Goal: Task Accomplishment & Management: Manage account settings

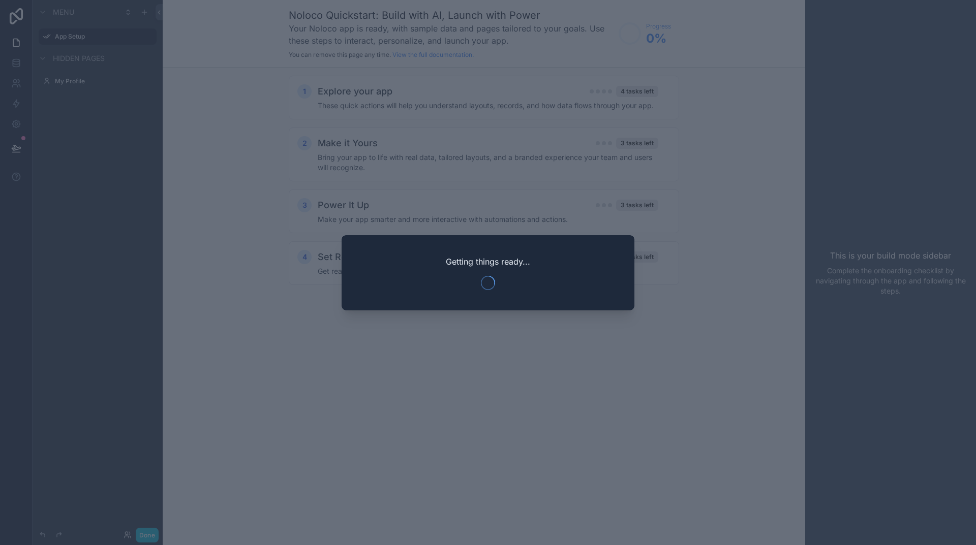
click at [498, 346] on div at bounding box center [488, 272] width 976 height 545
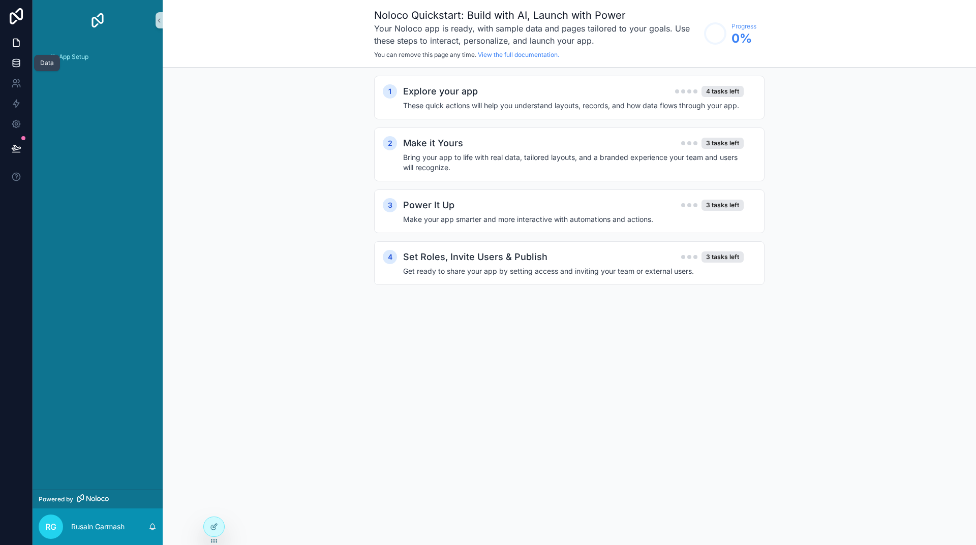
click at [12, 60] on icon at bounding box center [16, 63] width 10 height 10
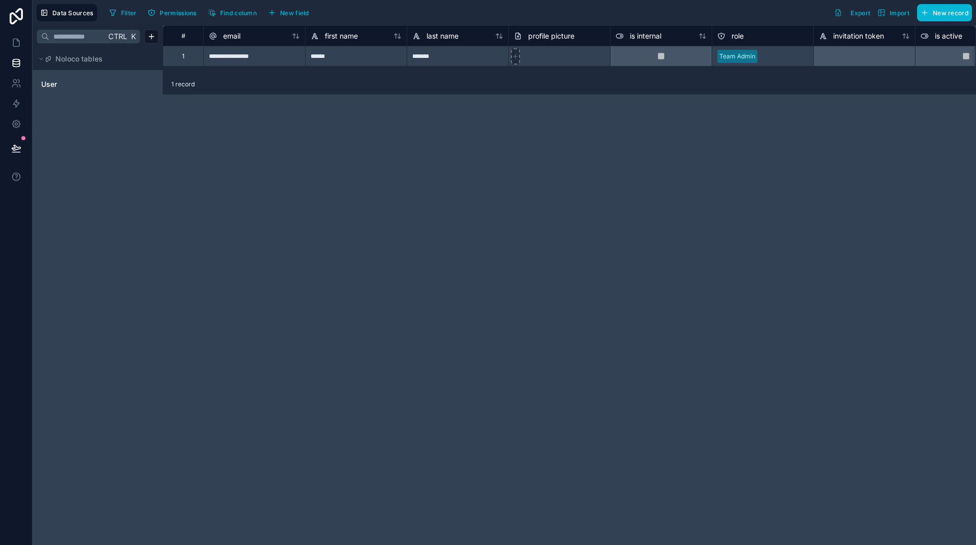
click at [517, 57] on icon at bounding box center [515, 56] width 7 height 7
click at [575, 299] on div "**********" at bounding box center [569, 285] width 813 height 520
click at [153, 36] on html "**********" at bounding box center [488, 272] width 976 height 545
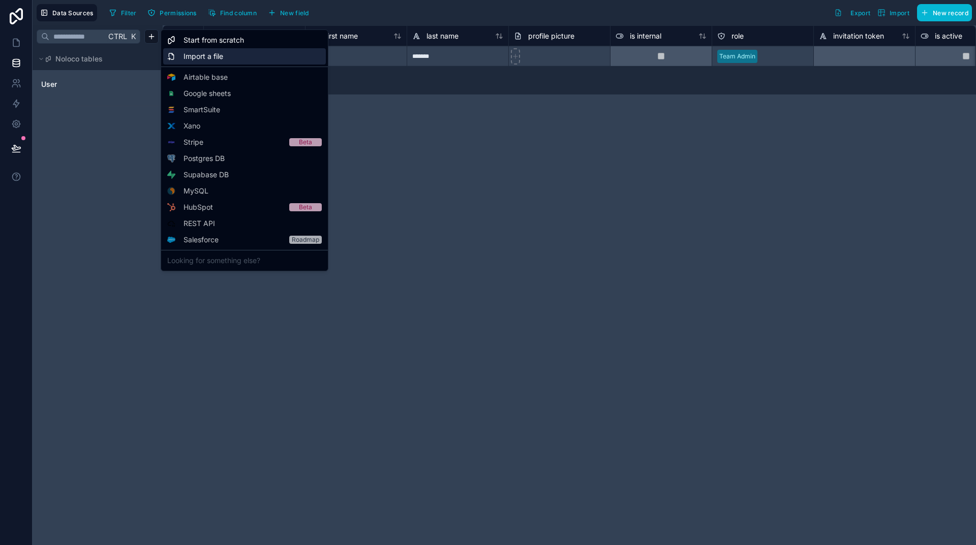
click at [210, 54] on span "Import a file" at bounding box center [203, 56] width 40 height 10
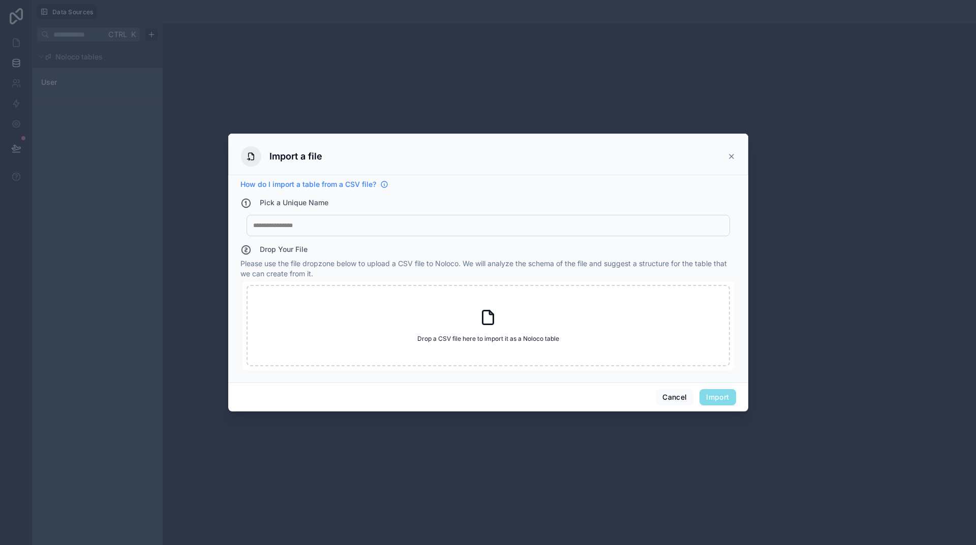
click at [356, 184] on span "How do I import a table from a CSV file?" at bounding box center [308, 184] width 136 height 10
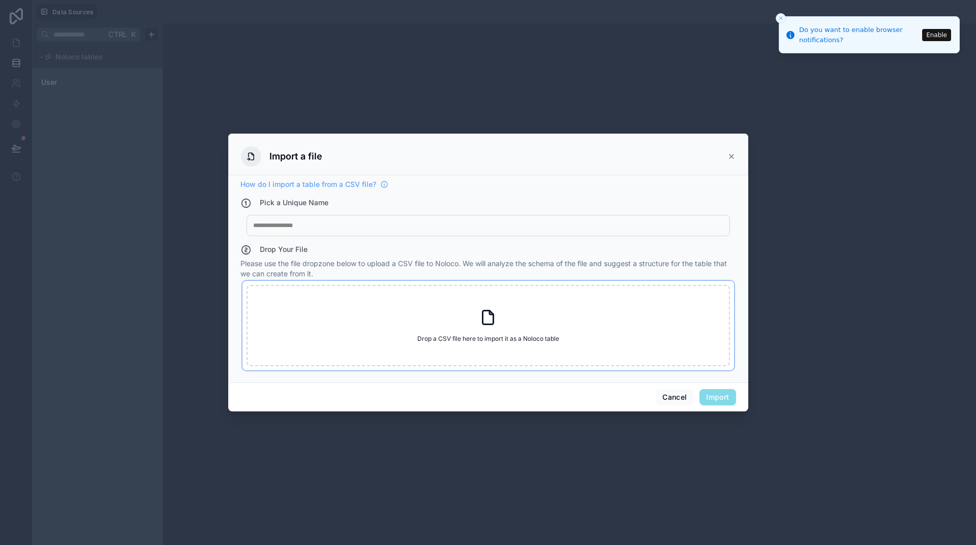
click at [493, 319] on icon at bounding box center [488, 318] width 11 height 14
type input "**********"
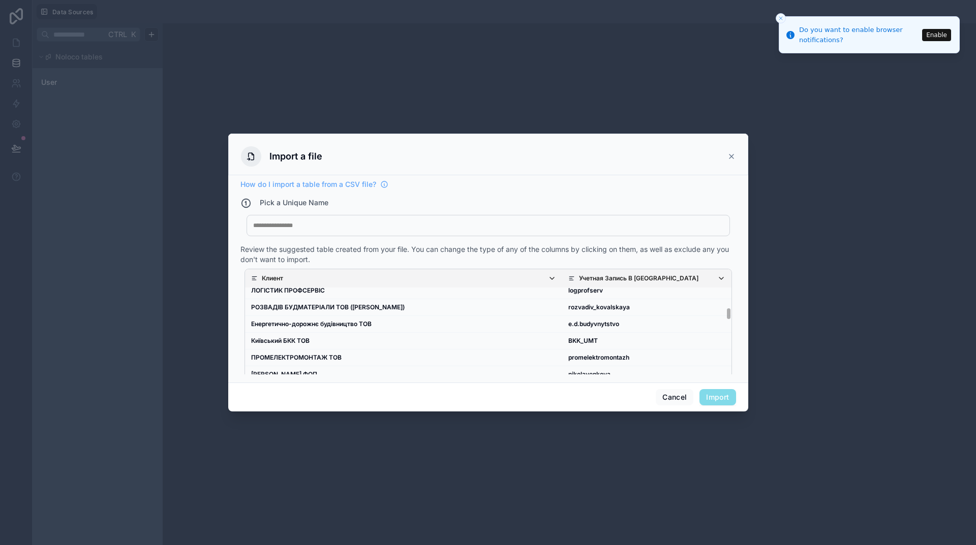
scroll to position [20, 0]
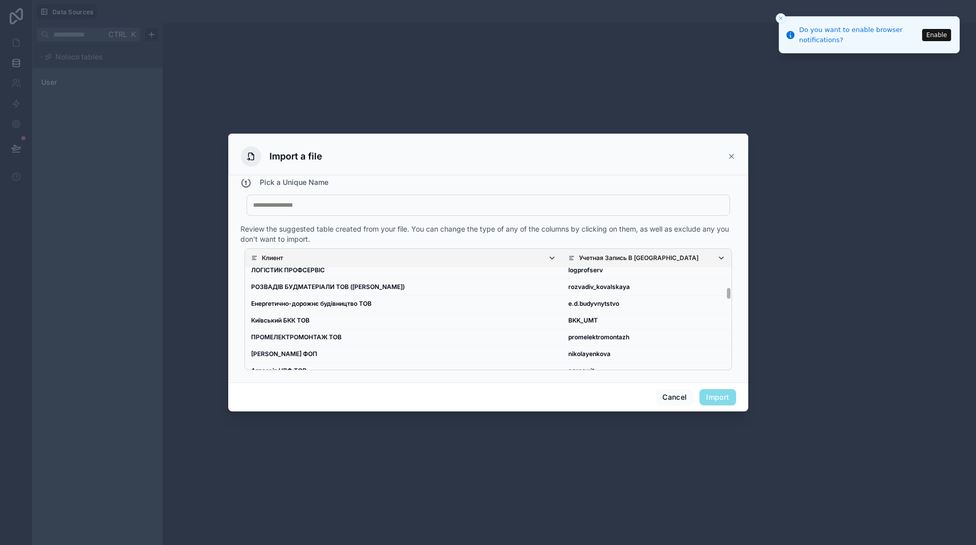
click at [717, 258] on icon "scrollable content" at bounding box center [721, 258] width 8 height 8
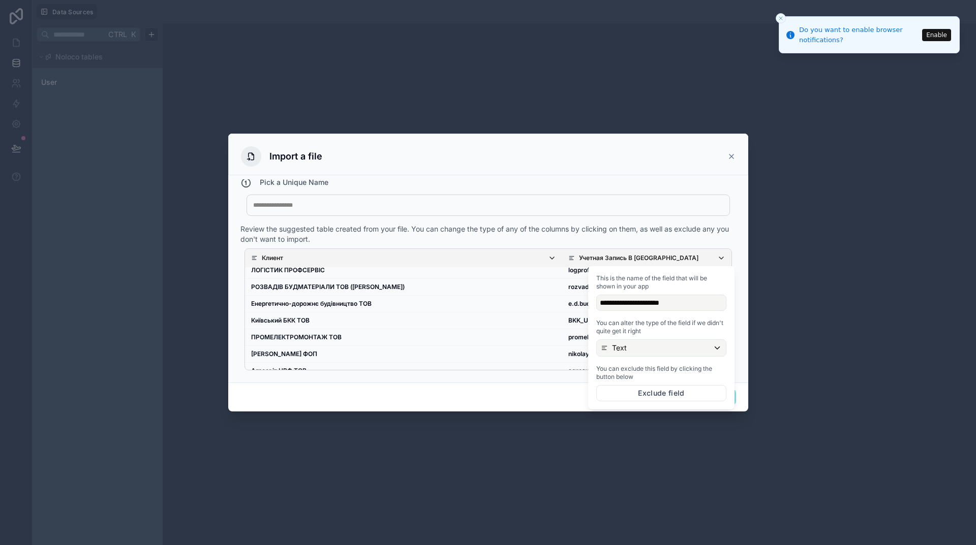
click at [717, 257] on icon "scrollable content" at bounding box center [721, 258] width 8 height 8
click at [311, 198] on div "My Imported File" at bounding box center [488, 205] width 483 height 21
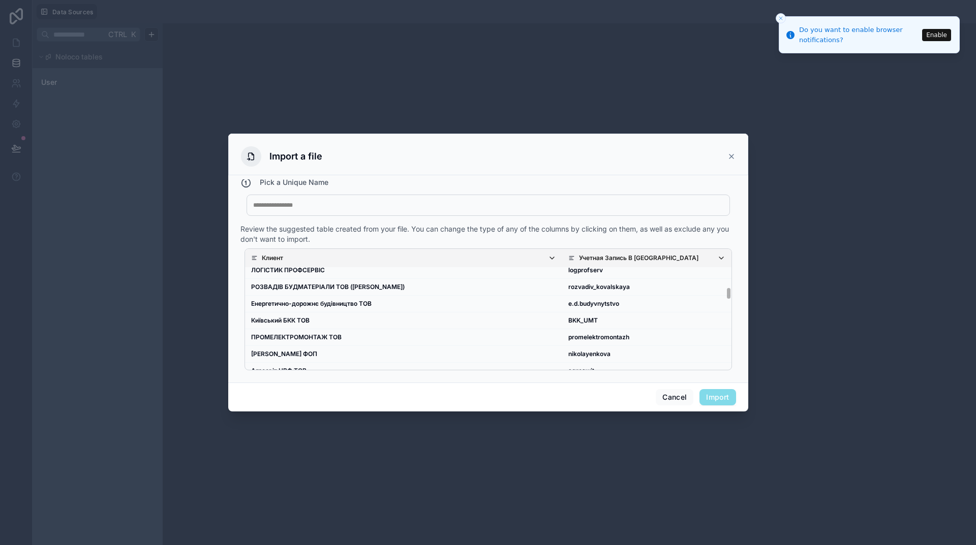
click at [312, 199] on div "My Imported File" at bounding box center [488, 205] width 483 height 21
click at [289, 206] on div at bounding box center [488, 205] width 470 height 8
click at [722, 395] on button "Import" at bounding box center [717, 397] width 36 height 16
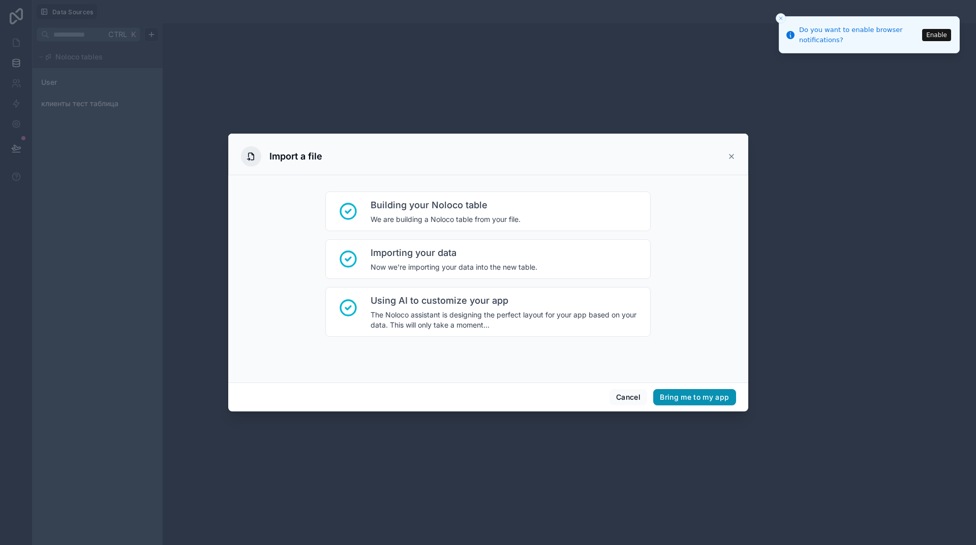
click at [712, 393] on button "Bring me to my app" at bounding box center [694, 397] width 82 height 16
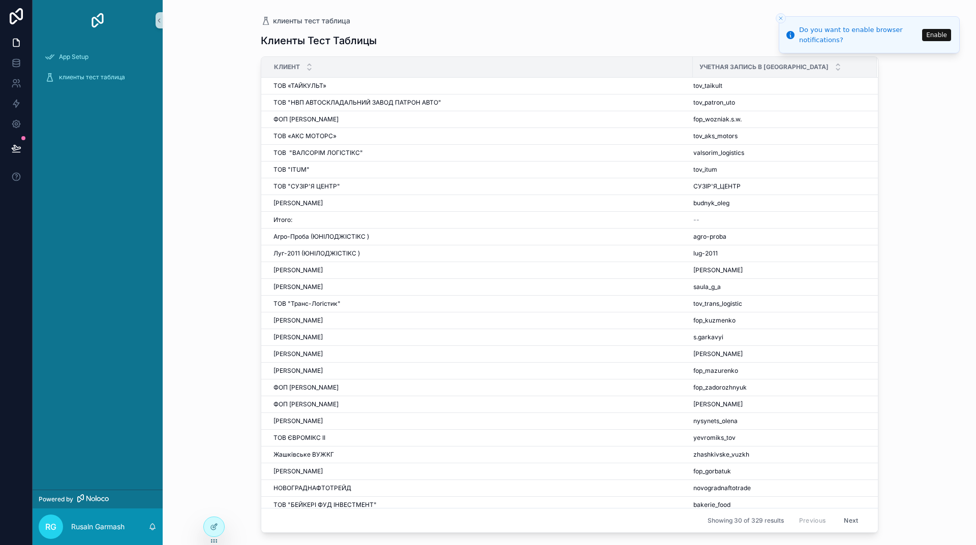
click at [780, 19] on line "Close toast" at bounding box center [780, 18] width 3 height 3
click at [15, 64] on icon at bounding box center [16, 62] width 7 height 4
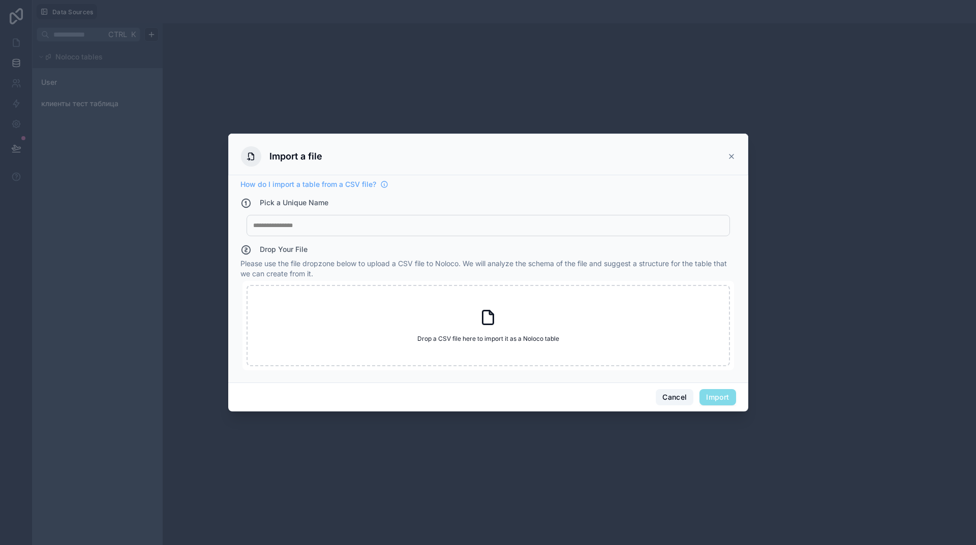
click at [674, 394] on button "Cancel" at bounding box center [675, 397] width 38 height 16
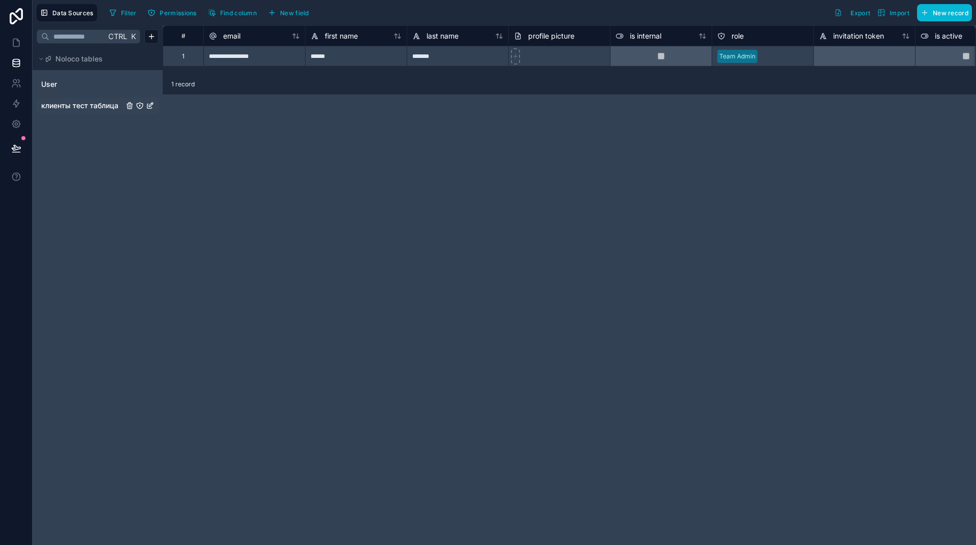
click at [64, 106] on span "клиенты тест таблица" at bounding box center [79, 106] width 77 height 10
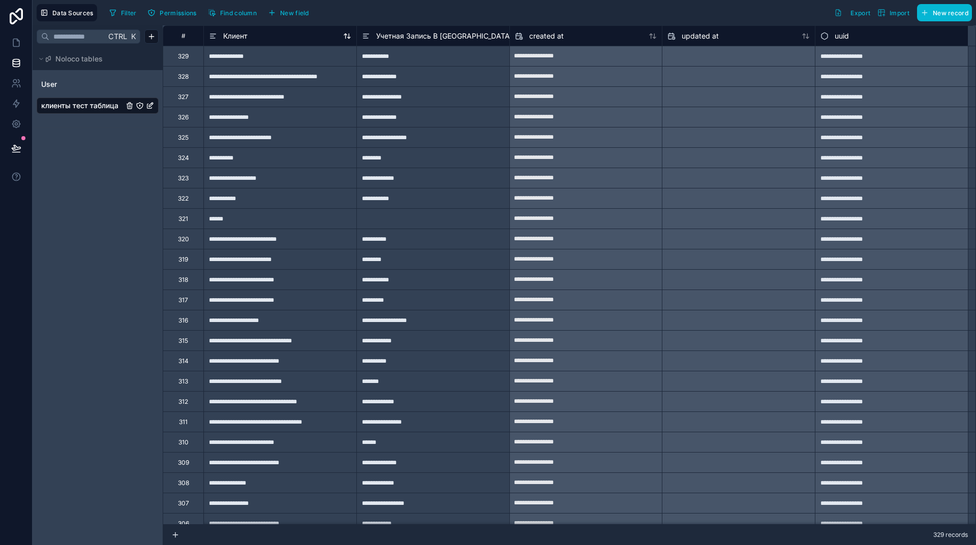
click at [347, 36] on icon at bounding box center [347, 36] width 8 height 8
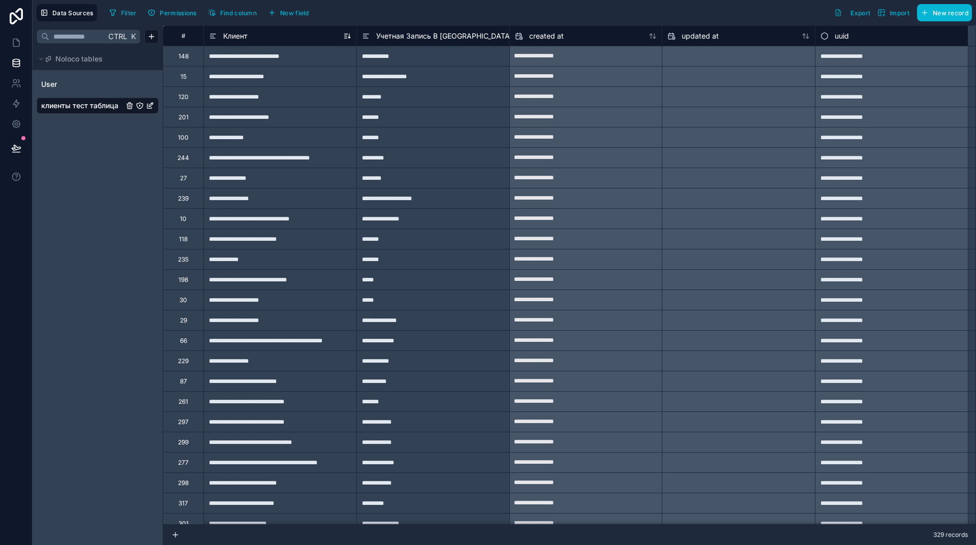
click at [347, 38] on icon at bounding box center [345, 38] width 3 height 0
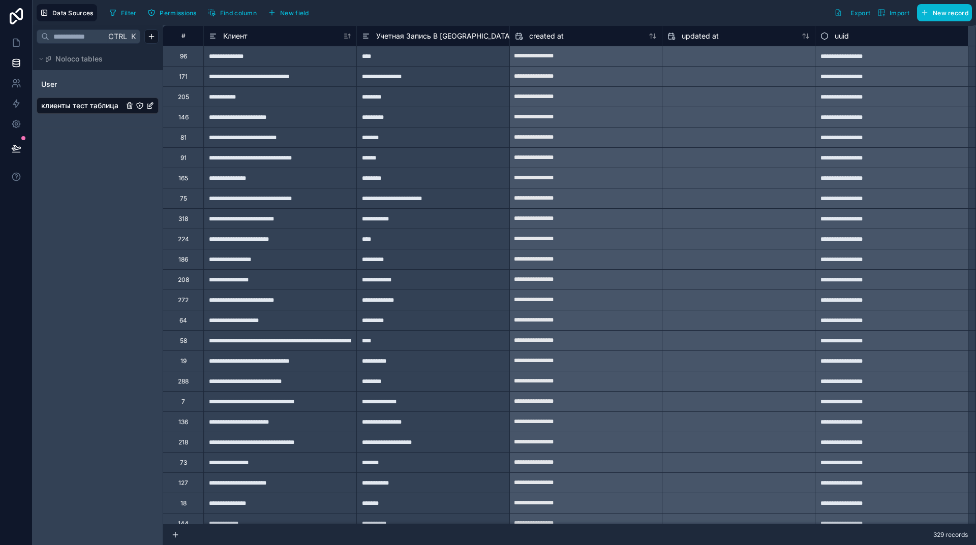
click at [150, 107] on icon "клиенты тест таблица" at bounding box center [150, 106] width 8 height 8
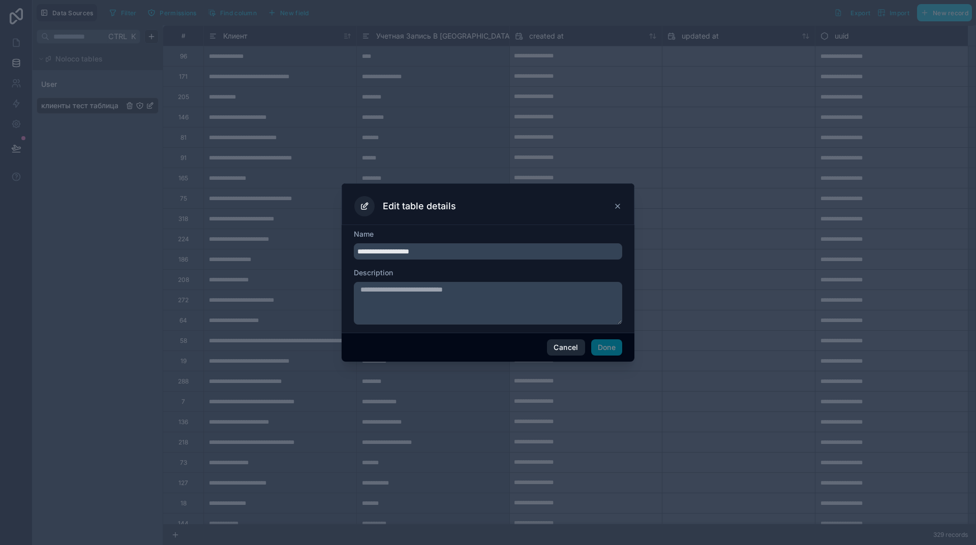
click at [563, 347] on button "Cancel" at bounding box center [566, 348] width 38 height 16
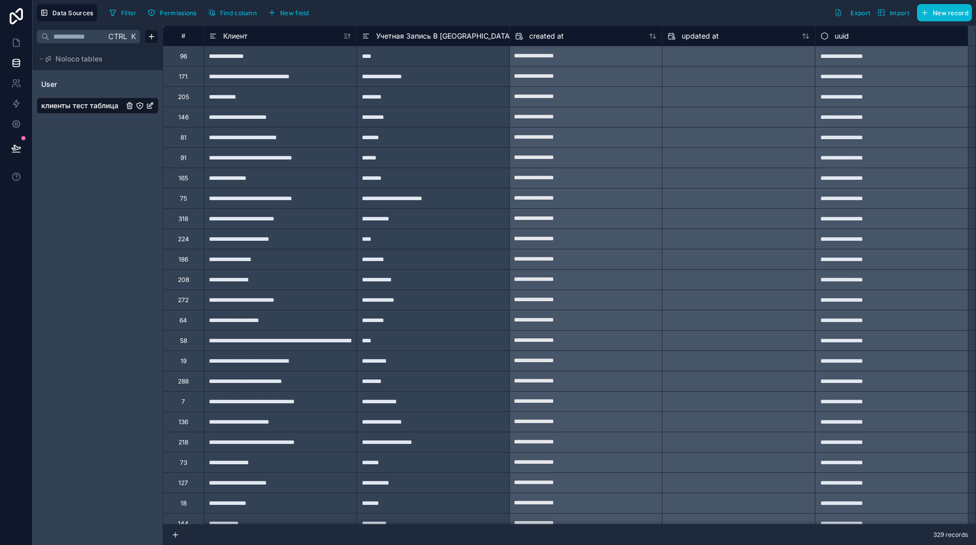
click at [182, 38] on div "#" at bounding box center [183, 36] width 25 height 8
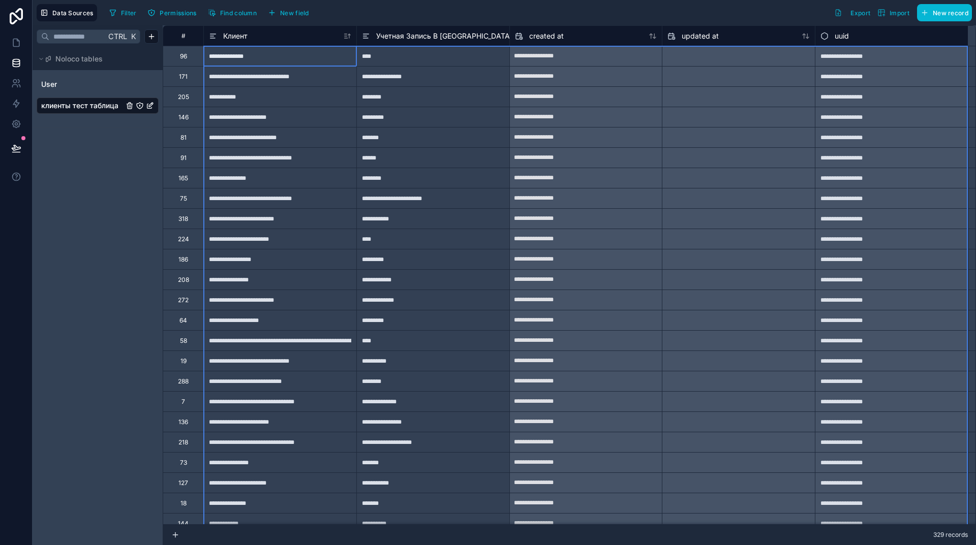
click at [183, 36] on div "#" at bounding box center [183, 36] width 25 height 8
click at [323, 183] on div "**********" at bounding box center [279, 178] width 153 height 20
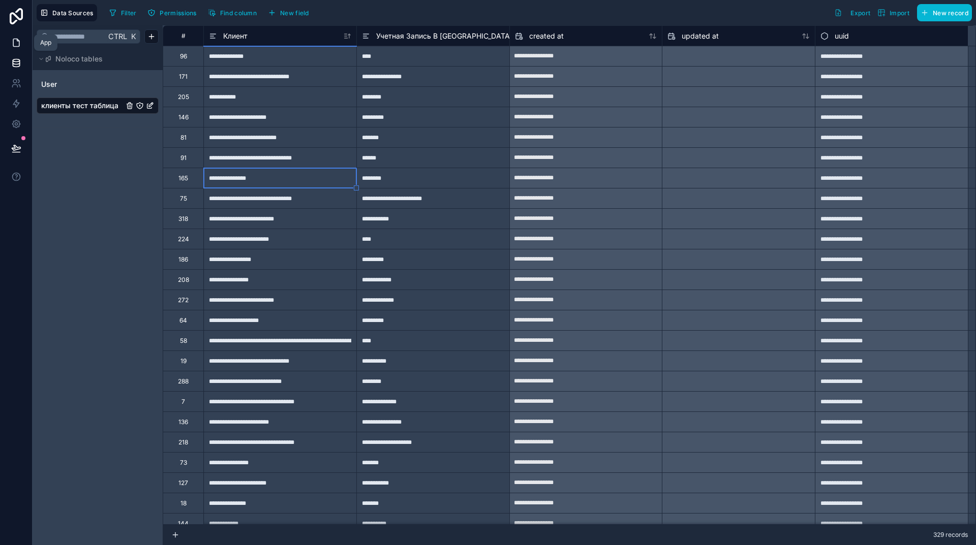
click at [17, 45] on icon at bounding box center [16, 43] width 10 height 10
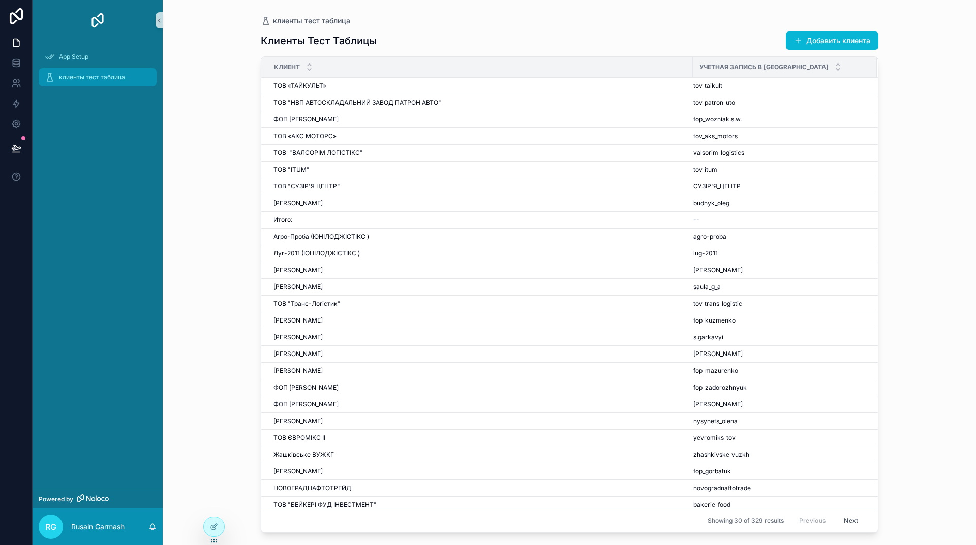
click at [96, 79] on span "клиенты тест таблица" at bounding box center [92, 77] width 66 height 8
click at [213, 530] on icon at bounding box center [213, 528] width 5 height 5
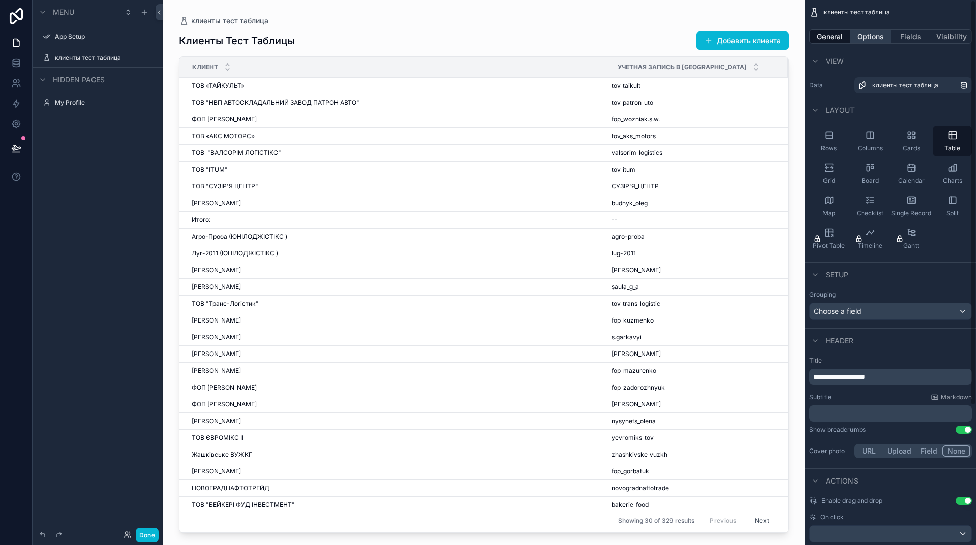
click at [868, 34] on button "Options" at bounding box center [870, 36] width 41 height 14
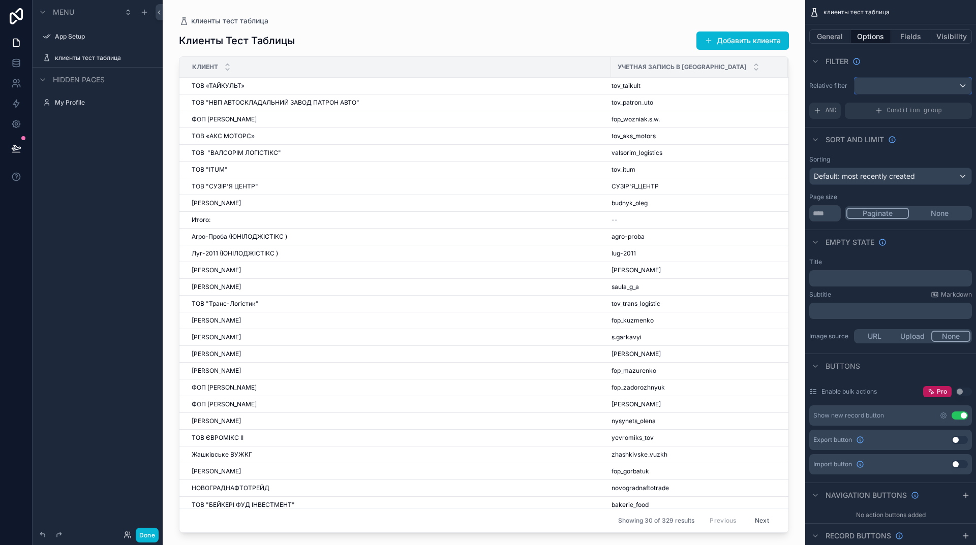
click at [905, 88] on div "scrollable content" at bounding box center [912, 86] width 117 height 16
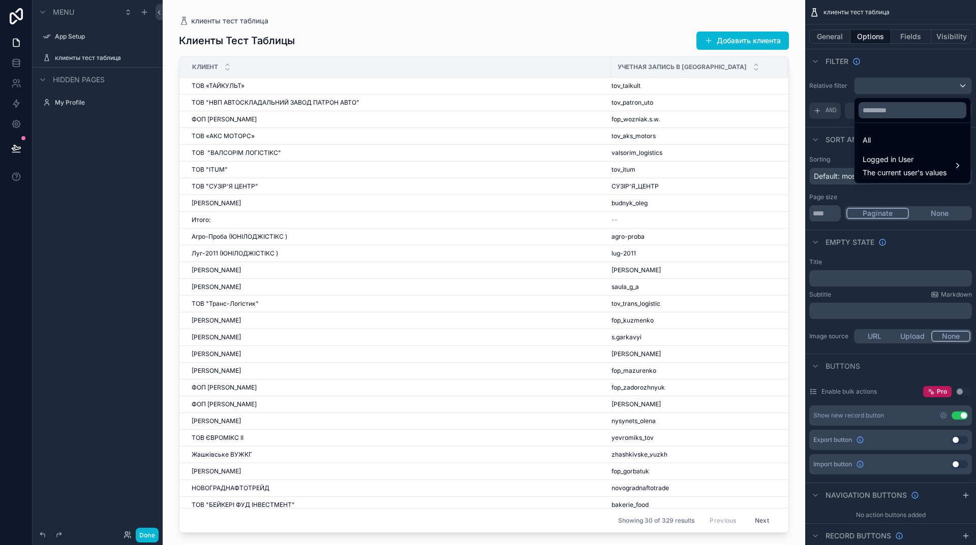
click at [906, 88] on div "scrollable content" at bounding box center [488, 272] width 976 height 545
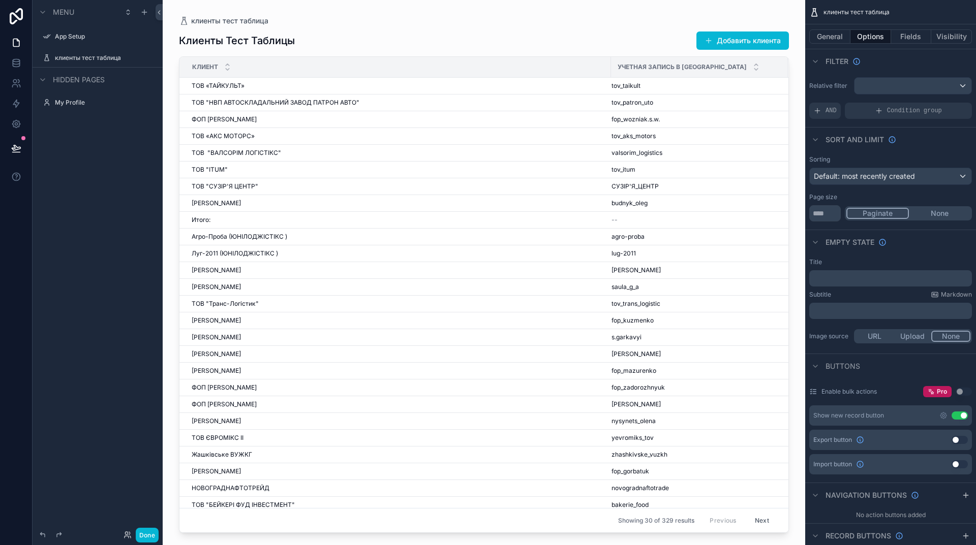
click at [945, 211] on button "None" at bounding box center [940, 213] width 62 height 11
click at [944, 416] on icon "scrollable content" at bounding box center [943, 416] width 2 height 2
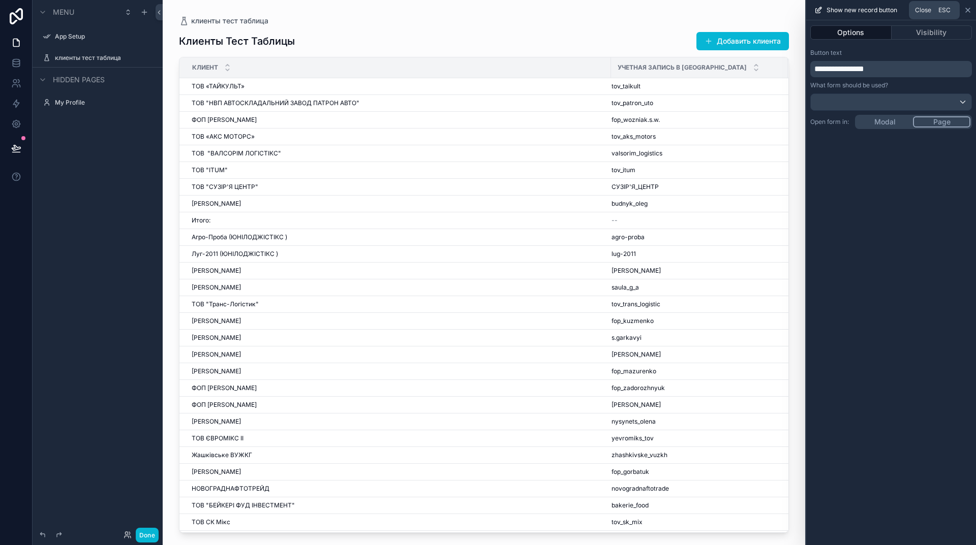
click at [970, 8] on icon at bounding box center [968, 10] width 4 height 4
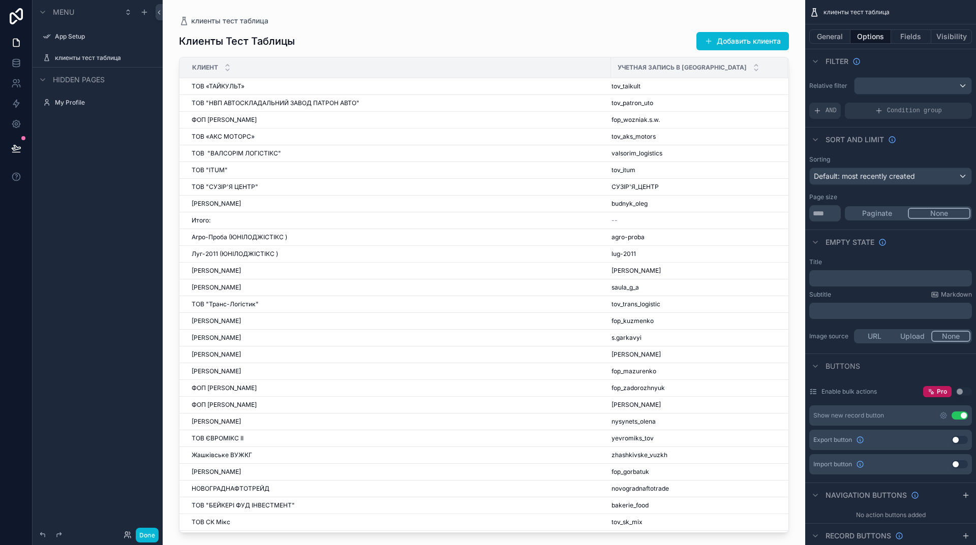
click at [960, 416] on button "Use setting" at bounding box center [960, 416] width 16 height 8
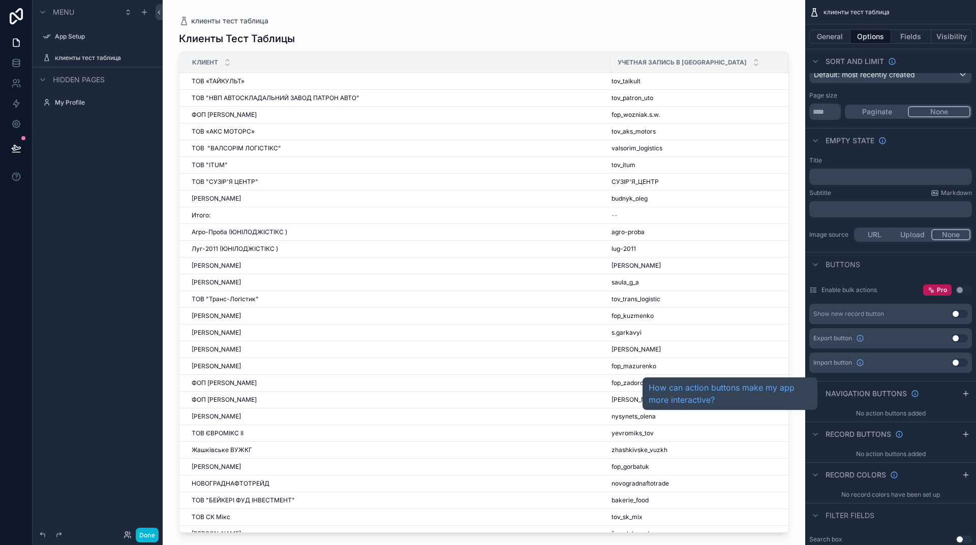
scroll to position [152, 0]
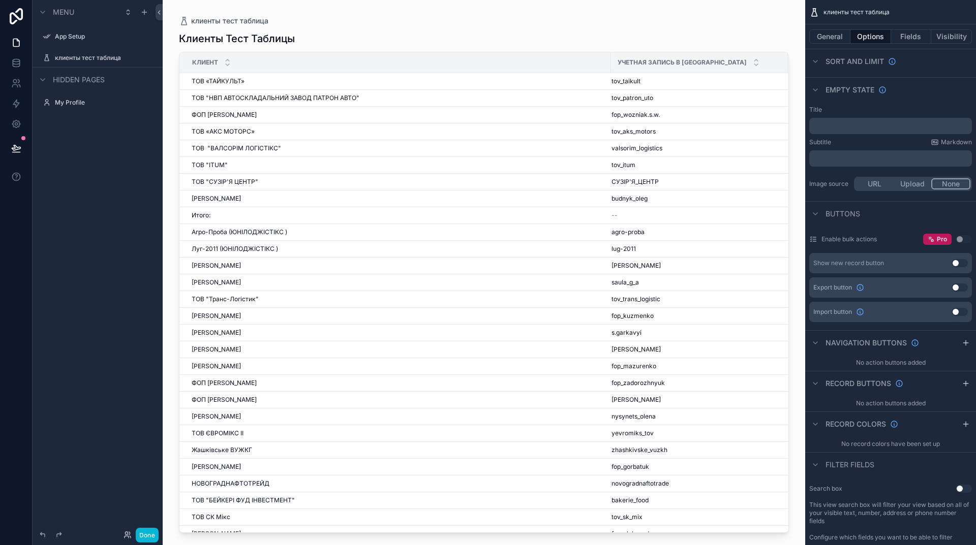
click at [960, 489] on button "Use setting" at bounding box center [964, 489] width 16 height 8
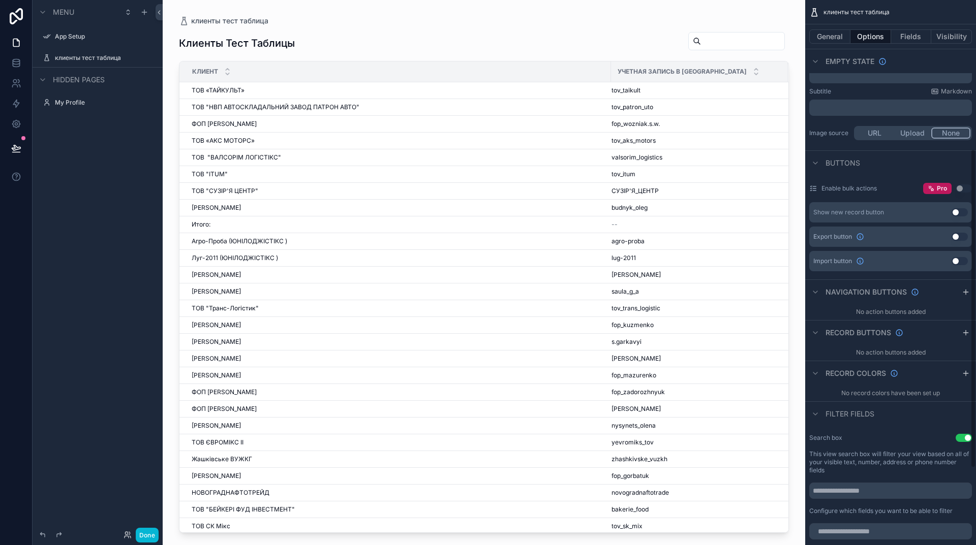
scroll to position [254, 0]
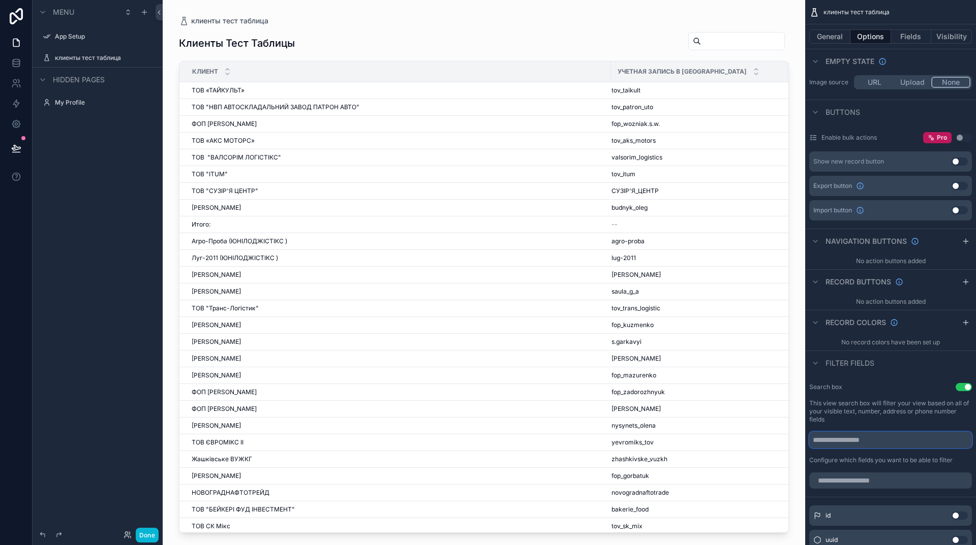
click at [852, 443] on input "scrollable content" at bounding box center [890, 440] width 163 height 16
type input "*****"
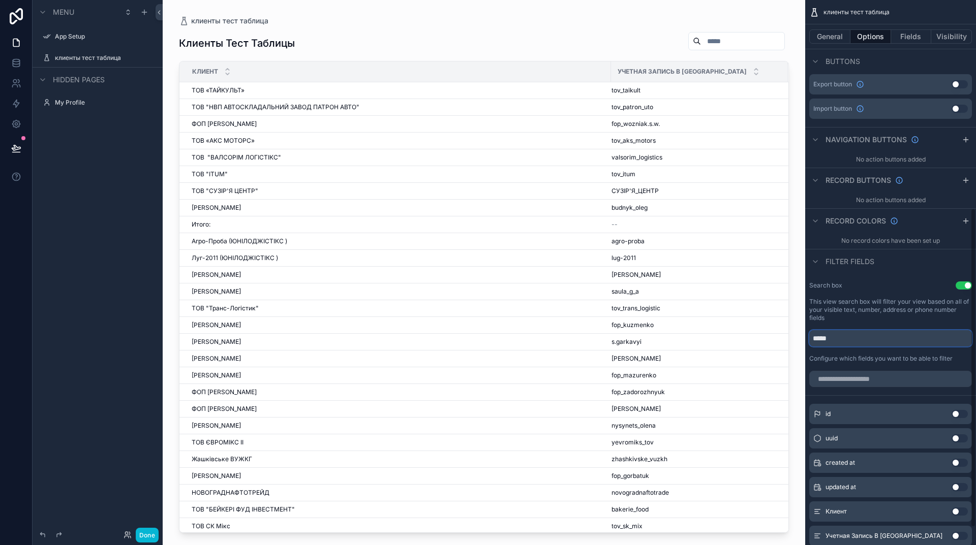
scroll to position [385, 0]
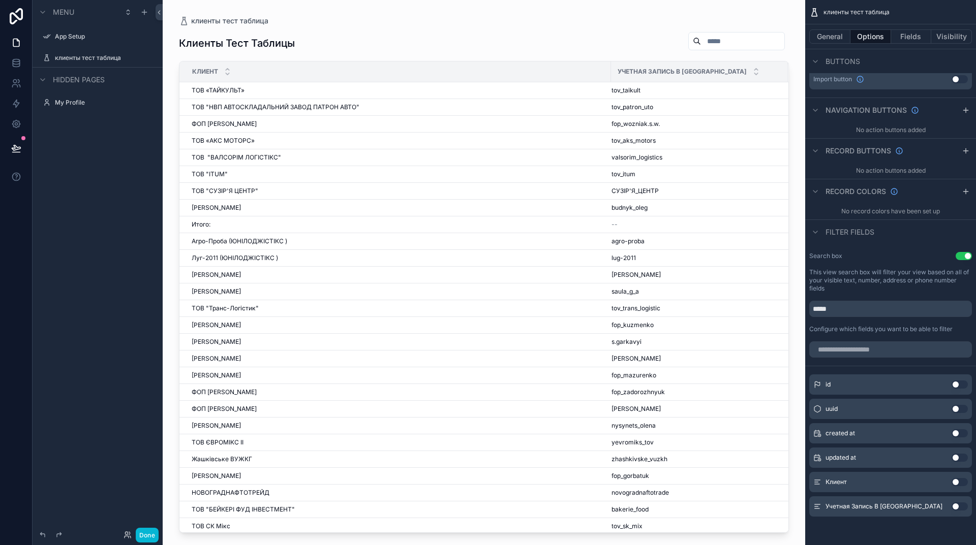
click at [956, 505] on button "Use setting" at bounding box center [960, 507] width 16 height 8
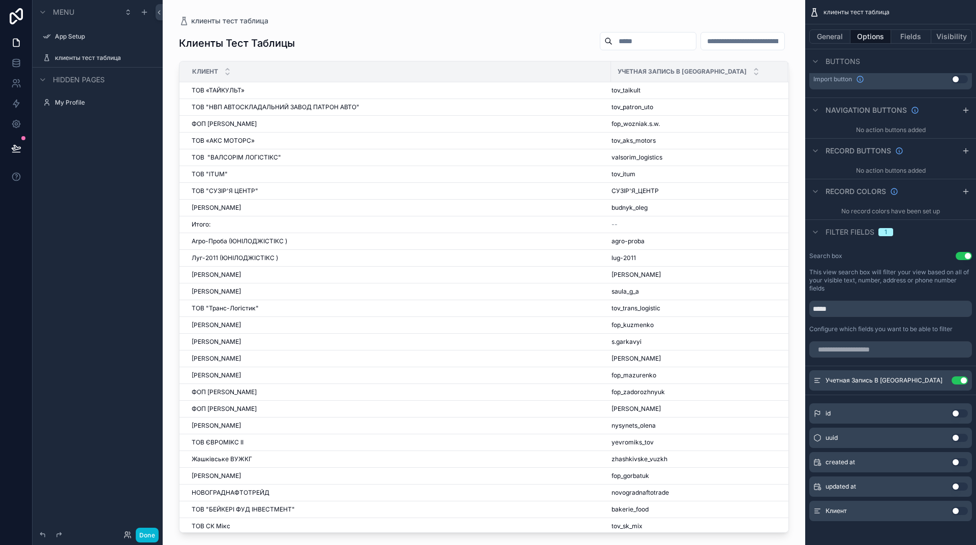
click at [956, 511] on button "Use setting" at bounding box center [960, 511] width 16 height 8
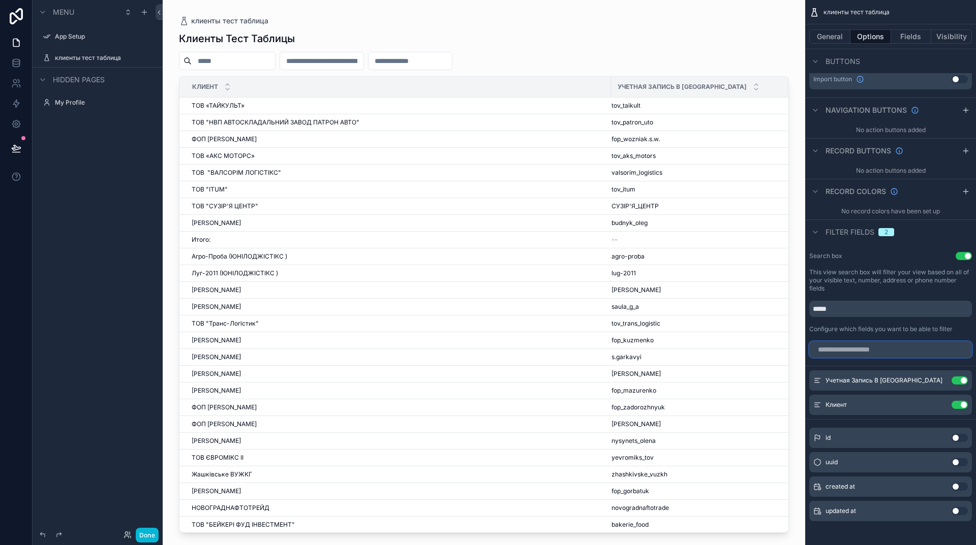
click at [851, 352] on input "scrollable content" at bounding box center [890, 350] width 163 height 16
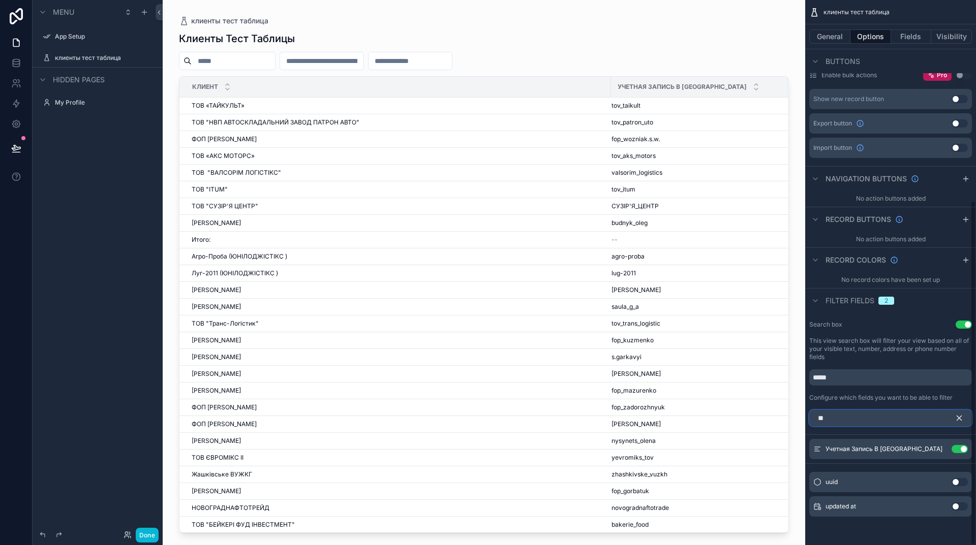
scroll to position [272, 0]
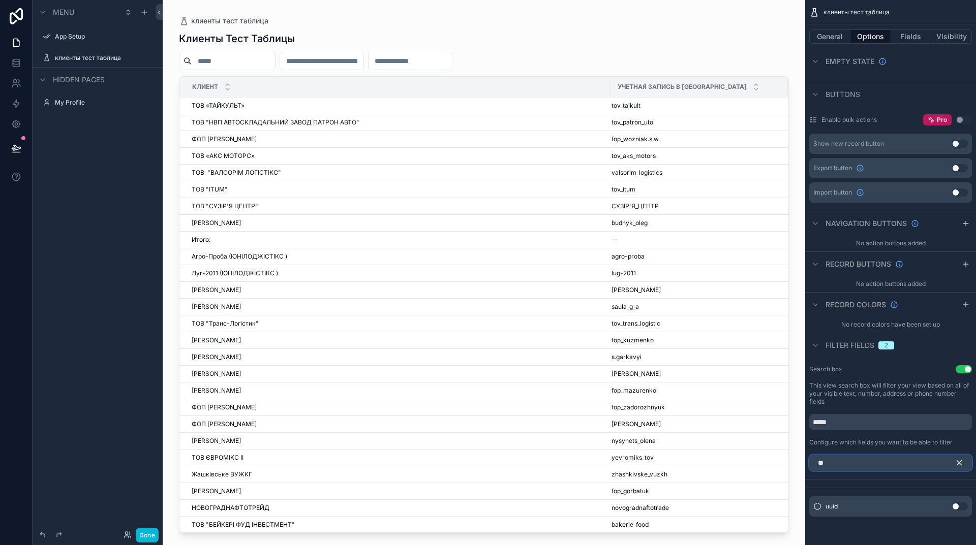
type input "*"
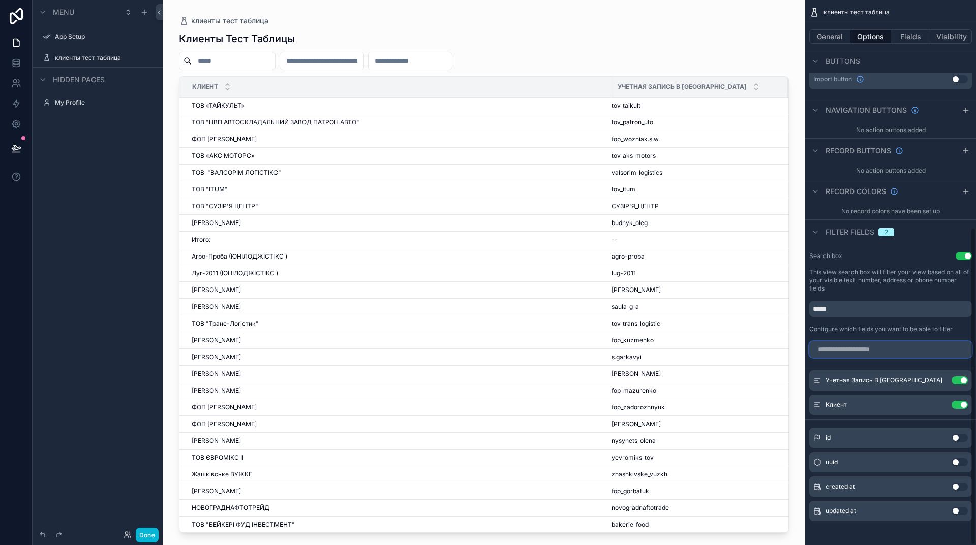
scroll to position [390, 0]
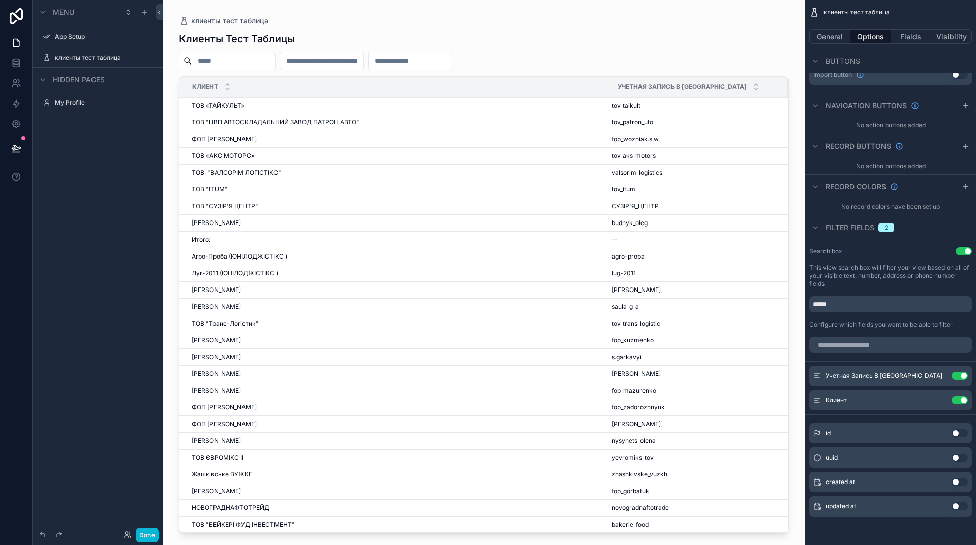
click at [360, 59] on div "scrollable content" at bounding box center [484, 266] width 642 height 533
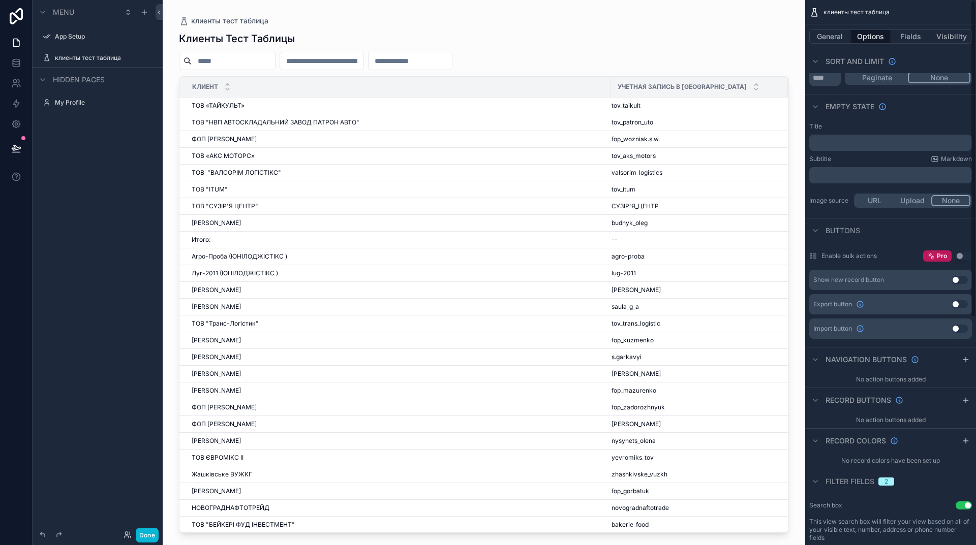
scroll to position [0, 0]
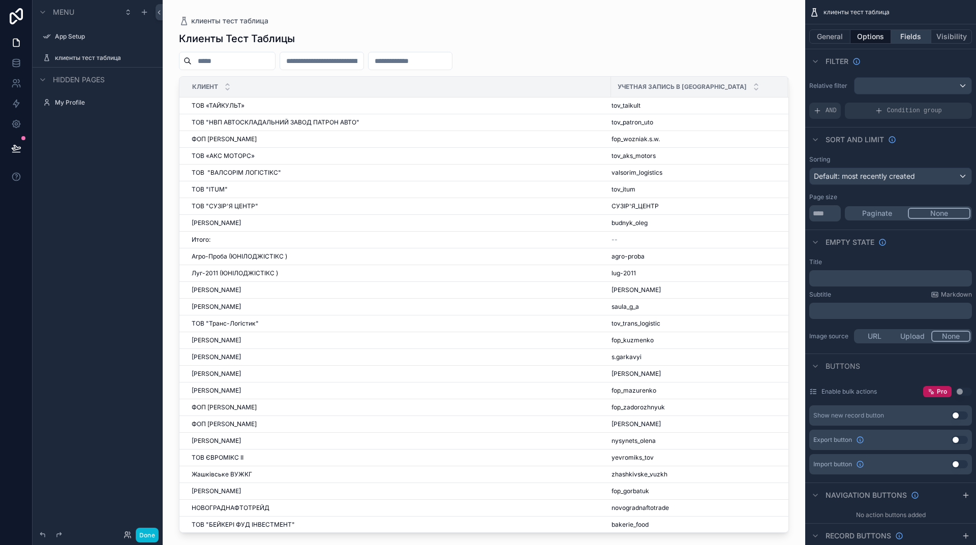
click at [908, 39] on button "Fields" at bounding box center [911, 36] width 41 height 14
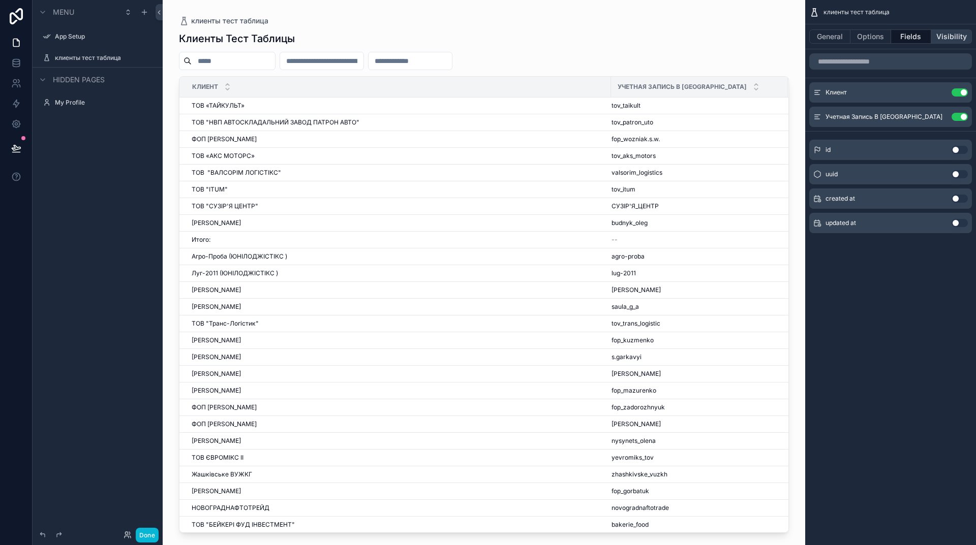
click at [958, 38] on button "Visibility" at bounding box center [951, 36] width 41 height 14
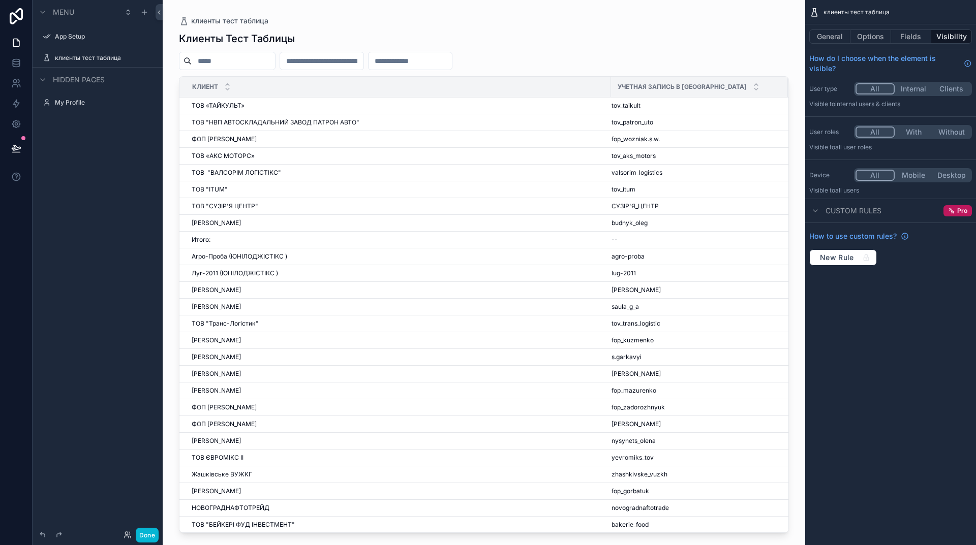
click at [955, 87] on button "Clients" at bounding box center [951, 88] width 38 height 11
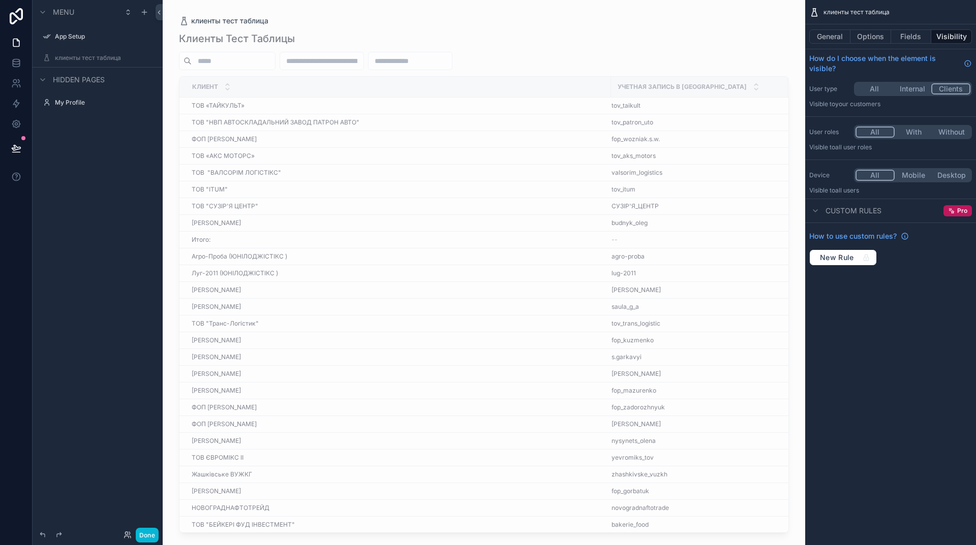
click at [922, 307] on div "клиенты тест таблица General Options Fields Visibility How do I choose when the…" at bounding box center [890, 272] width 171 height 545
click at [16, 44] on icon at bounding box center [16, 43] width 10 height 10
click at [830, 37] on button "General" at bounding box center [829, 36] width 41 height 14
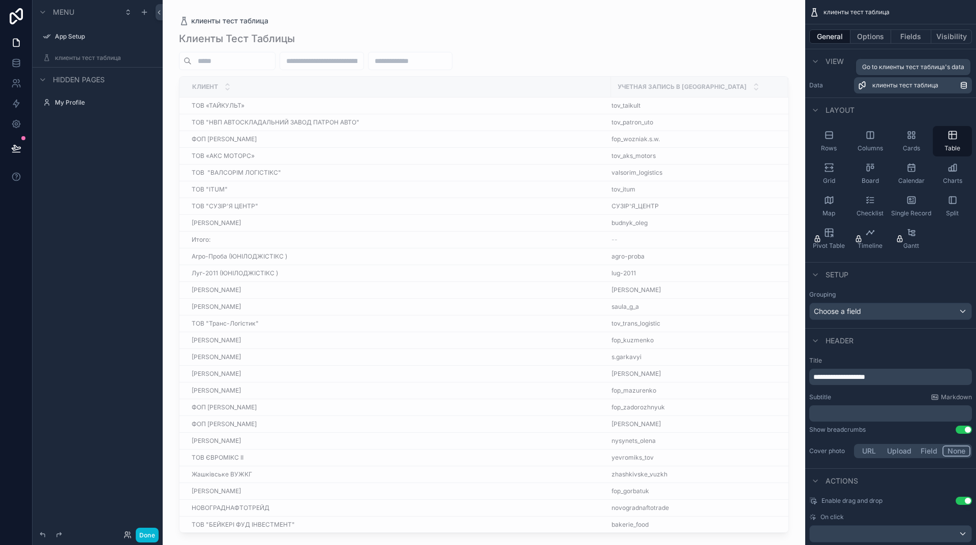
click at [943, 84] on div "клиенты тест таблица" at bounding box center [915, 85] width 87 height 8
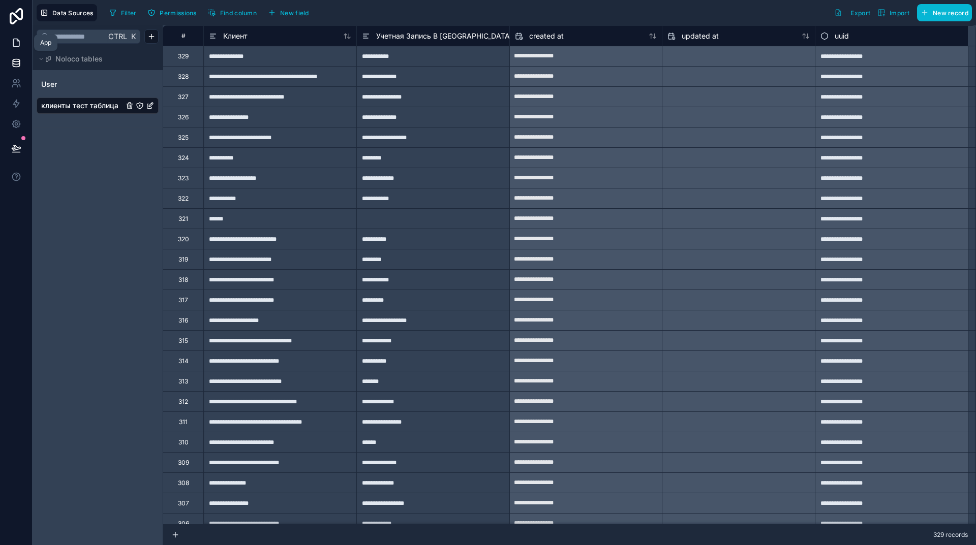
click at [16, 44] on icon at bounding box center [16, 43] width 10 height 10
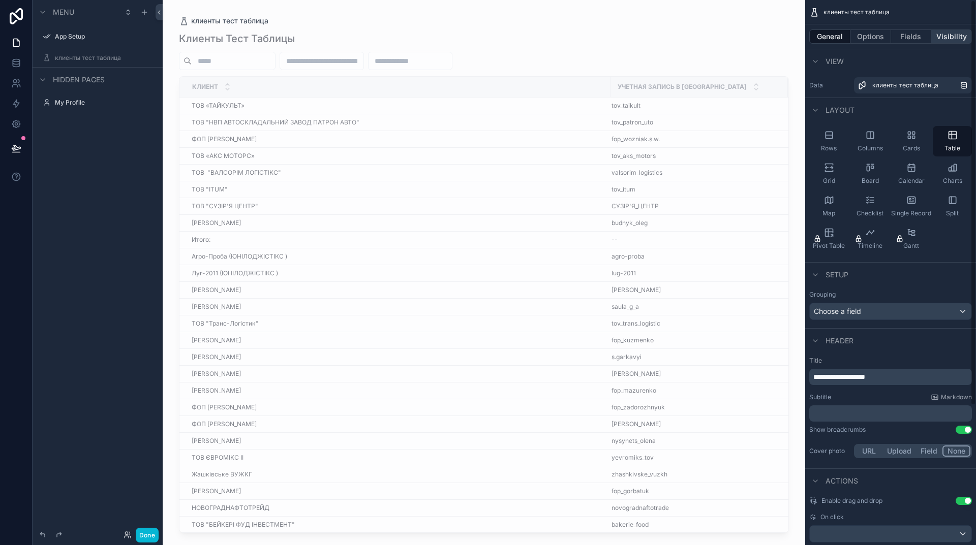
click at [958, 39] on button "Visibility" at bounding box center [951, 36] width 41 height 14
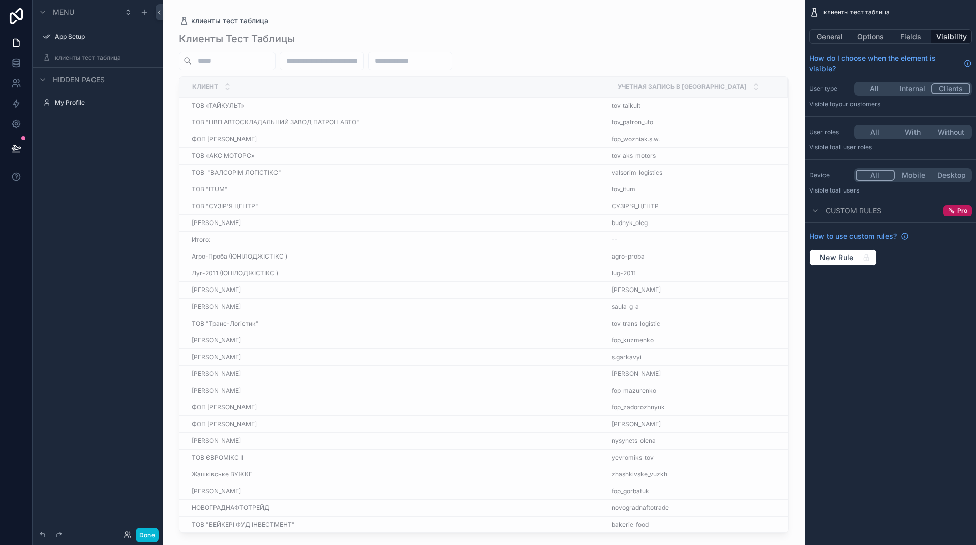
click at [911, 85] on button "Internal" at bounding box center [913, 88] width 38 height 11
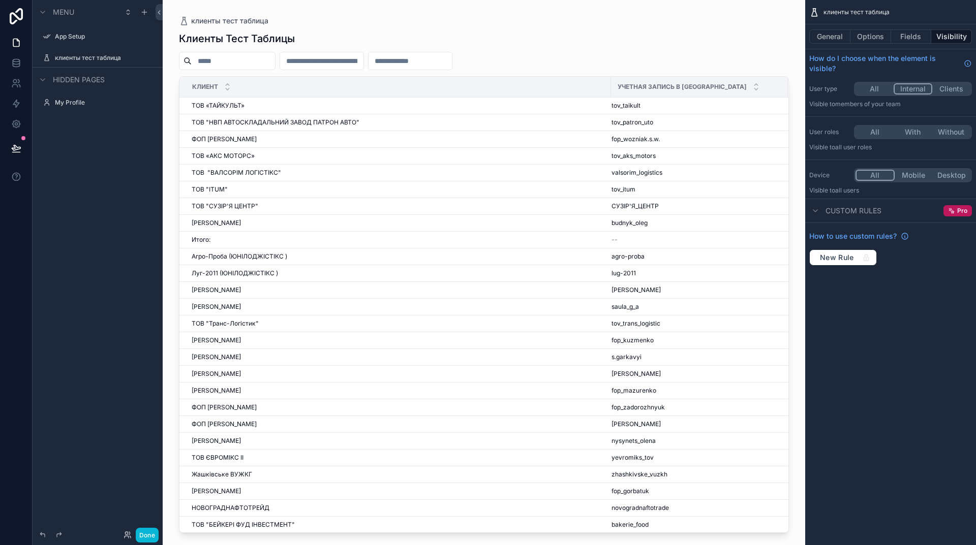
click at [872, 88] on button "All" at bounding box center [874, 88] width 38 height 11
click at [138, 104] on button "scrollable content" at bounding box center [134, 103] width 12 height 12
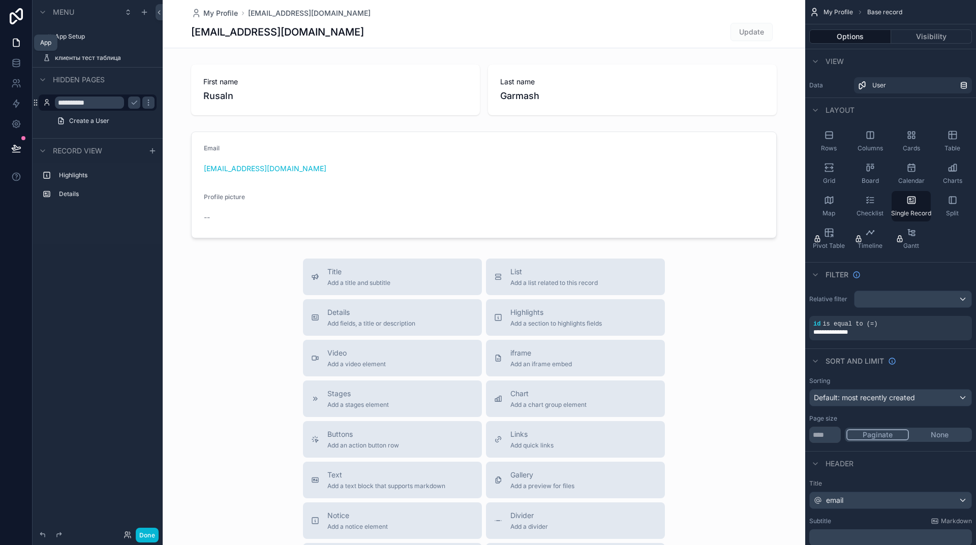
click at [13, 43] on icon at bounding box center [16, 43] width 6 height 8
click at [15, 58] on icon at bounding box center [16, 63] width 10 height 10
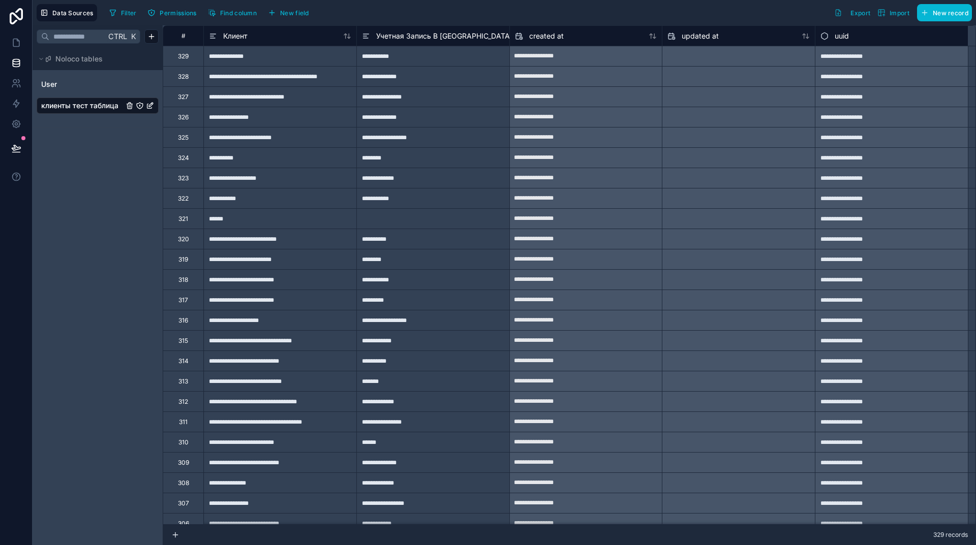
click at [98, 105] on span "клиенты тест таблица" at bounding box center [79, 106] width 77 height 10
click at [150, 105] on icon "клиенты тест таблица" at bounding box center [150, 106] width 8 height 8
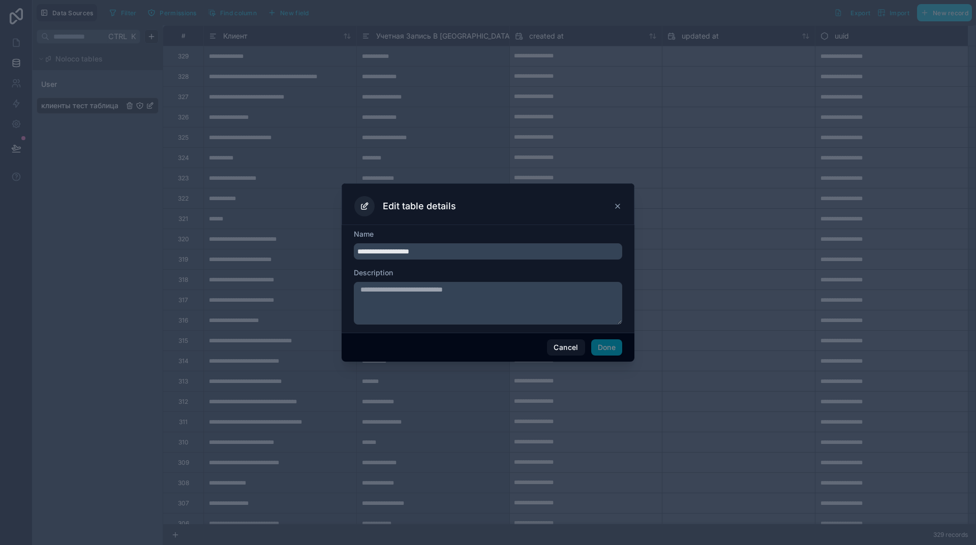
click at [453, 252] on input "**********" at bounding box center [488, 251] width 268 height 16
type input "*******"
click at [613, 348] on button "Done" at bounding box center [606, 348] width 31 height 16
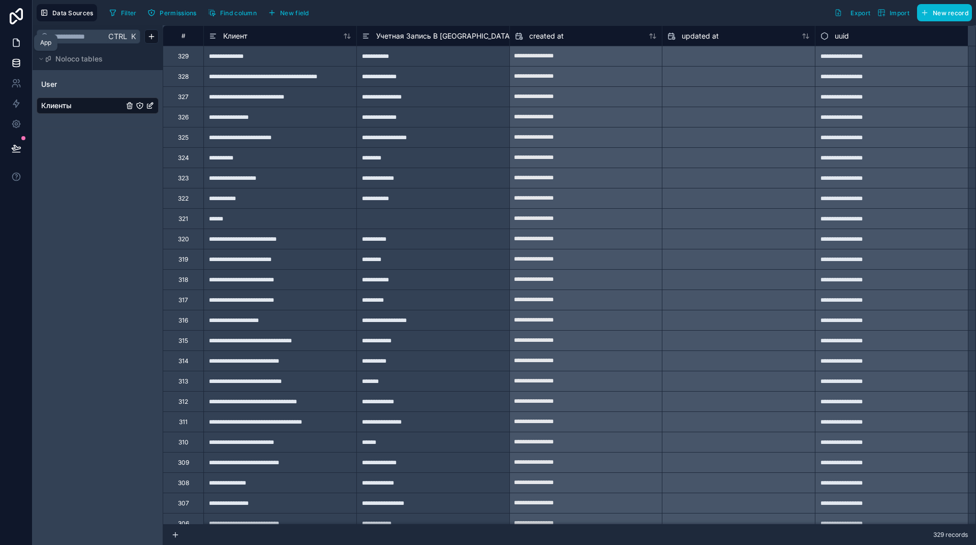
click at [16, 39] on icon at bounding box center [16, 43] width 6 height 8
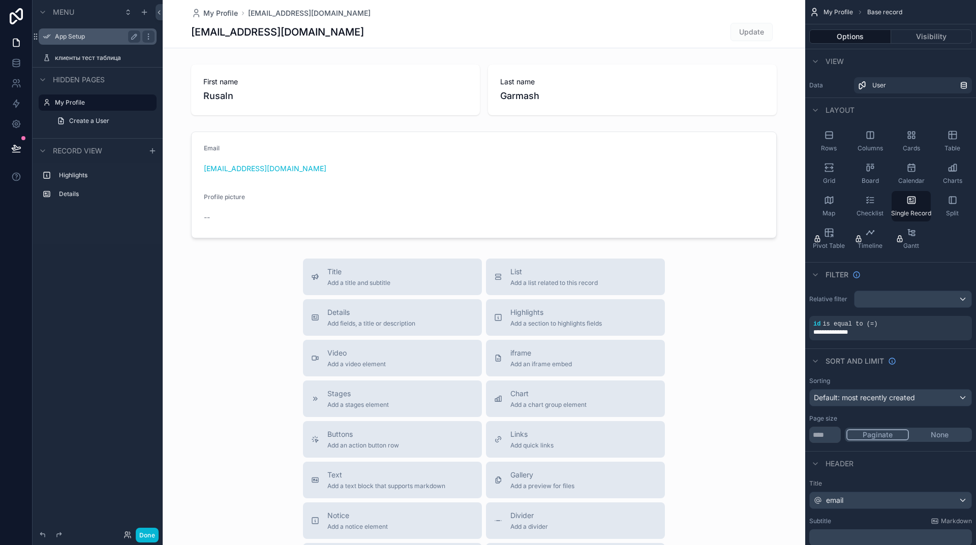
click at [67, 36] on label "App Setup" at bounding box center [95, 37] width 81 height 8
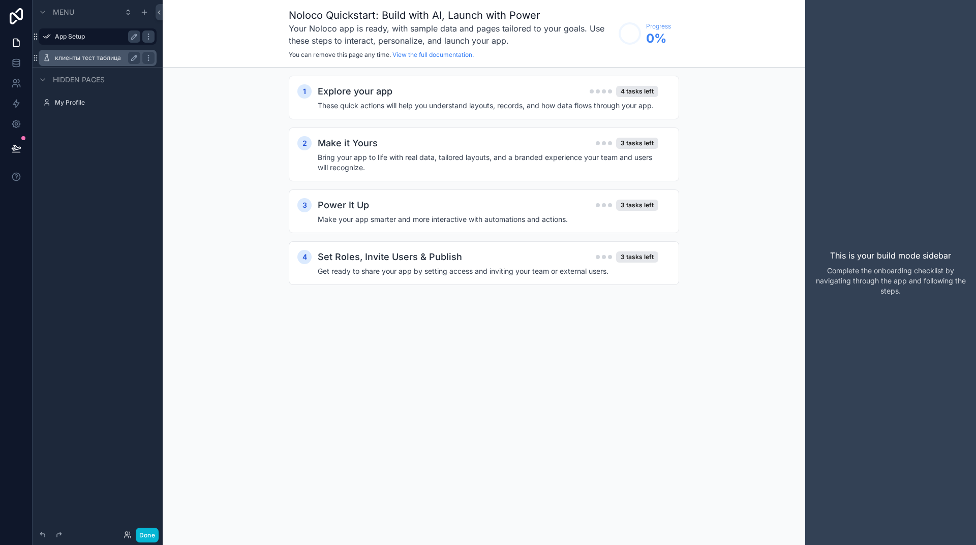
click at [87, 57] on label "клиенты тест таблица" at bounding box center [95, 58] width 81 height 8
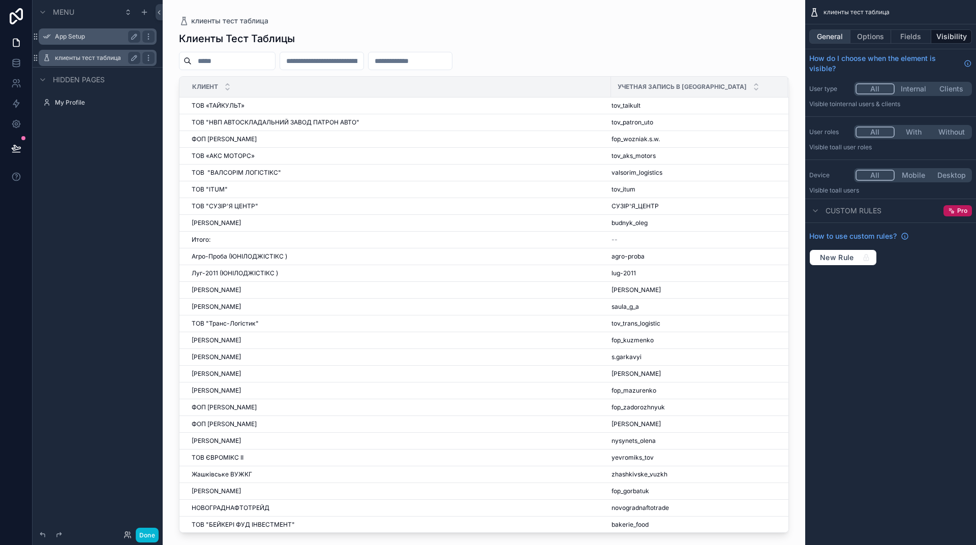
click at [821, 34] on button "General" at bounding box center [829, 36] width 41 height 14
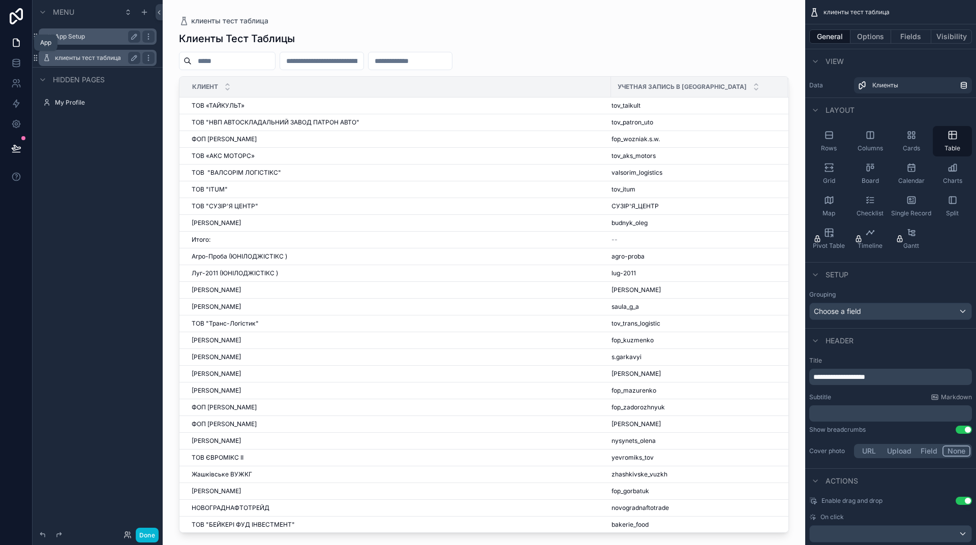
click at [19, 43] on icon at bounding box center [16, 43] width 6 height 8
click at [126, 12] on icon "scrollable content" at bounding box center [128, 12] width 8 height 8
click at [144, 12] on icon "scrollable content" at bounding box center [144, 12] width 5 height 0
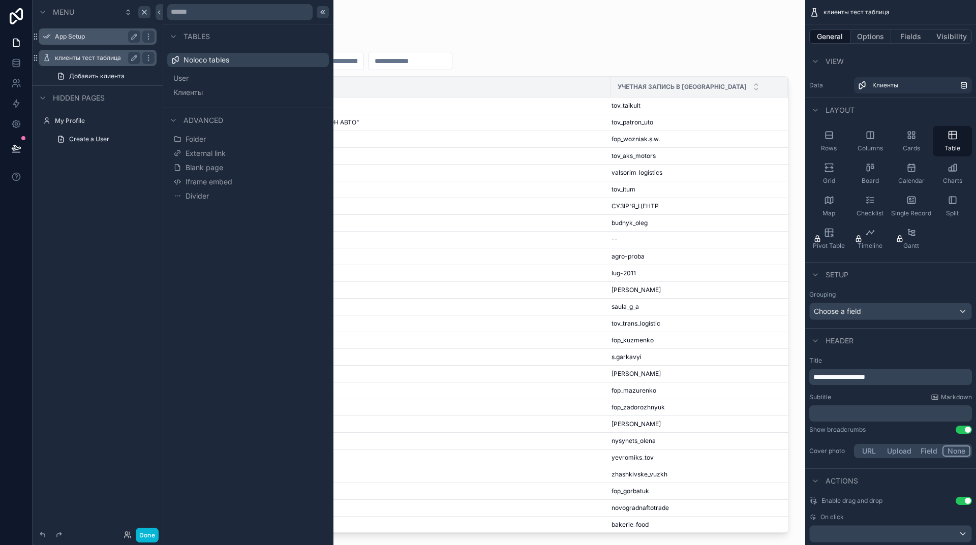
click at [320, 14] on icon at bounding box center [323, 12] width 8 height 8
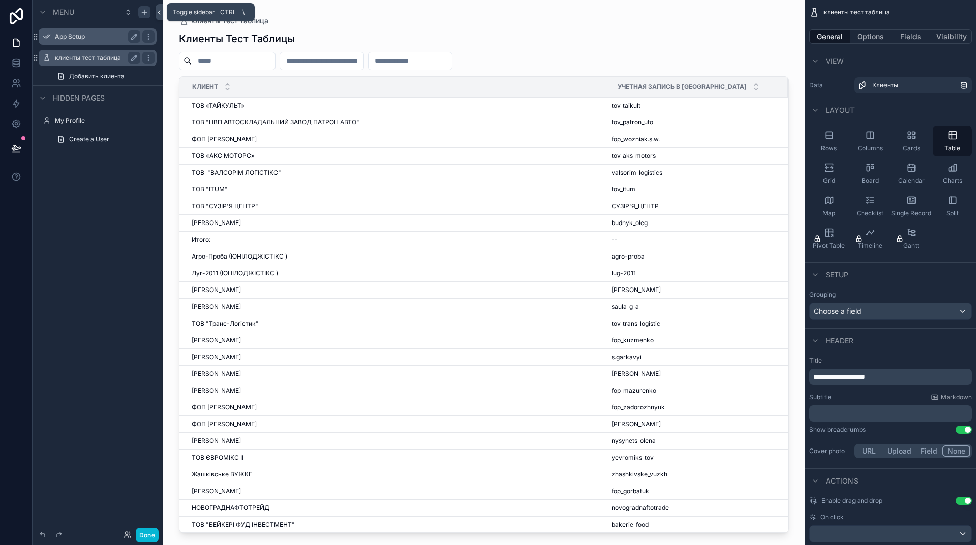
click at [157, 13] on icon at bounding box center [159, 13] width 7 height 8
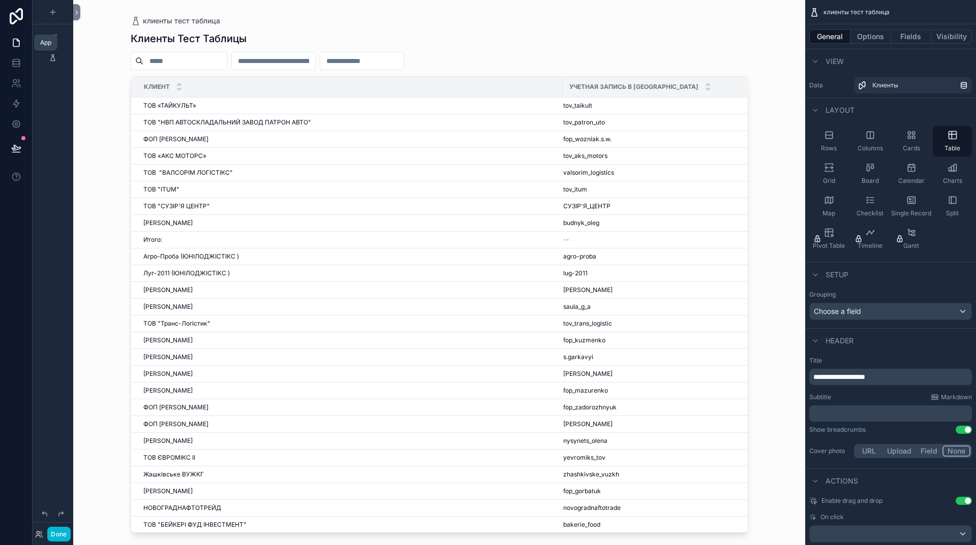
click at [13, 44] on icon at bounding box center [16, 43] width 6 height 8
click at [16, 65] on icon at bounding box center [16, 62] width 7 height 4
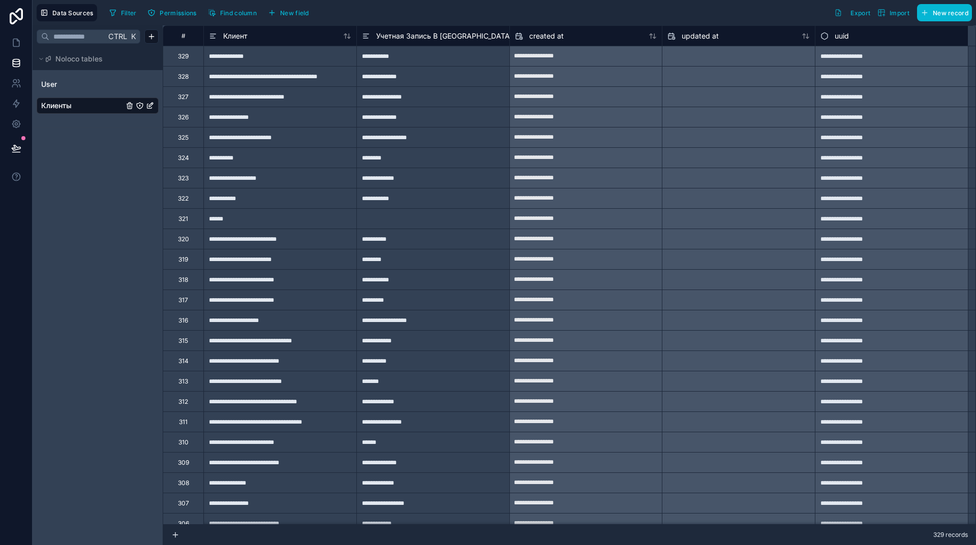
drag, startPoint x: 444, startPoint y: 33, endPoint x: 399, endPoint y: 41, distance: 46.0
click at [444, 32] on span "Учетная Запись В [GEOGRAPHIC_DATA]" at bounding box center [444, 36] width 136 height 10
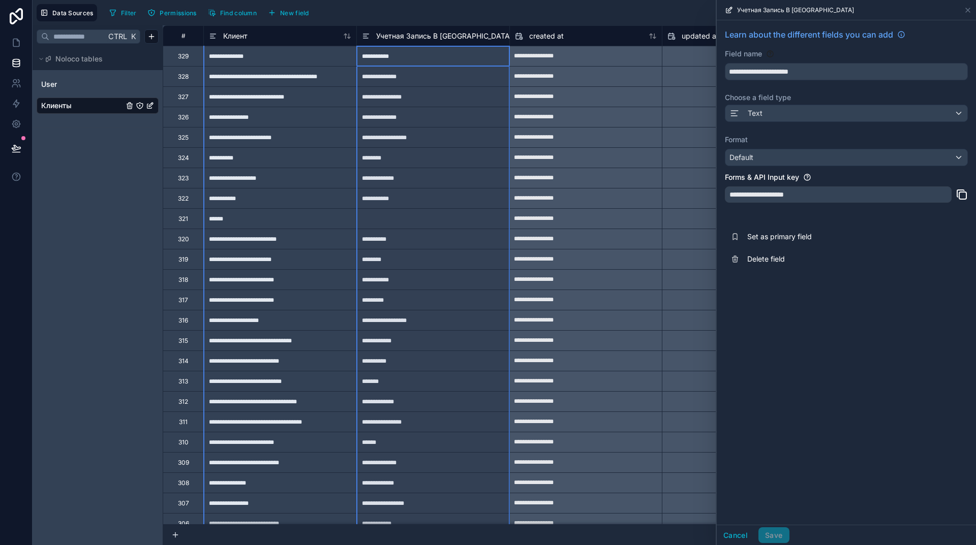
click at [412, 35] on span "Учетная Запись В [GEOGRAPHIC_DATA]" at bounding box center [444, 36] width 136 height 10
click at [838, 69] on input "**********" at bounding box center [846, 72] width 242 height 16
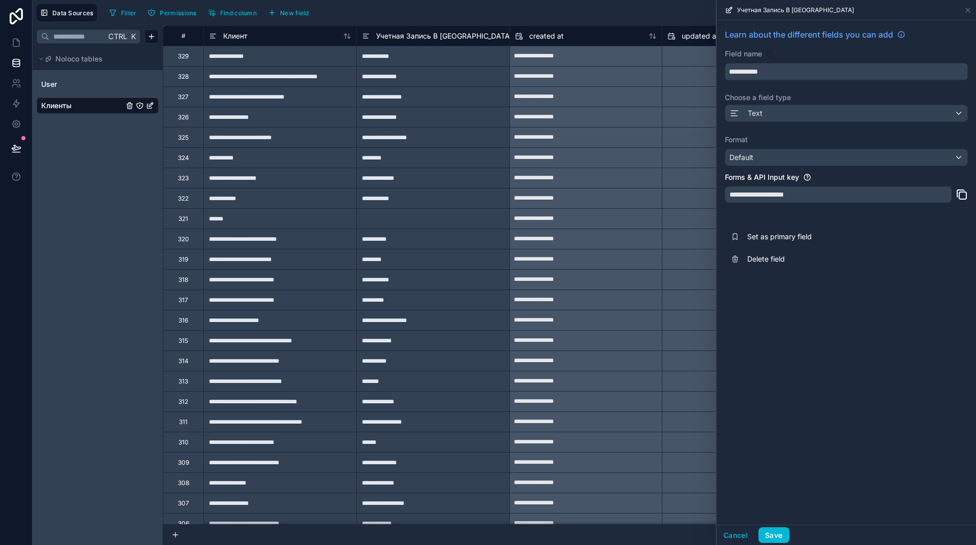
click at [747, 71] on input "**********" at bounding box center [846, 72] width 242 height 16
type input "**********"
click at [776, 534] on button "Save" at bounding box center [773, 536] width 30 height 16
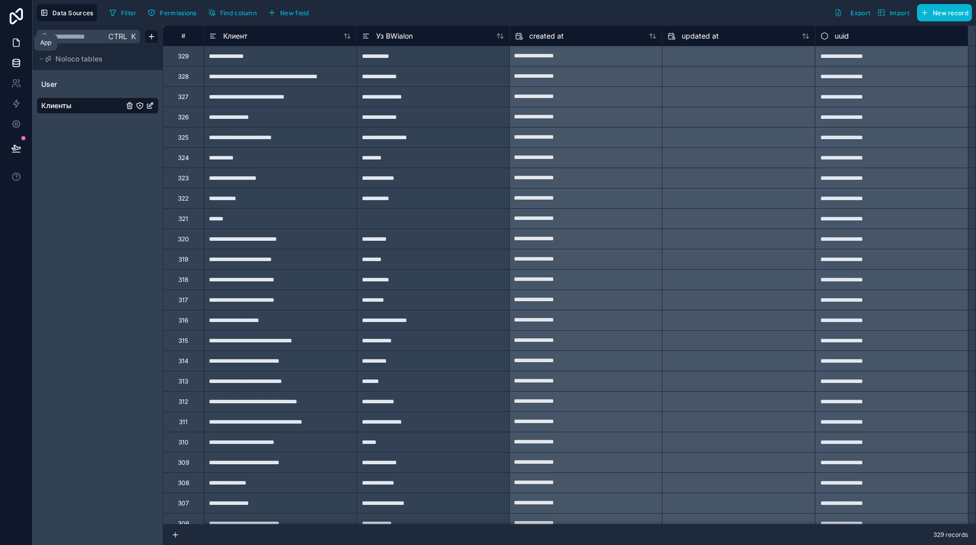
click at [15, 43] on icon at bounding box center [16, 43] width 10 height 10
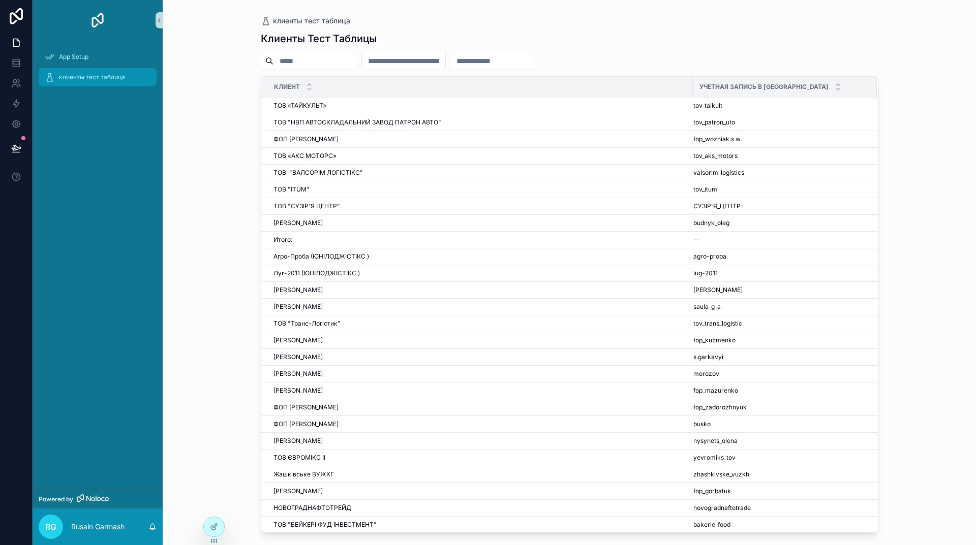
click at [76, 73] on span "клиенты тест таблица" at bounding box center [92, 77] width 66 height 8
click at [82, 56] on span "App Setup" at bounding box center [73, 57] width 29 height 8
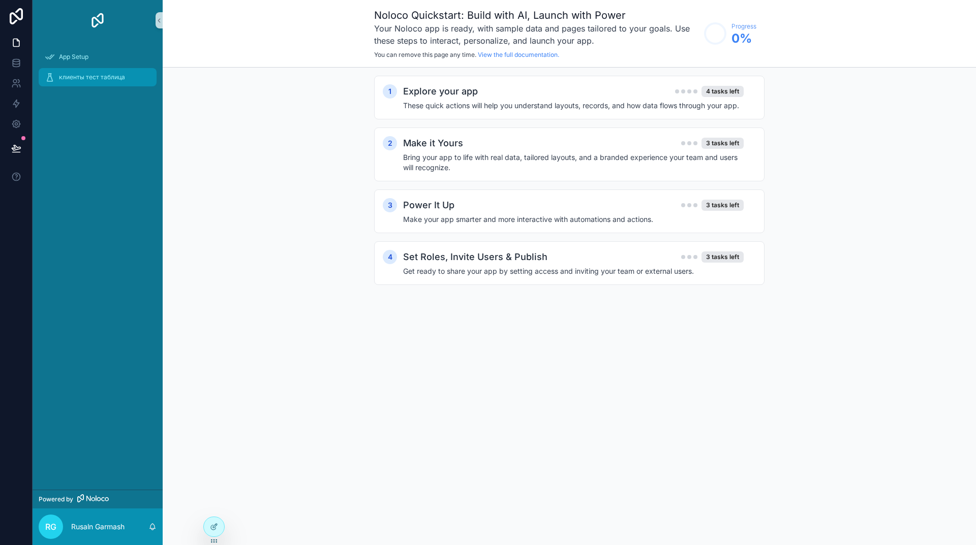
click at [81, 69] on div "клиенты тест таблица" at bounding box center [98, 77] width 106 height 16
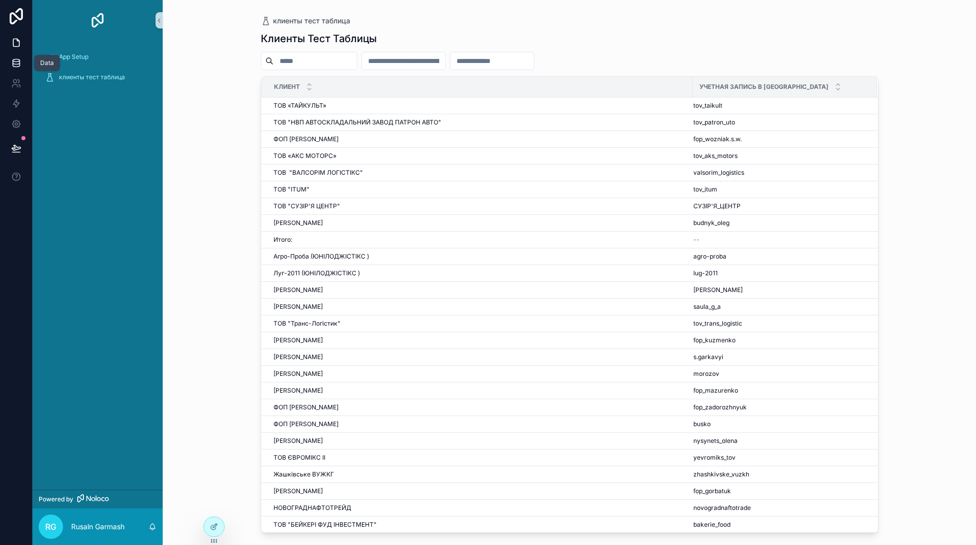
click at [14, 65] on icon at bounding box center [16, 63] width 10 height 10
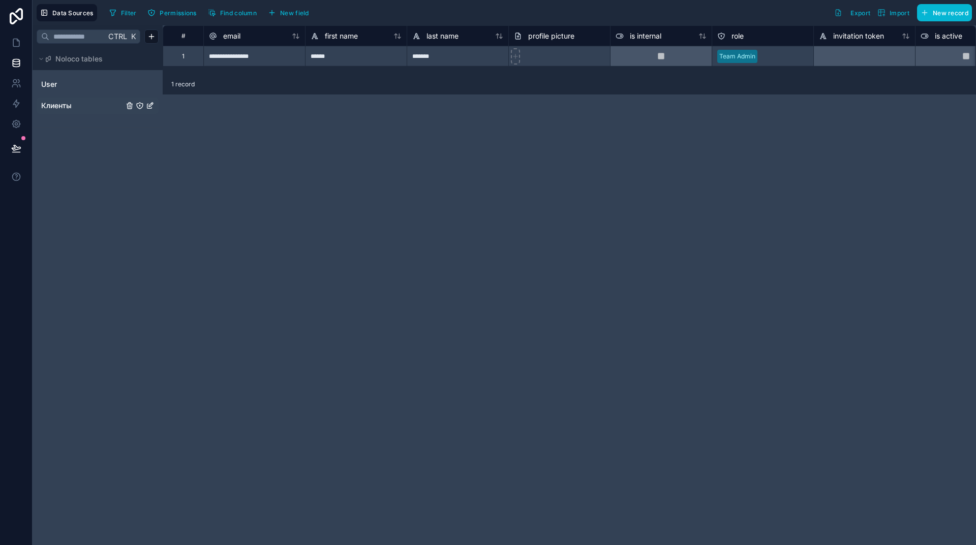
click at [61, 102] on span "Клиенты" at bounding box center [56, 106] width 30 height 10
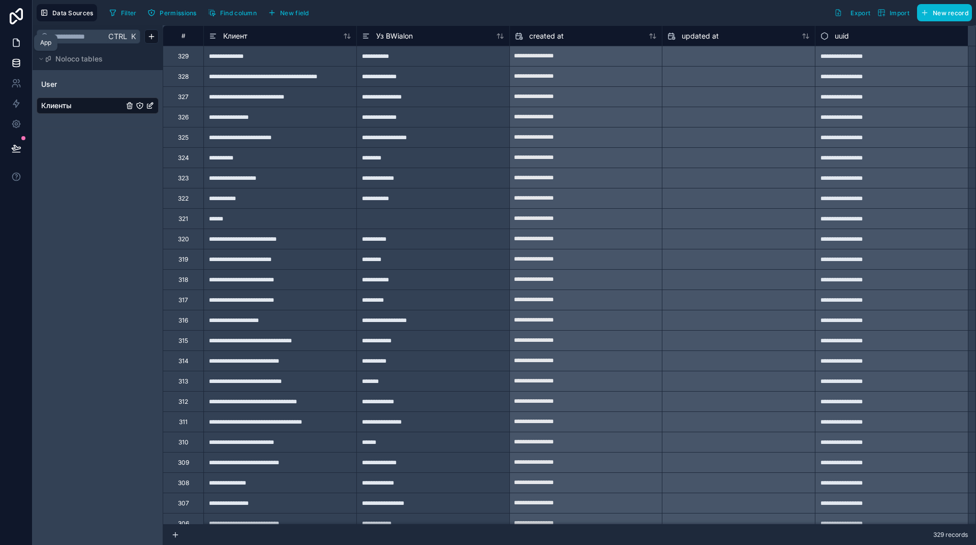
click at [16, 42] on icon at bounding box center [16, 43] width 10 height 10
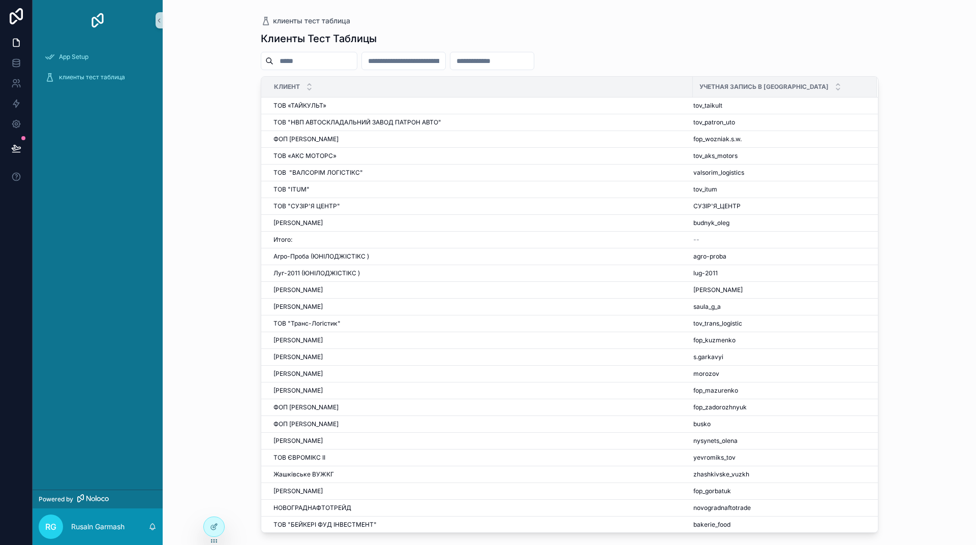
click at [302, 63] on input "scrollable content" at bounding box center [314, 61] width 83 height 14
click at [534, 59] on input "scrollable content" at bounding box center [491, 61] width 83 height 14
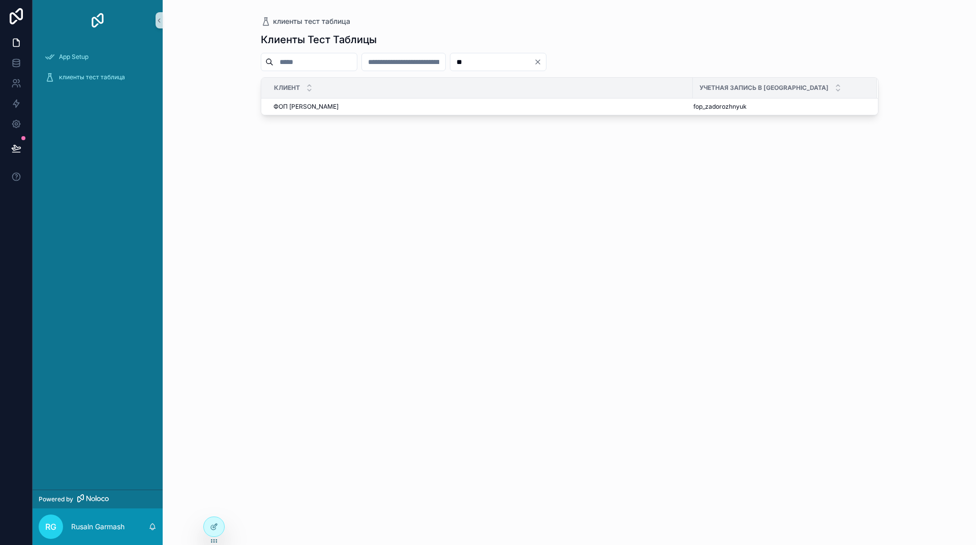
type input "*"
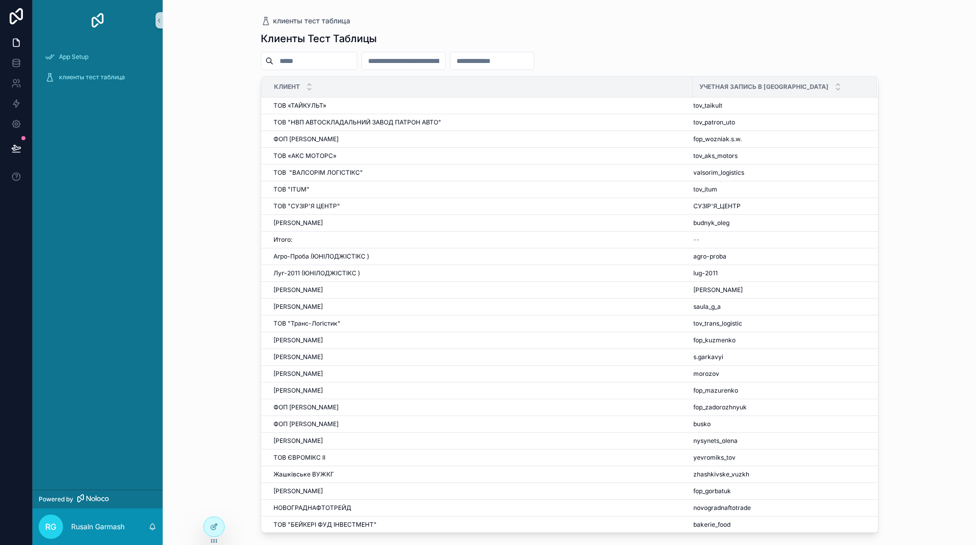
click at [534, 61] on input "scrollable content" at bounding box center [491, 61] width 83 height 14
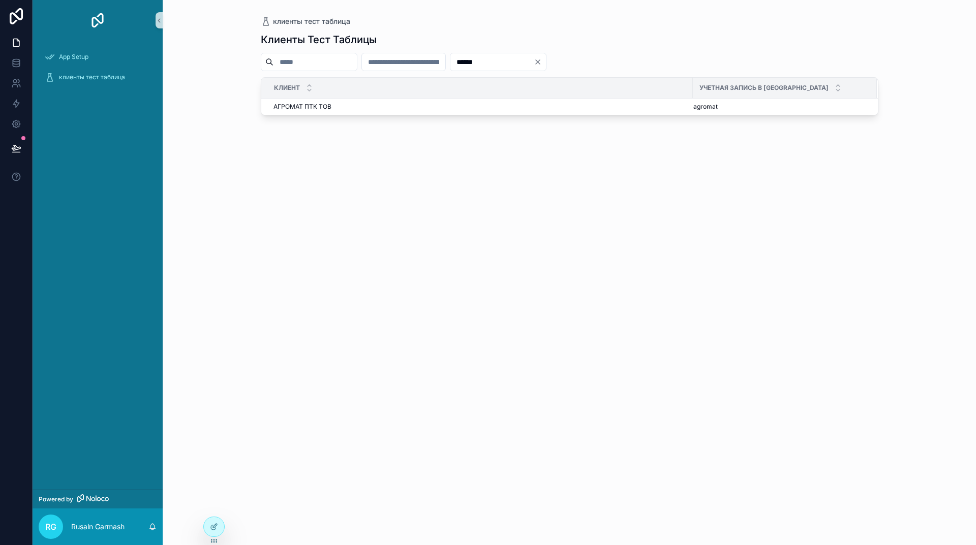
type input "******"
drag, startPoint x: 615, startPoint y: 64, endPoint x: 584, endPoint y: 126, distance: 69.1
click at [542, 63] on icon "Clear" at bounding box center [538, 62] width 8 height 8
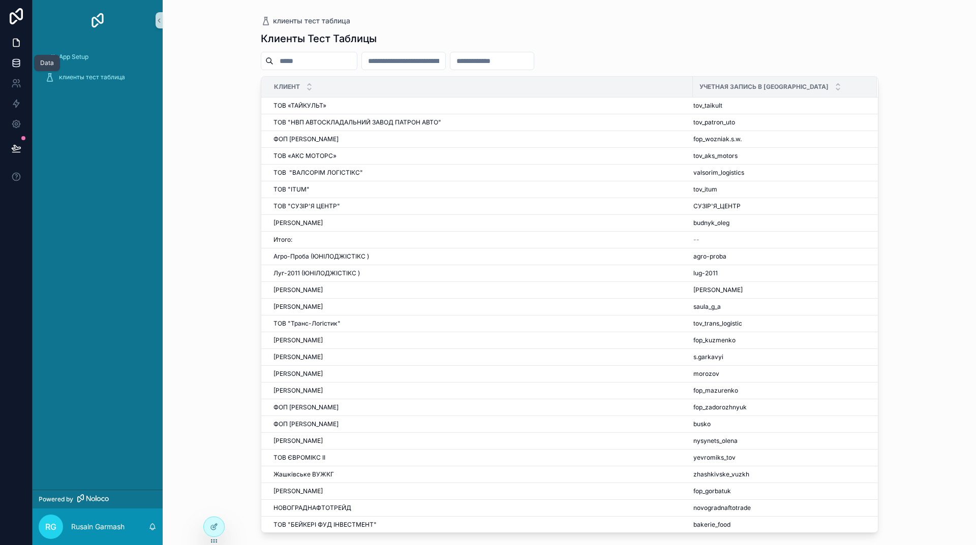
click at [14, 57] on link at bounding box center [16, 63] width 32 height 20
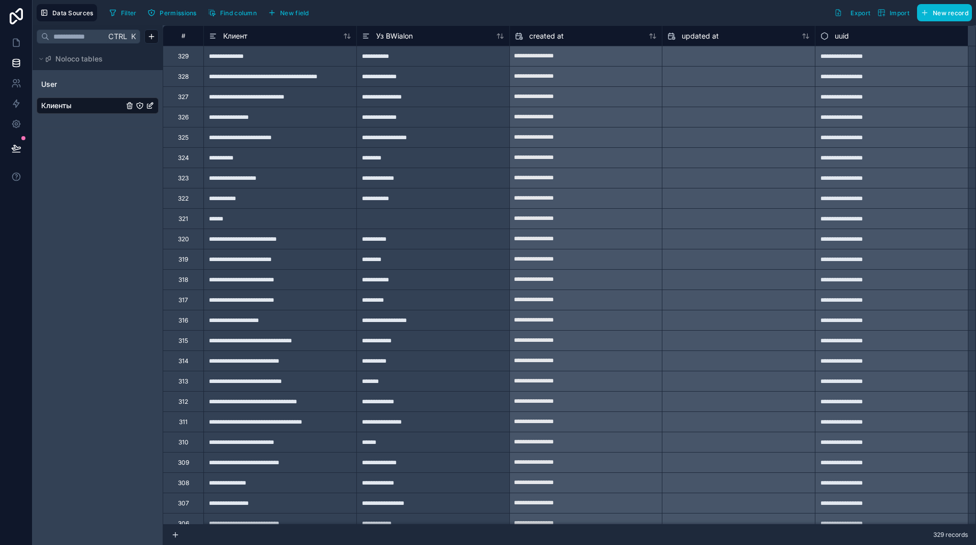
click at [153, 34] on html "**********" at bounding box center [488, 272] width 976 height 545
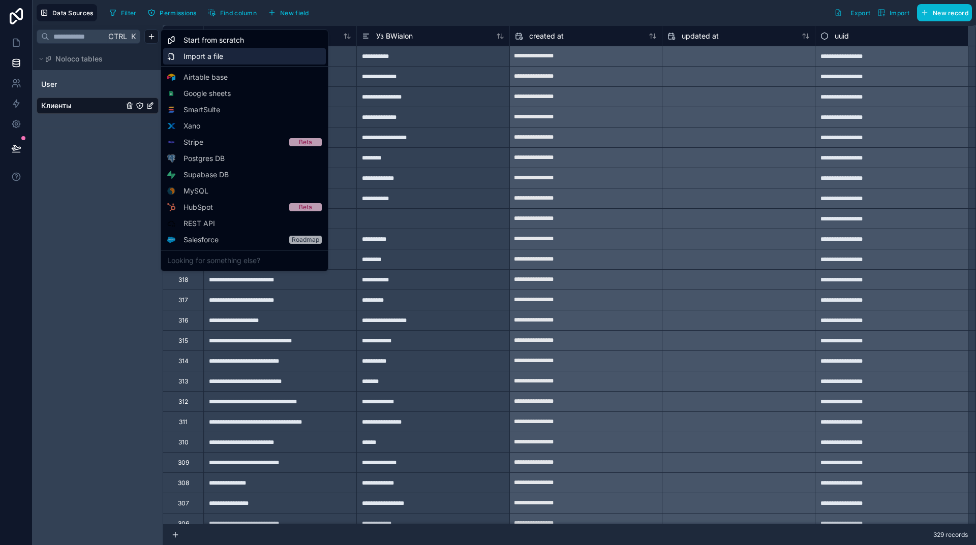
click at [204, 54] on span "Import a file" at bounding box center [203, 56] width 40 height 10
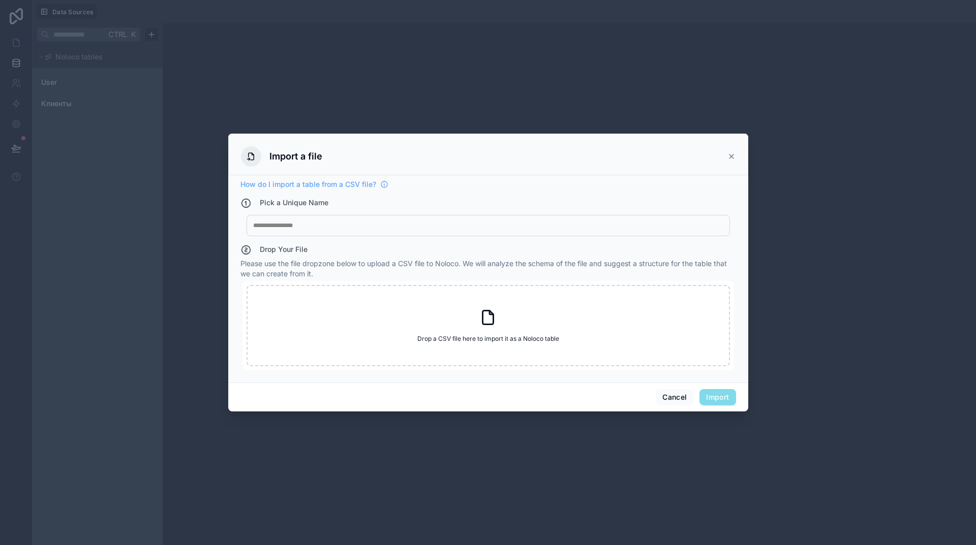
click at [356, 225] on div at bounding box center [488, 226] width 470 height 8
click at [497, 321] on icon at bounding box center [488, 318] width 18 height 18
type input "**********"
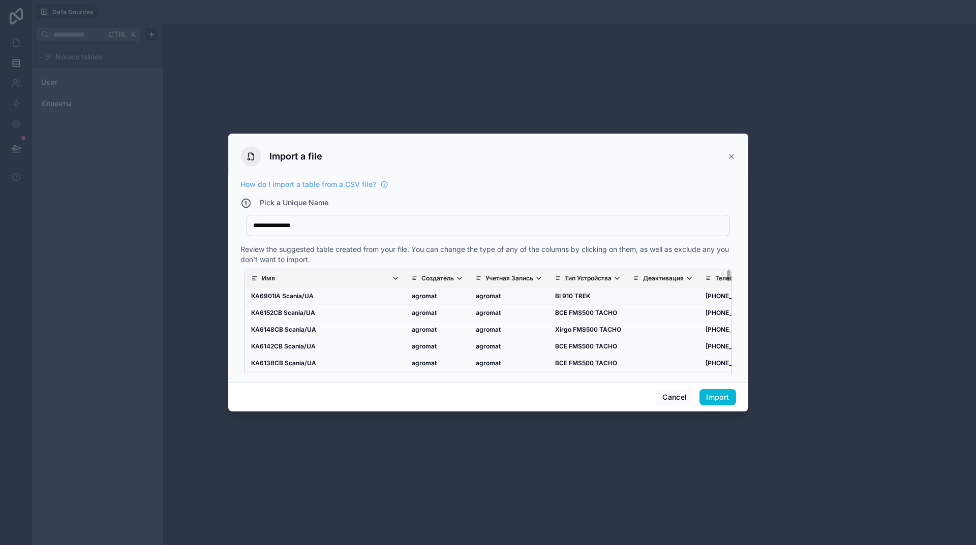
click at [535, 278] on icon "scrollable content" at bounding box center [539, 278] width 8 height 8
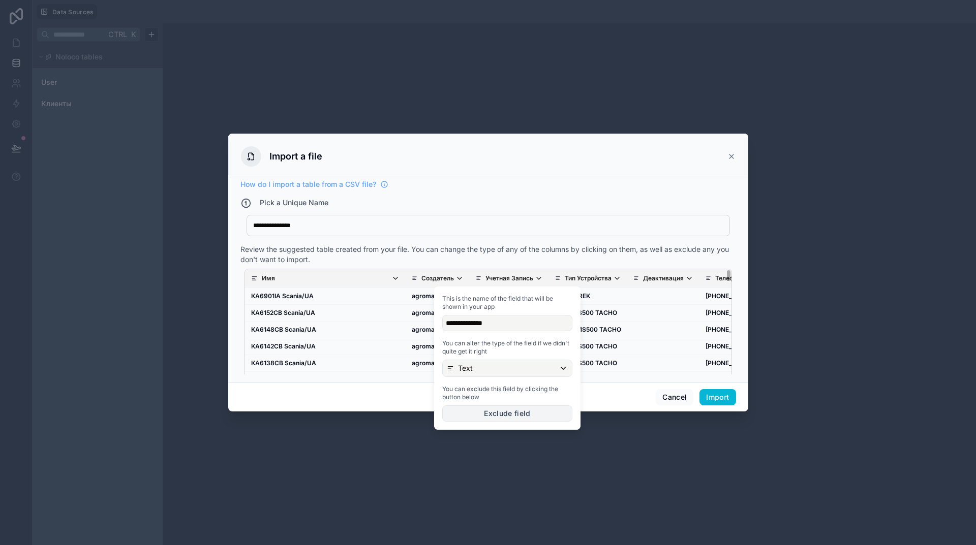
click at [499, 412] on button "Exclude field" at bounding box center [507, 414] width 130 height 16
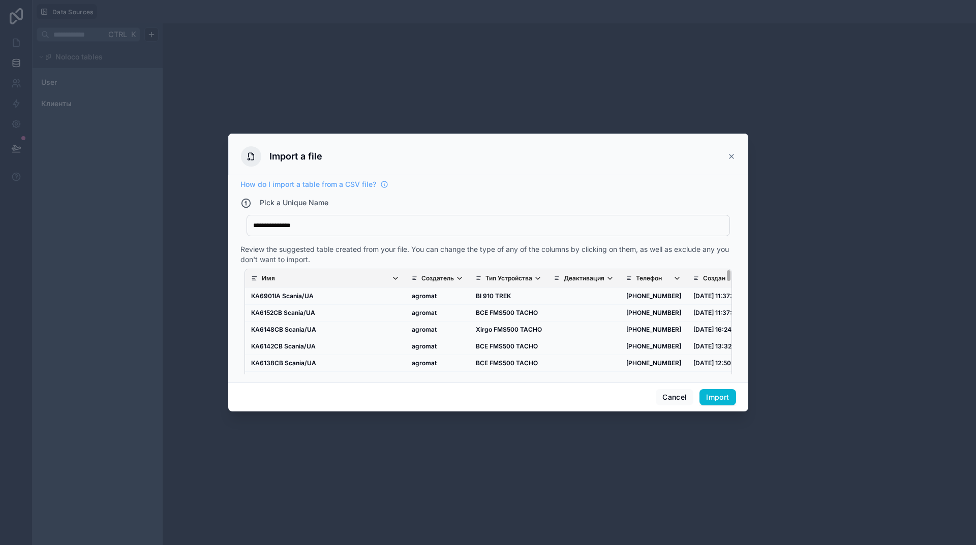
click at [606, 279] on icon "scrollable content" at bounding box center [610, 278] width 8 height 8
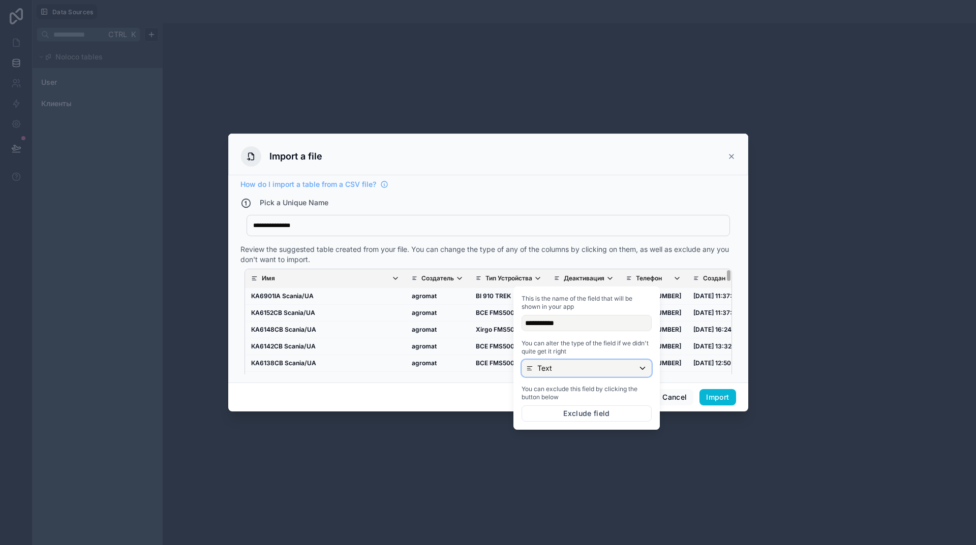
click at [573, 368] on div "Text" at bounding box center [586, 368] width 129 height 16
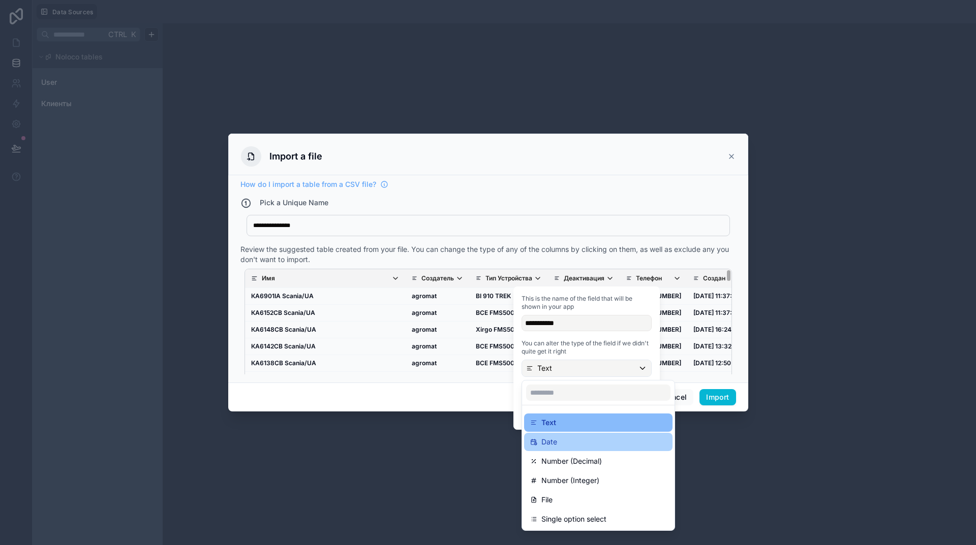
click at [570, 442] on div "Date" at bounding box center [598, 442] width 136 height 12
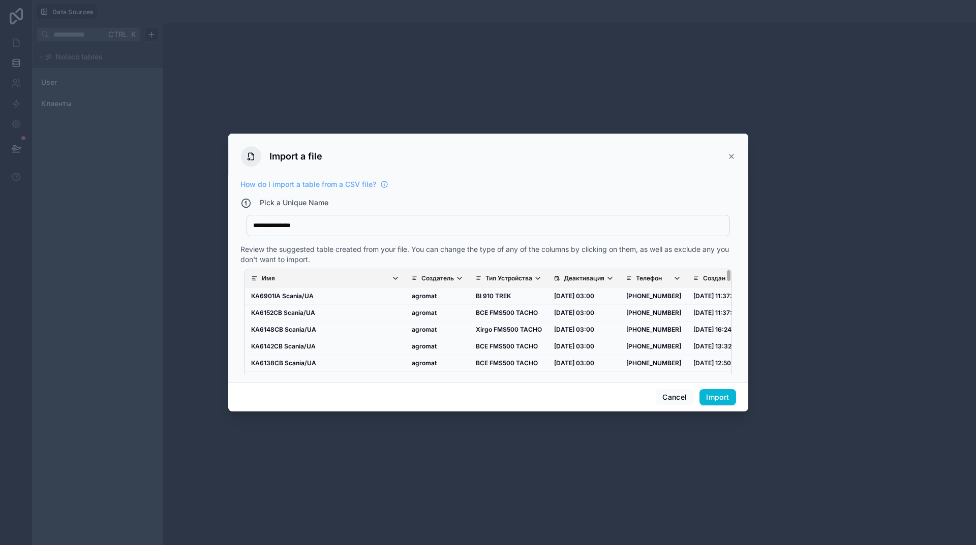
click at [487, 396] on div "Cancel Import" at bounding box center [488, 397] width 520 height 29
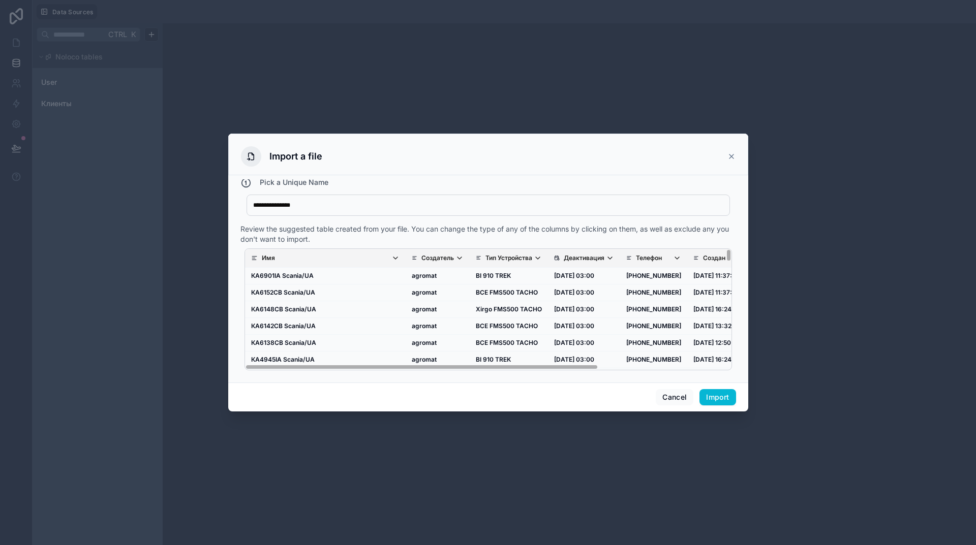
click at [606, 259] on icon "scrollable content" at bounding box center [610, 258] width 8 height 8
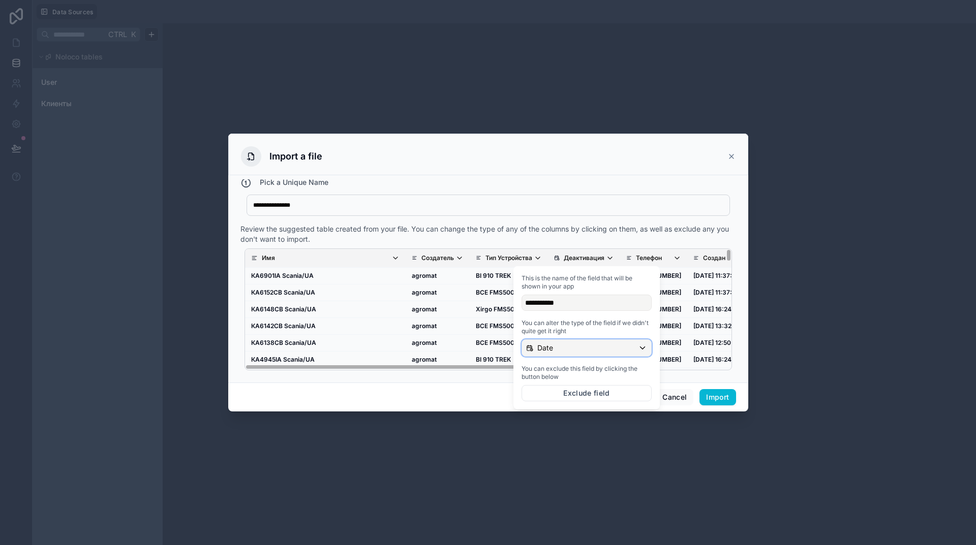
click at [565, 341] on div "Date" at bounding box center [586, 348] width 129 height 16
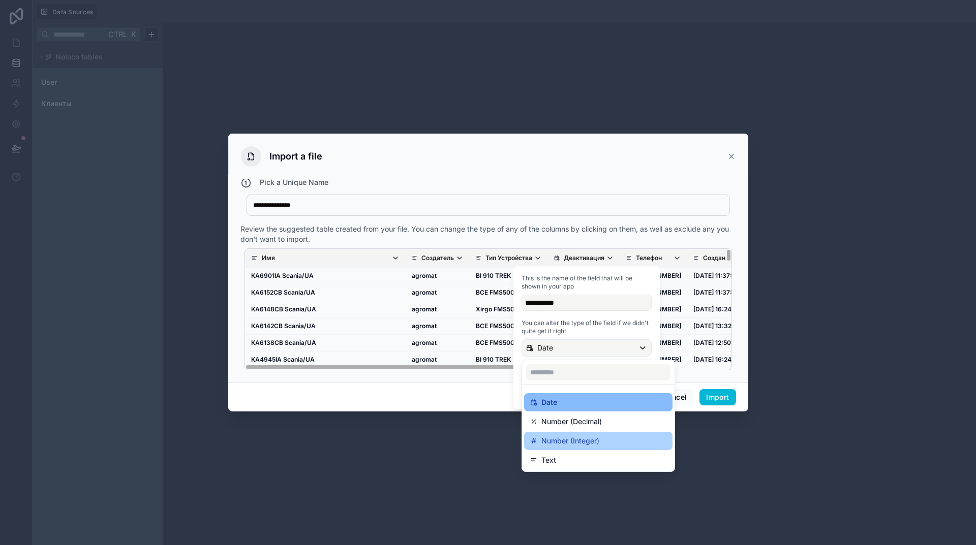
click at [567, 443] on p "Number (Integer)" at bounding box center [570, 441] width 58 height 12
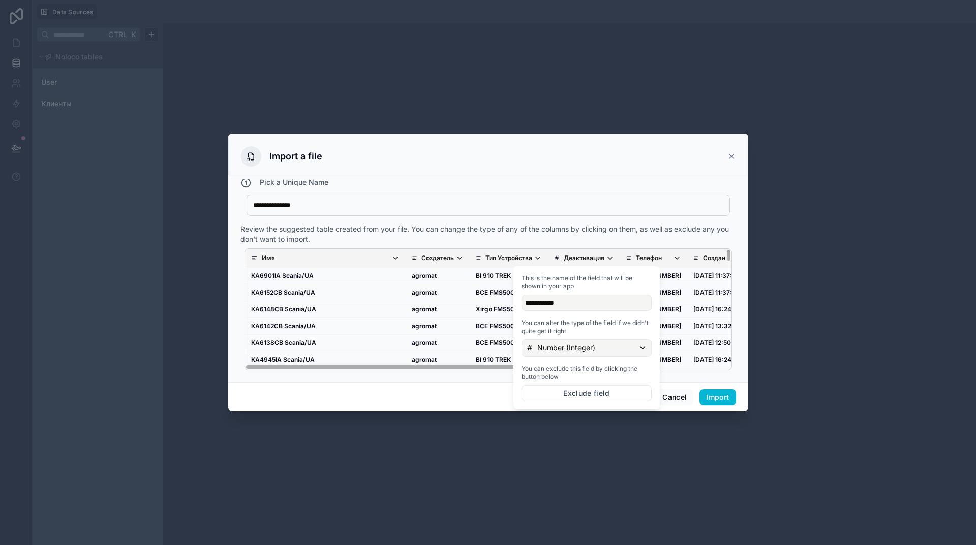
click at [485, 375] on div "Имя Создатель Тип Устройства Деактивация Телефон Создан Учетная Запись ID КА690…" at bounding box center [488, 309] width 496 height 130
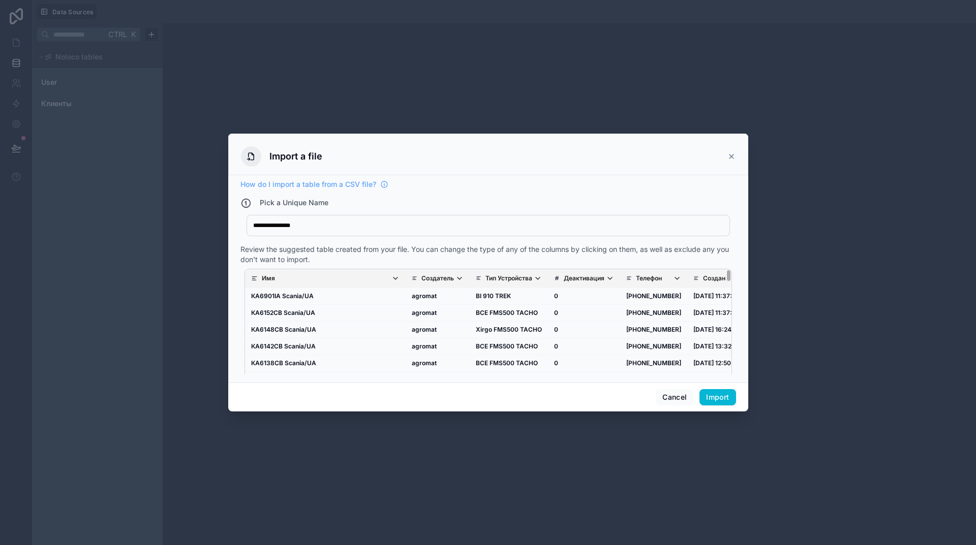
click at [606, 280] on icon "scrollable content" at bounding box center [610, 278] width 8 height 8
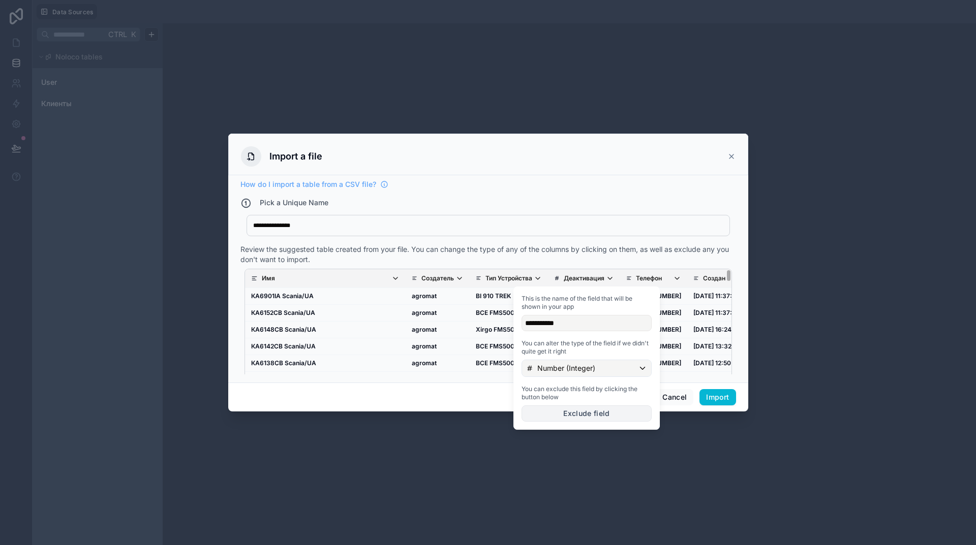
click at [575, 408] on button "Exclude field" at bounding box center [587, 414] width 130 height 16
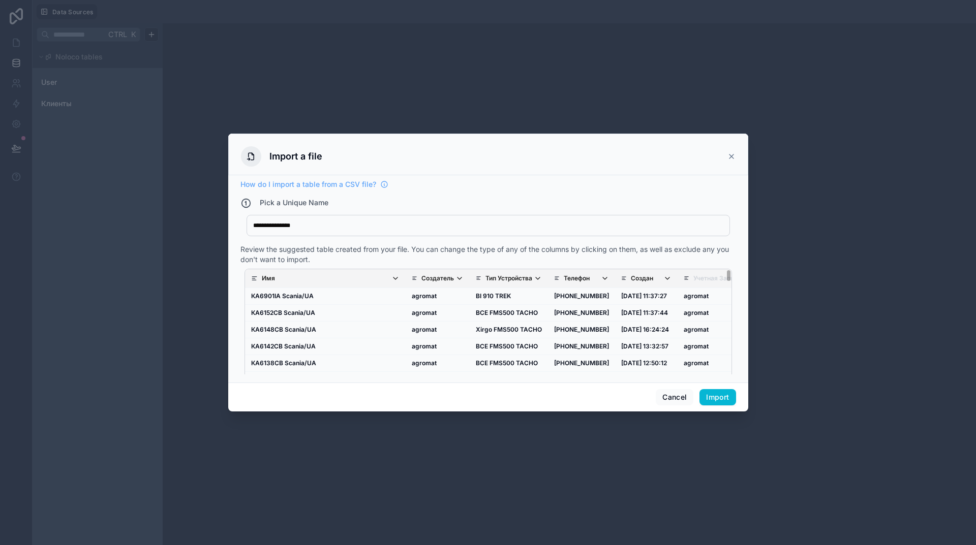
click at [601, 276] on icon "scrollable content" at bounding box center [605, 278] width 8 height 8
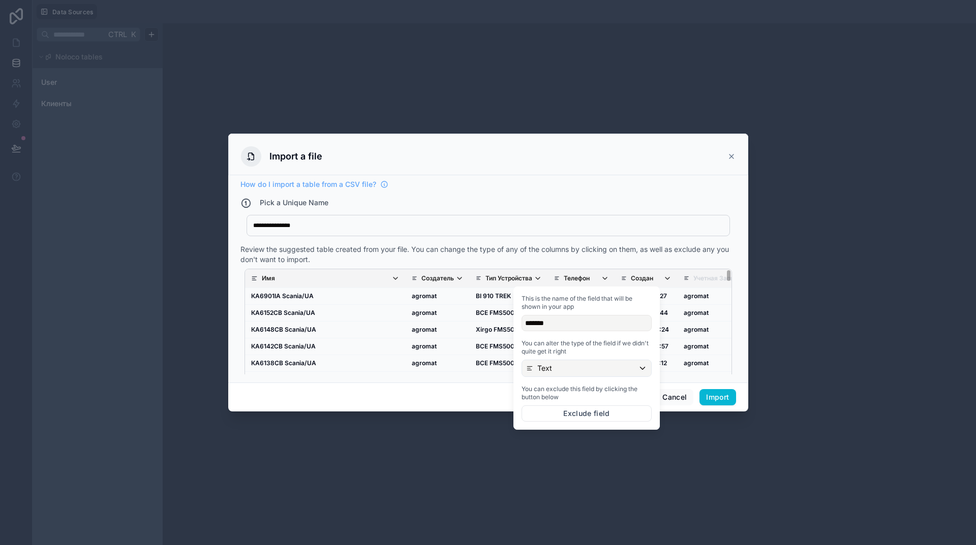
click at [483, 376] on div "**********" at bounding box center [488, 278] width 520 height 207
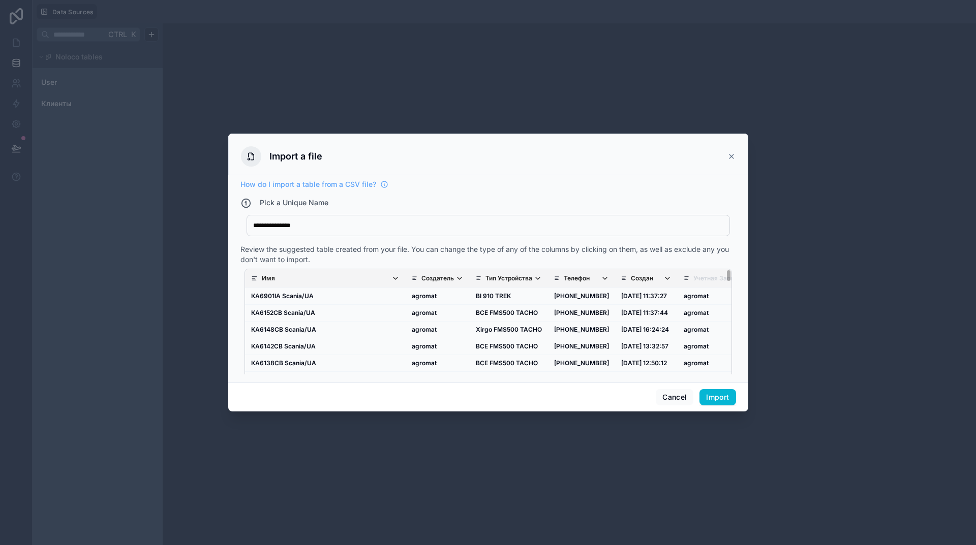
click at [663, 277] on icon "scrollable content" at bounding box center [667, 278] width 8 height 8
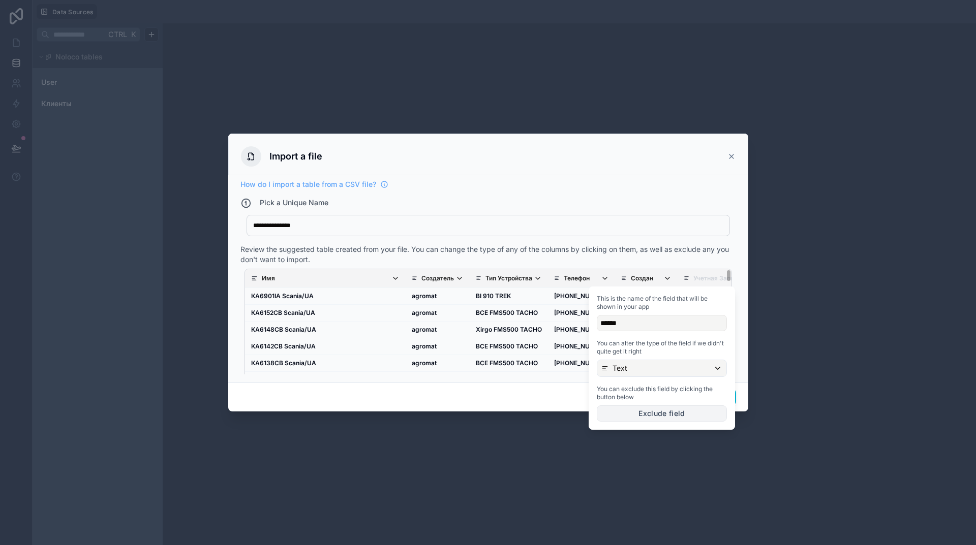
click at [649, 412] on button "Exclude field" at bounding box center [662, 414] width 130 height 16
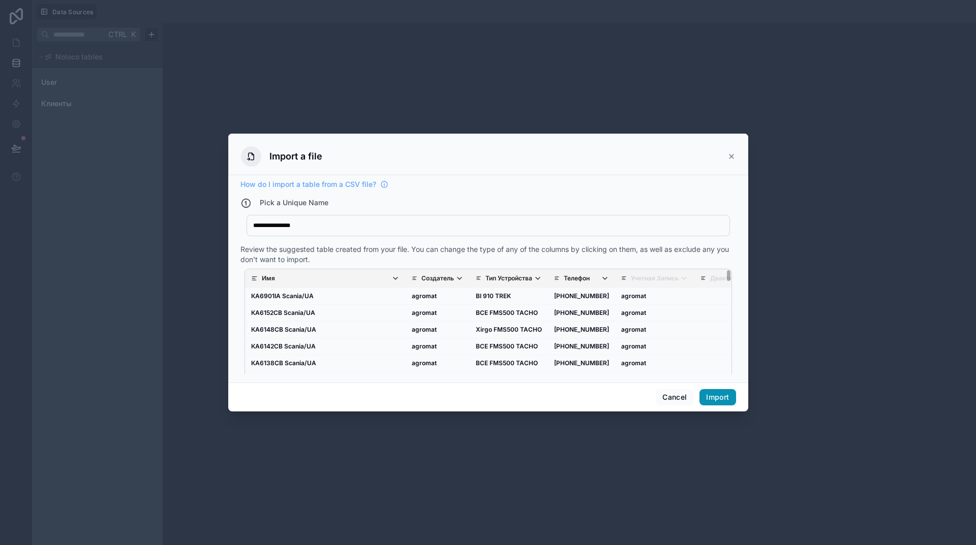
click at [726, 398] on button "Import" at bounding box center [717, 397] width 36 height 16
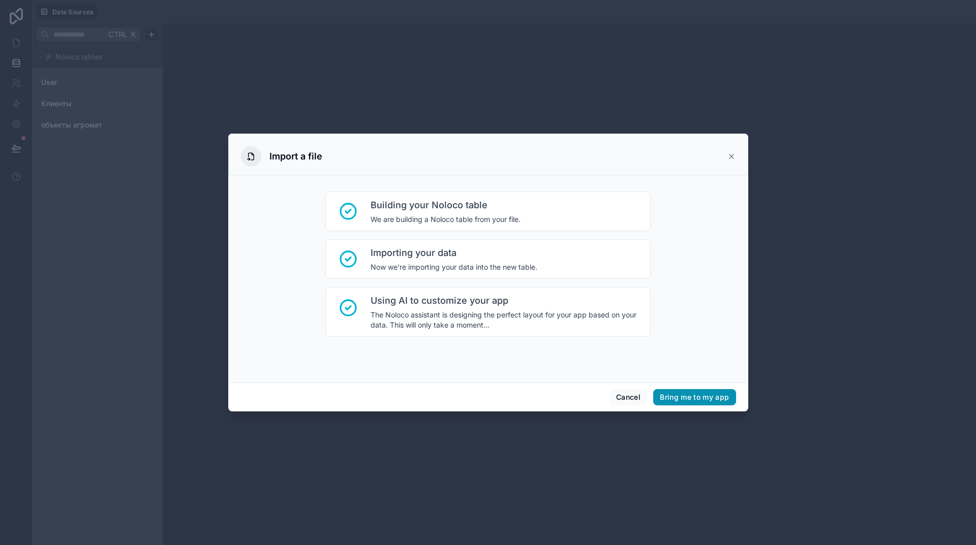
click at [714, 395] on button "Bring me to my app" at bounding box center [694, 397] width 82 height 16
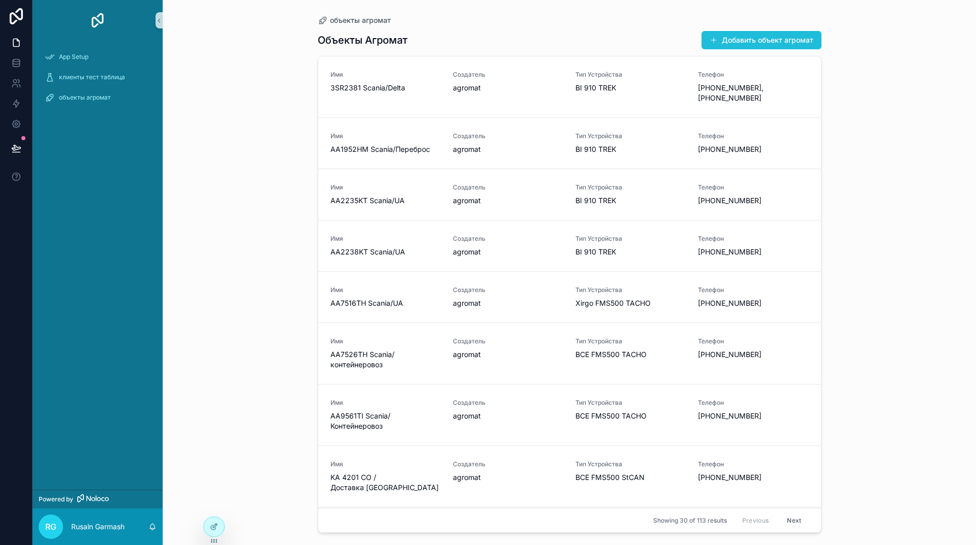
click at [751, 40] on button "Добавить объект агромат" at bounding box center [761, 40] width 120 height 18
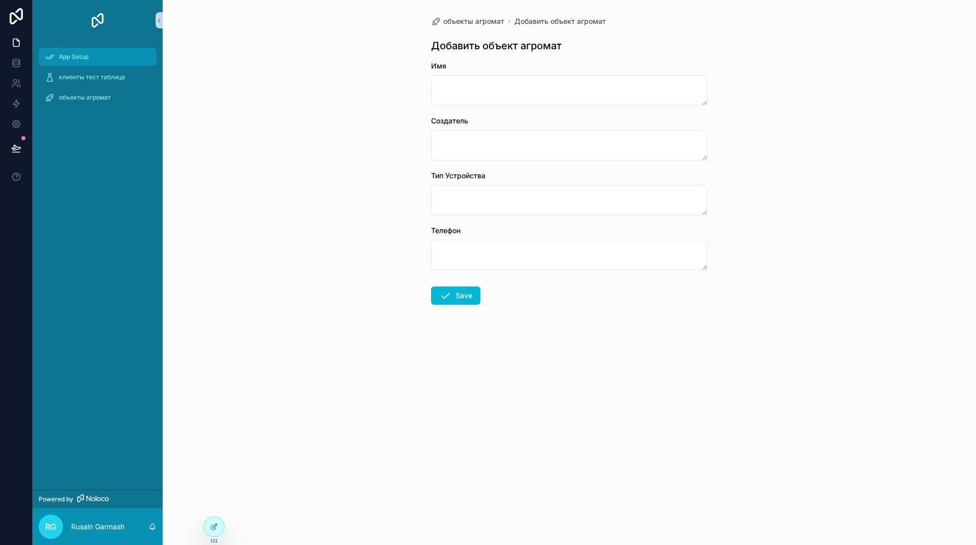
click at [65, 51] on div "App Setup" at bounding box center [98, 57] width 106 height 16
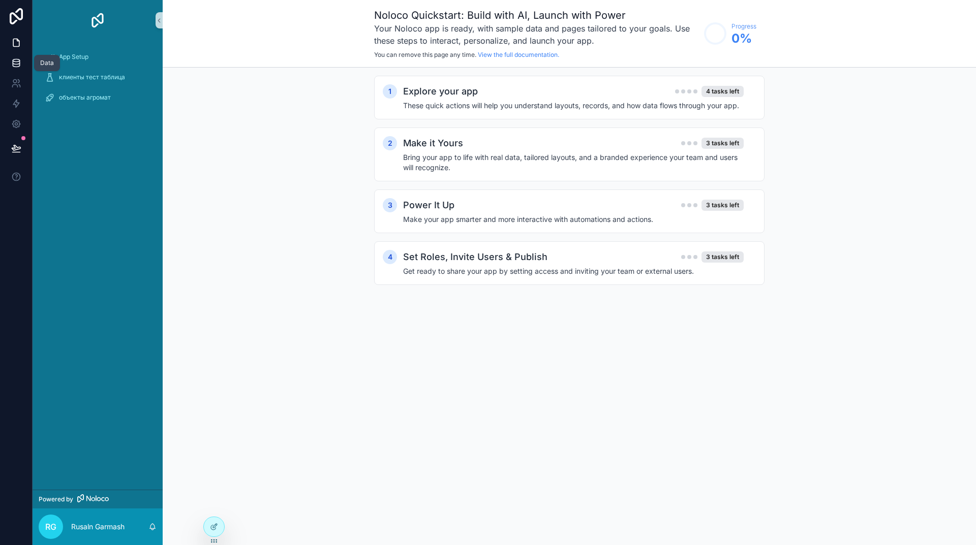
click at [14, 67] on icon at bounding box center [16, 65] width 7 height 4
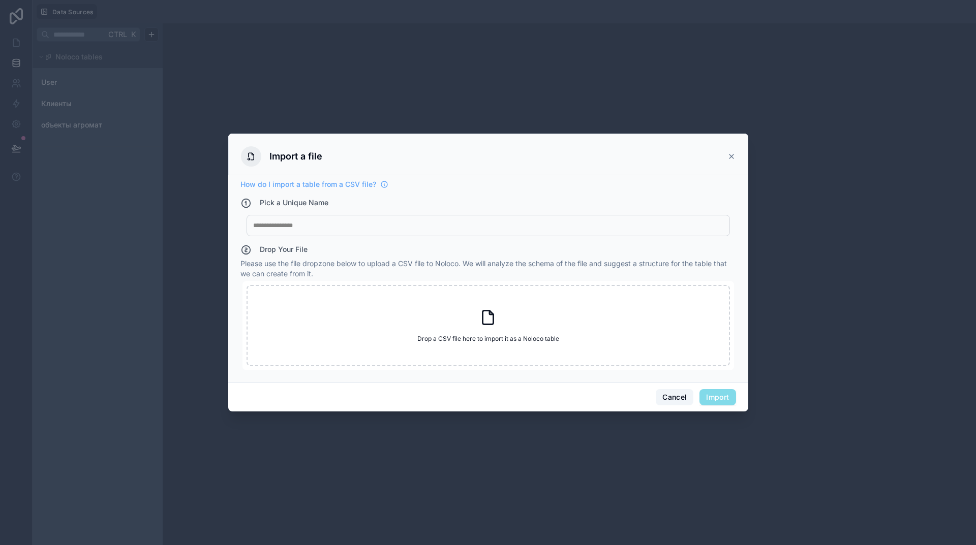
click at [669, 396] on button "Cancel" at bounding box center [675, 397] width 38 height 16
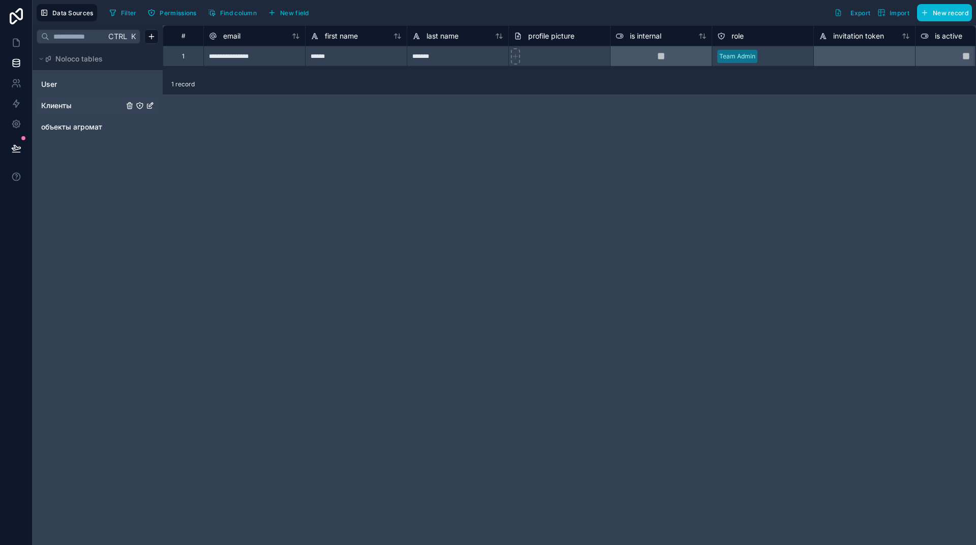
click at [56, 105] on span "Клиенты" at bounding box center [56, 106] width 30 height 10
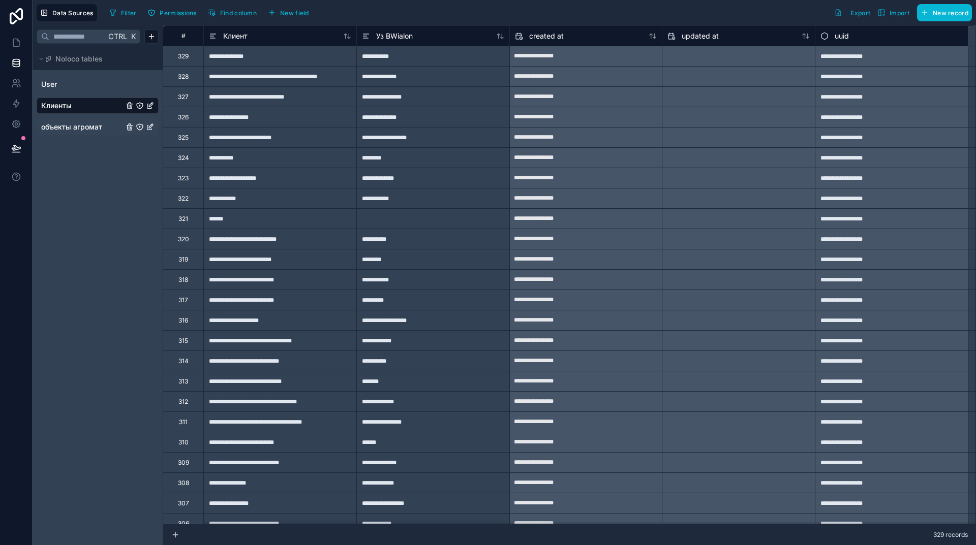
click at [60, 126] on span "объекты агромат" at bounding box center [71, 127] width 61 height 10
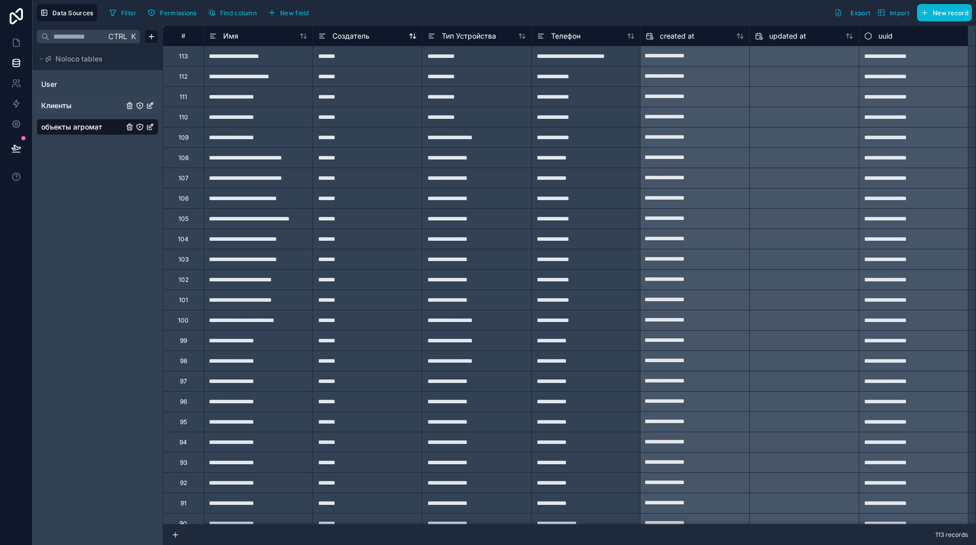
click at [386, 37] on div "Создатель" at bounding box center [367, 36] width 99 height 12
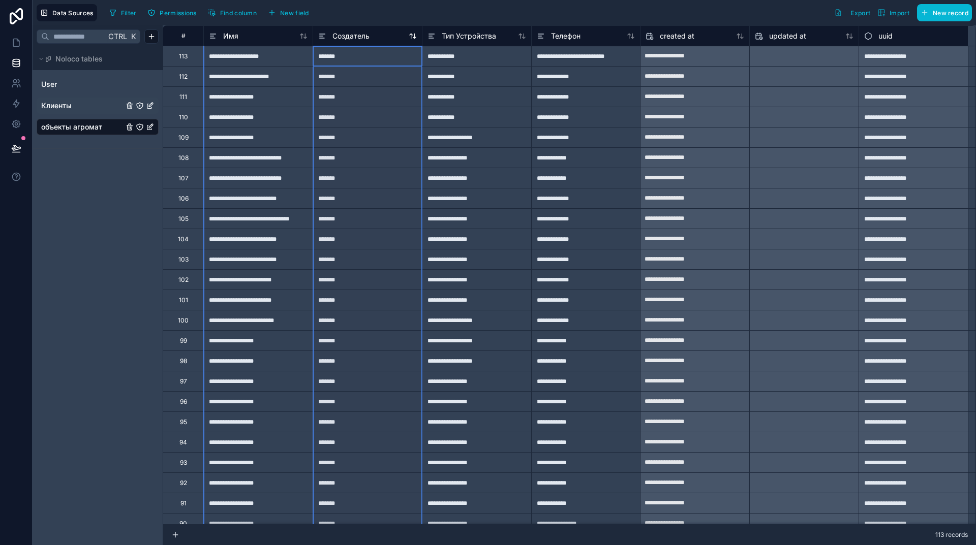
click at [386, 37] on div "Создатель" at bounding box center [367, 36] width 99 height 12
click at [303, 37] on icon at bounding box center [303, 36] width 8 height 8
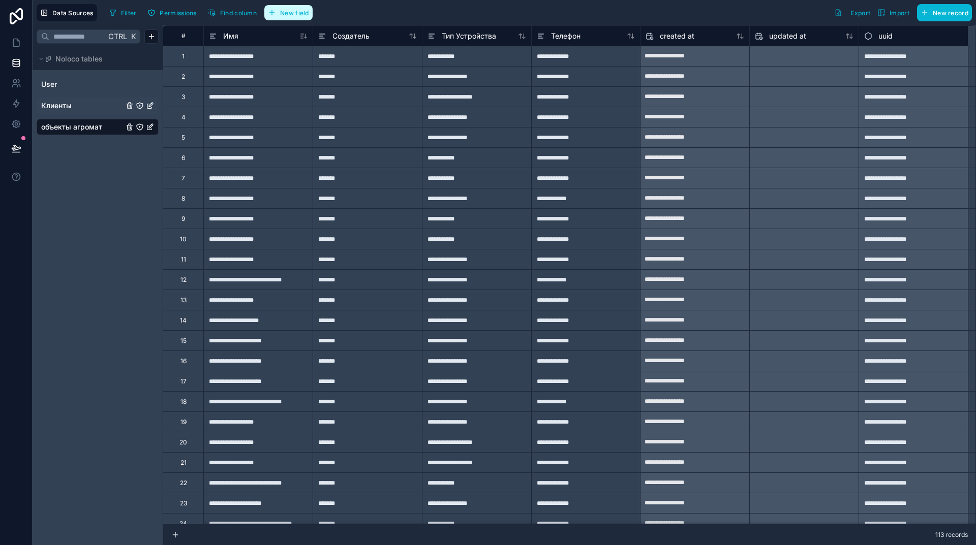
click at [294, 10] on span "New field" at bounding box center [294, 13] width 29 height 8
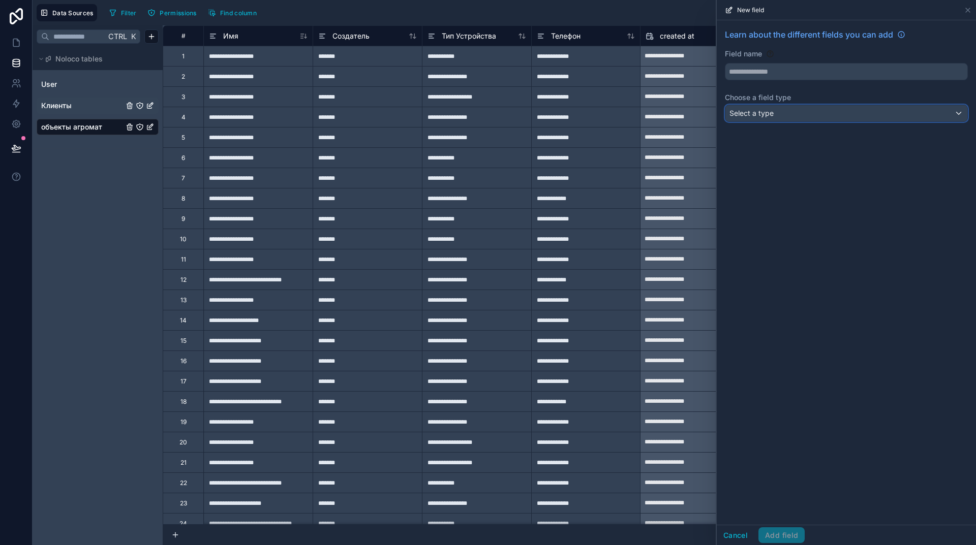
click at [770, 112] on span "Select a type" at bounding box center [751, 113] width 44 height 9
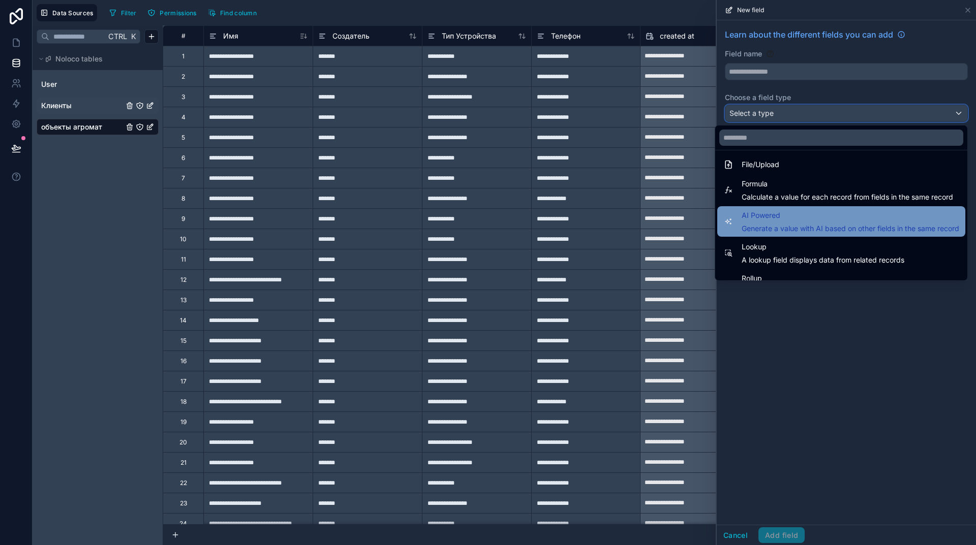
scroll to position [295, 0]
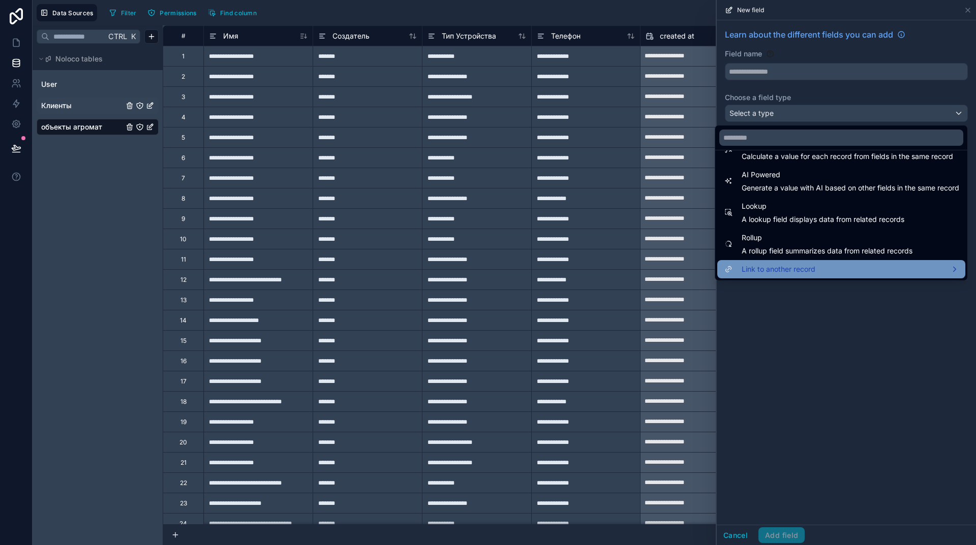
click at [797, 268] on span "Link to another record" at bounding box center [779, 269] width 74 height 12
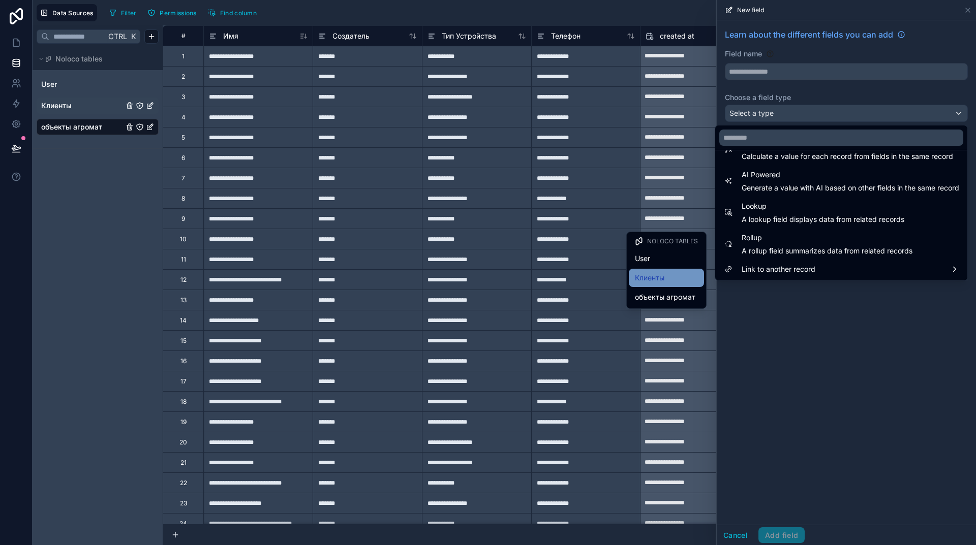
click at [667, 276] on div "Клиенты" at bounding box center [666, 278] width 63 height 12
type input "*******"
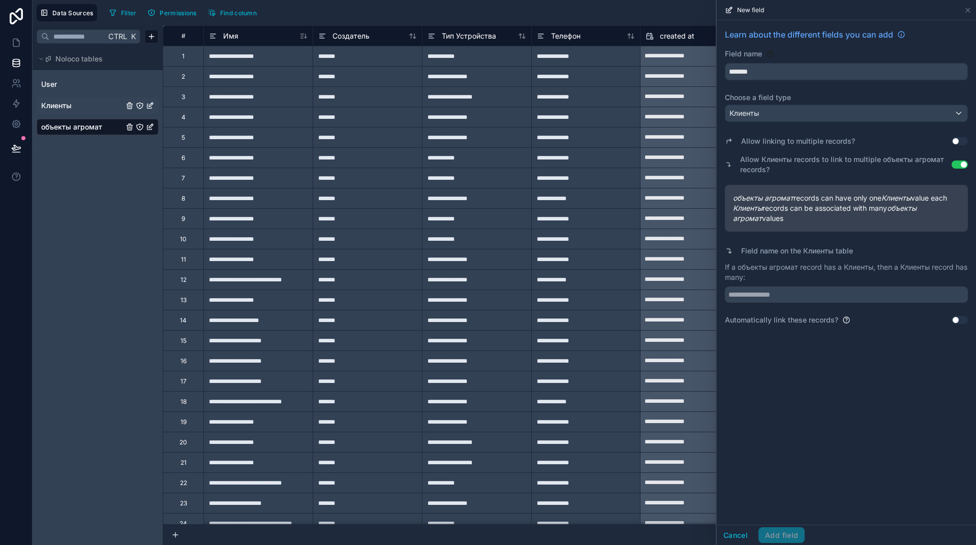
click at [958, 322] on button "Use setting" at bounding box center [960, 320] width 16 height 8
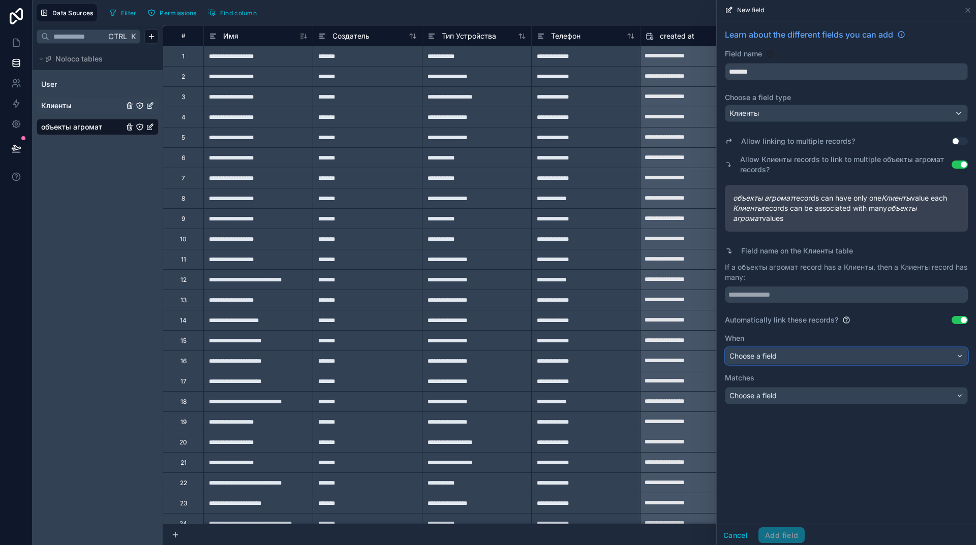
click at [823, 358] on div "Choose a field" at bounding box center [846, 356] width 242 height 16
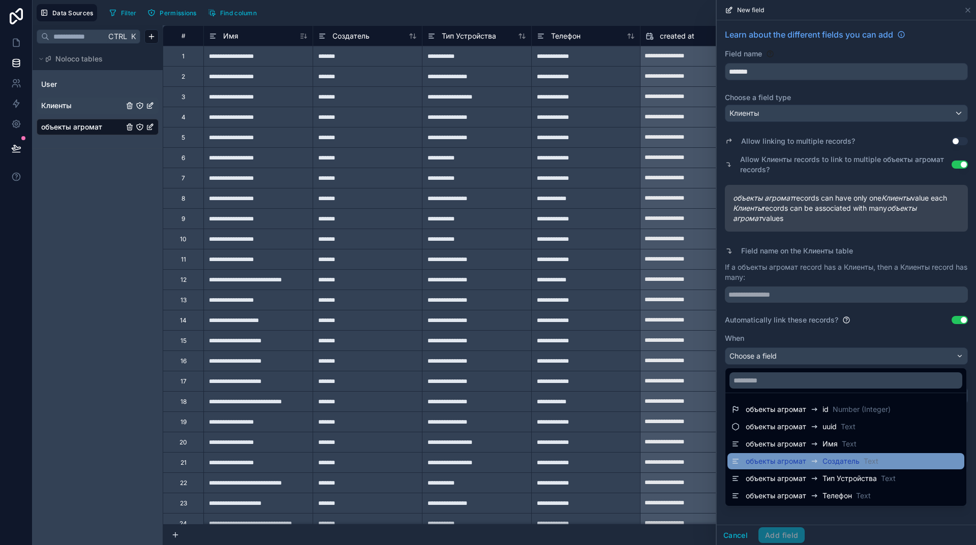
click at [829, 460] on span "Создатель" at bounding box center [840, 461] width 37 height 10
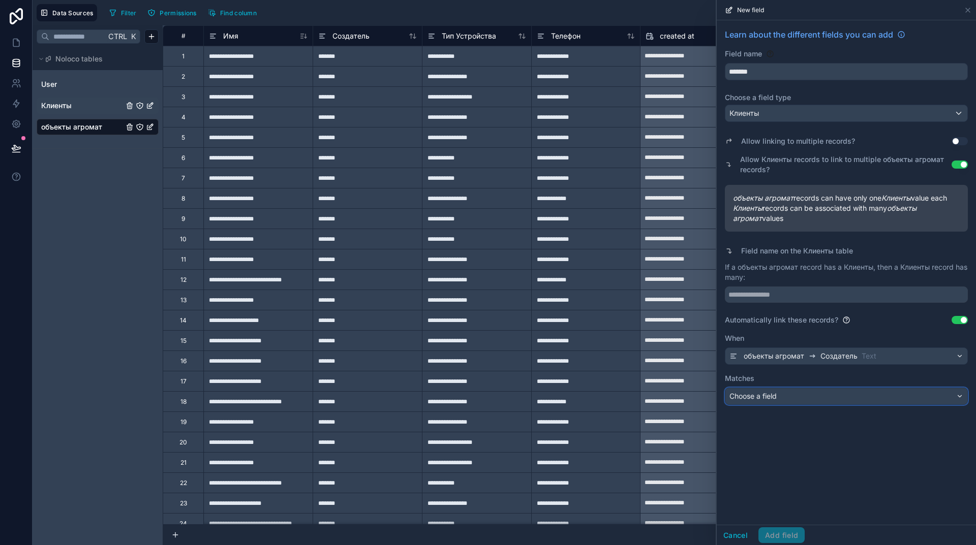
click at [819, 394] on div "Choose a field" at bounding box center [846, 396] width 242 height 16
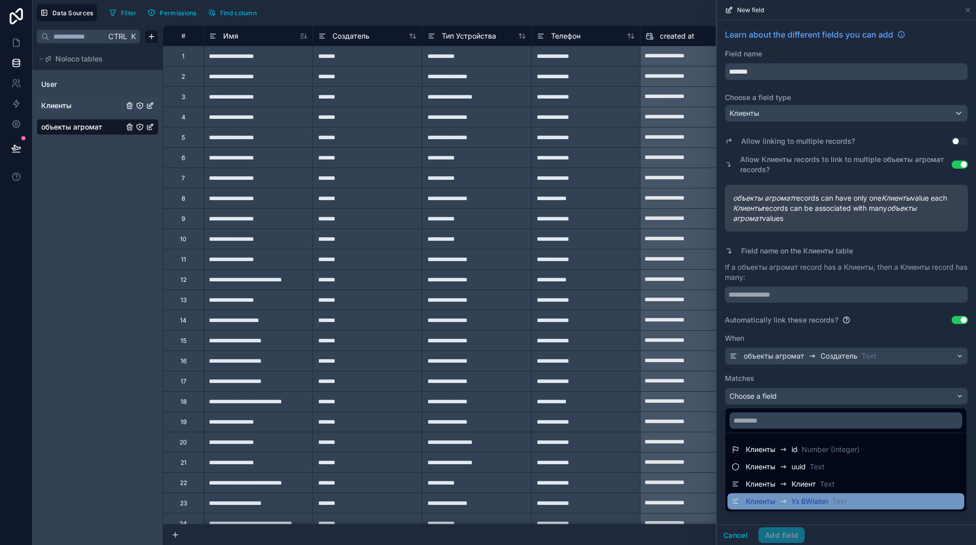
click at [809, 499] on span "Уз ВWialon" at bounding box center [809, 502] width 37 height 10
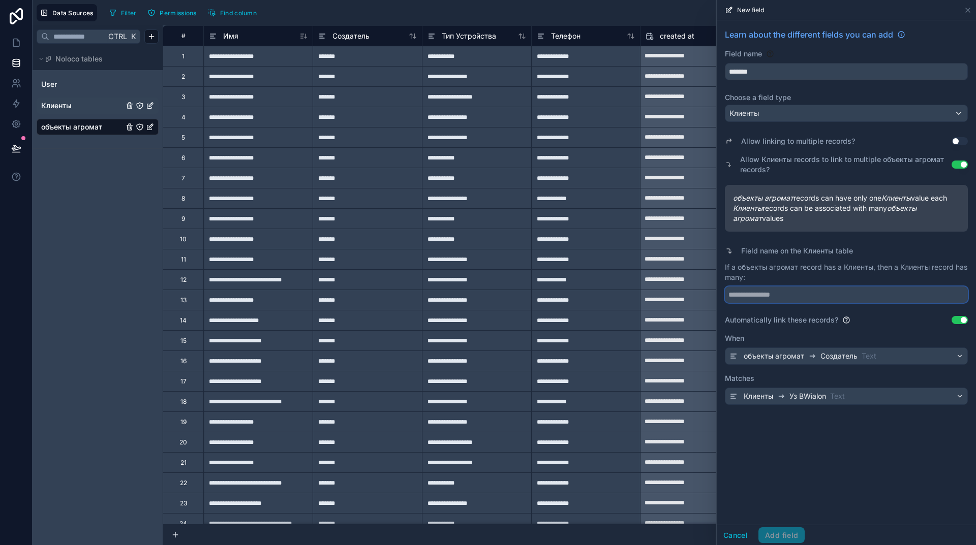
click at [815, 298] on input "text" at bounding box center [846, 295] width 243 height 16
type input "**********"
click at [788, 537] on button "Add field" at bounding box center [781, 536] width 46 height 16
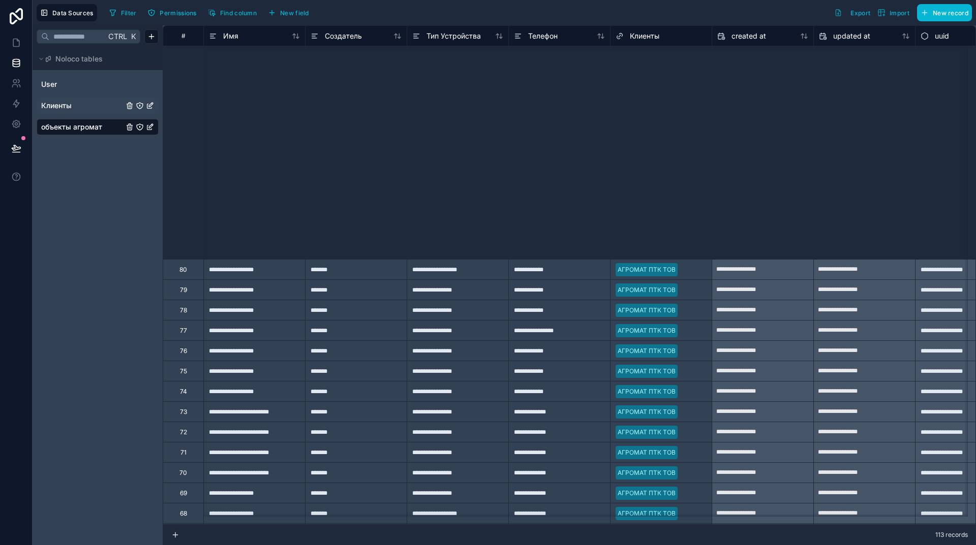
scroll to position [800, 0]
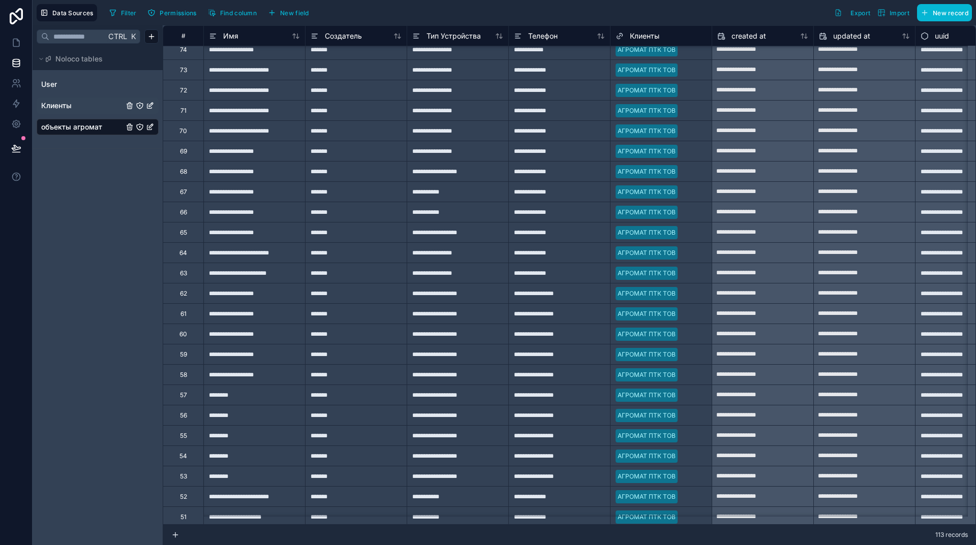
click at [56, 110] on span "Клиенты" at bounding box center [56, 106] width 30 height 10
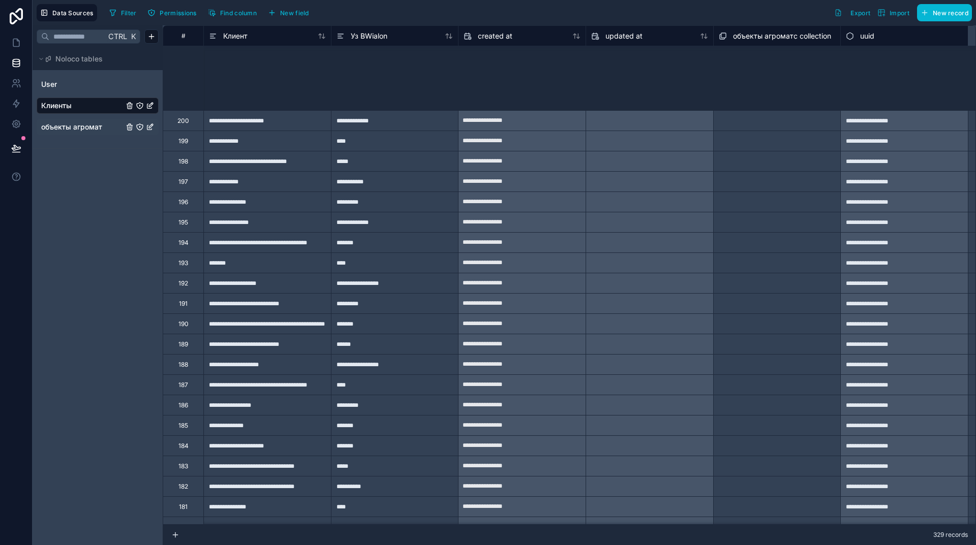
scroll to position [2796, 0]
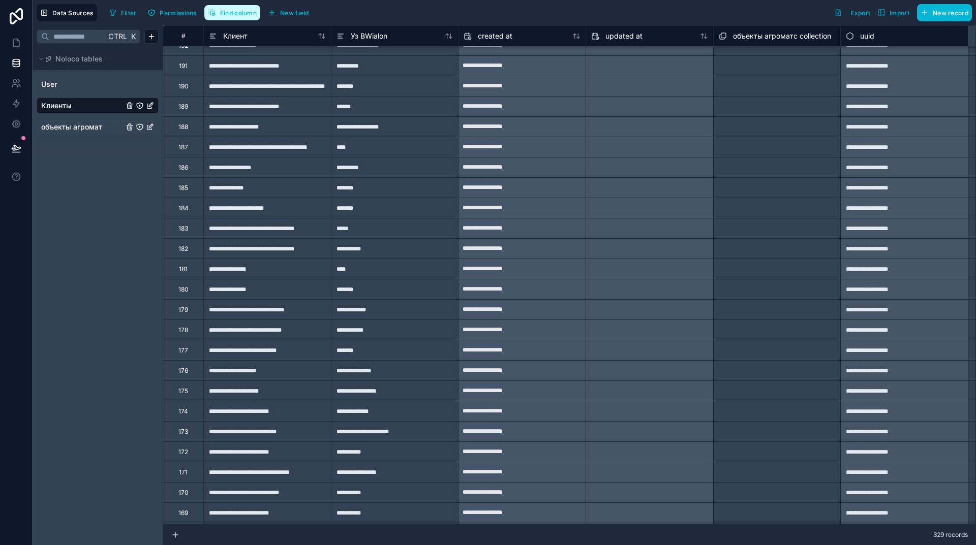
click at [244, 12] on span "Find column" at bounding box center [238, 13] width 37 height 8
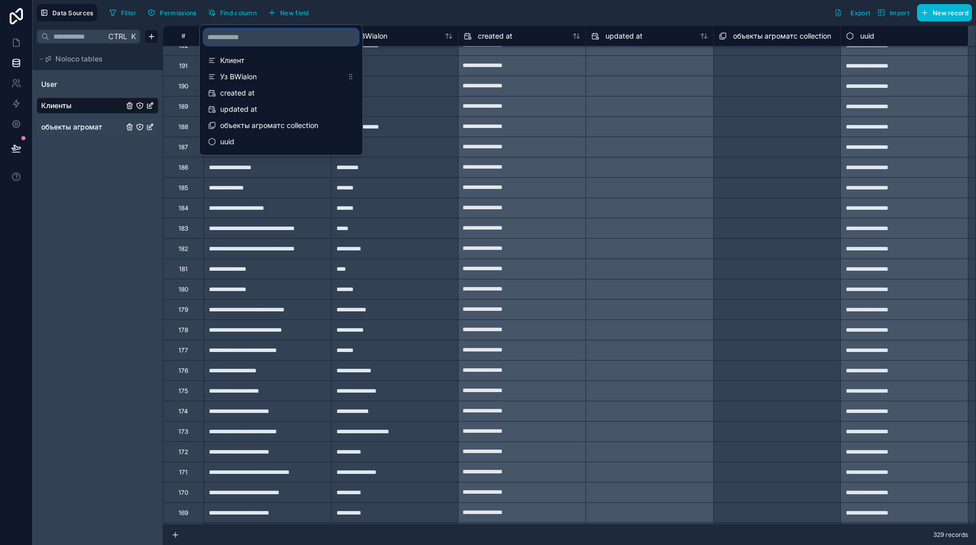
click at [229, 36] on input "scrollable content" at bounding box center [281, 37] width 155 height 16
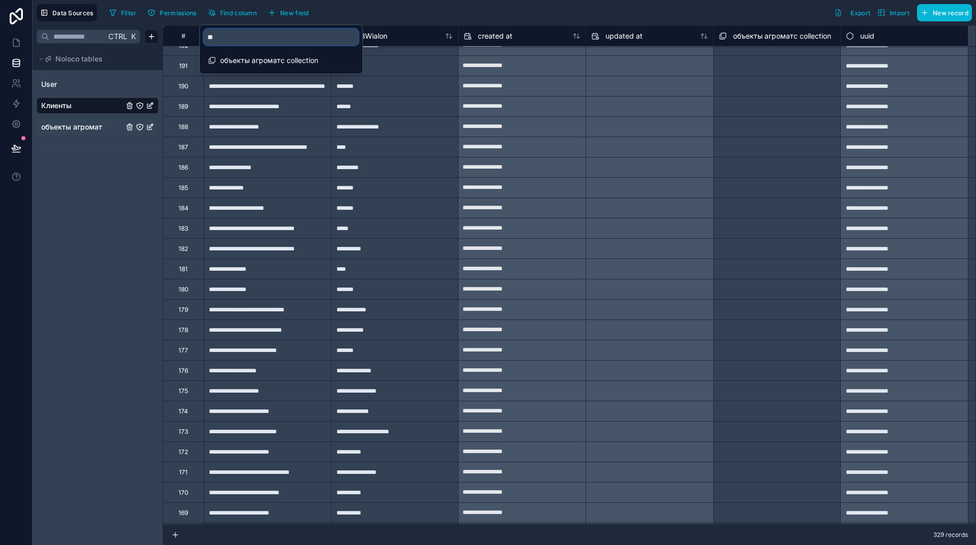
type input "*"
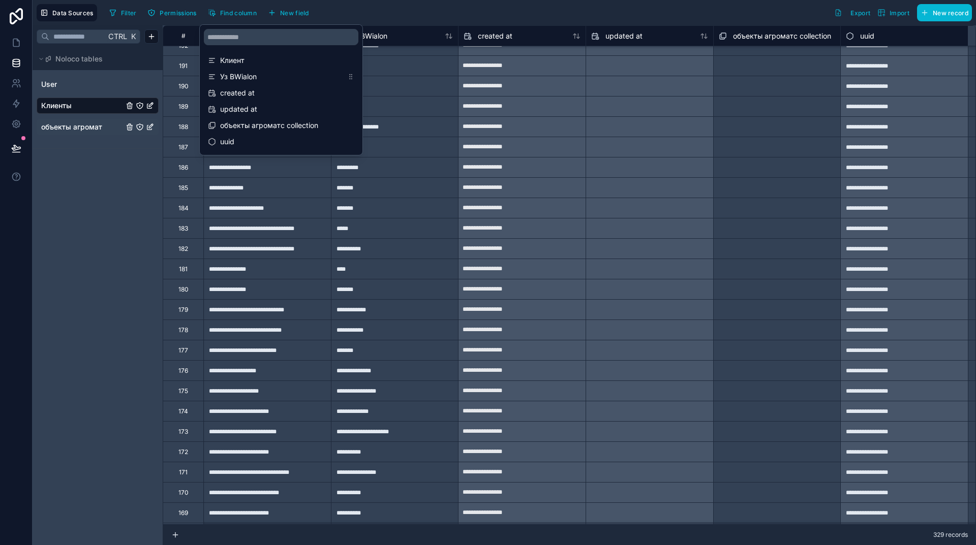
click at [99, 252] on div "Ctrl K Noloco tables User Клиенты объекты агромат" at bounding box center [98, 285] width 130 height 520
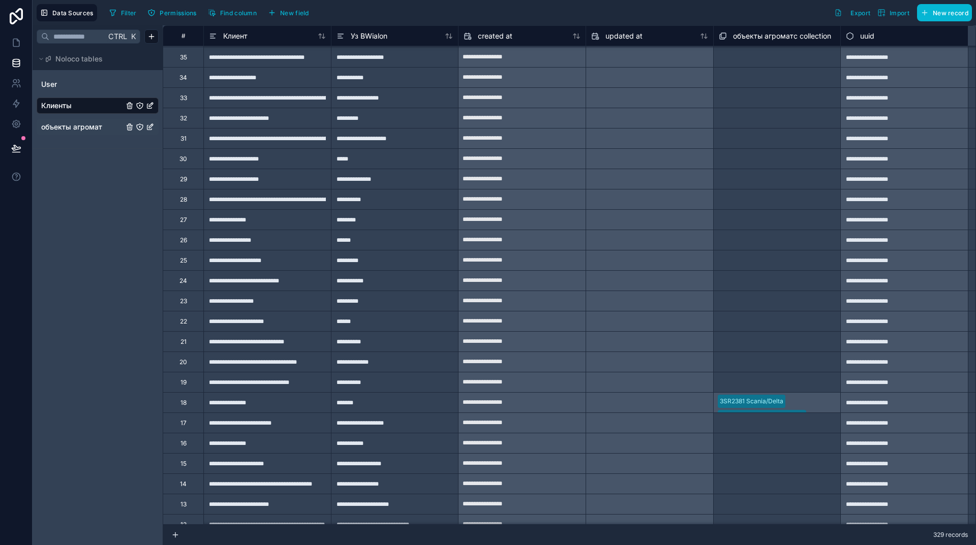
scroll to position [12280, 0]
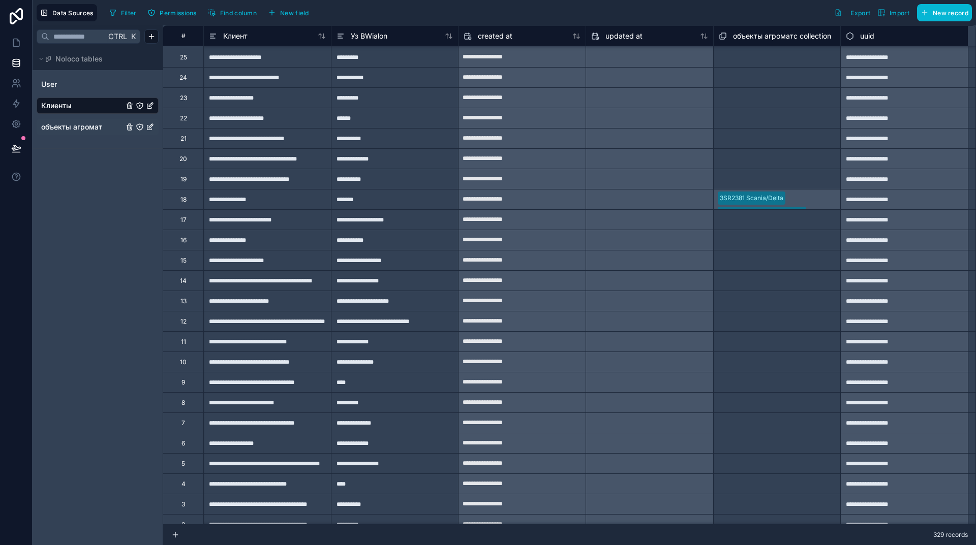
click at [814, 201] on div "3SR2381 Scania/Delta AA1952HM Scania/Переброс AA2235KT Scania/UA AA2238KT Scani…" at bounding box center [777, 199] width 128 height 20
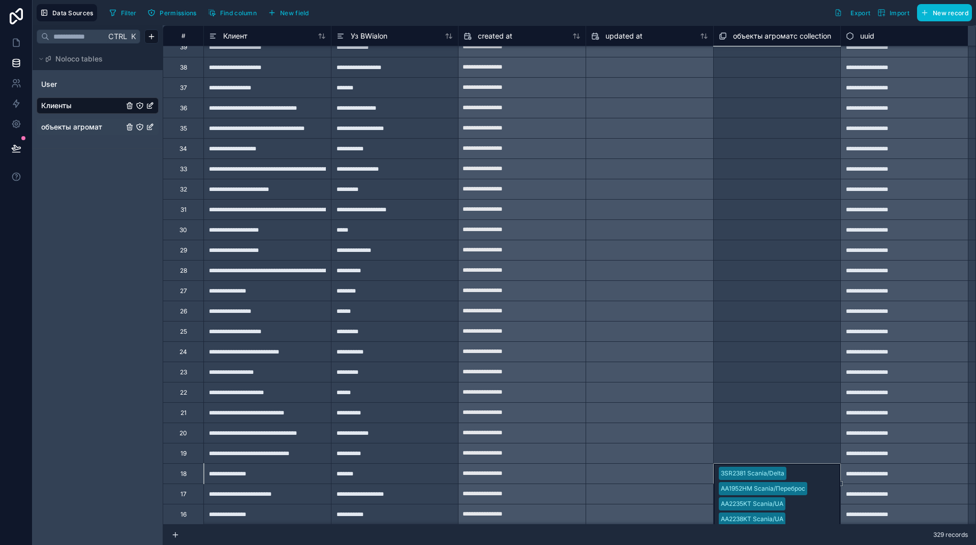
scroll to position [12310, 0]
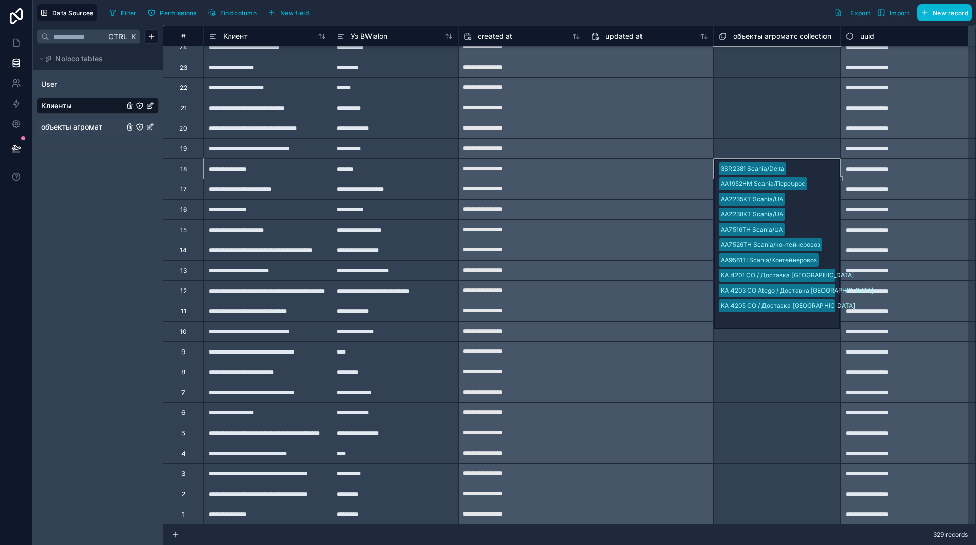
click at [121, 189] on div "Ctrl K Noloco tables User Клиенты объекты агромат" at bounding box center [98, 285] width 130 height 520
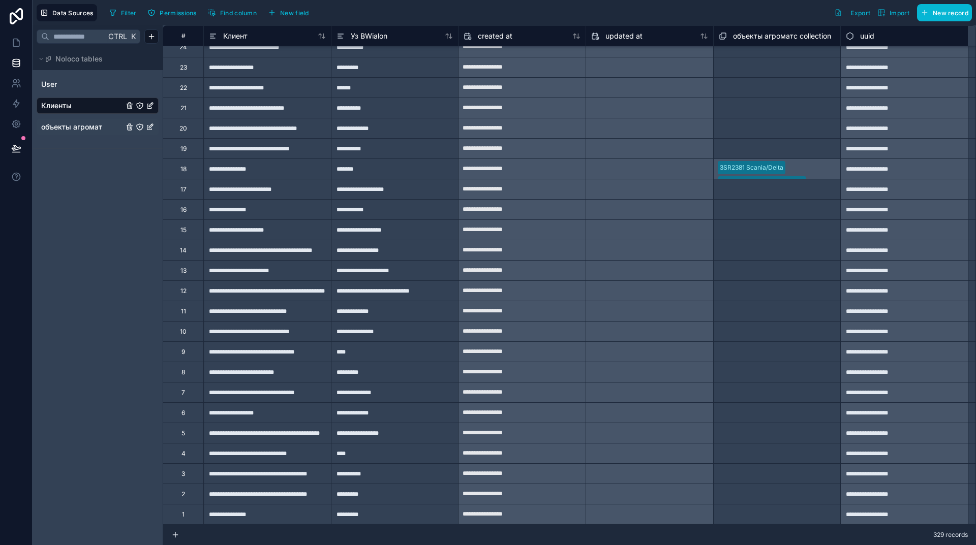
click at [77, 125] on span "объекты агромат" at bounding box center [71, 127] width 61 height 10
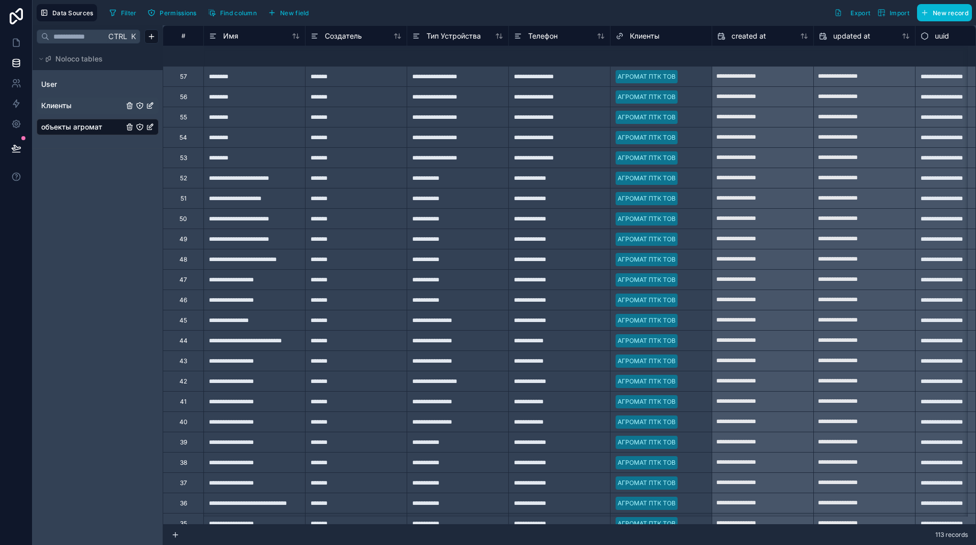
scroll to position [1271, 0]
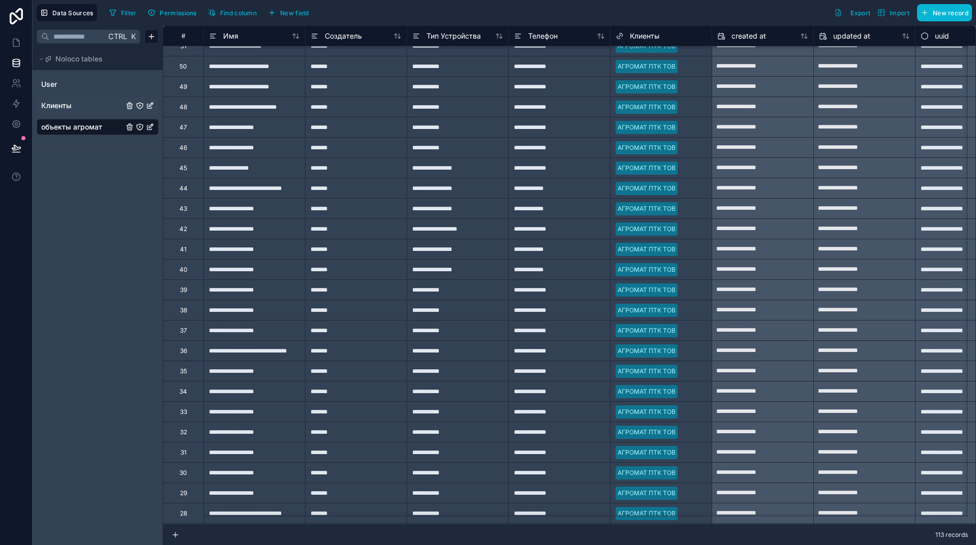
click at [75, 108] on link "Клиенты" at bounding box center [82, 106] width 82 height 10
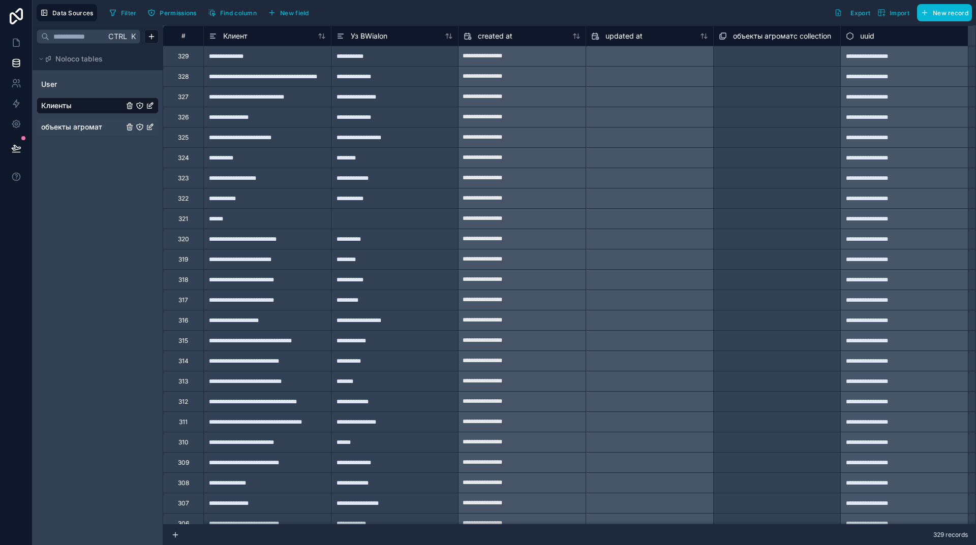
click at [87, 107] on link "Клиенты" at bounding box center [82, 106] width 82 height 10
click at [770, 34] on span "объекты агроматс collection" at bounding box center [782, 36] width 98 height 10
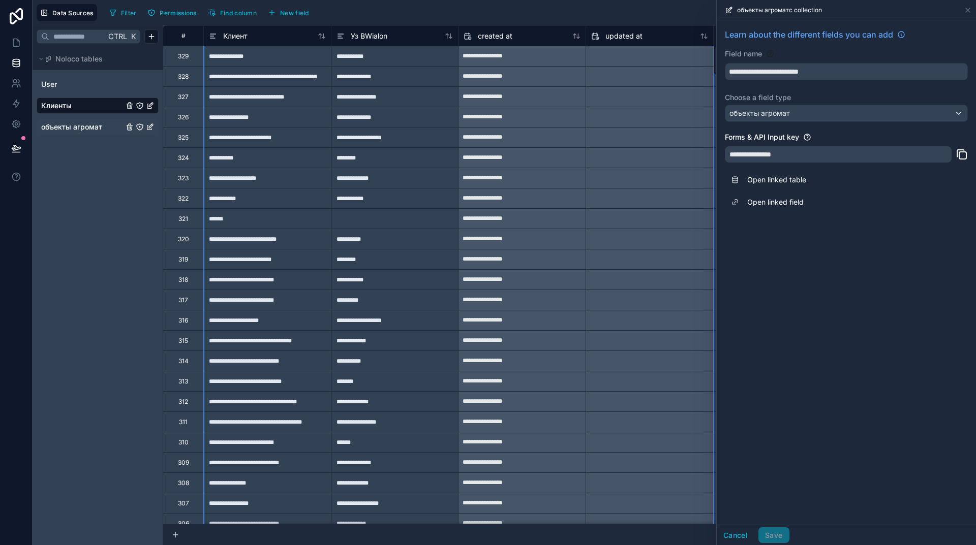
click at [718, 77] on div "**********" at bounding box center [846, 120] width 259 height 201
click at [968, 5] on div "объекты агроматс collection" at bounding box center [846, 10] width 251 height 20
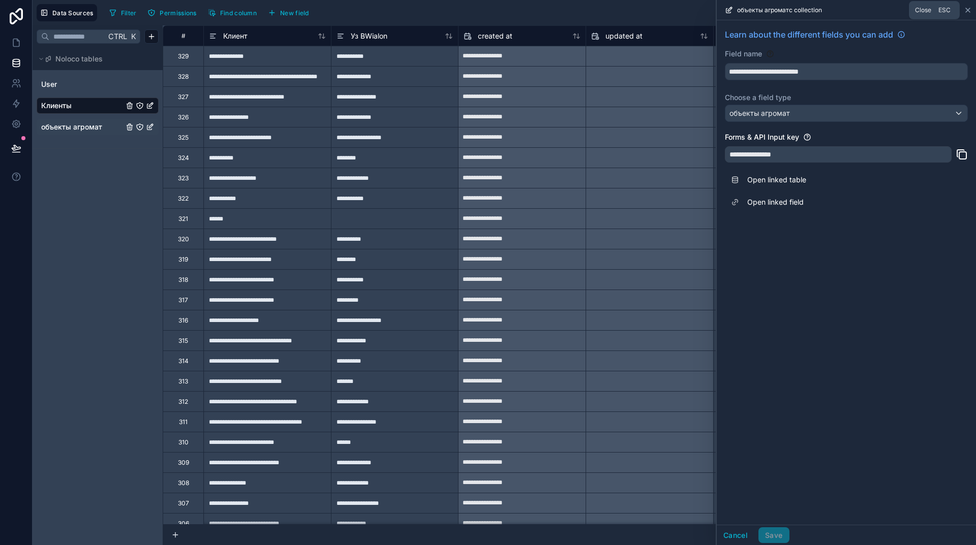
click at [968, 8] on icon at bounding box center [968, 10] width 8 height 8
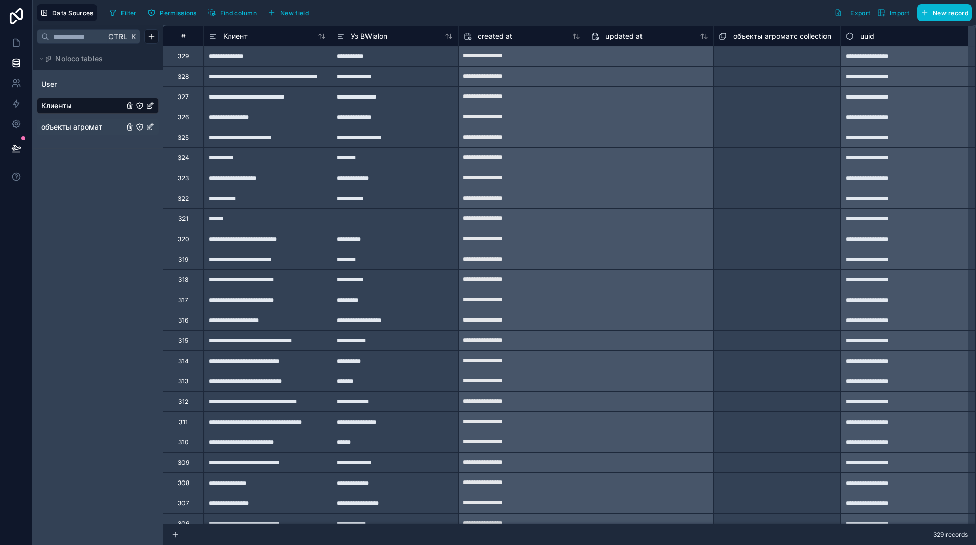
click at [72, 130] on span "объекты агромат" at bounding box center [71, 127] width 61 height 10
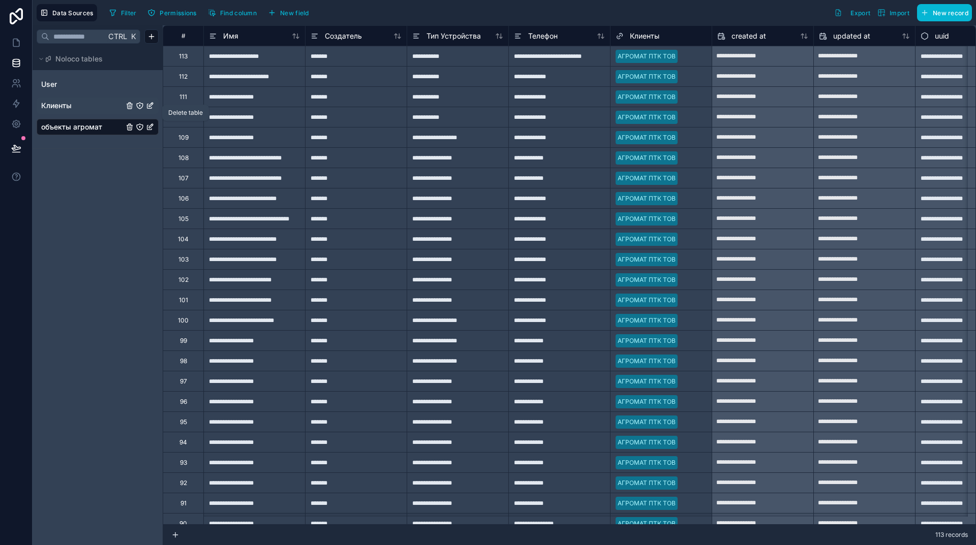
click at [128, 127] on icon "объекты агромат" at bounding box center [129, 128] width 5 height 5
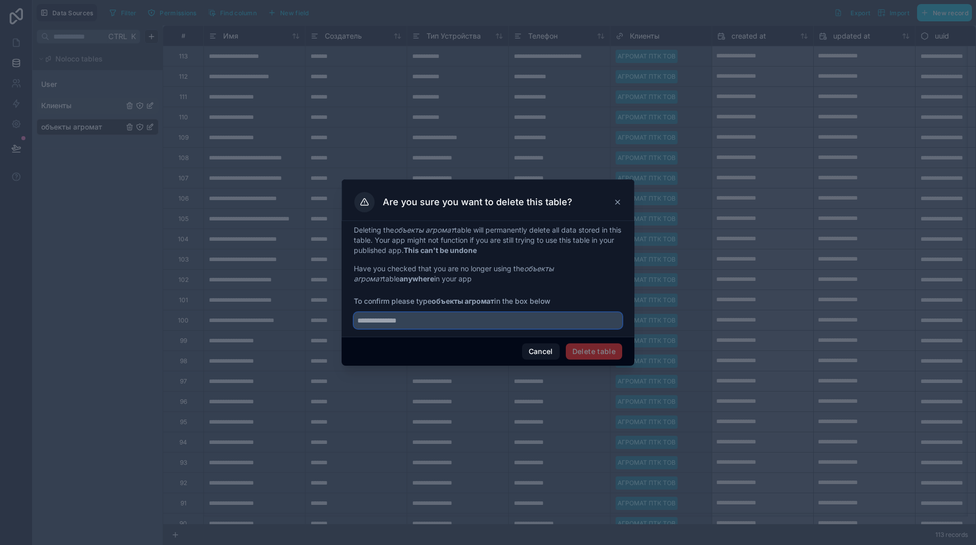
click at [446, 321] on input "text" at bounding box center [488, 321] width 268 height 16
click at [542, 355] on button "Cancel" at bounding box center [541, 352] width 38 height 16
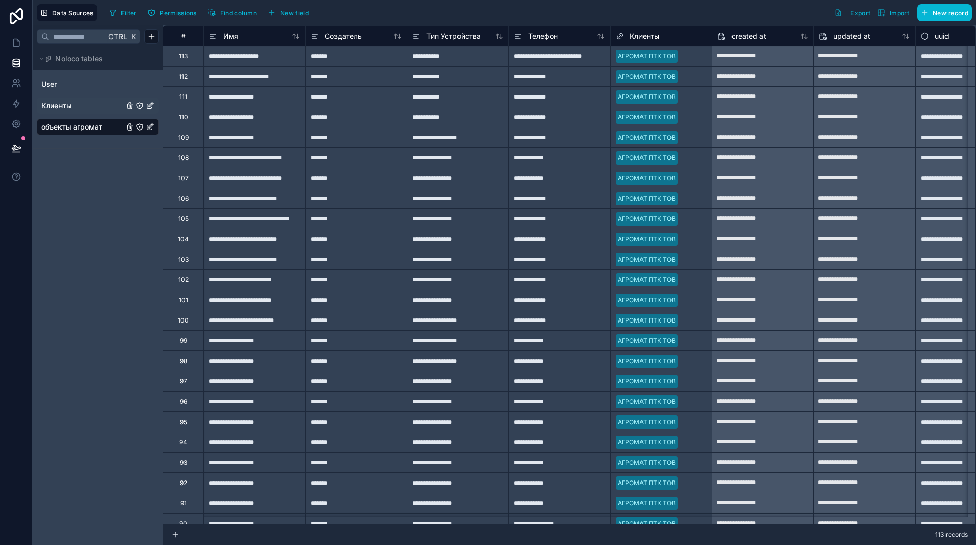
click at [678, 35] on div "Клиенты" at bounding box center [661, 36] width 91 height 12
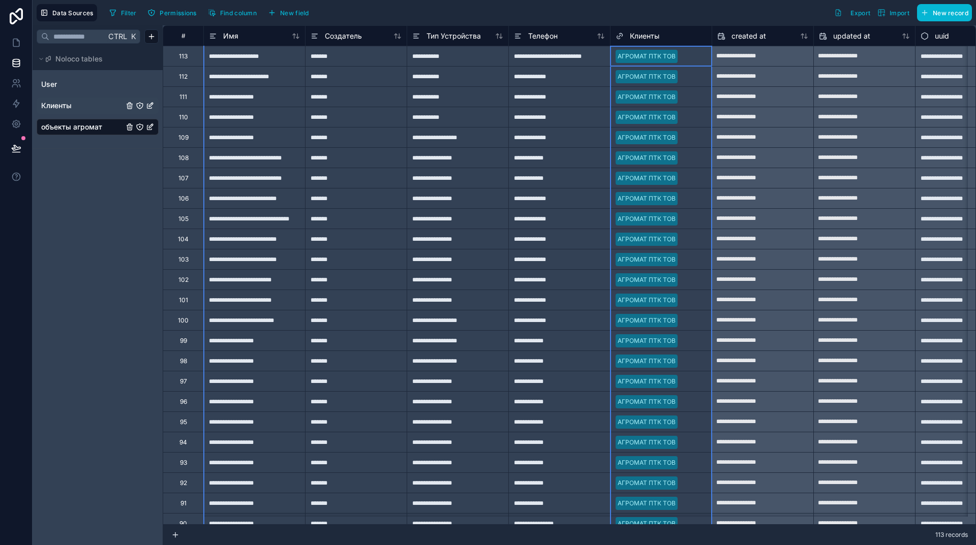
click at [645, 35] on span "Клиенты" at bounding box center [644, 36] width 29 height 10
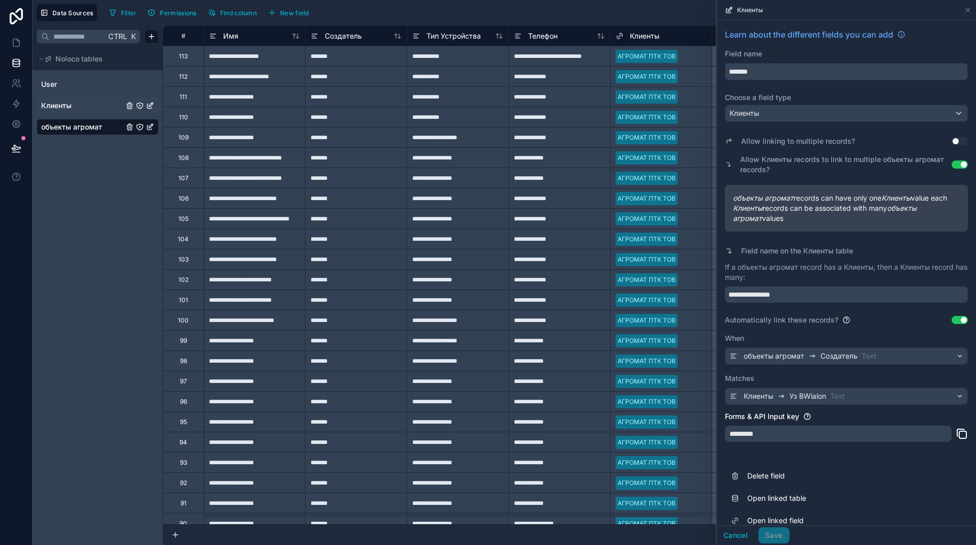
drag, startPoint x: 774, startPoint y: 72, endPoint x: 717, endPoint y: 72, distance: 56.9
click at [717, 72] on div "**********" at bounding box center [846, 280] width 259 height 520
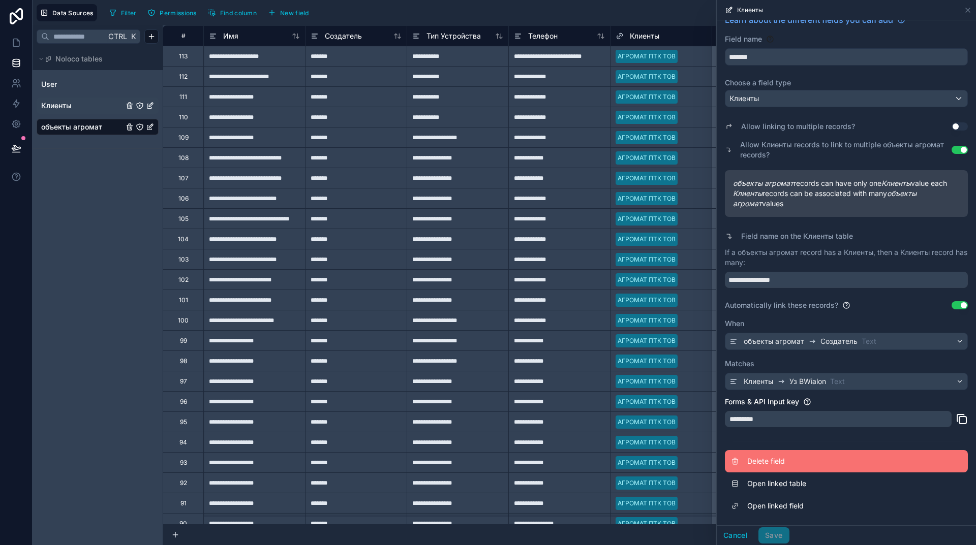
click at [779, 466] on span "Delete field" at bounding box center [820, 461] width 146 height 10
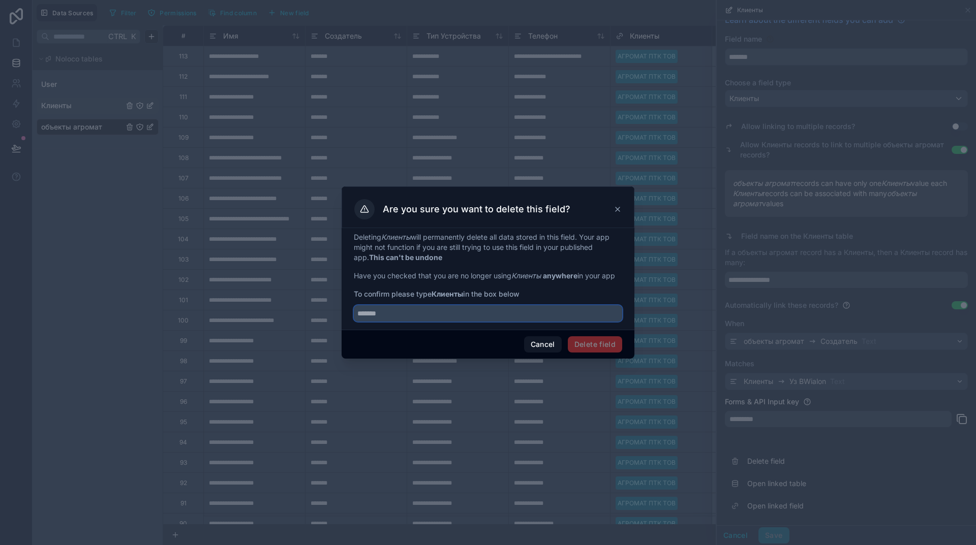
click at [405, 317] on input "text" at bounding box center [488, 313] width 268 height 16
paste input "*******"
type input "*******"
click at [607, 343] on button "Delete field" at bounding box center [595, 344] width 54 height 16
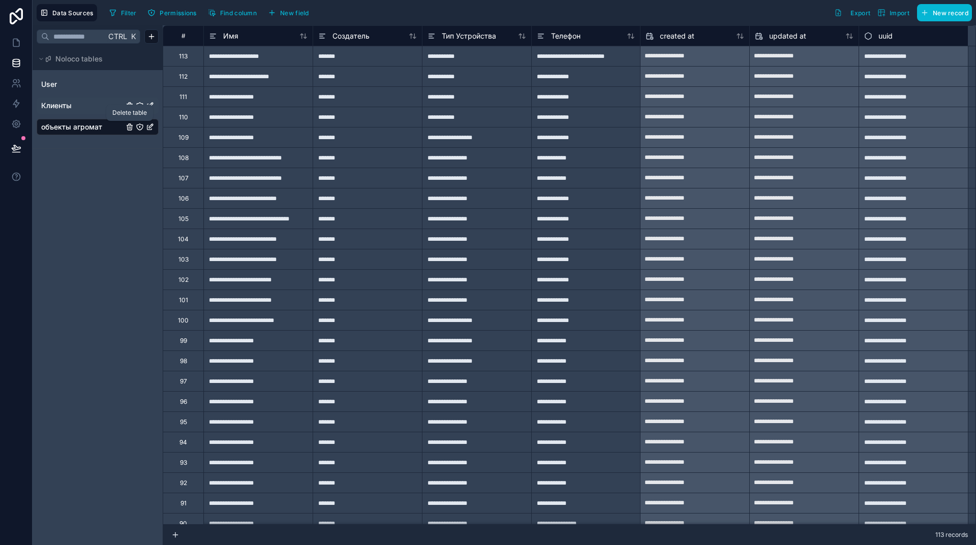
click at [131, 128] on icon "объекты агромат" at bounding box center [130, 127] width 8 height 8
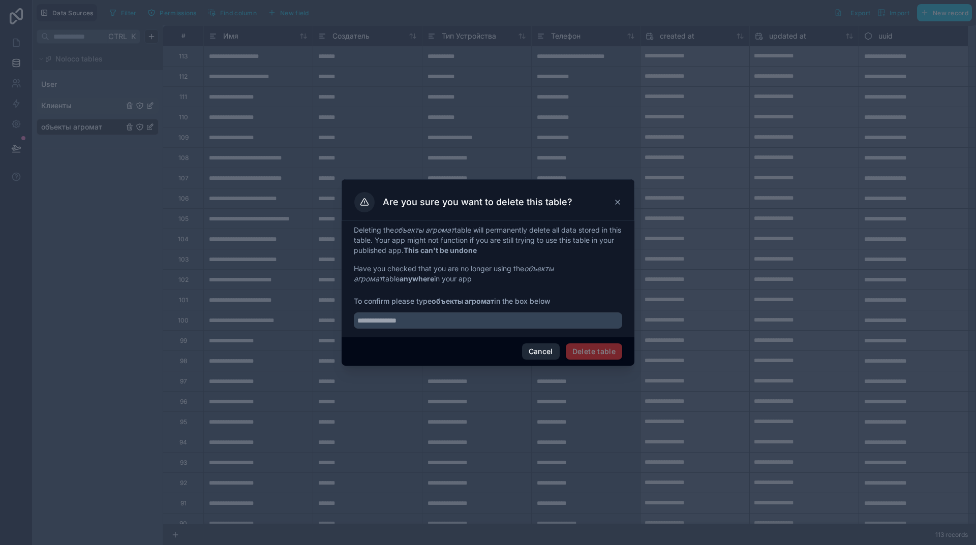
click at [549, 353] on button "Cancel" at bounding box center [541, 352] width 38 height 16
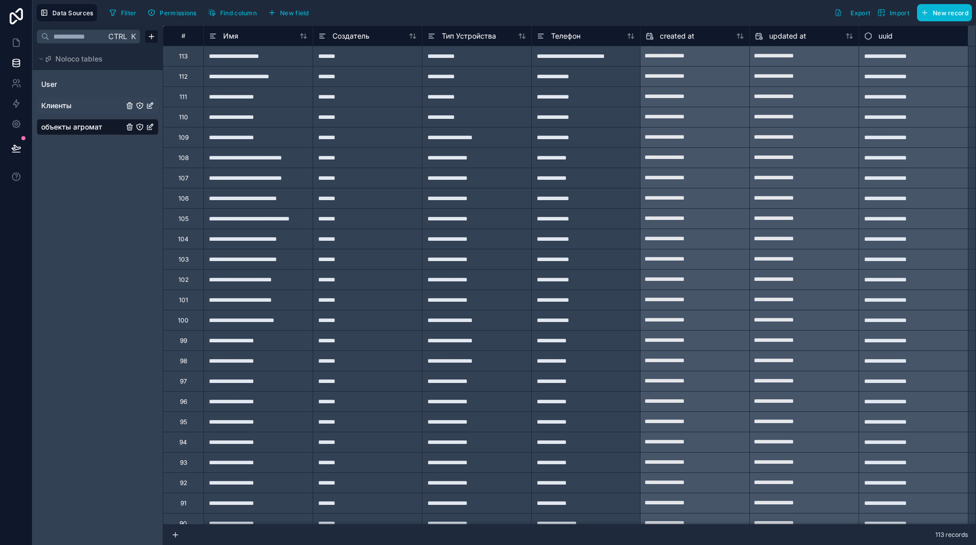
click at [147, 131] on div "объекты агромат" at bounding box center [98, 127] width 122 height 16
click at [148, 126] on icon "объекты агромат" at bounding box center [150, 127] width 8 height 8
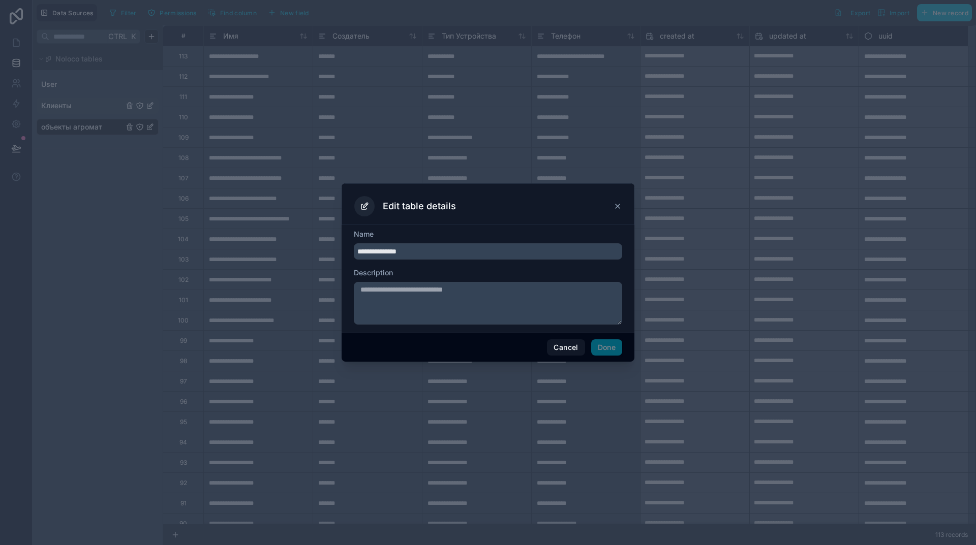
click at [432, 250] on input "**********" at bounding box center [488, 251] width 268 height 16
drag, startPoint x: 348, startPoint y: 252, endPoint x: 319, endPoint y: 251, distance: 29.5
click at [319, 251] on div "**********" at bounding box center [488, 272] width 976 height 545
click at [570, 349] on button "Cancel" at bounding box center [566, 348] width 38 height 16
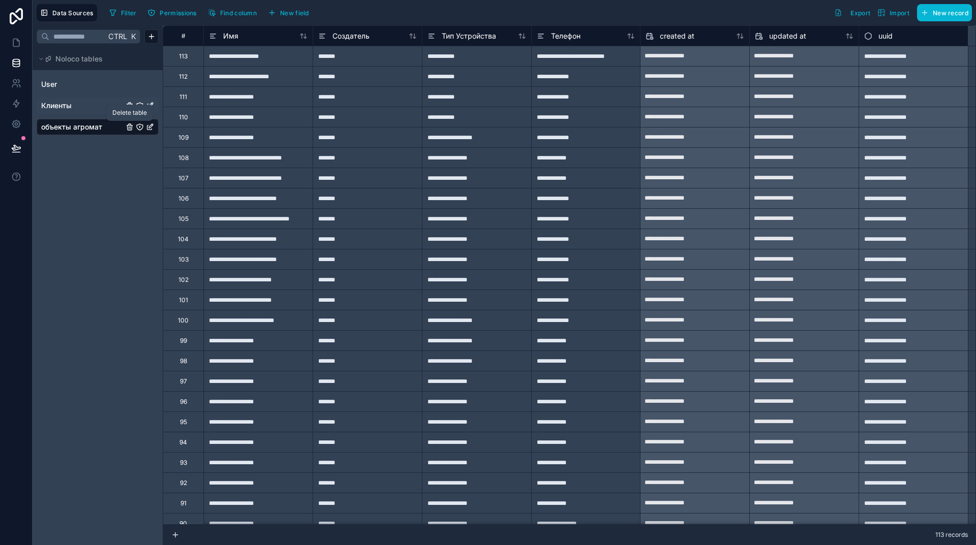
click at [130, 127] on icon "объекты агромат" at bounding box center [130, 128] width 0 height 2
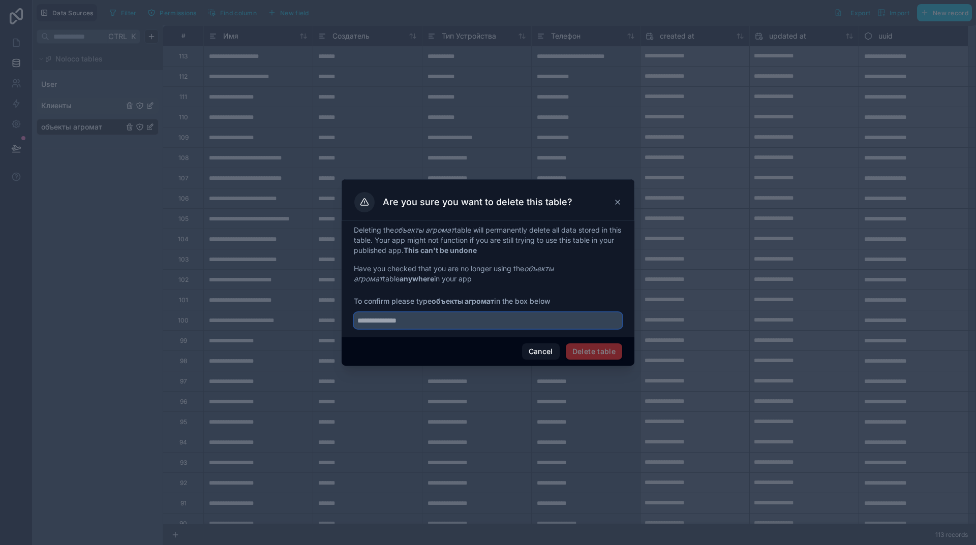
click at [419, 320] on input "text" at bounding box center [488, 321] width 268 height 16
paste input "**********"
type input "**********"
click at [545, 350] on button "Cancel" at bounding box center [541, 352] width 38 height 16
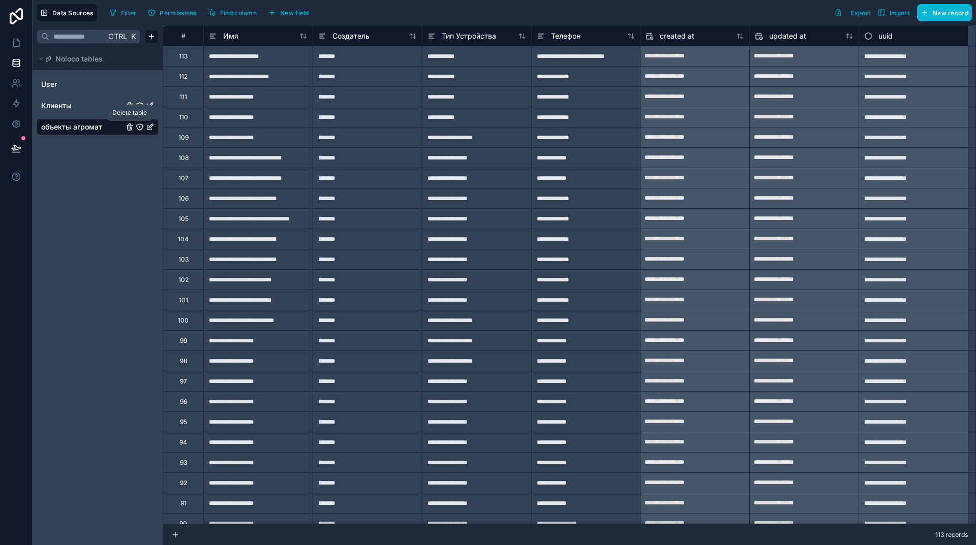
click at [130, 128] on icon "объекты агромат" at bounding box center [130, 128] width 0 height 2
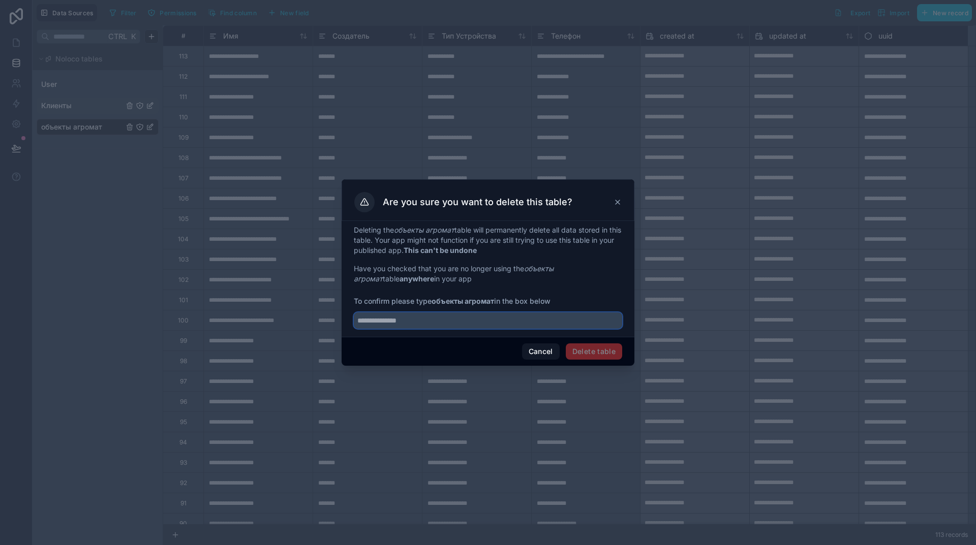
click at [442, 322] on input "text" at bounding box center [488, 321] width 268 height 16
paste input "**********"
type input "**********"
click at [593, 348] on button "Delete table" at bounding box center [594, 352] width 56 height 16
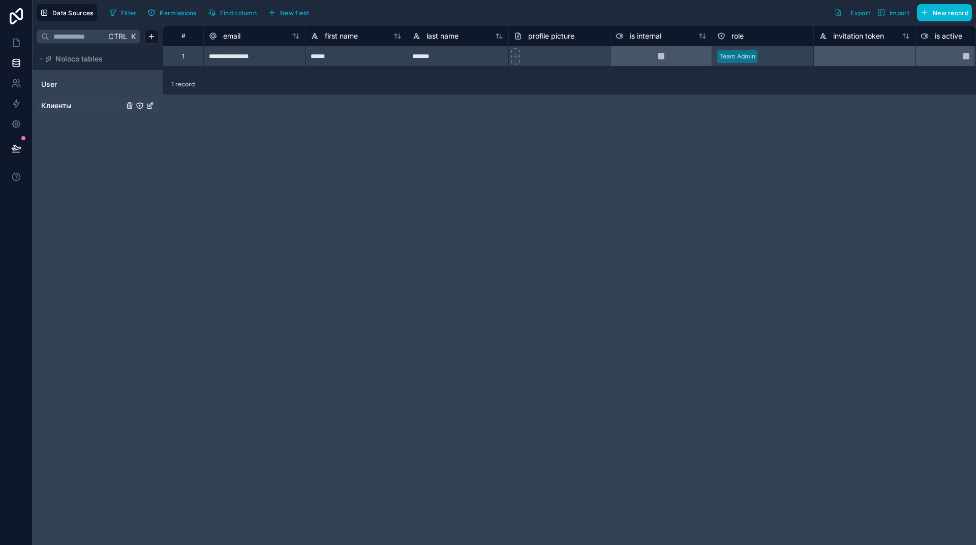
click at [61, 104] on span "Клиенты" at bounding box center [56, 106] width 30 height 10
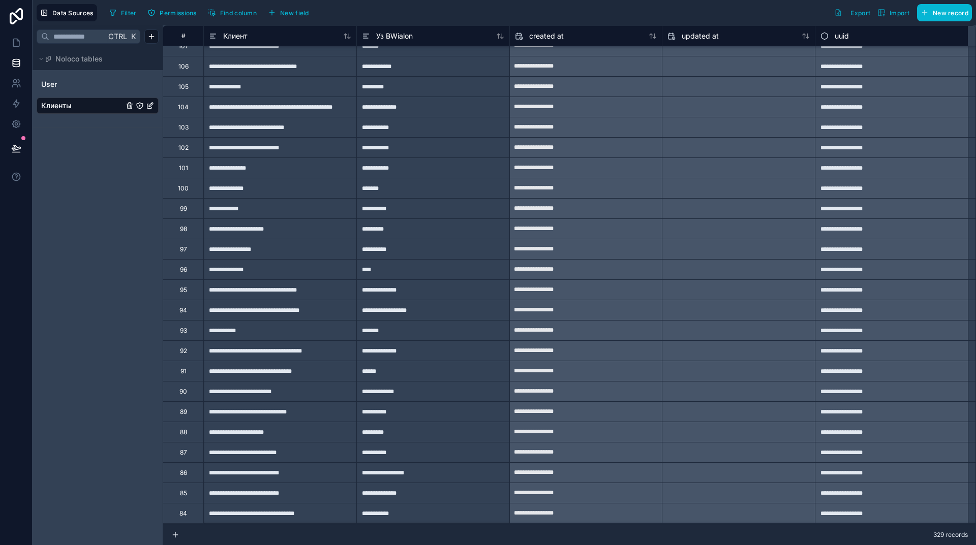
scroll to position [4575, 0]
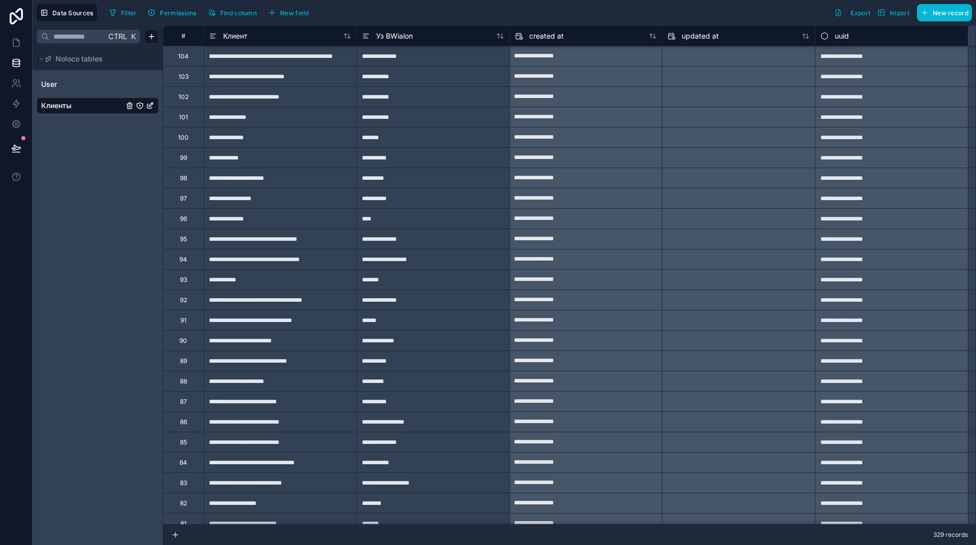
click at [181, 35] on div "#" at bounding box center [183, 36] width 25 height 8
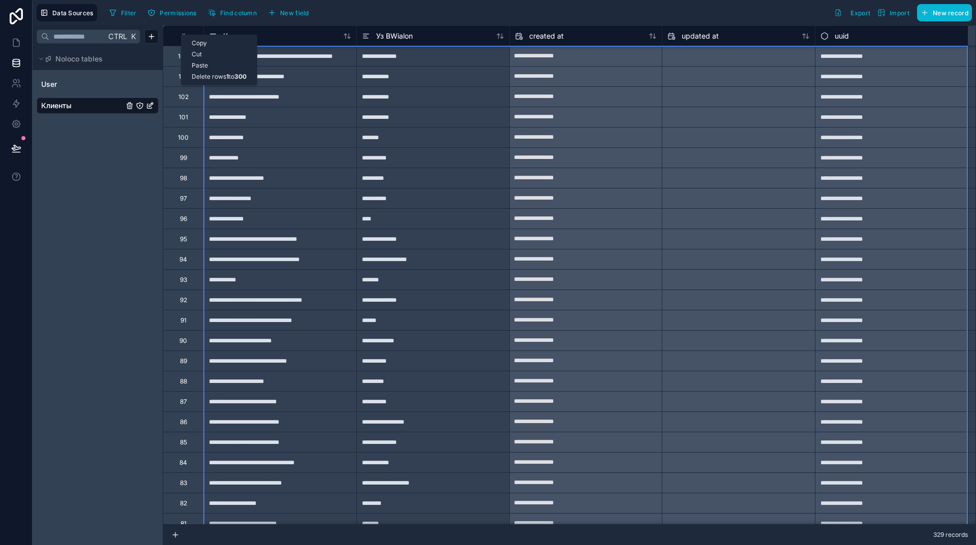
click at [181, 35] on div "#" at bounding box center [183, 36] width 25 height 8
click at [347, 38] on icon at bounding box center [347, 36] width 8 height 8
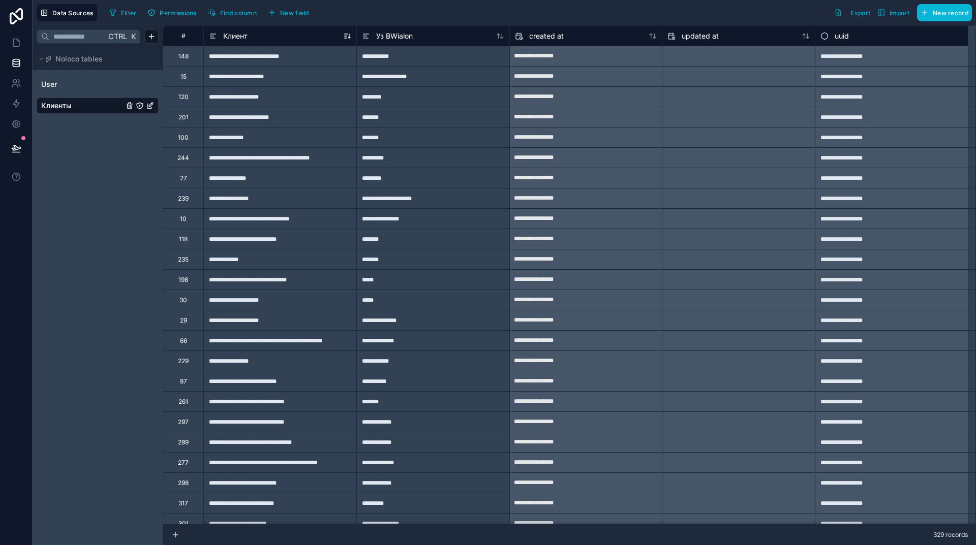
click at [349, 37] on icon at bounding box center [349, 37] width 2 height 1
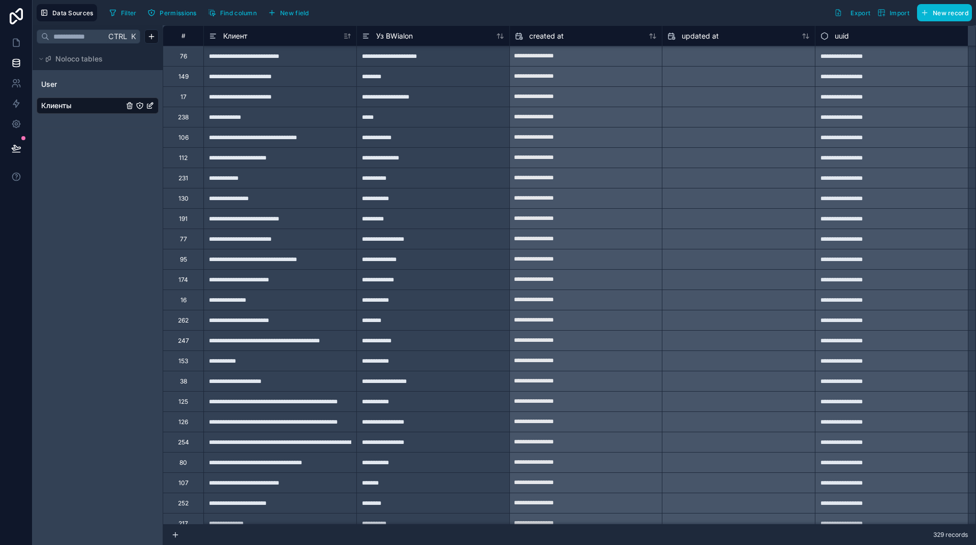
scroll to position [3304, 0]
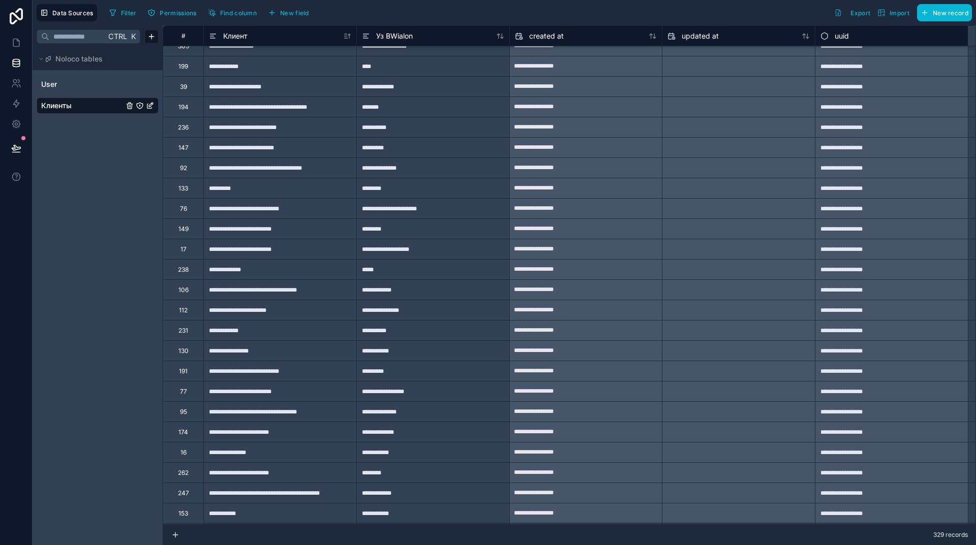
click at [152, 35] on html "**********" at bounding box center [488, 272] width 976 height 545
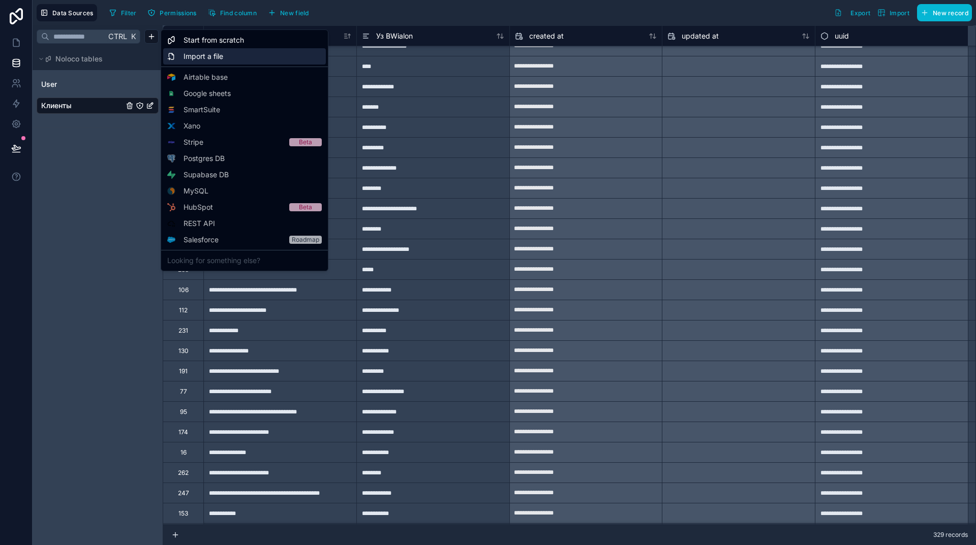
click at [209, 53] on span "Import a file" at bounding box center [203, 56] width 40 height 10
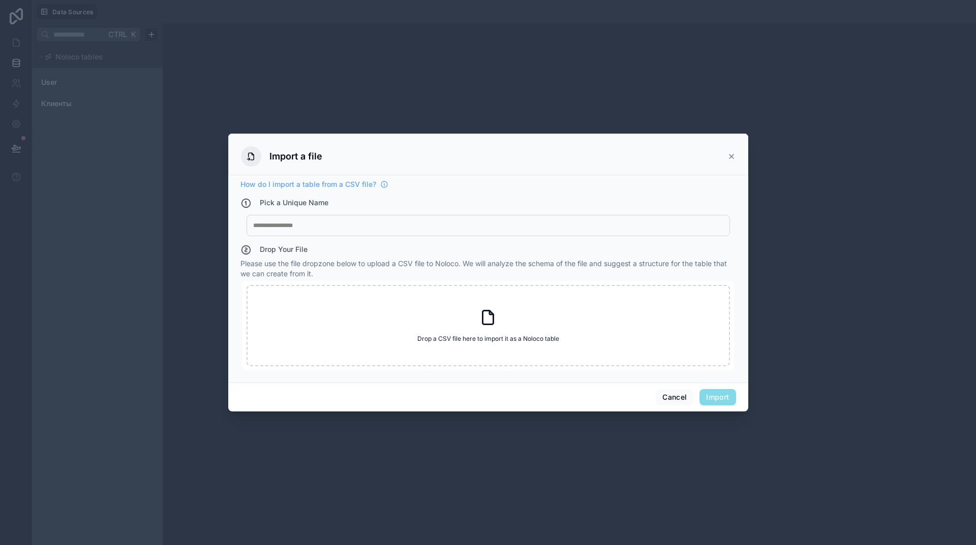
click at [275, 227] on div at bounding box center [488, 226] width 470 height 8
click at [489, 314] on icon at bounding box center [491, 313] width 4 height 4
type input "**********"
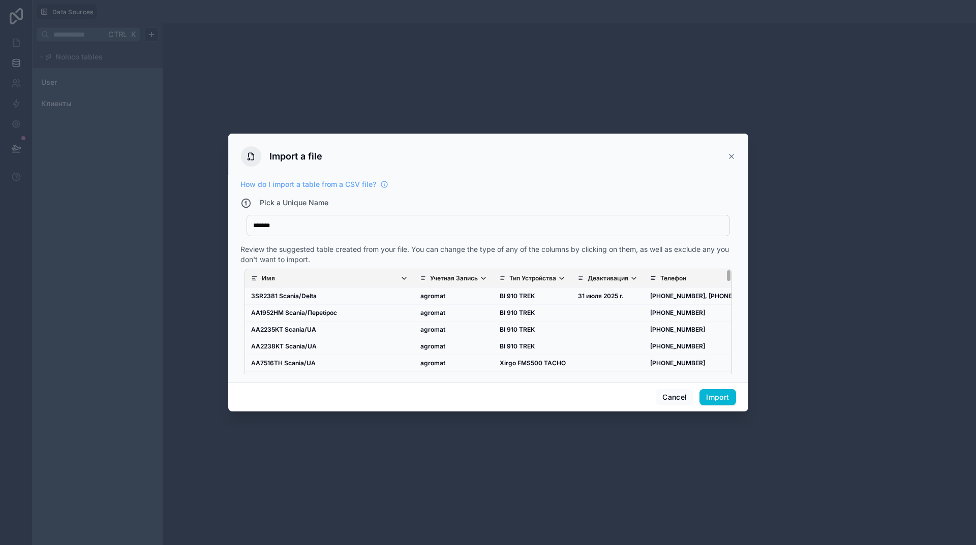
click at [588, 278] on p "Деактивация" at bounding box center [608, 278] width 41 height 8
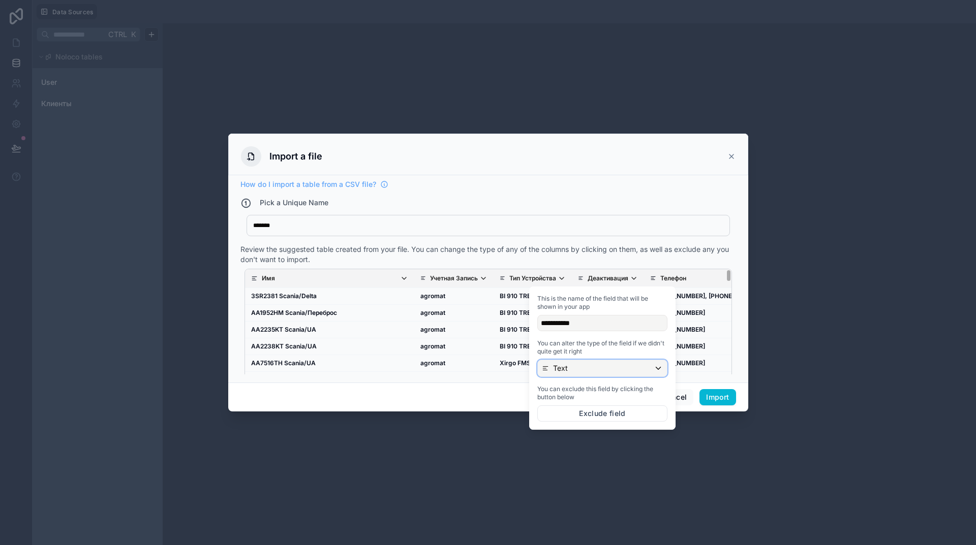
click at [575, 363] on div "Text" at bounding box center [602, 368] width 129 height 16
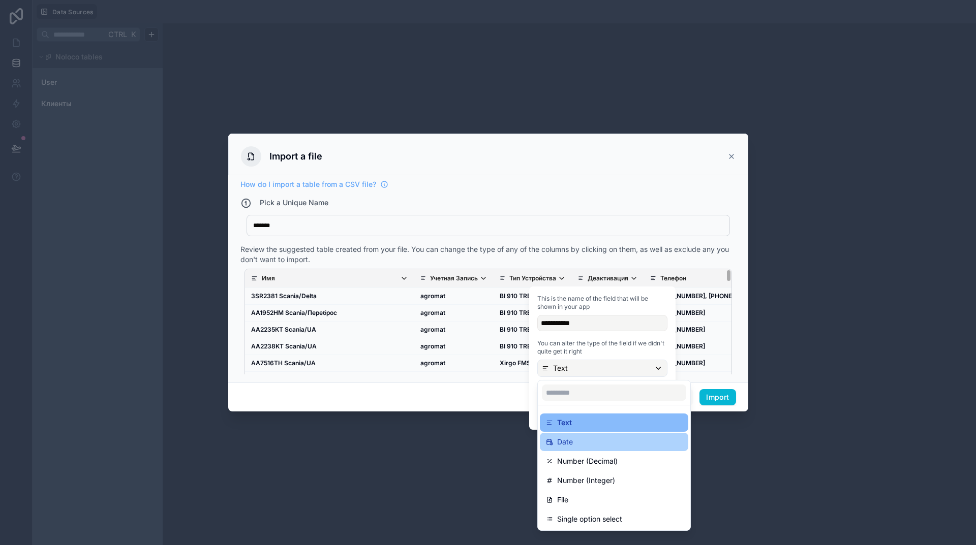
click at [574, 440] on div "Date" at bounding box center [614, 442] width 136 height 12
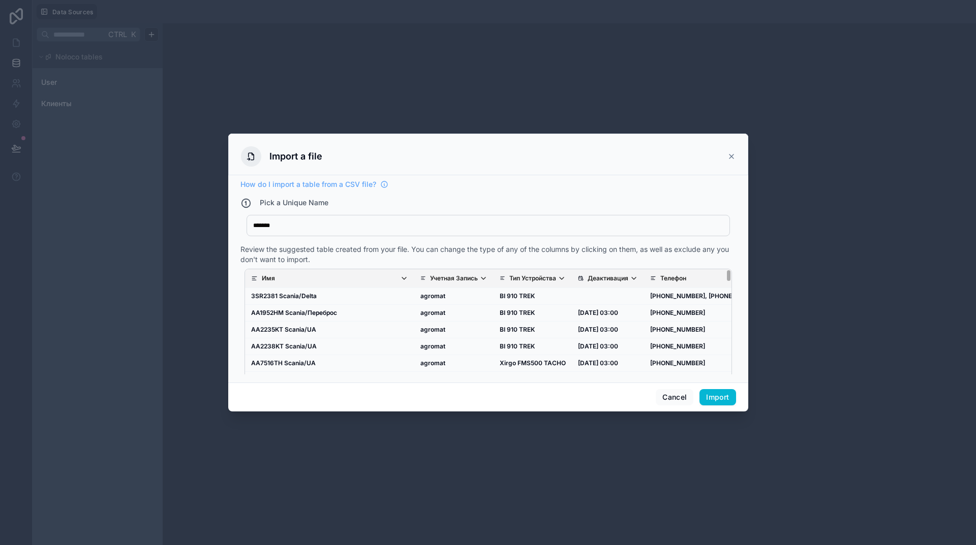
click at [487, 395] on div "Cancel Import" at bounding box center [488, 397] width 520 height 29
click at [588, 277] on p "Деактивация" at bounding box center [608, 278] width 41 height 8
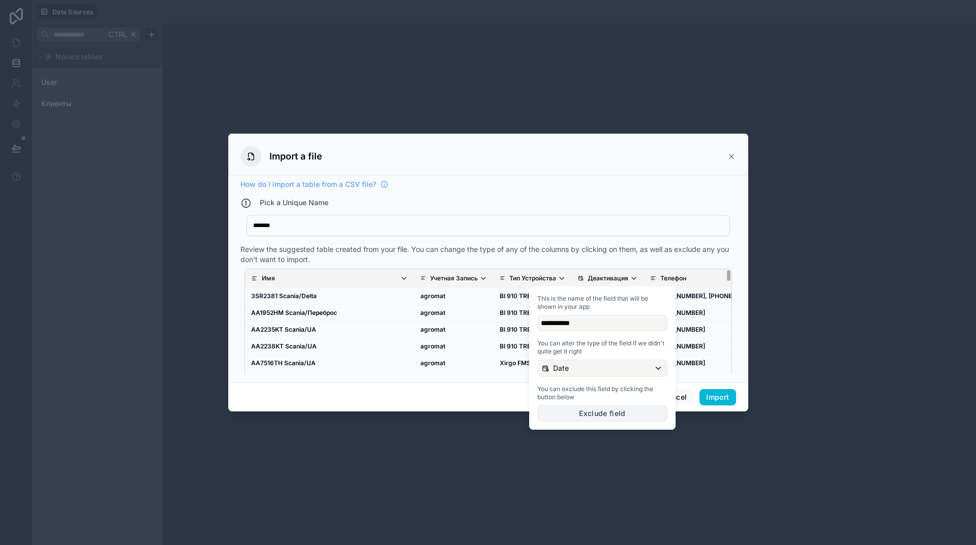
click at [592, 413] on button "Exclude field" at bounding box center [602, 414] width 130 height 16
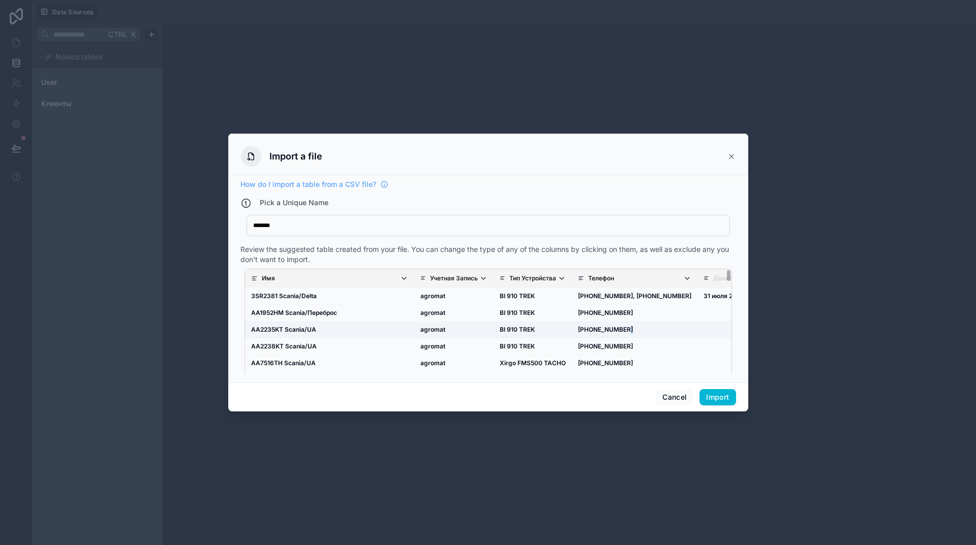
drag, startPoint x: 606, startPoint y: 320, endPoint x: 617, endPoint y: 325, distance: 11.8
click at [617, 325] on tr "AA2235KT Scania/UA agromat BI 910 TREK [PHONE_NUMBER] [PHONE_NUMBER]" at bounding box center [546, 330] width 603 height 17
drag, startPoint x: 642, startPoint y: 329, endPoint x: 607, endPoint y: 328, distance: 34.6
drag, startPoint x: 607, startPoint y: 328, endPoint x: 568, endPoint y: 400, distance: 82.4
click at [568, 400] on div "Cancel Import" at bounding box center [488, 397] width 520 height 29
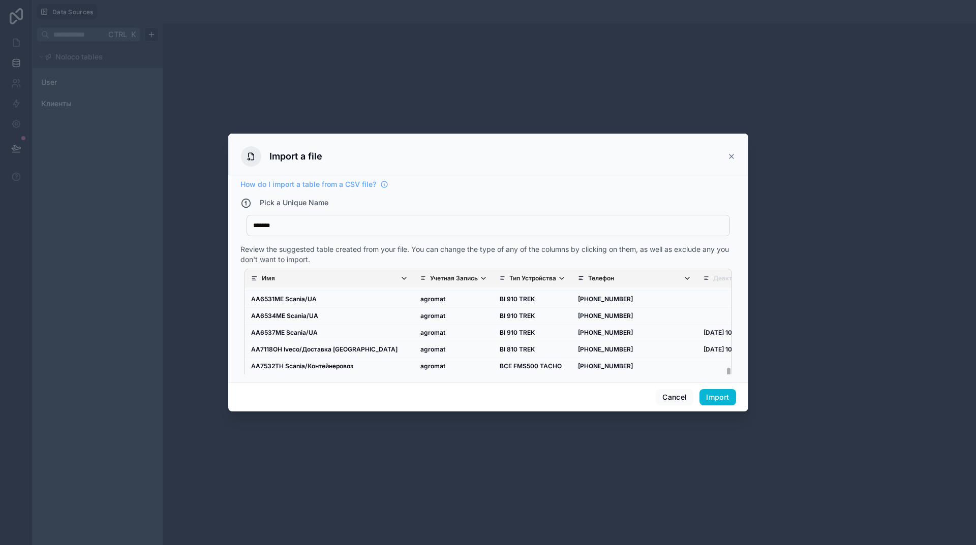
scroll to position [1423, 0]
click at [714, 397] on button "Import" at bounding box center [717, 397] width 36 height 16
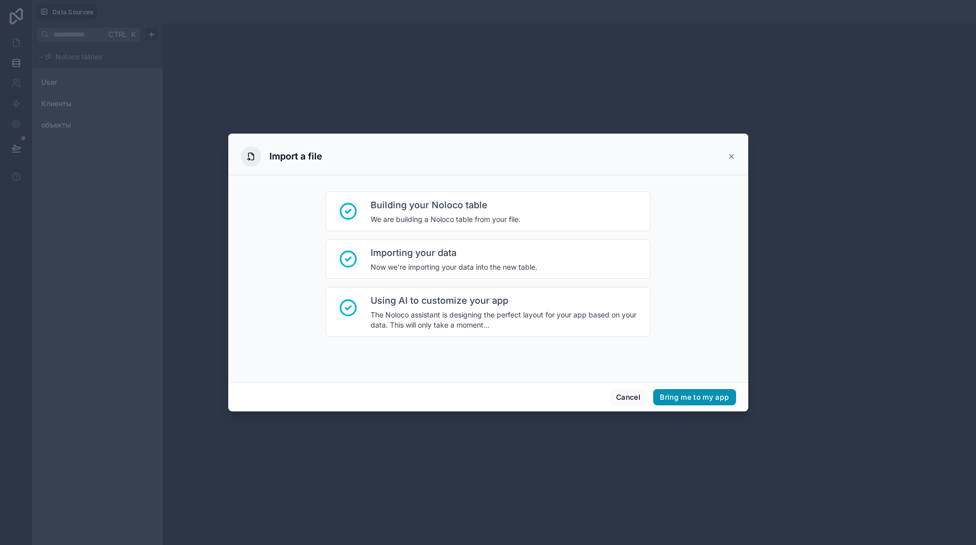
click at [714, 397] on button "Bring me to my app" at bounding box center [694, 397] width 82 height 16
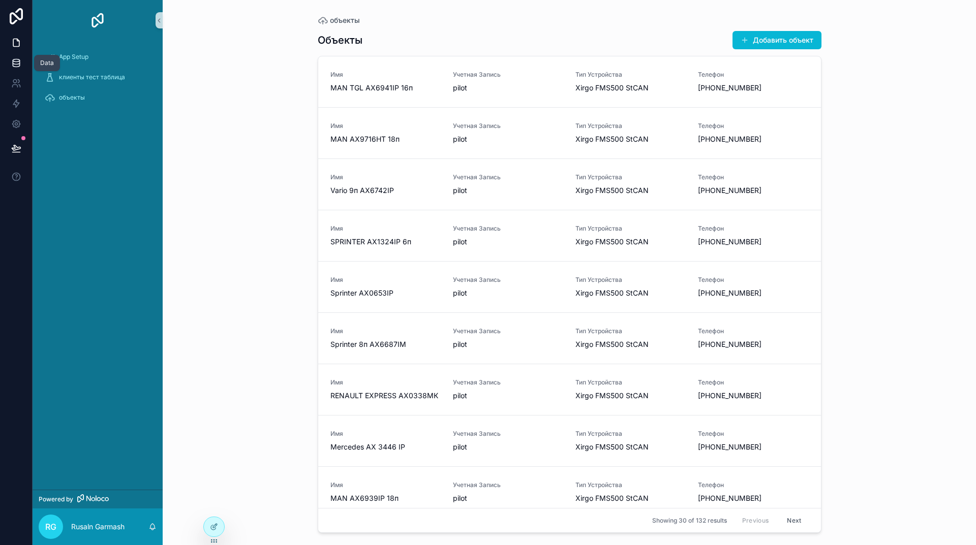
click at [13, 62] on icon at bounding box center [16, 62] width 7 height 4
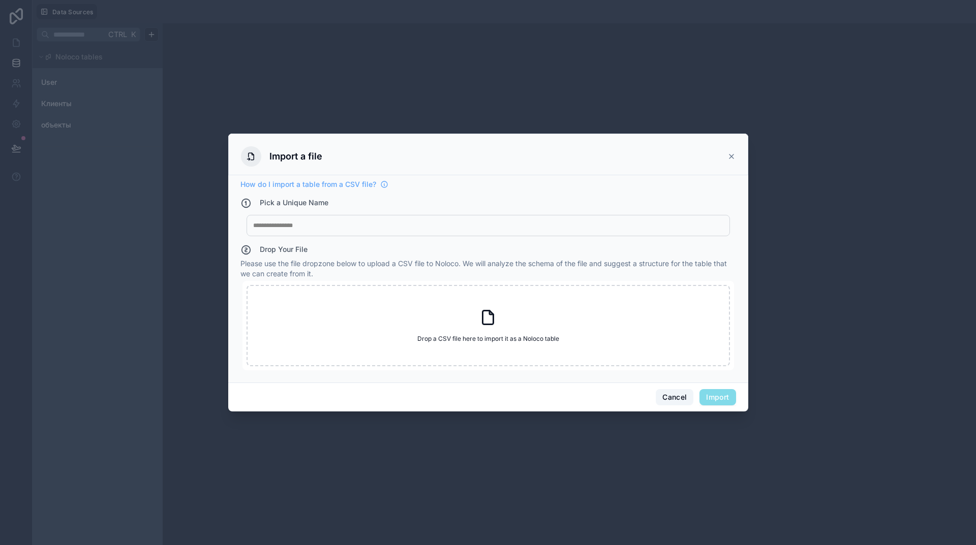
click at [676, 394] on button "Cancel" at bounding box center [675, 397] width 38 height 16
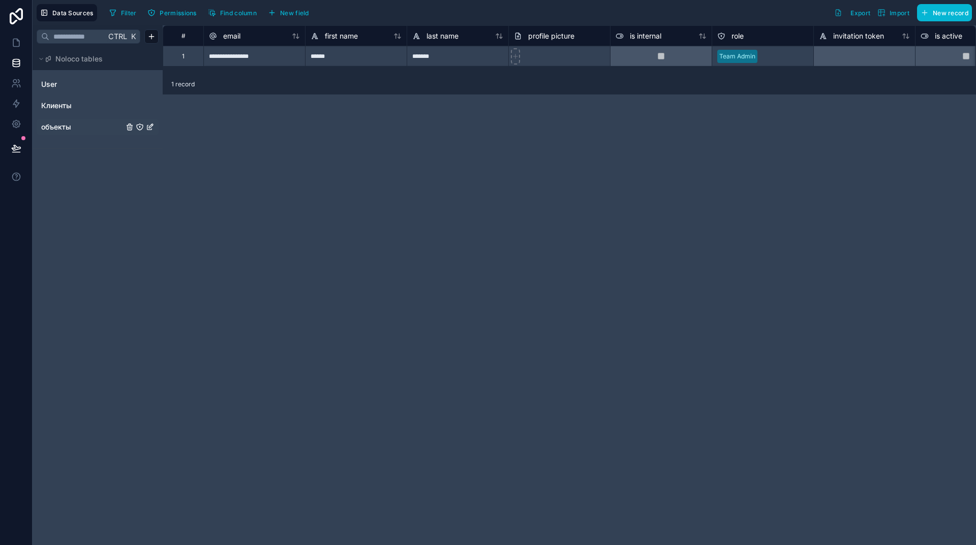
click at [62, 127] on span "объекты" at bounding box center [56, 127] width 30 height 10
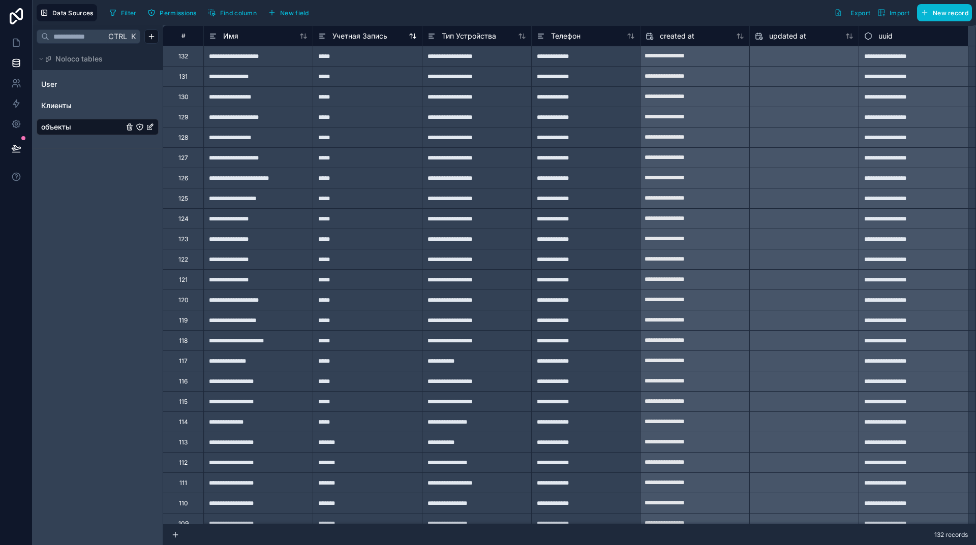
click at [350, 36] on span "Учетная Запись" at bounding box center [359, 36] width 55 height 10
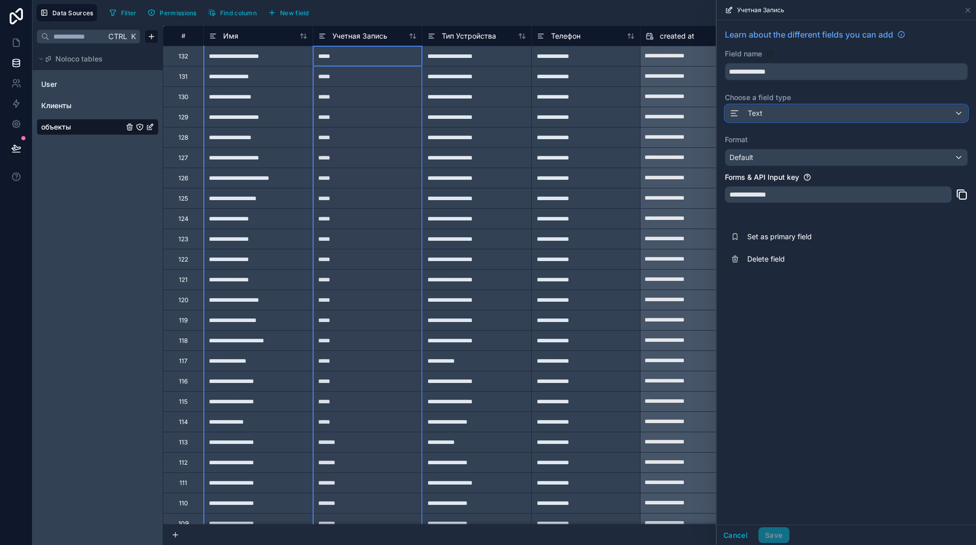
click at [797, 113] on div "Text" at bounding box center [846, 113] width 242 height 16
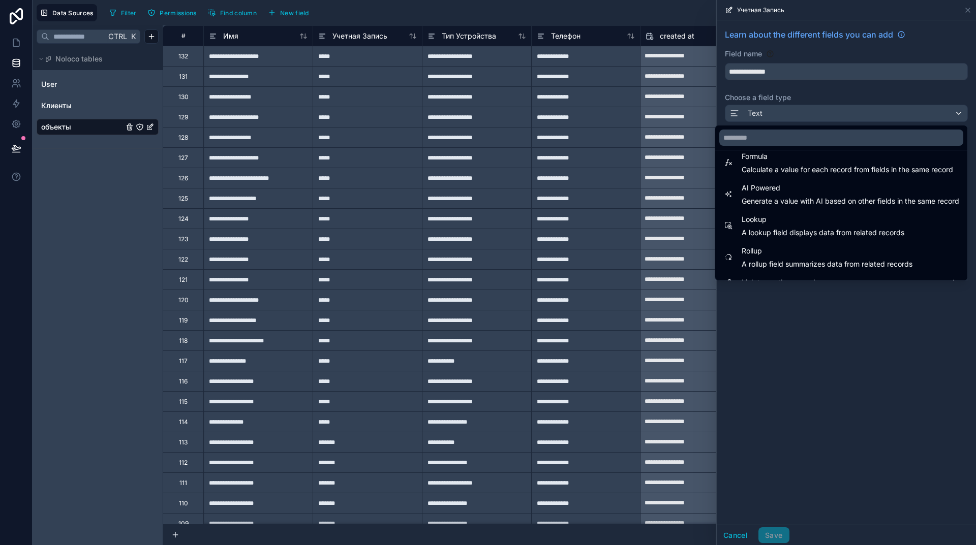
scroll to position [295, 0]
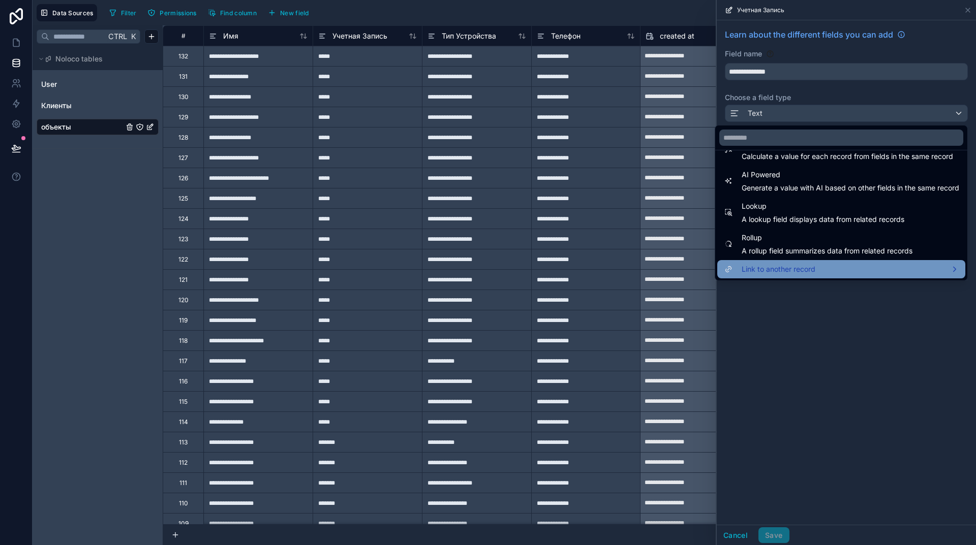
click at [773, 266] on span "Link to another record" at bounding box center [779, 269] width 74 height 12
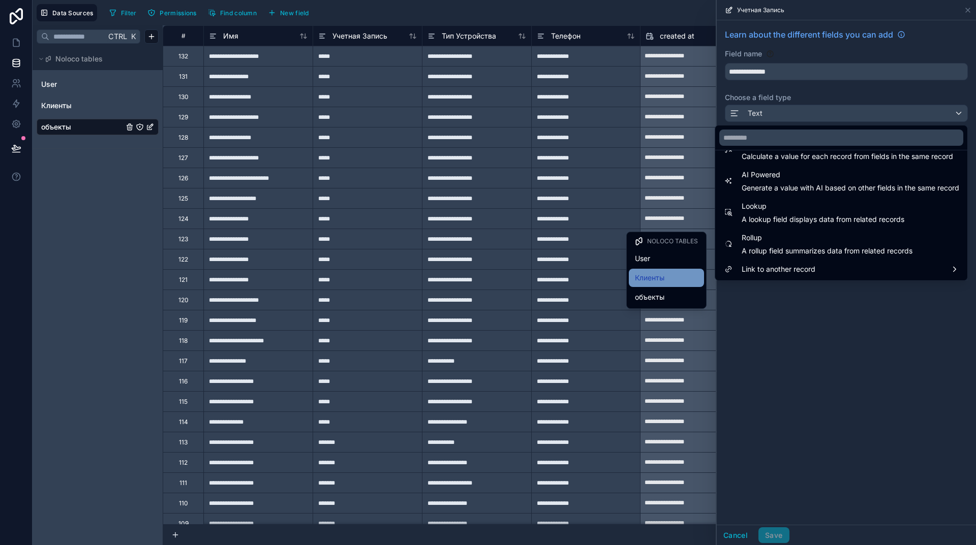
click at [660, 280] on span "Клиенты" at bounding box center [649, 278] width 29 height 12
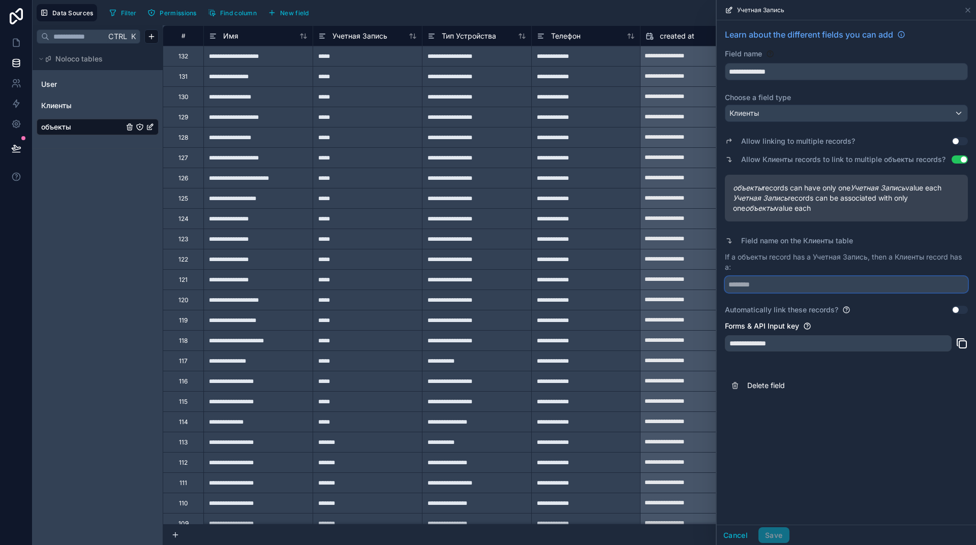
click at [779, 284] on input "text" at bounding box center [846, 285] width 243 height 16
type input "*******"
click at [772, 533] on button "Save" at bounding box center [773, 536] width 30 height 16
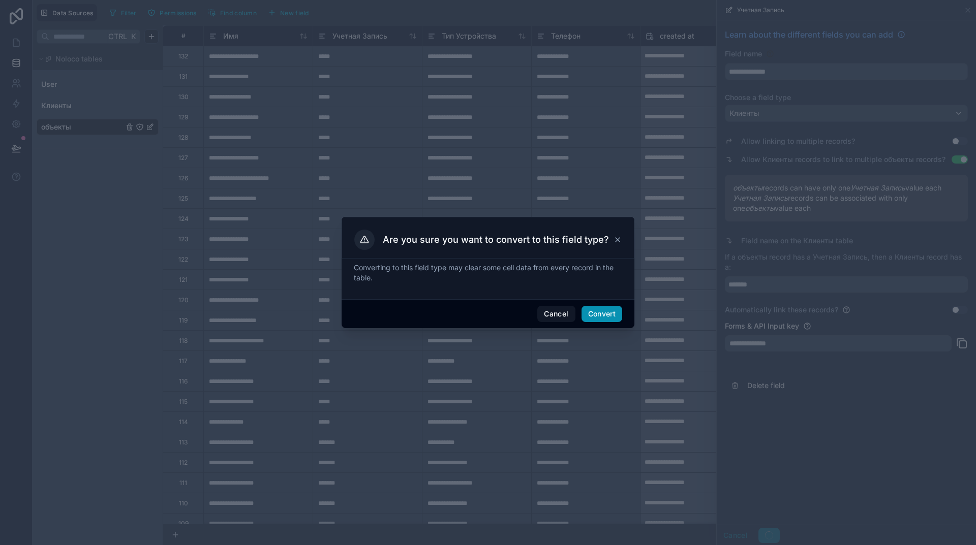
click at [599, 312] on button "Convert" at bounding box center [601, 314] width 41 height 16
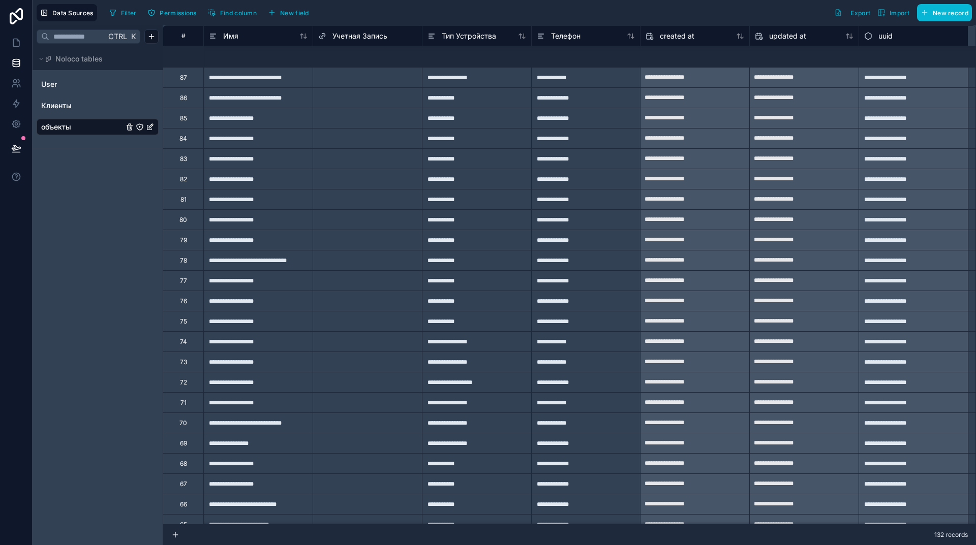
scroll to position [1046, 0]
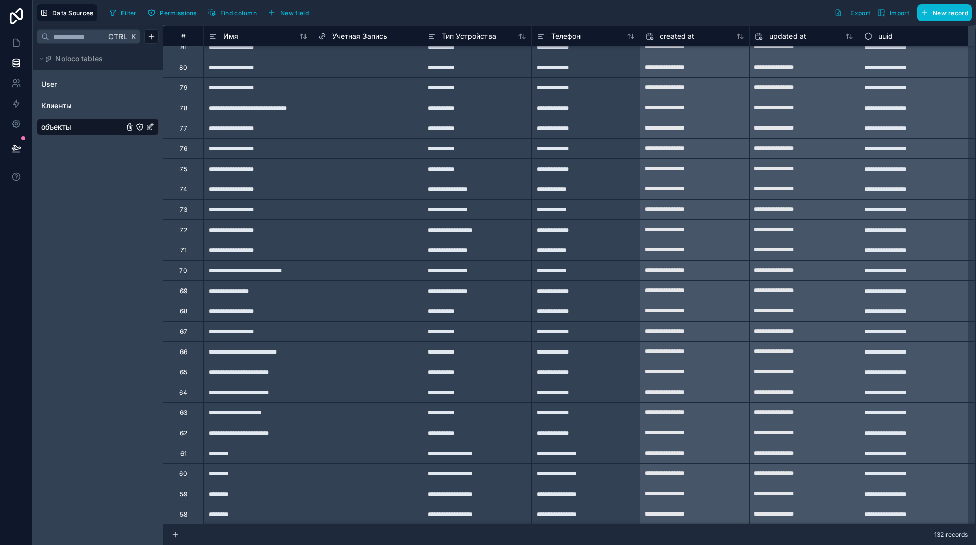
click at [354, 231] on div "Select a Учетная Запись" at bounding box center [354, 230] width 72 height 8
click at [371, 229] on div "Select a Учетная Запись" at bounding box center [354, 230] width 72 height 8
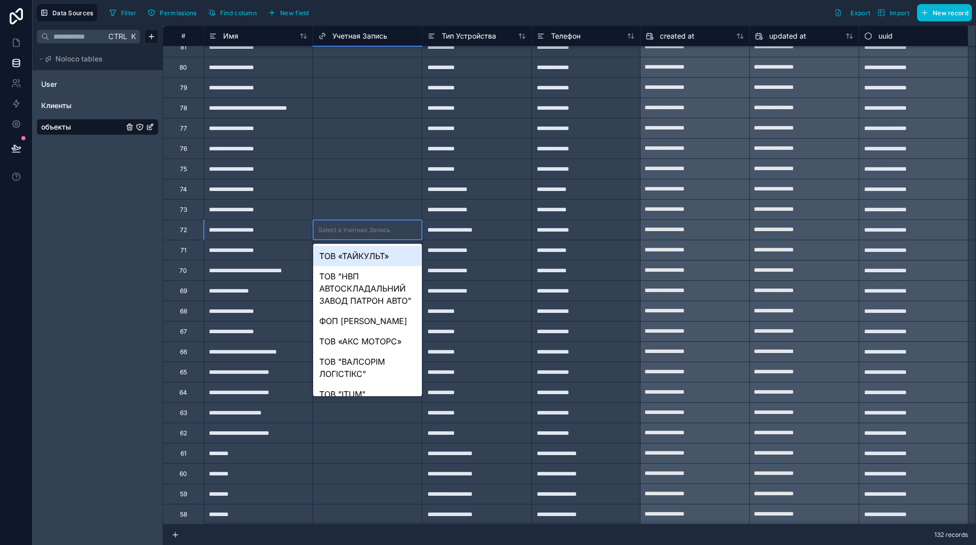
click at [400, 229] on div at bounding box center [405, 230] width 22 height 10
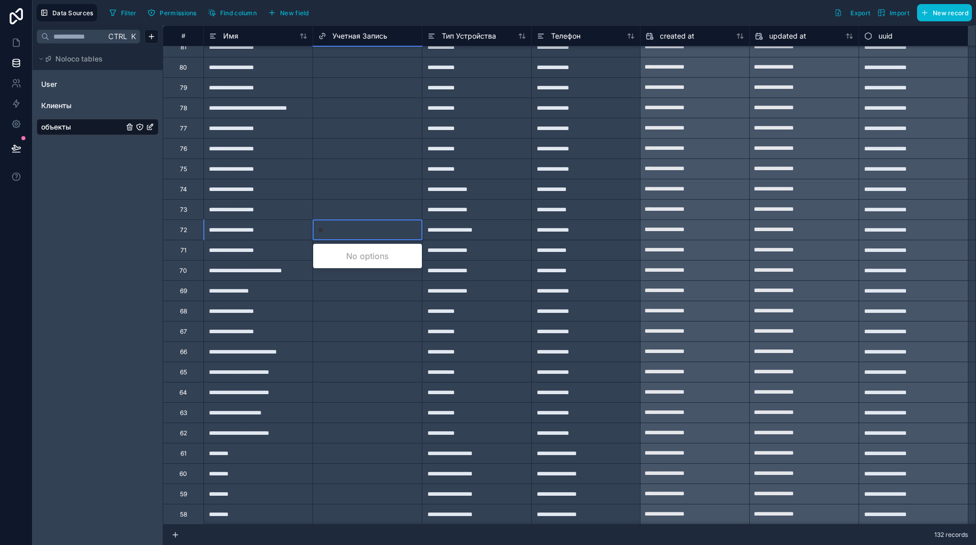
type input "*"
click at [404, 230] on div at bounding box center [405, 230] width 22 height 10
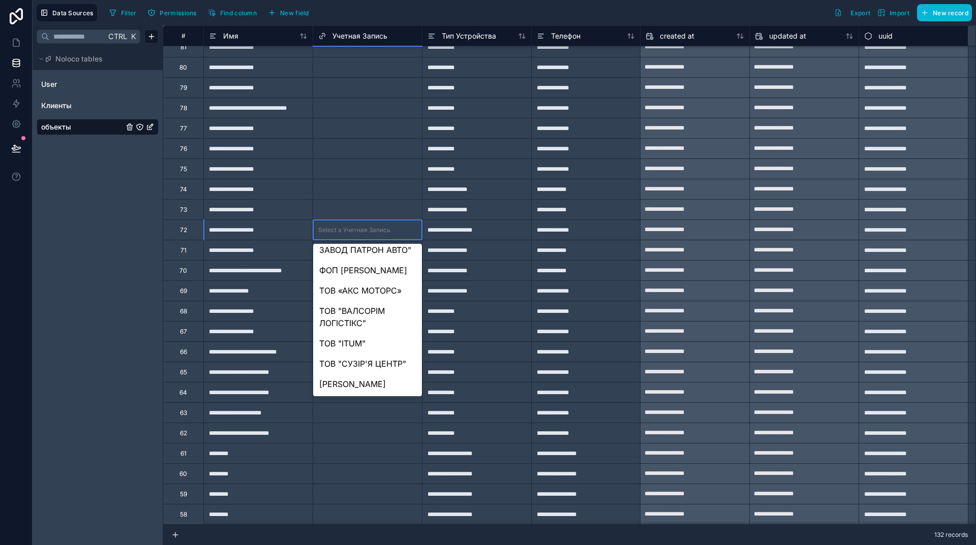
scroll to position [0, 0]
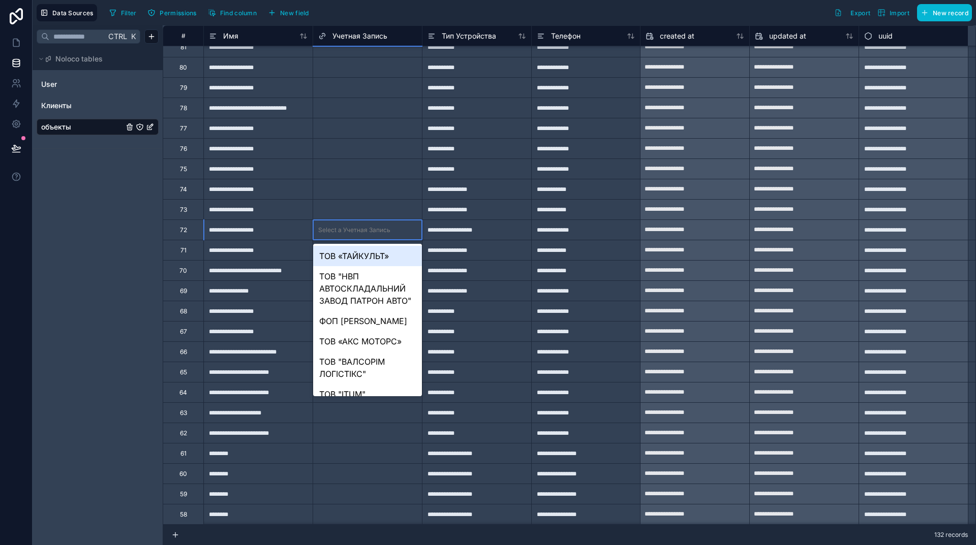
click at [363, 229] on div "Select a Учетная Запись" at bounding box center [354, 230] width 72 height 8
click at [83, 225] on div "Ctrl K Noloco tables User Клиенты объекты" at bounding box center [98, 285] width 130 height 520
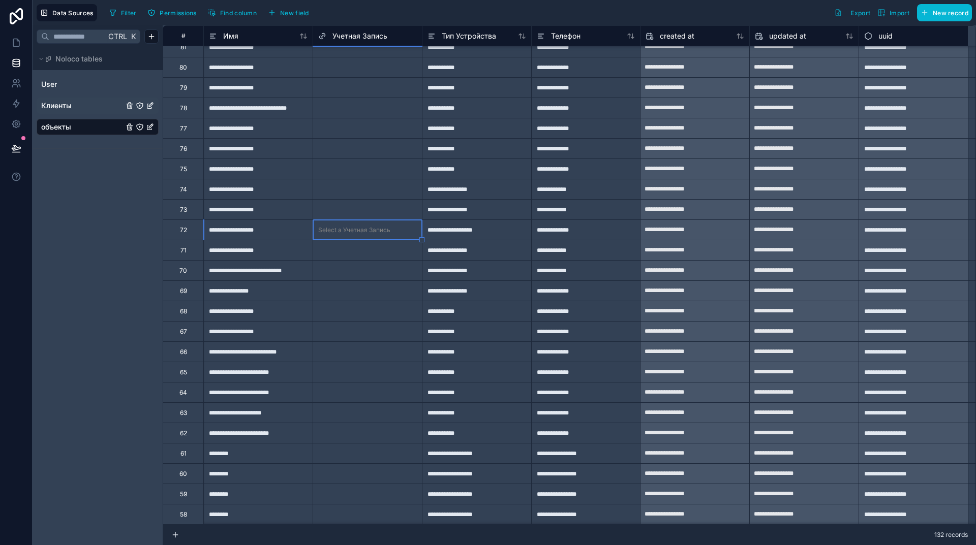
click at [57, 106] on span "Клиенты" at bounding box center [56, 106] width 30 height 10
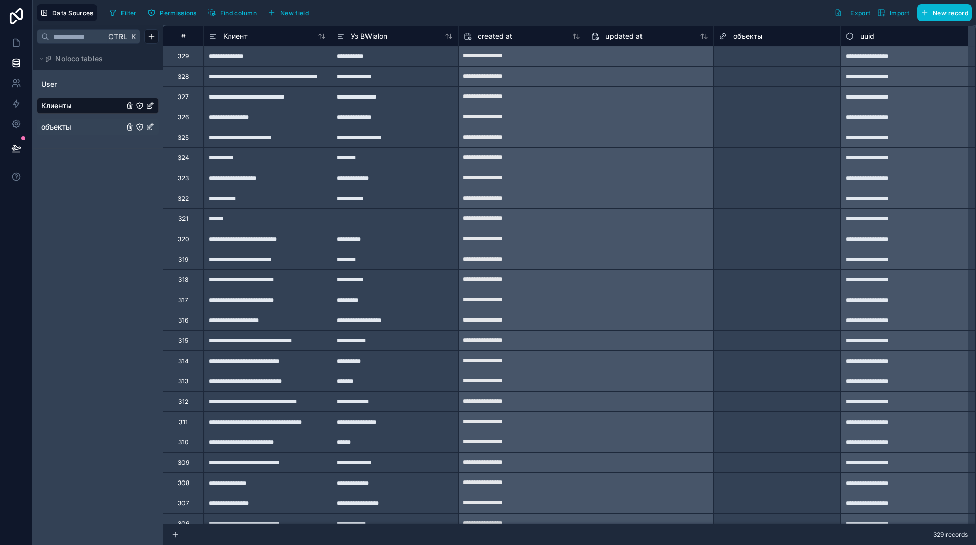
click at [765, 58] on div "Select a объекты" at bounding box center [744, 56] width 51 height 8
click at [781, 57] on div at bounding box center [805, 56] width 62 height 10
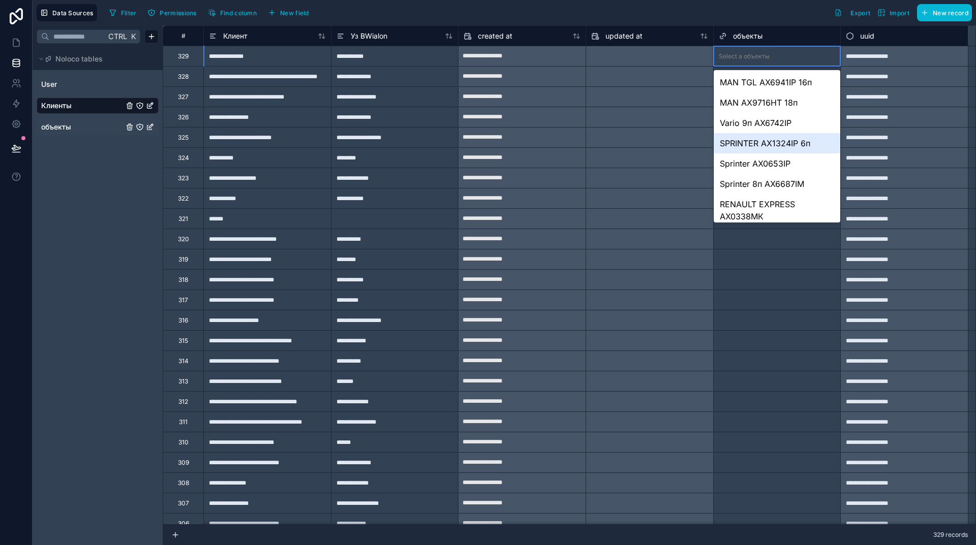
click at [105, 198] on div "Ctrl K Noloco tables User Клиенты объекты" at bounding box center [98, 285] width 130 height 520
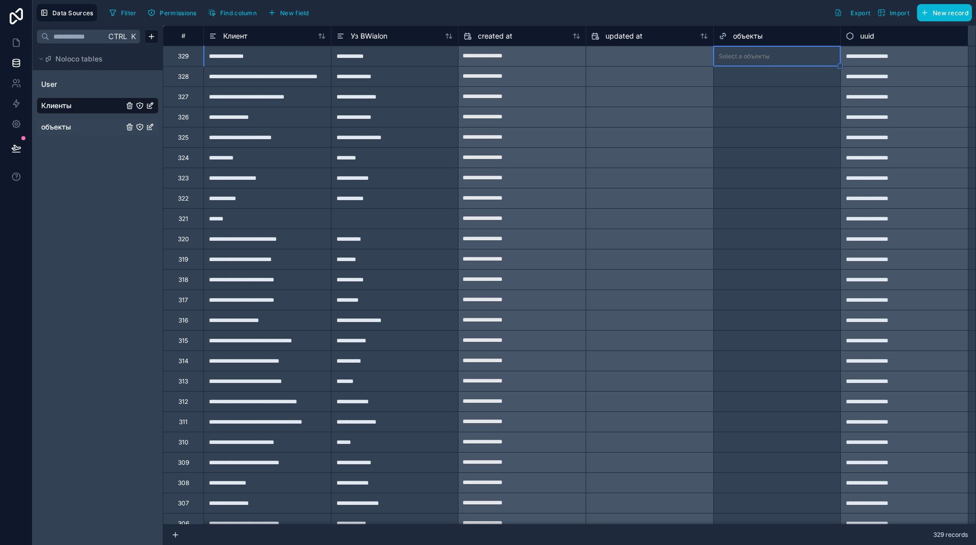
click at [61, 127] on span "объекты" at bounding box center [56, 127] width 30 height 10
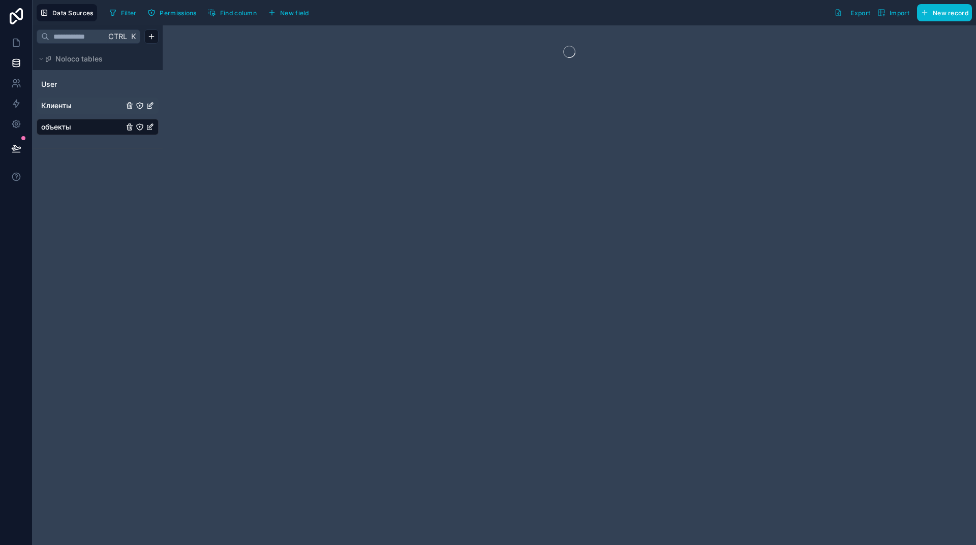
click at [71, 106] on span "Клиенты" at bounding box center [56, 106] width 30 height 10
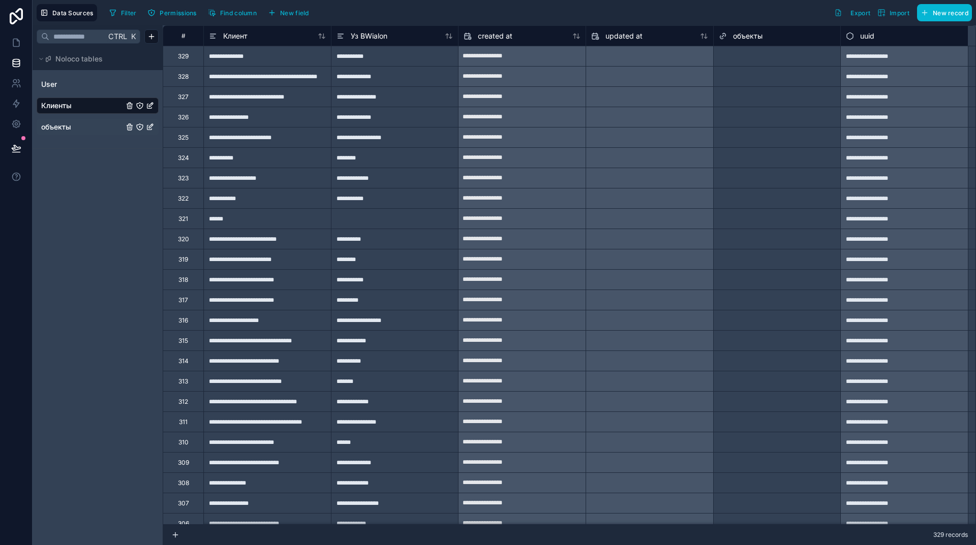
click at [794, 36] on div "объекты" at bounding box center [777, 36] width 117 height 12
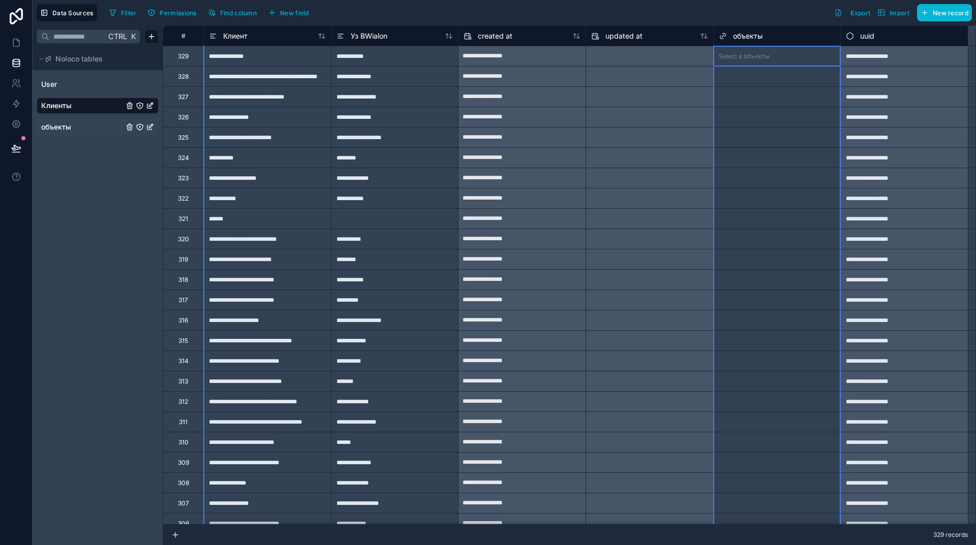
click at [794, 35] on div "объекты" at bounding box center [777, 36] width 117 height 12
click at [59, 127] on span "объекты" at bounding box center [56, 127] width 30 height 10
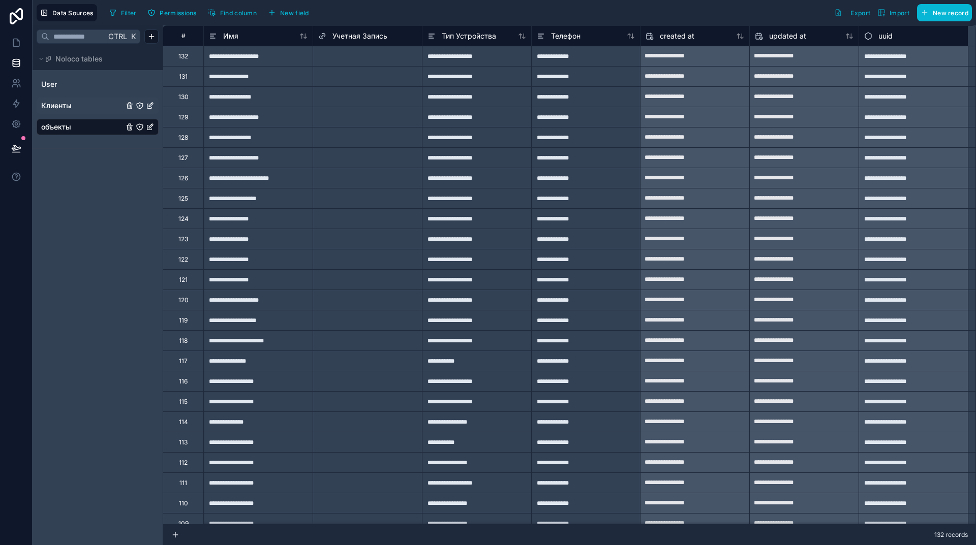
click at [150, 125] on icon "объекты" at bounding box center [150, 127] width 8 height 8
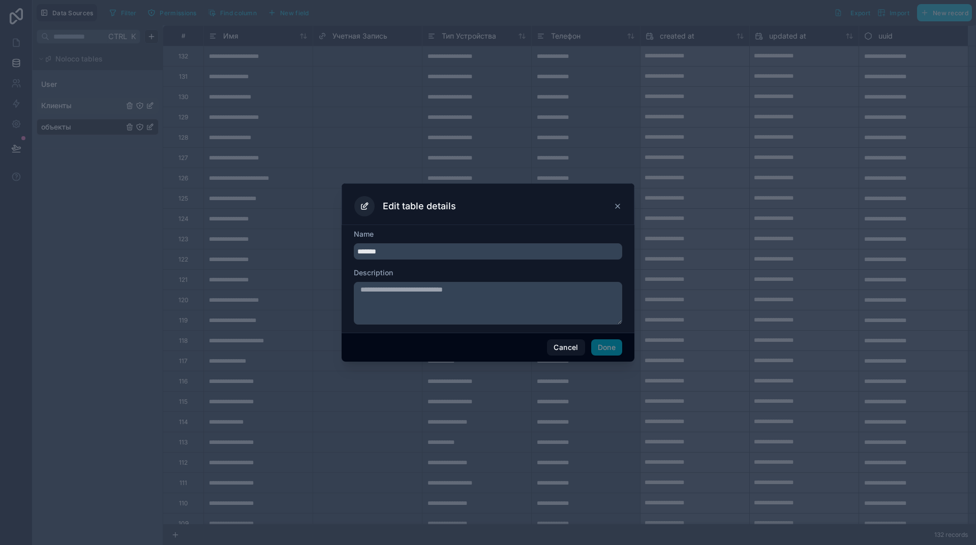
drag, startPoint x: 392, startPoint y: 250, endPoint x: 348, endPoint y: 252, distance: 44.3
click at [348, 252] on div "Name ******* Description" at bounding box center [488, 279] width 293 height 108
click at [560, 345] on button "Cancel" at bounding box center [566, 348] width 38 height 16
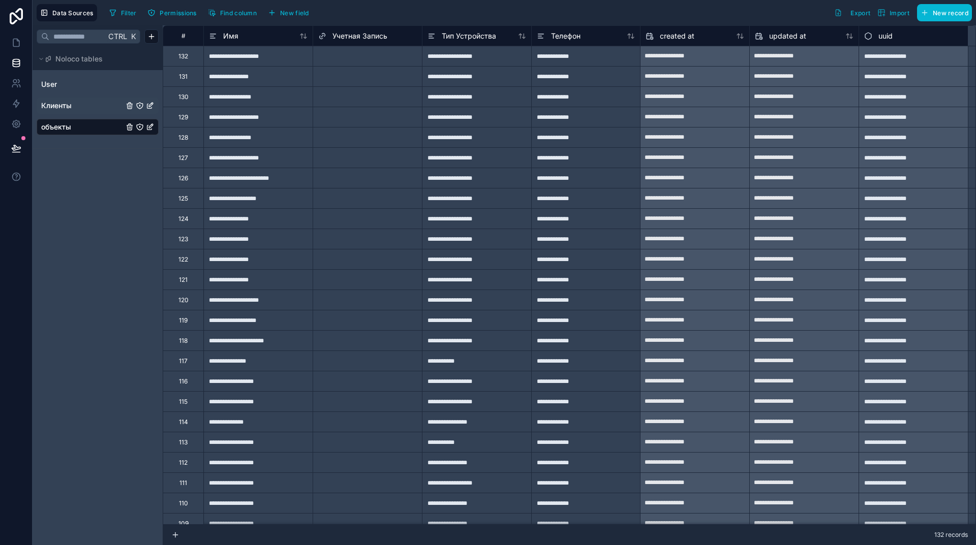
click at [149, 128] on icon "объекты" at bounding box center [151, 126] width 4 height 4
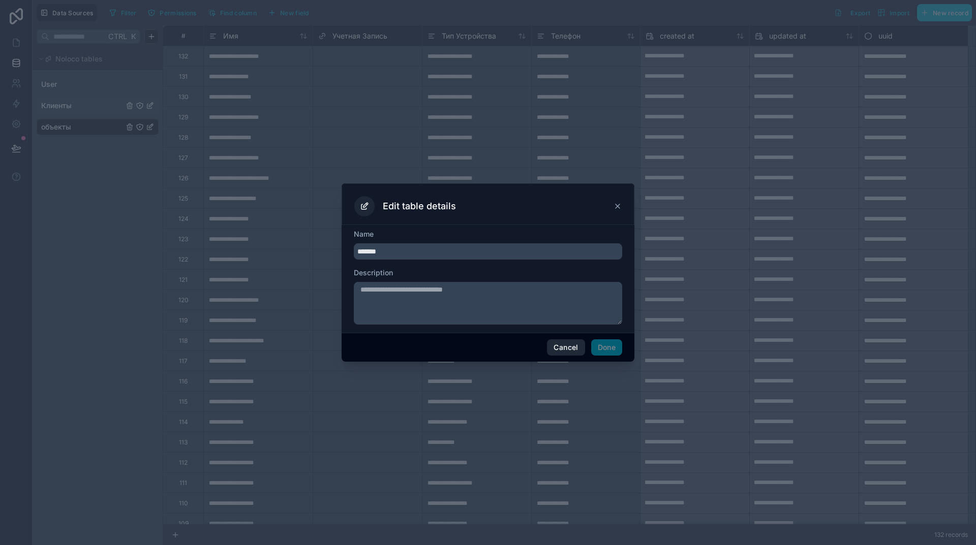
click at [567, 349] on button "Cancel" at bounding box center [566, 348] width 38 height 16
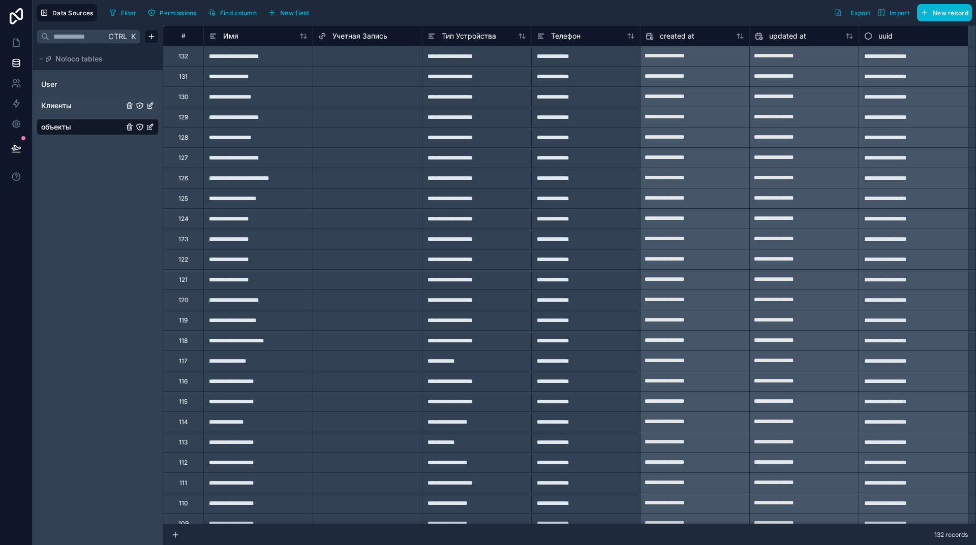
click at [130, 131] on div "объекты" at bounding box center [98, 127] width 122 height 16
click at [129, 126] on icon "объекты" at bounding box center [130, 126] width 6 height 0
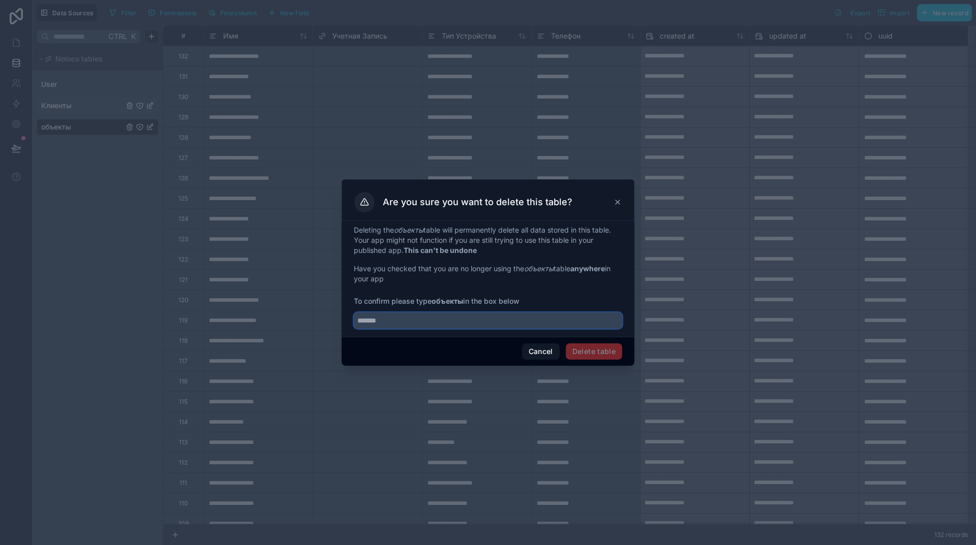
click at [407, 318] on input "text" at bounding box center [488, 321] width 268 height 16
paste input "*******"
type input "*******"
click at [598, 349] on button "Delete table" at bounding box center [594, 352] width 56 height 16
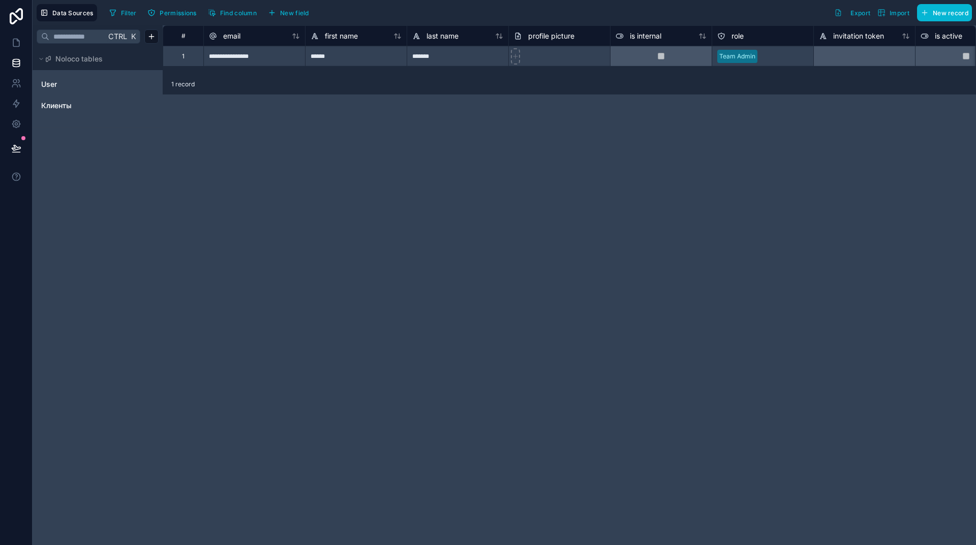
click at [609, 279] on div "**********" at bounding box center [569, 285] width 813 height 520
click at [51, 106] on span "Клиенты" at bounding box center [56, 106] width 30 height 10
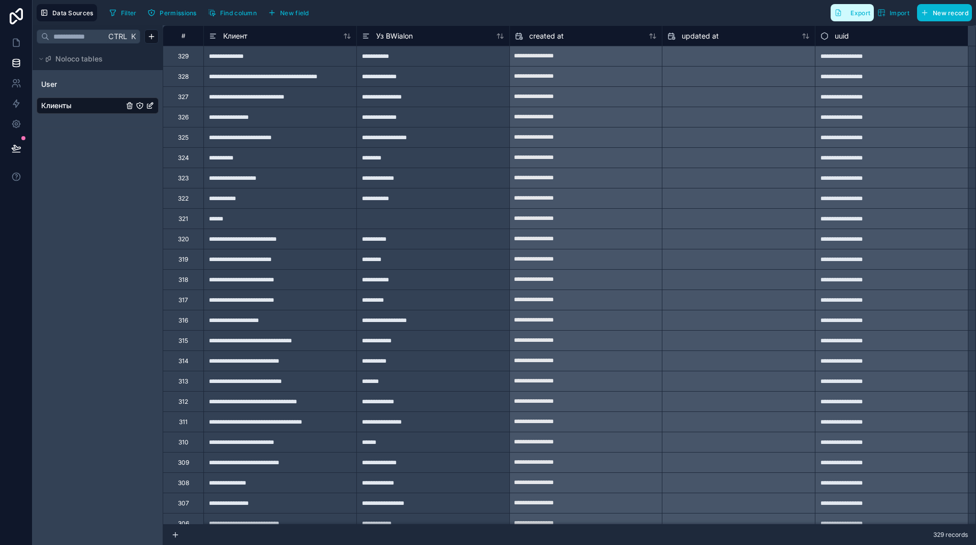
click at [856, 15] on span "Export" at bounding box center [860, 13] width 20 height 8
click at [149, 36] on html "**********" at bounding box center [488, 272] width 976 height 545
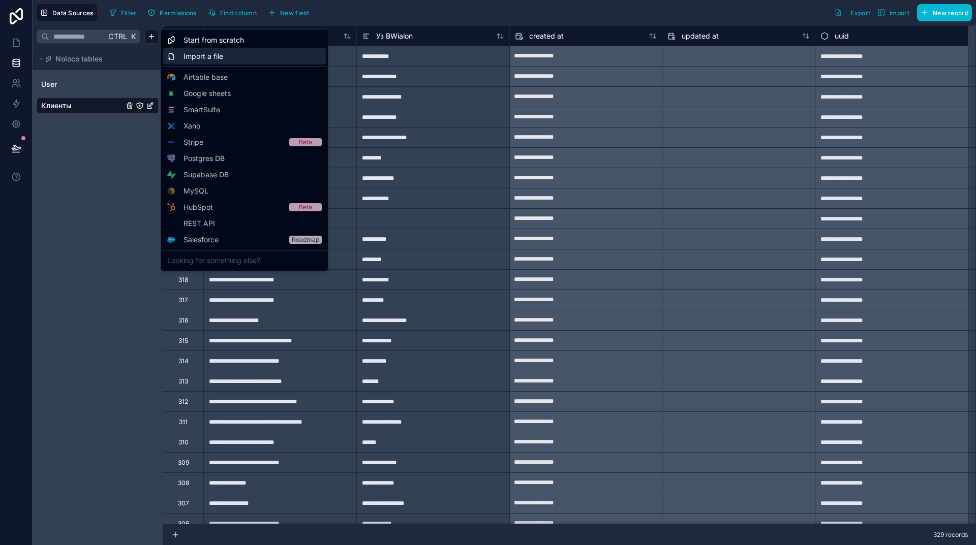
click at [201, 55] on span "Import a file" at bounding box center [203, 56] width 40 height 10
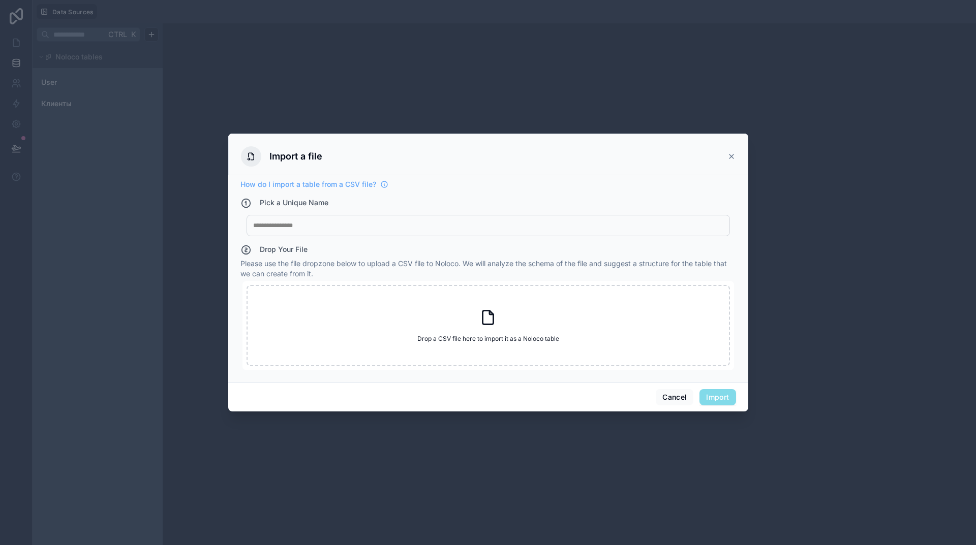
click at [319, 225] on div at bounding box center [488, 226] width 470 height 8
click at [491, 322] on icon at bounding box center [488, 318] width 18 height 18
type input "**********"
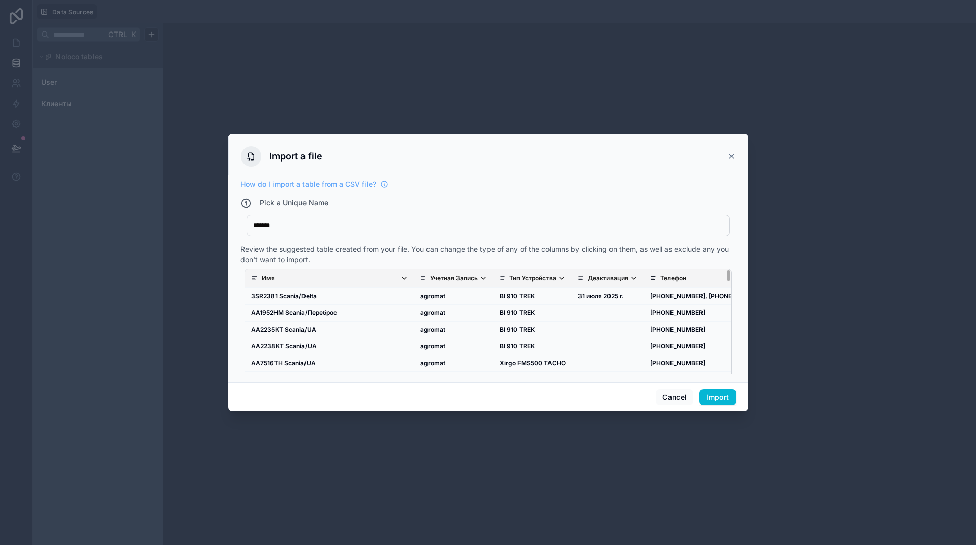
click at [588, 279] on p "Деактивация" at bounding box center [608, 278] width 41 height 8
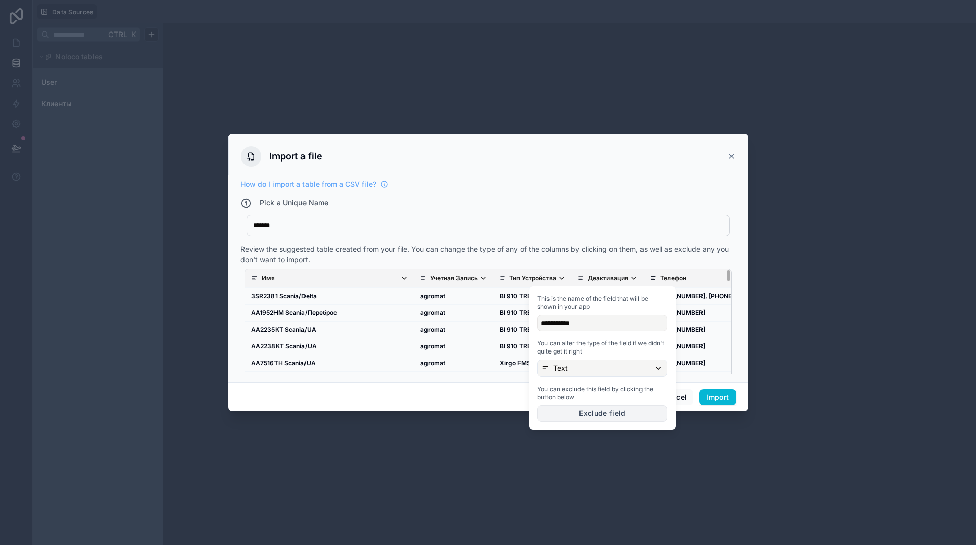
click at [592, 413] on button "Exclude field" at bounding box center [602, 414] width 130 height 16
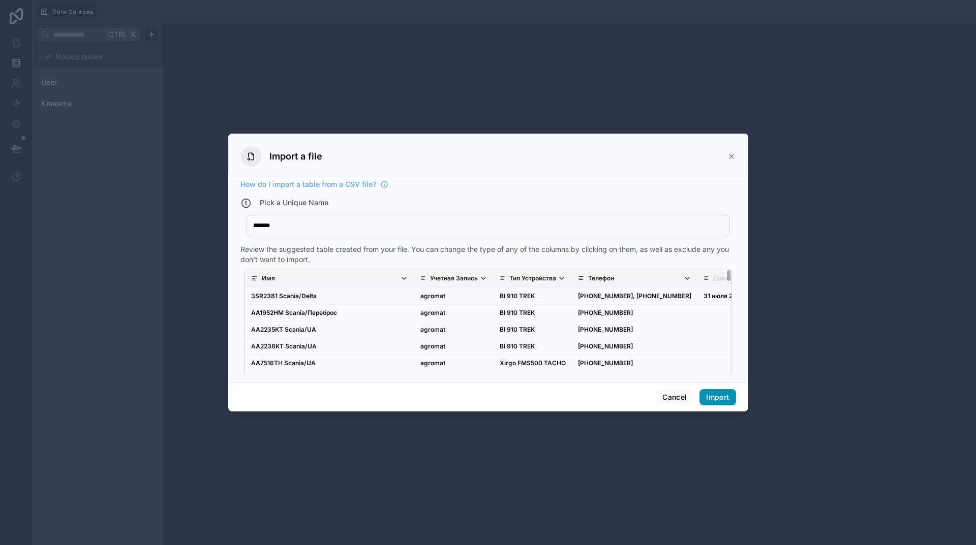
click at [721, 401] on button "Import" at bounding box center [717, 397] width 36 height 16
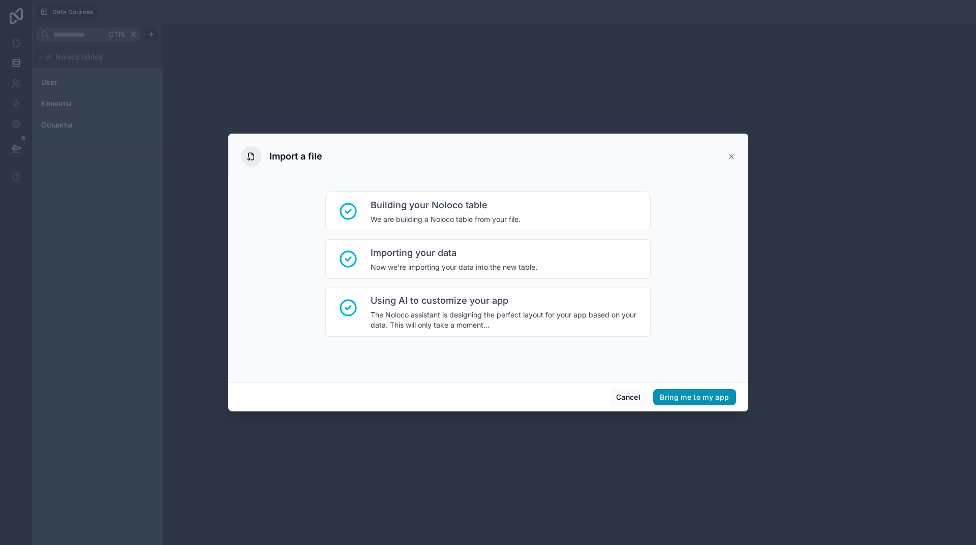
click at [691, 399] on button "Bring me to my app" at bounding box center [694, 397] width 82 height 16
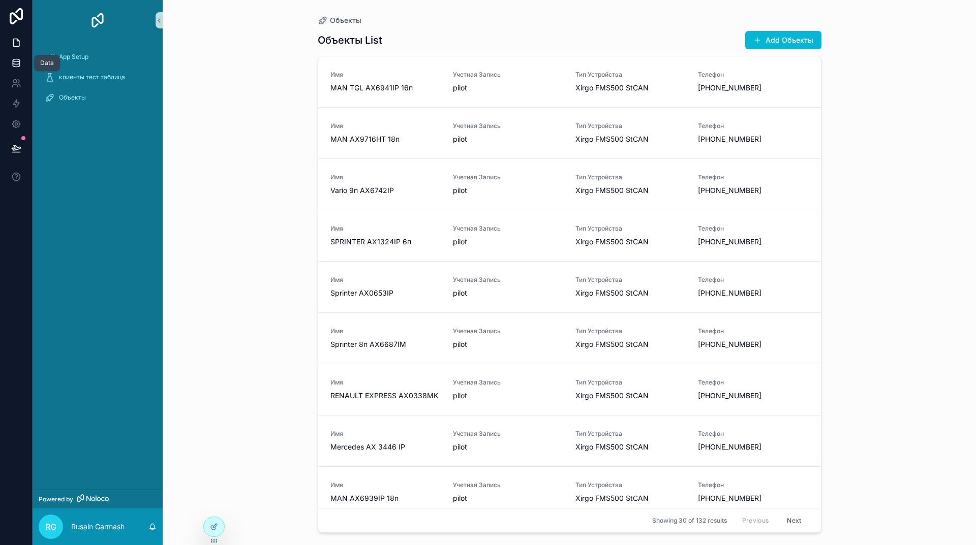
click at [16, 58] on icon at bounding box center [16, 63] width 10 height 10
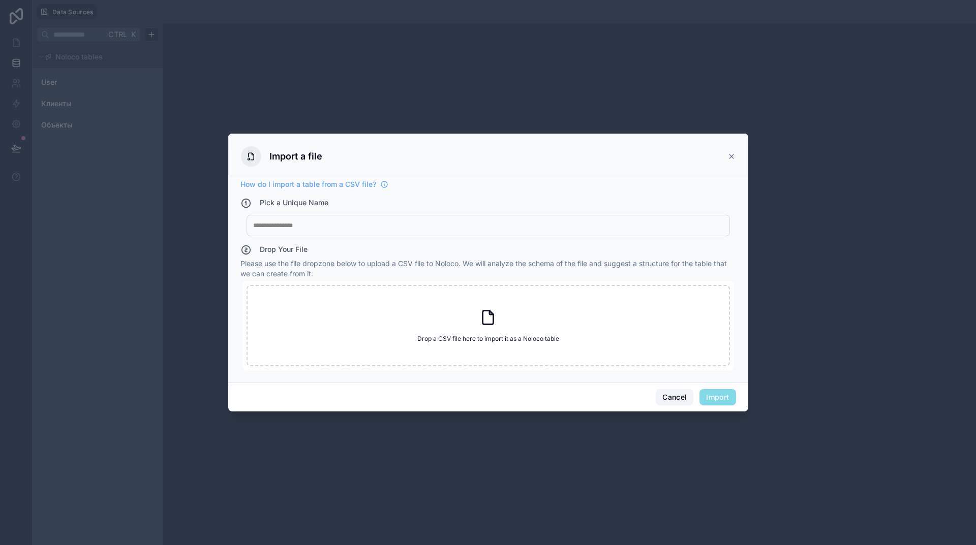
click at [669, 401] on button "Cancel" at bounding box center [675, 397] width 38 height 16
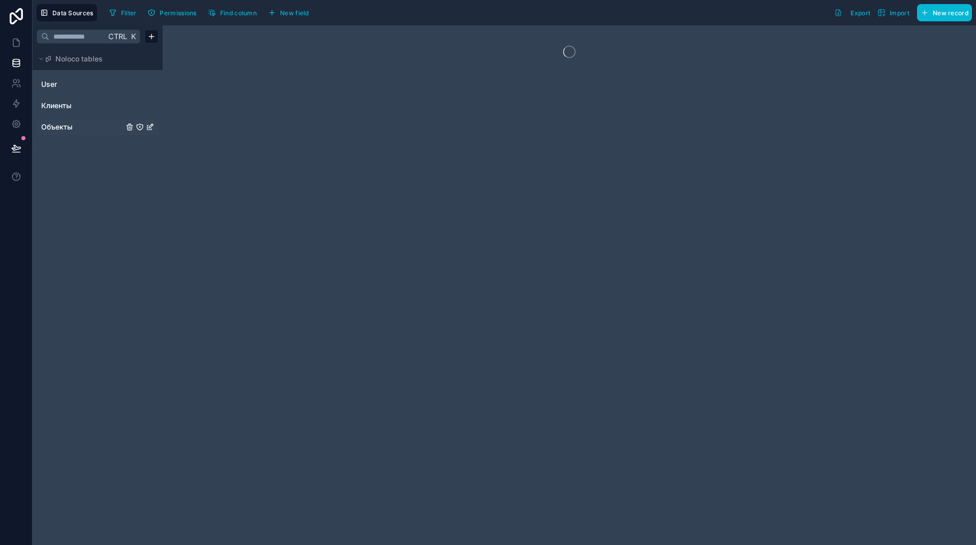
click at [65, 128] on span "Объекты" at bounding box center [57, 127] width 32 height 10
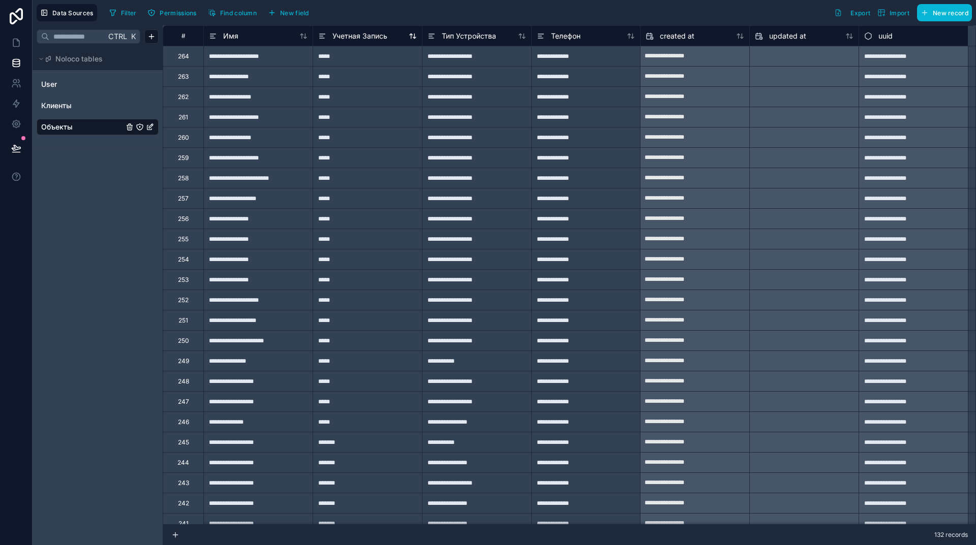
click at [368, 32] on span "Учетная Запись" at bounding box center [359, 36] width 55 height 10
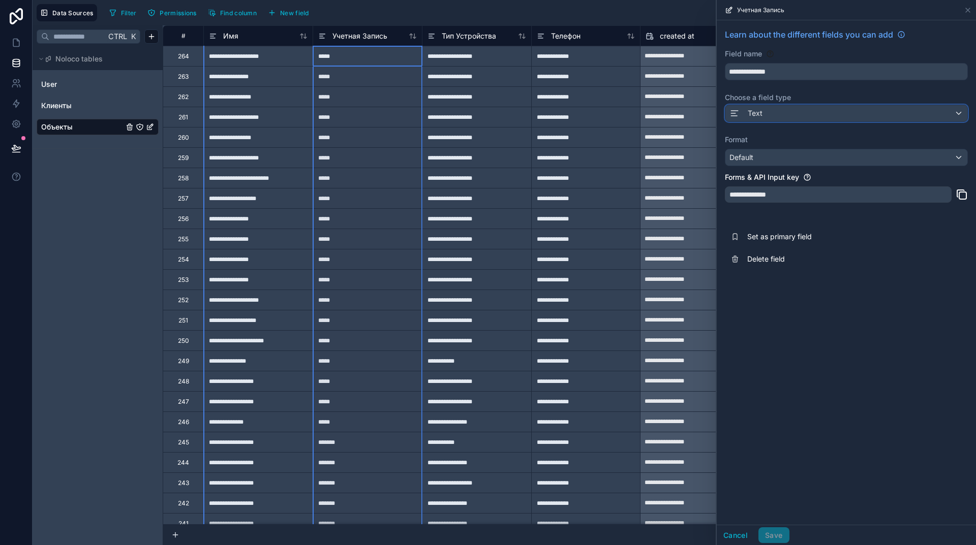
click at [785, 115] on div "Text" at bounding box center [846, 113] width 242 height 16
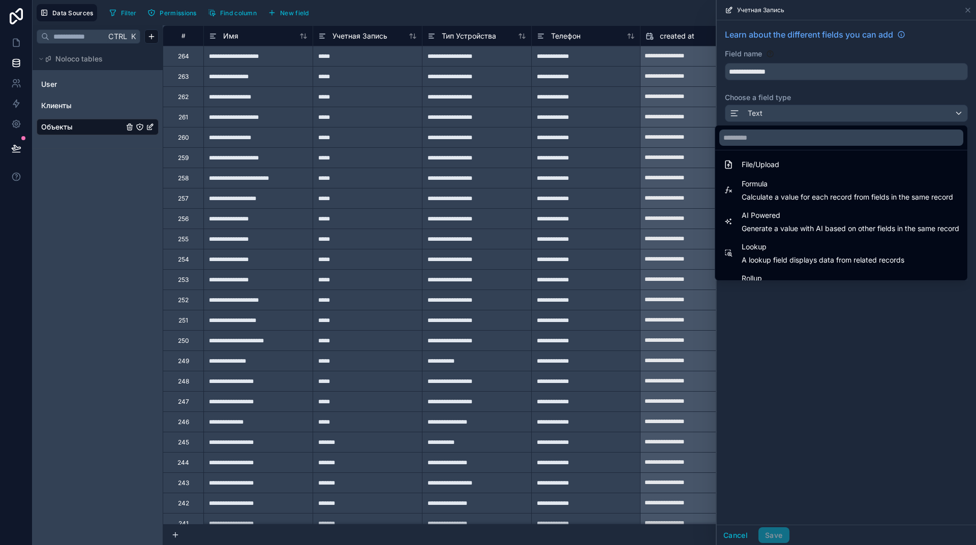
scroll to position [295, 0]
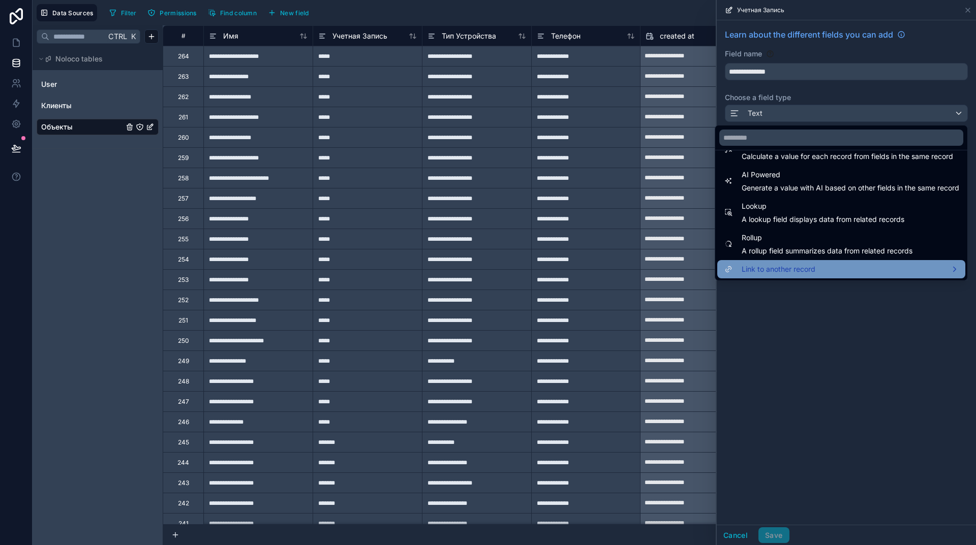
click at [766, 268] on span "Link to another record" at bounding box center [779, 269] width 74 height 12
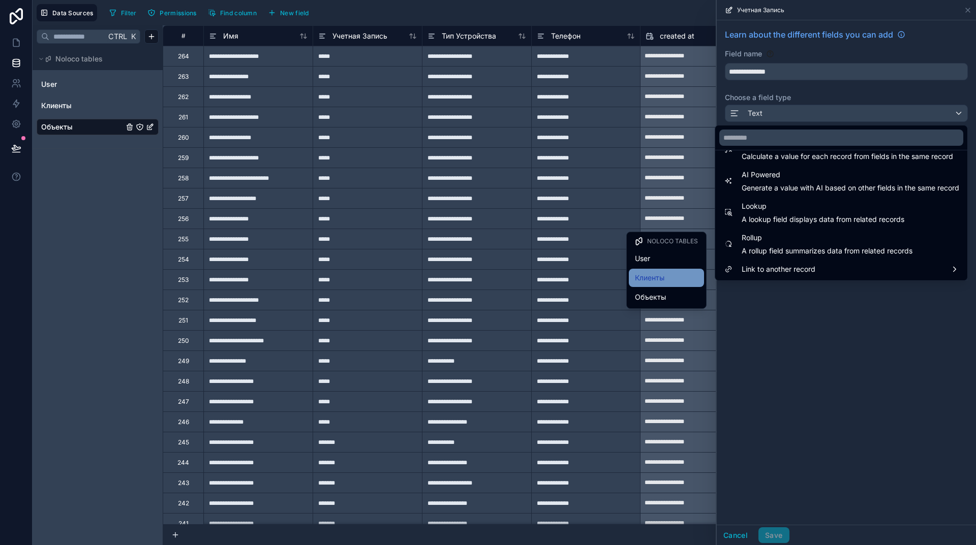
click at [653, 279] on span "Клиенты" at bounding box center [649, 278] width 29 height 12
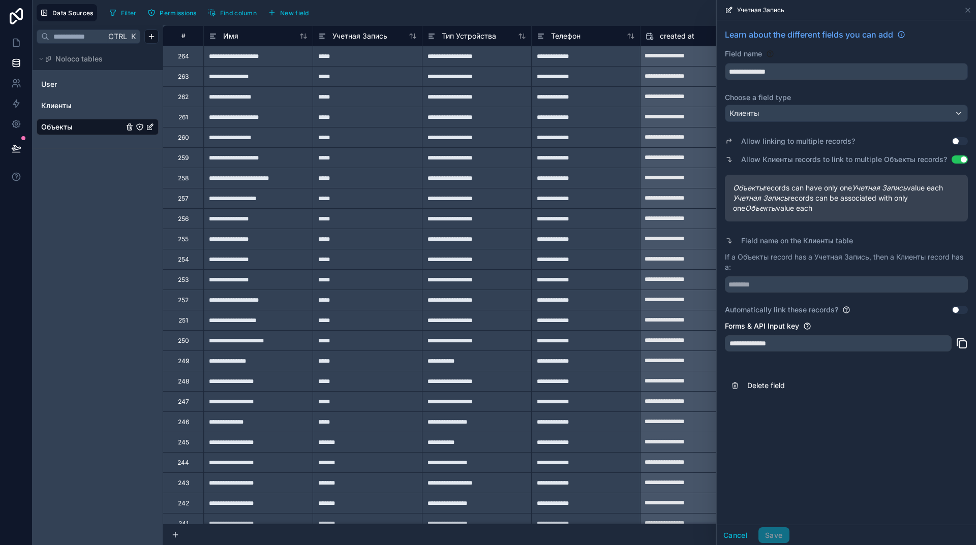
click at [955, 310] on button "Use setting" at bounding box center [960, 310] width 16 height 8
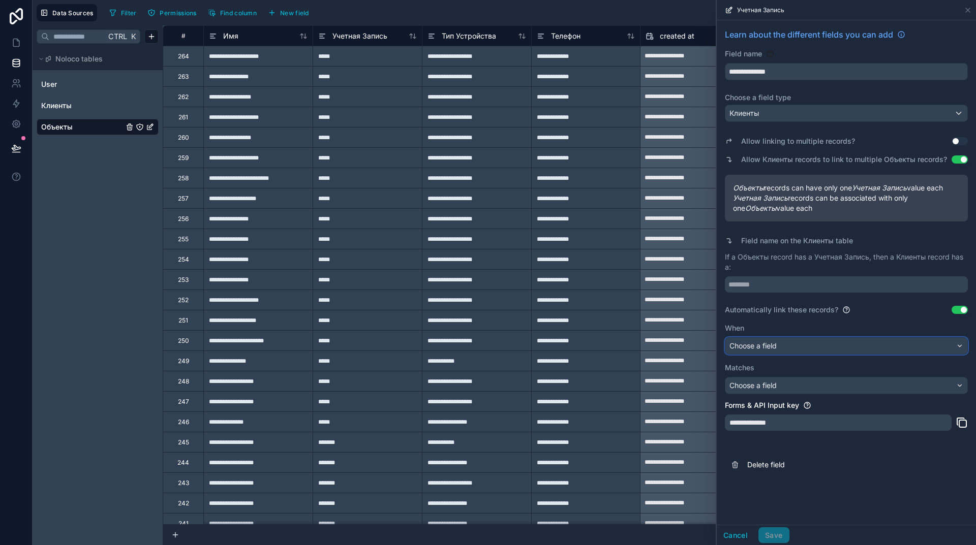
click at [816, 345] on div "Choose a field" at bounding box center [846, 346] width 242 height 16
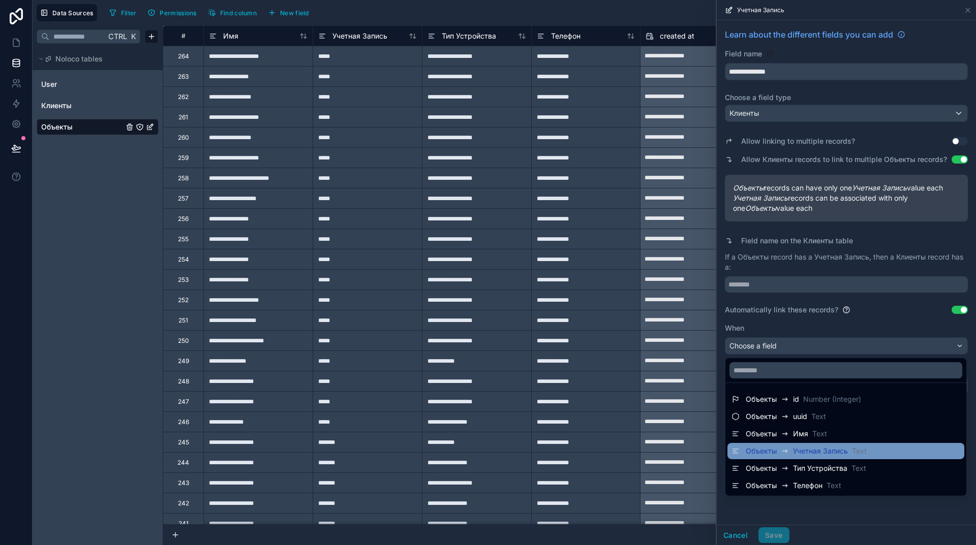
click at [808, 447] on span "Учетная Запись" at bounding box center [820, 451] width 55 height 10
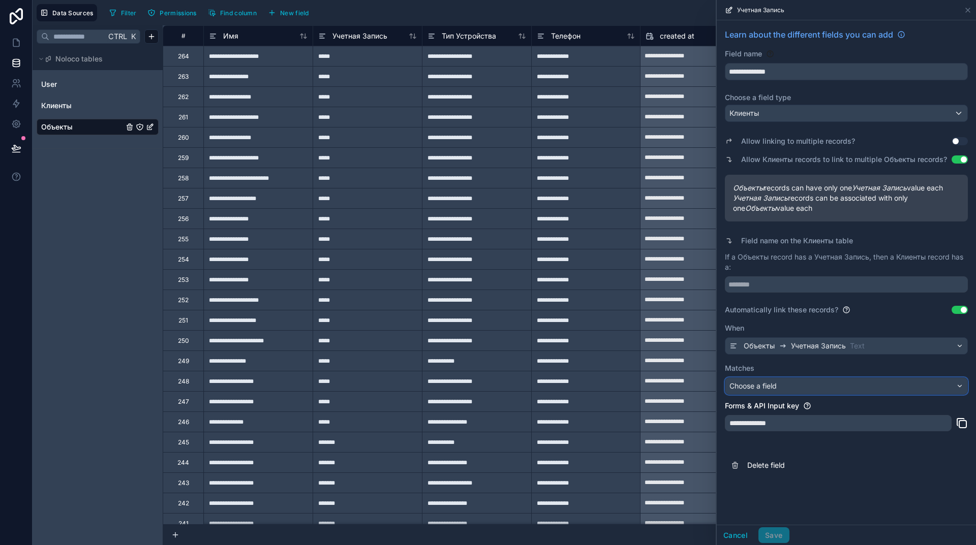
click at [818, 384] on div "Choose a field" at bounding box center [846, 386] width 242 height 16
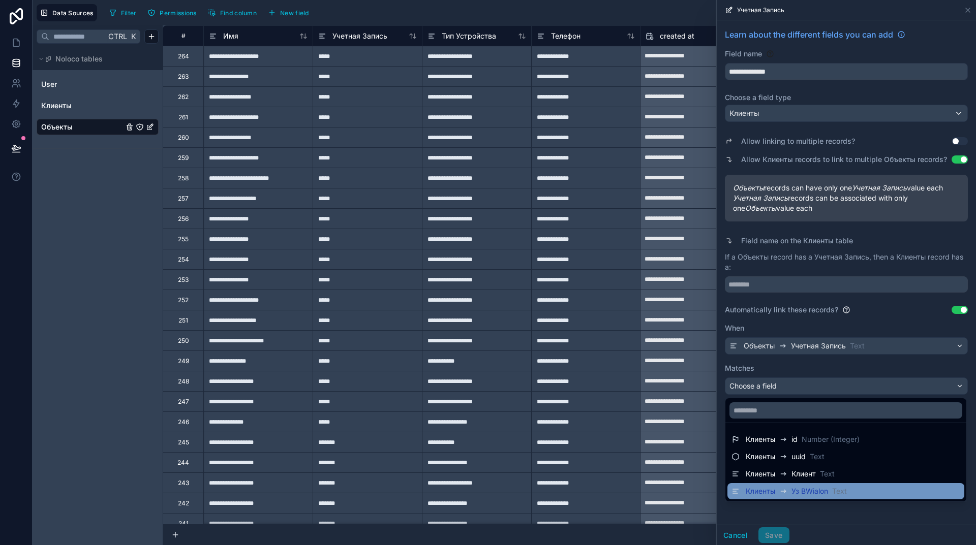
click at [806, 492] on span "Уз ВWialon" at bounding box center [809, 491] width 37 height 10
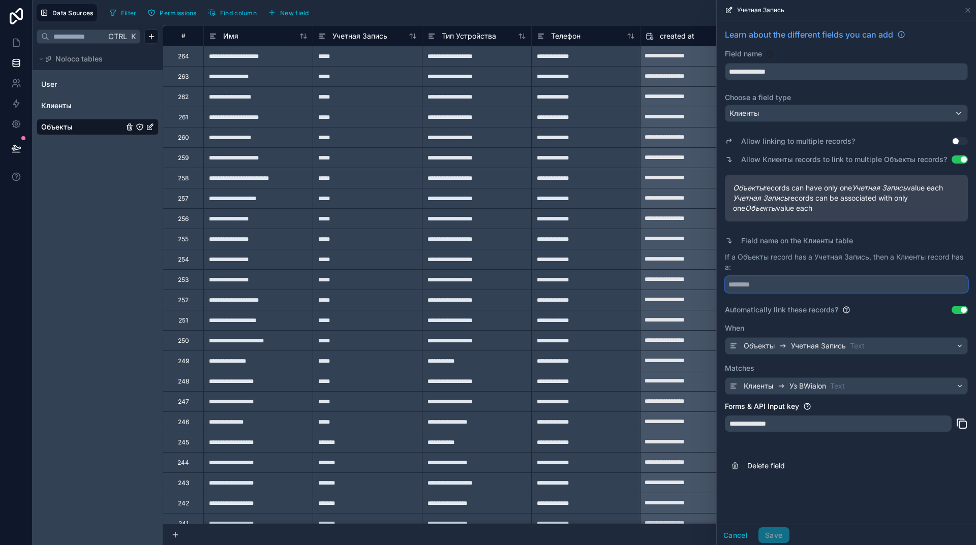
click at [779, 285] on input "text" at bounding box center [846, 285] width 243 height 16
type input "*******"
click at [775, 536] on button "Save" at bounding box center [773, 536] width 30 height 16
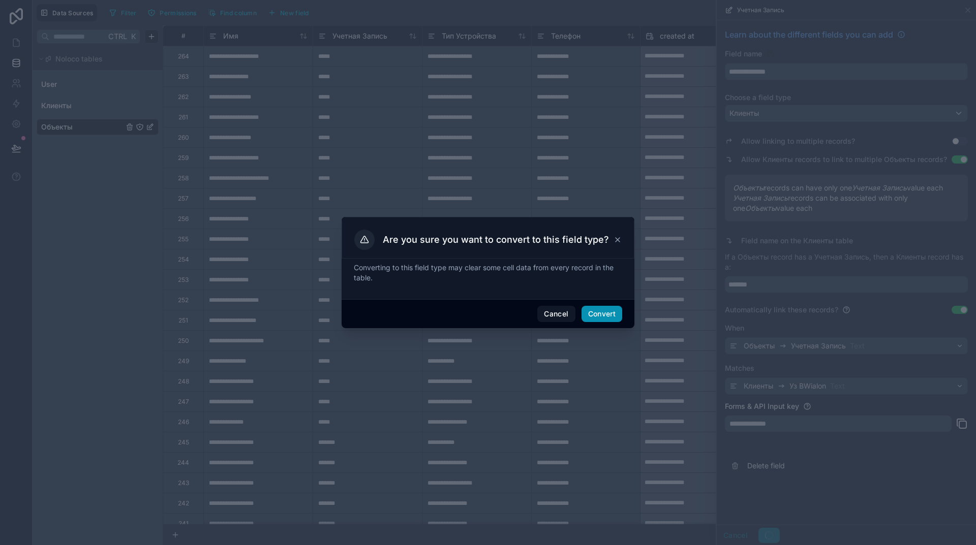
click at [598, 310] on button "Convert" at bounding box center [601, 314] width 41 height 16
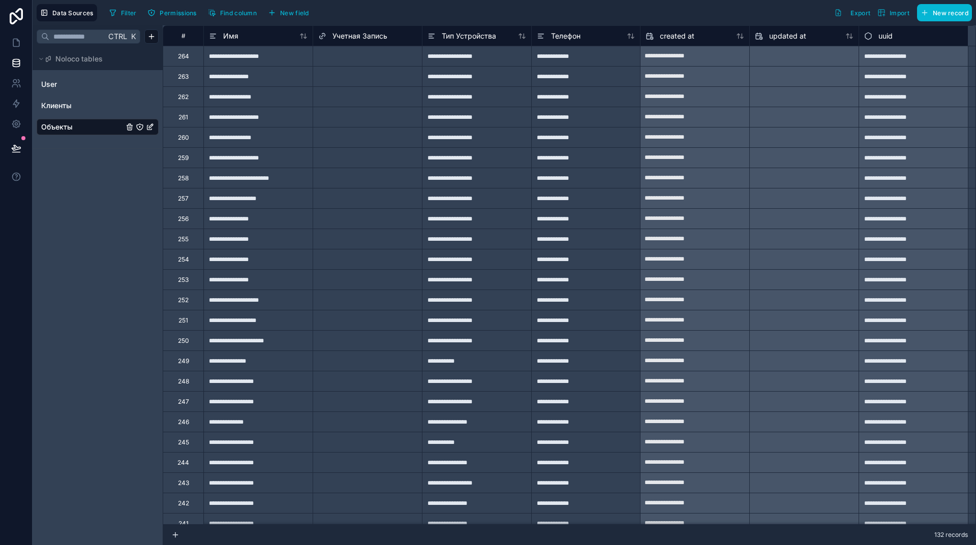
click at [360, 56] on div "Select a Учетная Запись" at bounding box center [354, 56] width 72 height 8
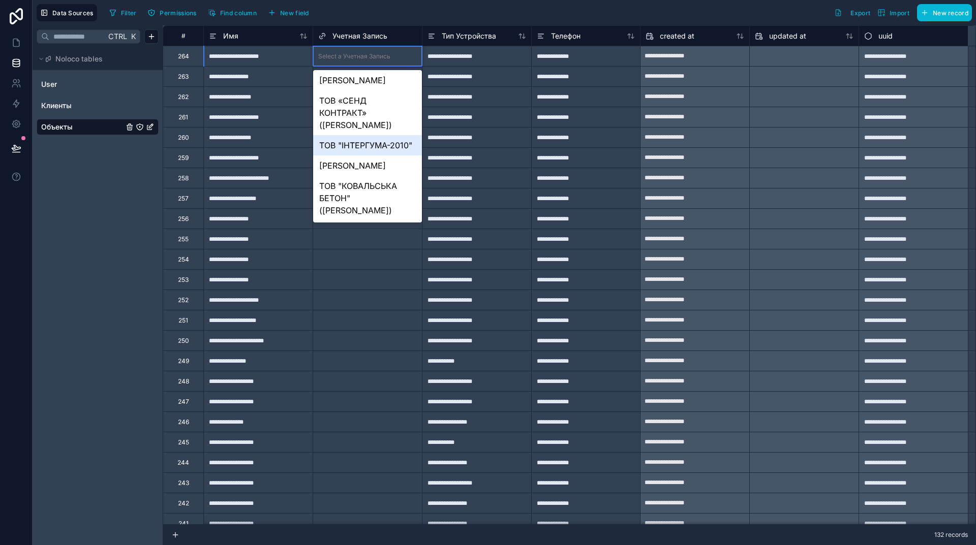
scroll to position [1461, 0]
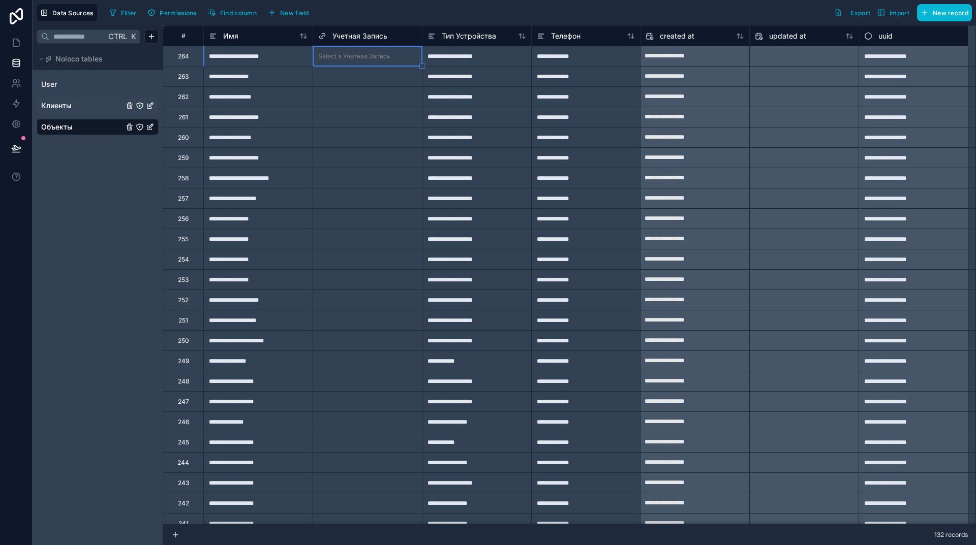
click at [80, 110] on link "Клиенты" at bounding box center [82, 106] width 82 height 10
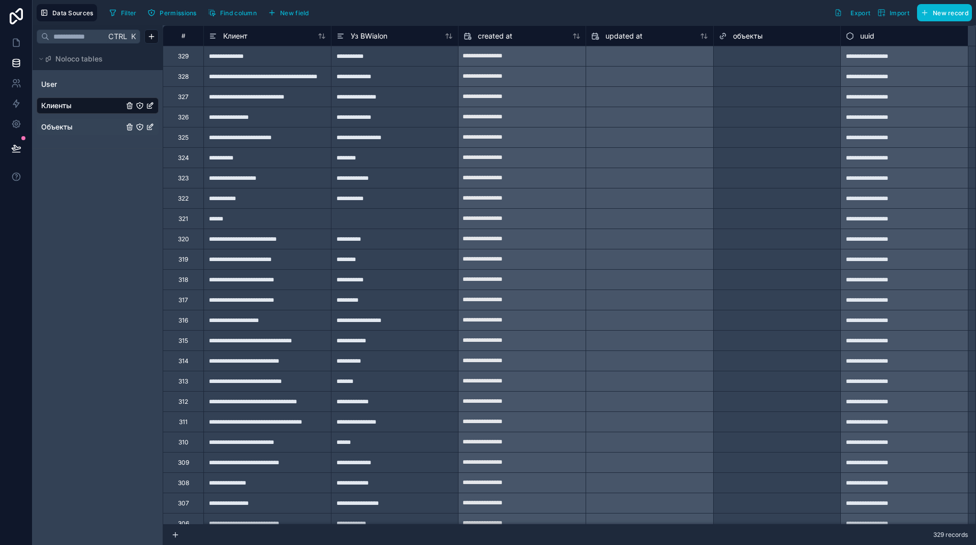
click at [776, 54] on div at bounding box center [805, 56] width 62 height 10
click at [778, 54] on div at bounding box center [805, 56] width 62 height 10
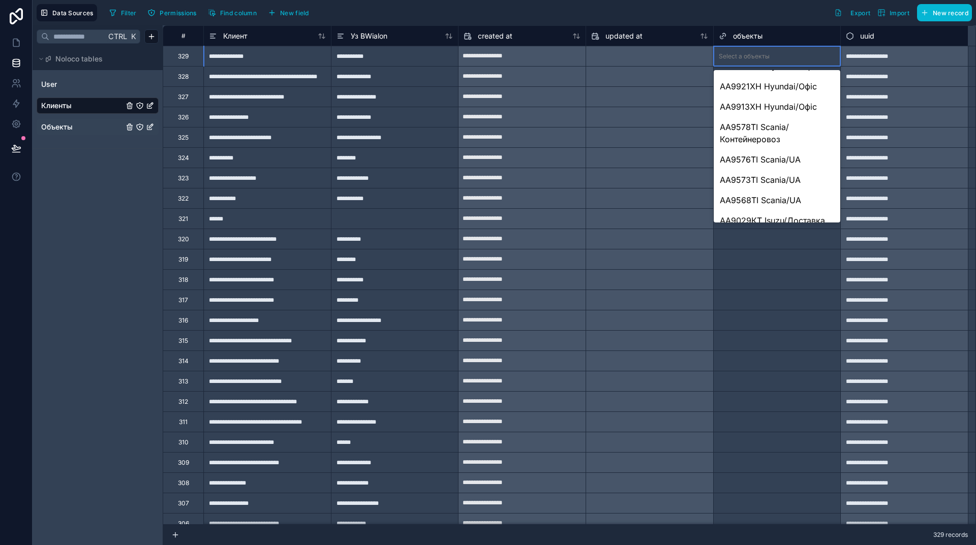
scroll to position [966, 0]
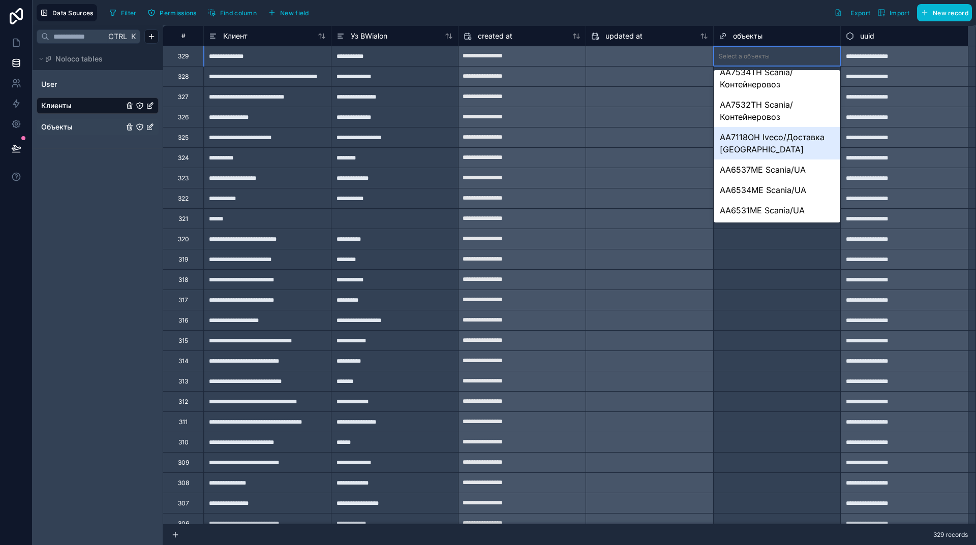
click at [95, 176] on div "Ctrl K Noloco tables User Клиенты Объекты" at bounding box center [98, 285] width 130 height 520
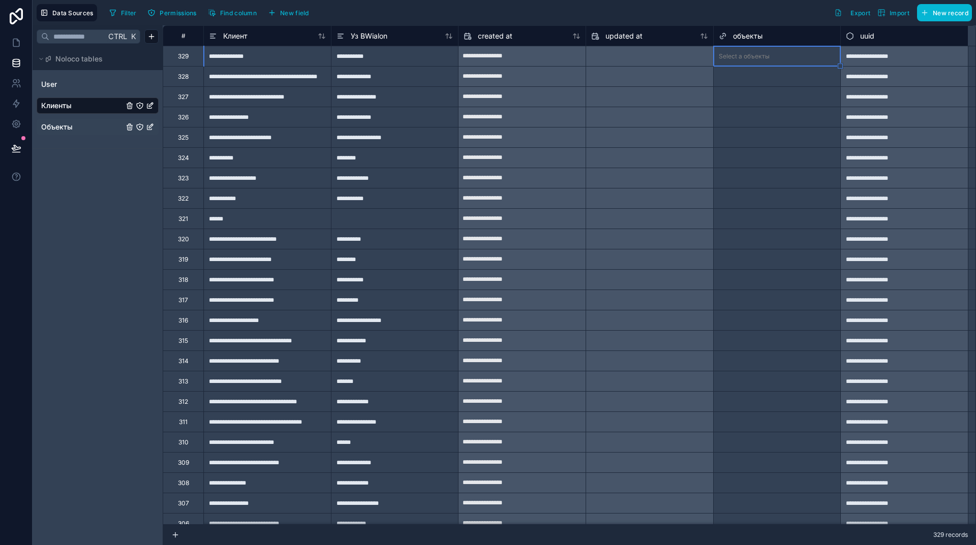
click at [79, 129] on link "Объекты" at bounding box center [82, 127] width 82 height 10
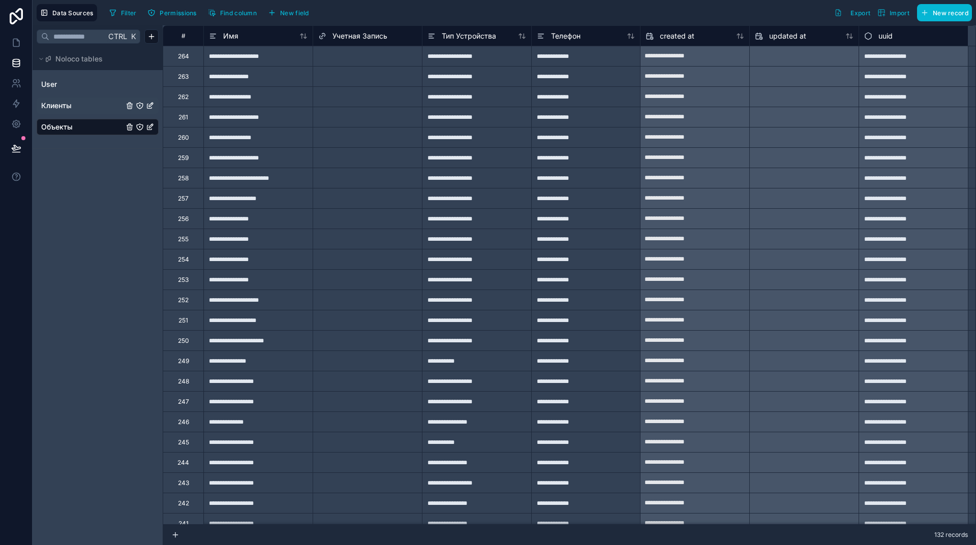
click at [372, 62] on div "Select a Учетная Запись" at bounding box center [367, 56] width 109 height 14
click at [371, 56] on div "Select a Учетная Запись" at bounding box center [354, 56] width 72 height 8
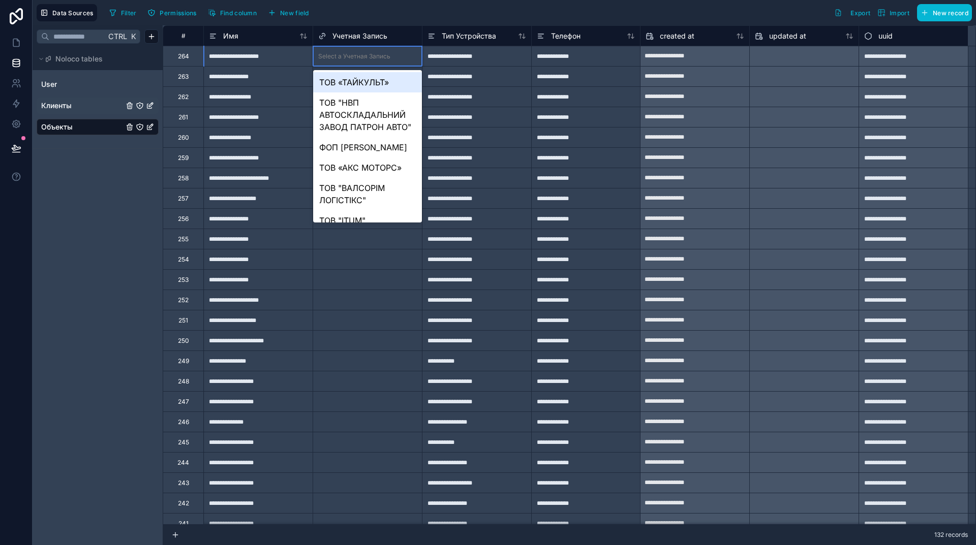
click at [371, 56] on div "Select a Учетная Запись" at bounding box center [354, 56] width 72 height 8
click at [306, 13] on span "New field" at bounding box center [294, 13] width 29 height 8
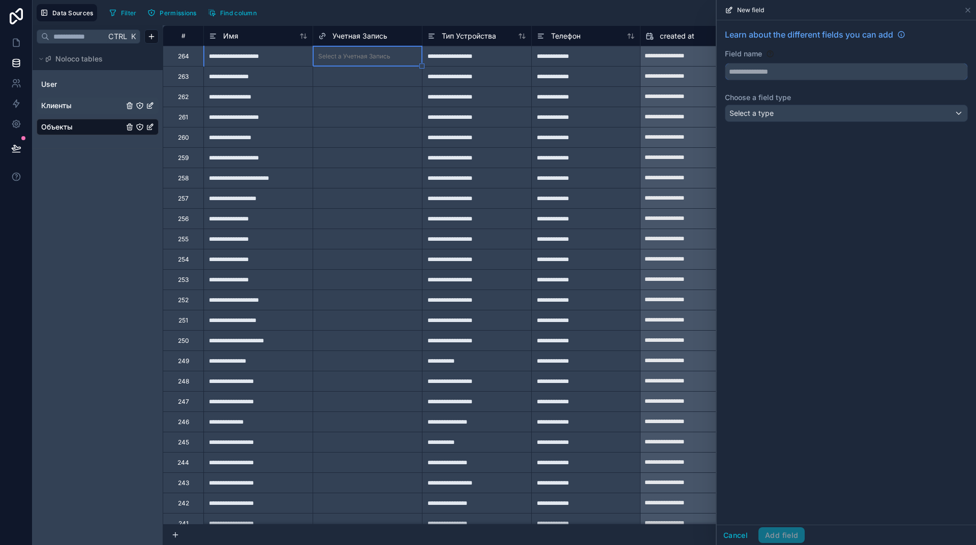
click at [797, 71] on input "text" at bounding box center [846, 72] width 242 height 16
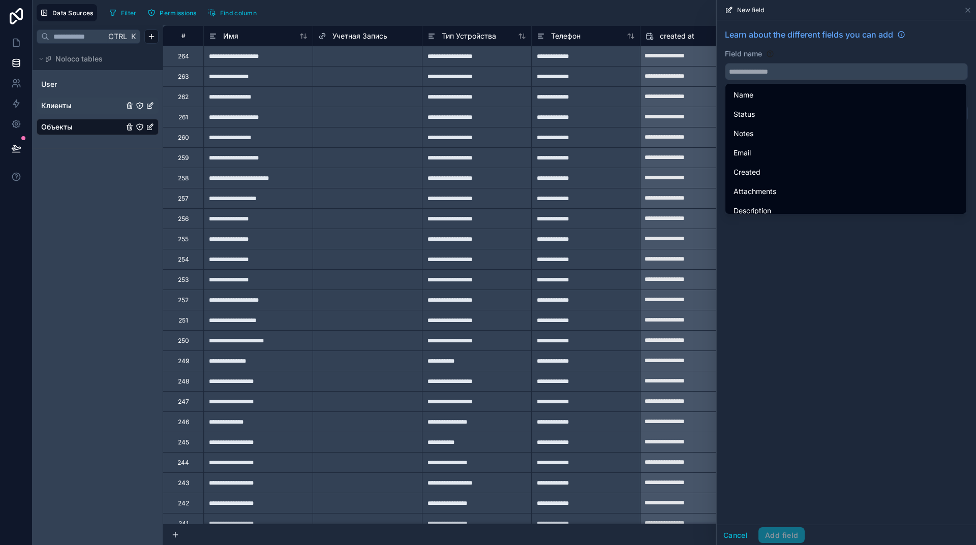
click at [835, 322] on div "Learn about the different fields you can add Field name Choose a field type Sel…" at bounding box center [846, 272] width 259 height 505
click at [880, 302] on div "Learn about the different fields you can add Field name Choose a field type Sel…" at bounding box center [846, 272] width 259 height 505
click at [749, 71] on input "text" at bounding box center [846, 72] width 242 height 16
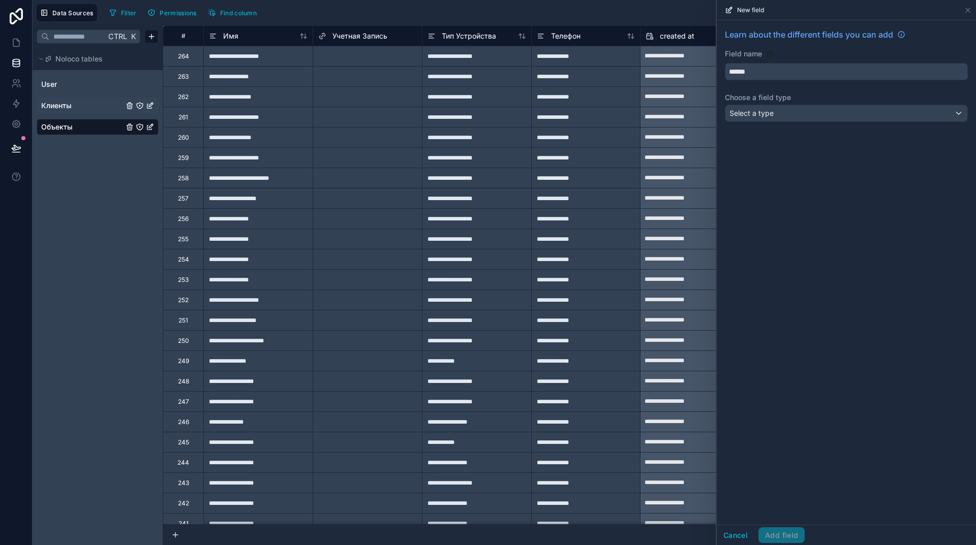
type input "******"
click at [826, 110] on div "Select a type" at bounding box center [846, 113] width 242 height 16
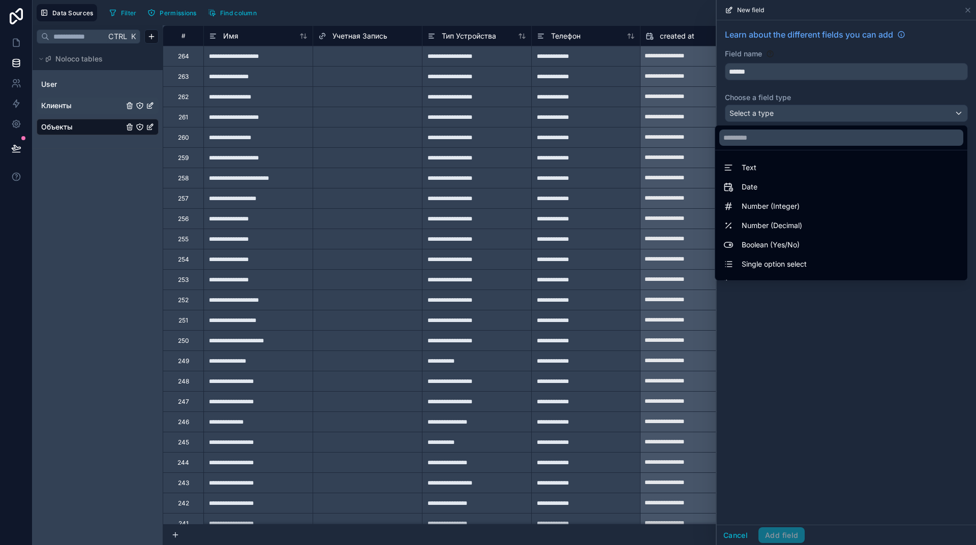
scroll to position [295, 0]
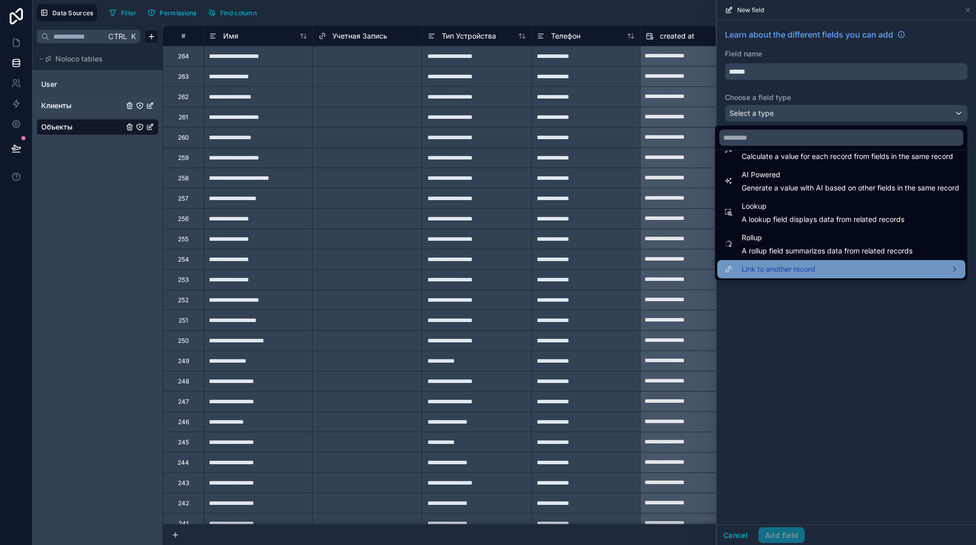
click at [794, 270] on span "Link to another record" at bounding box center [779, 269] width 74 height 12
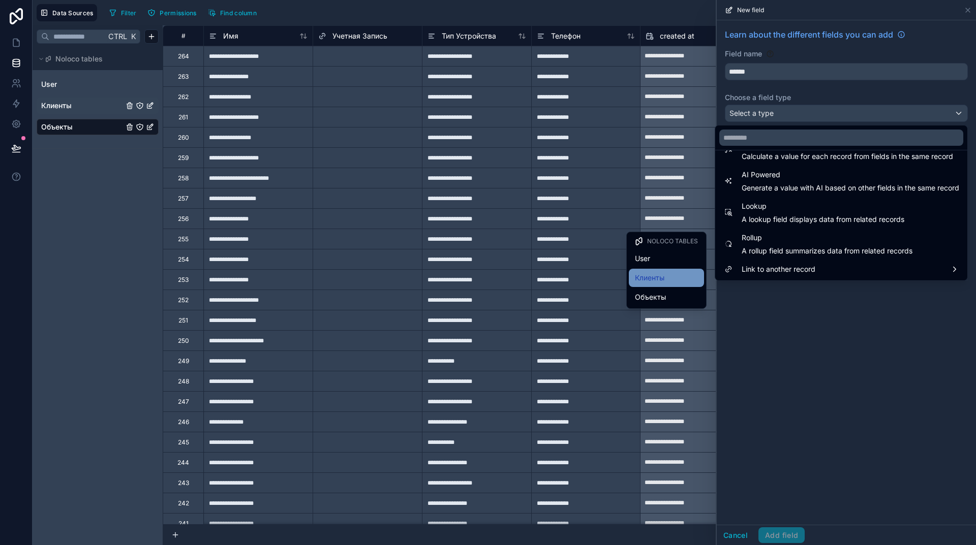
click at [653, 279] on span "Клиенты" at bounding box center [649, 278] width 29 height 12
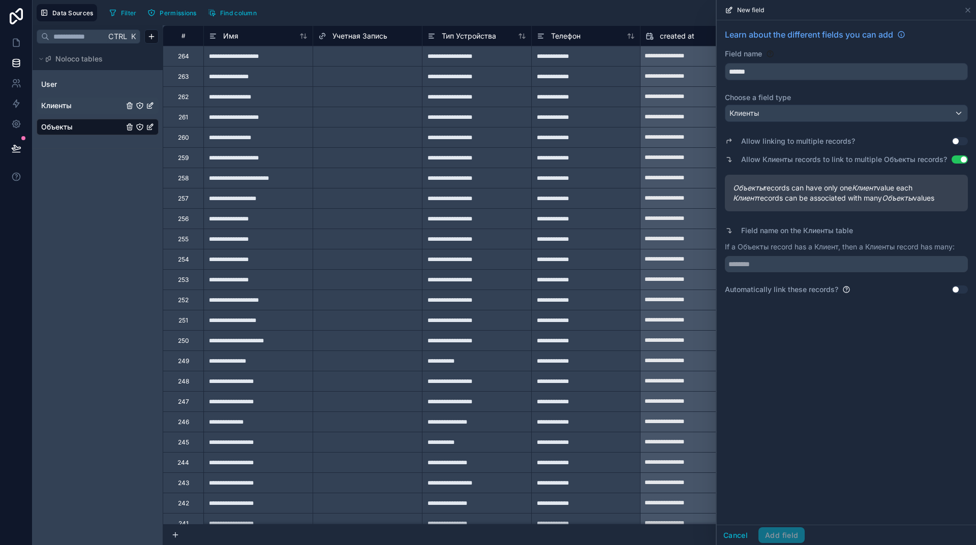
click at [955, 289] on button "Use setting" at bounding box center [960, 290] width 16 height 8
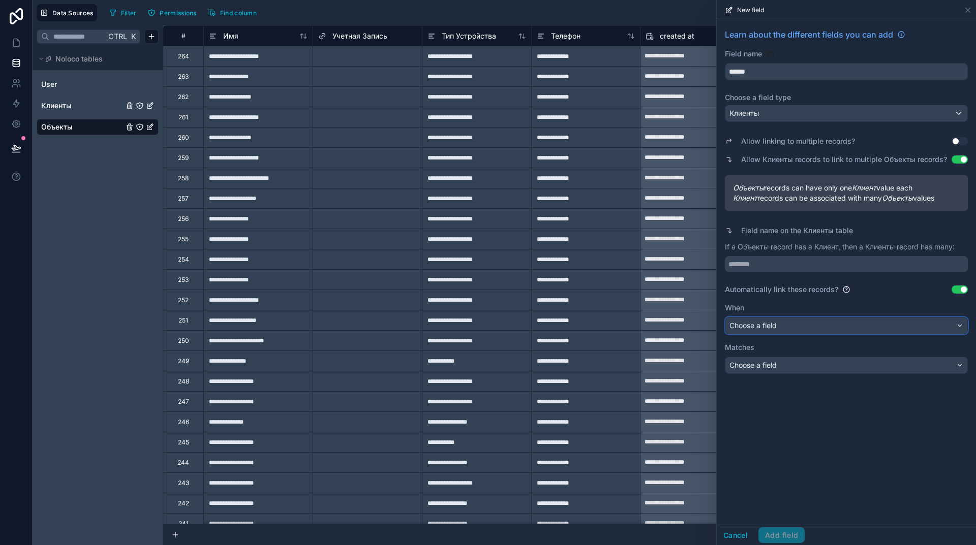
click at [858, 324] on div "Choose a field" at bounding box center [846, 326] width 242 height 16
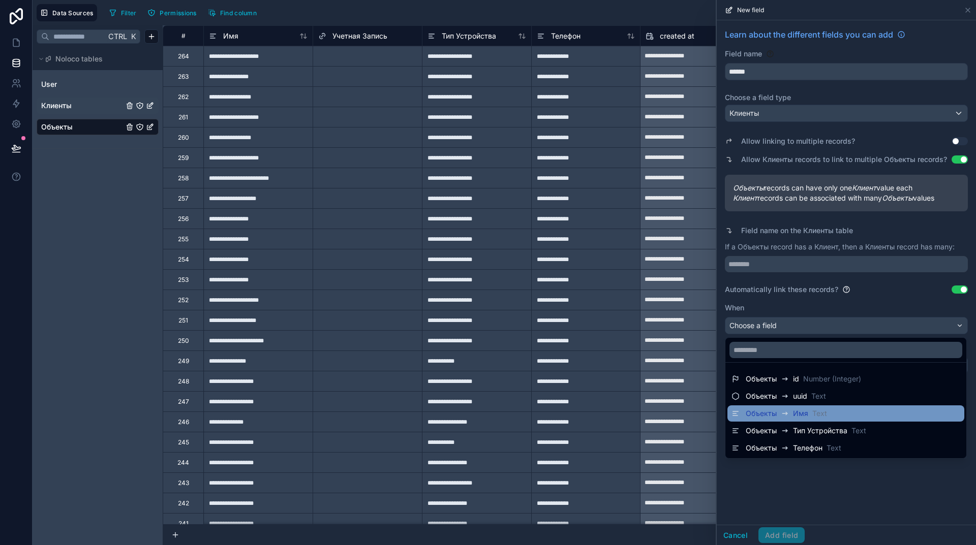
click at [814, 416] on span "Text" at bounding box center [819, 414] width 15 height 10
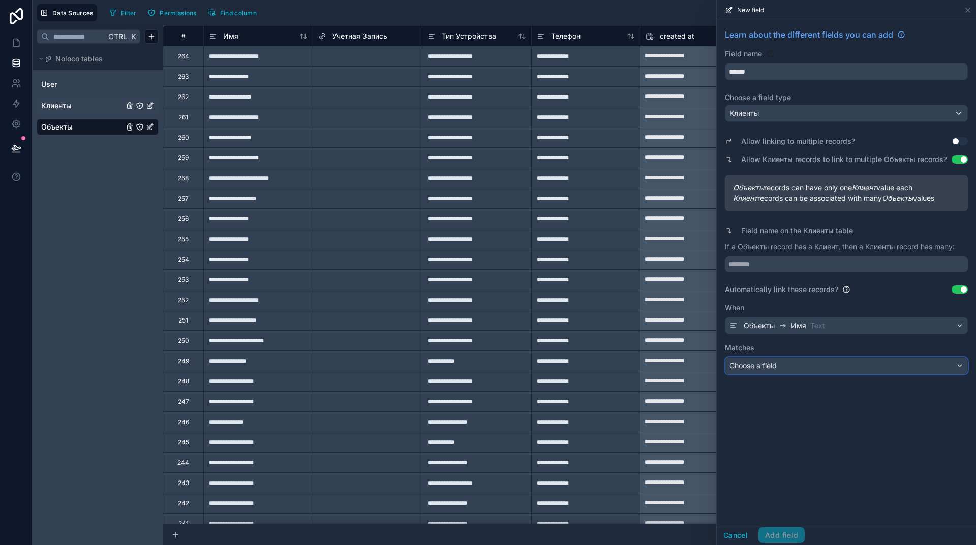
click at [793, 367] on div "Choose a field" at bounding box center [846, 366] width 242 height 16
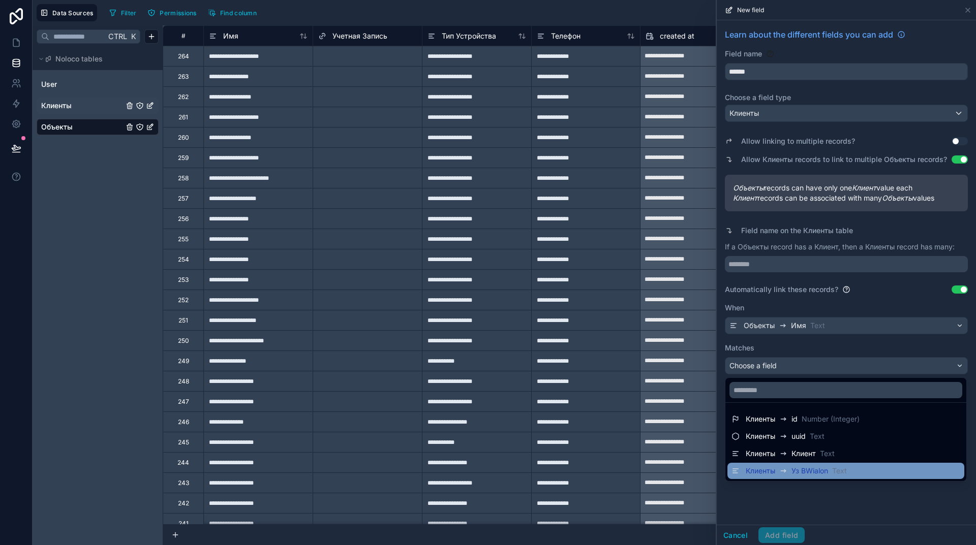
click at [800, 473] on span "Уз ВWialon" at bounding box center [809, 471] width 37 height 10
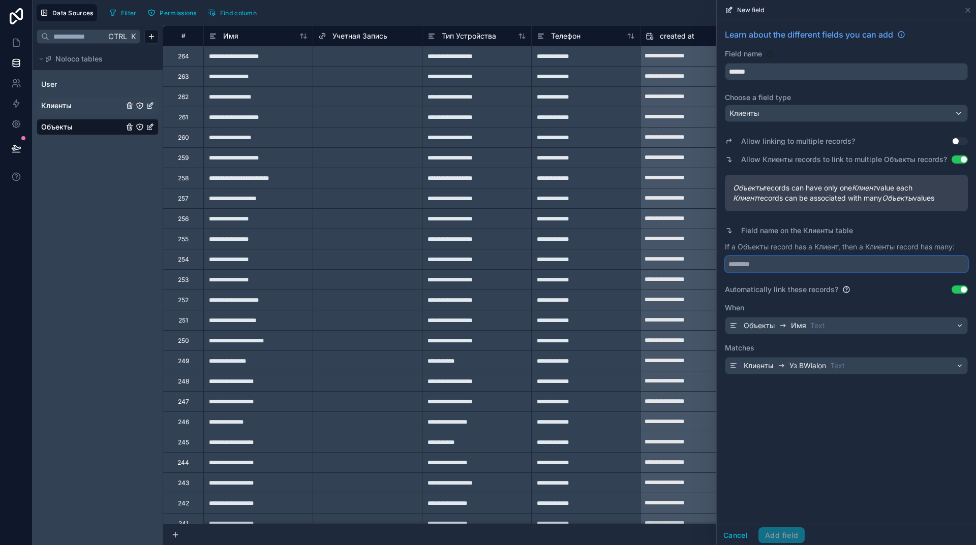
click at [778, 269] on input "text" at bounding box center [846, 264] width 243 height 16
type input "*******"
click at [782, 533] on button "Add field" at bounding box center [781, 536] width 46 height 16
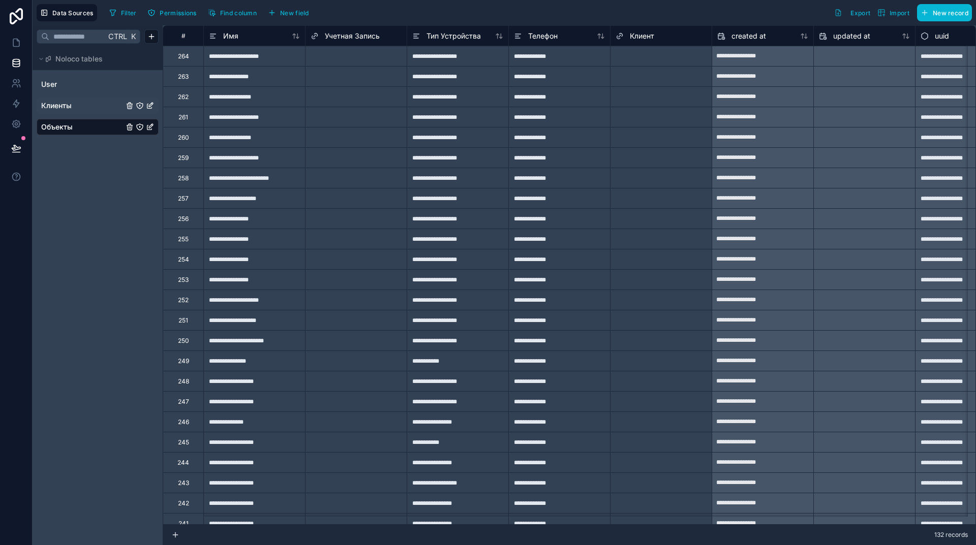
click at [662, 57] on div "Select a Клиент" at bounding box center [660, 56] width 101 height 14
click at [668, 55] on div at bounding box center [686, 56] width 41 height 10
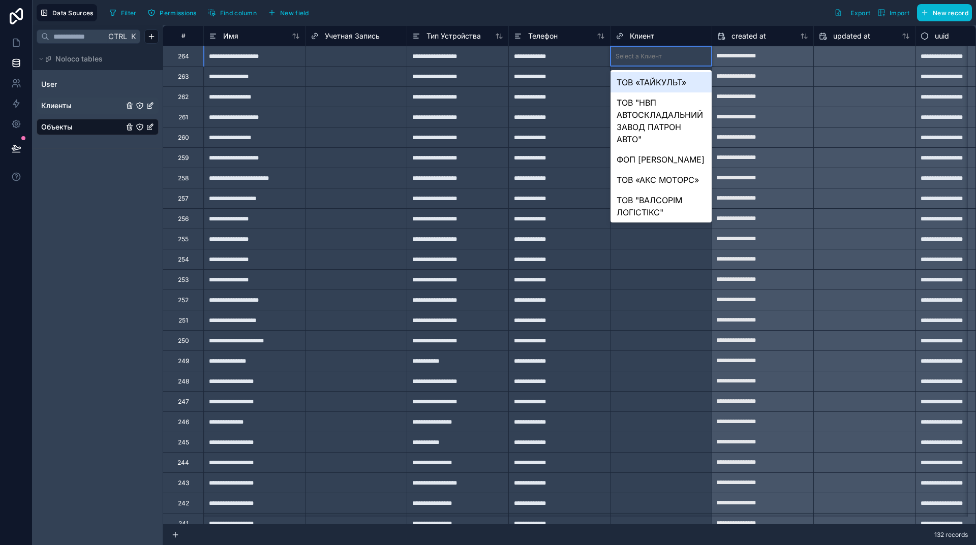
click at [364, 59] on div "Select a Учетная Запись" at bounding box center [347, 56] width 72 height 8
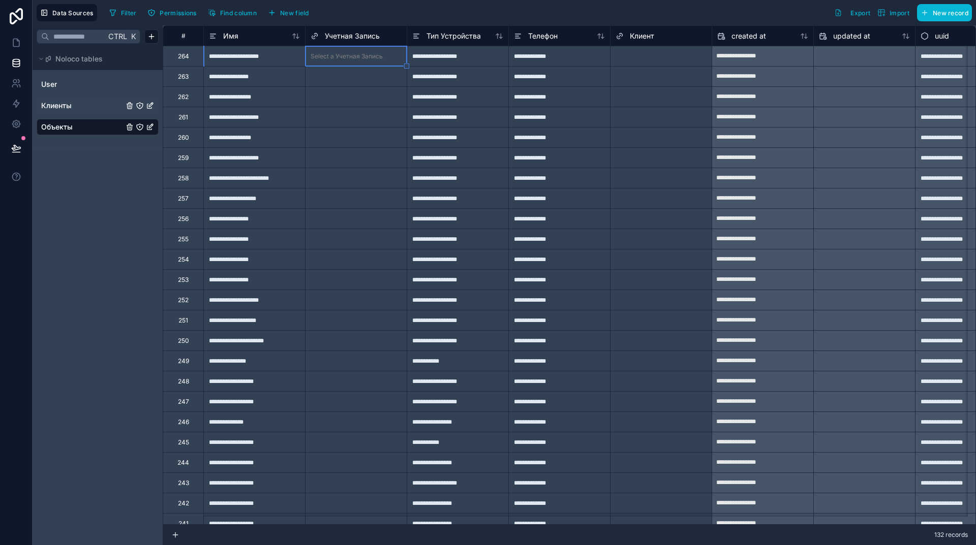
click at [365, 55] on div "Select a Учетная Запись" at bounding box center [347, 56] width 72 height 8
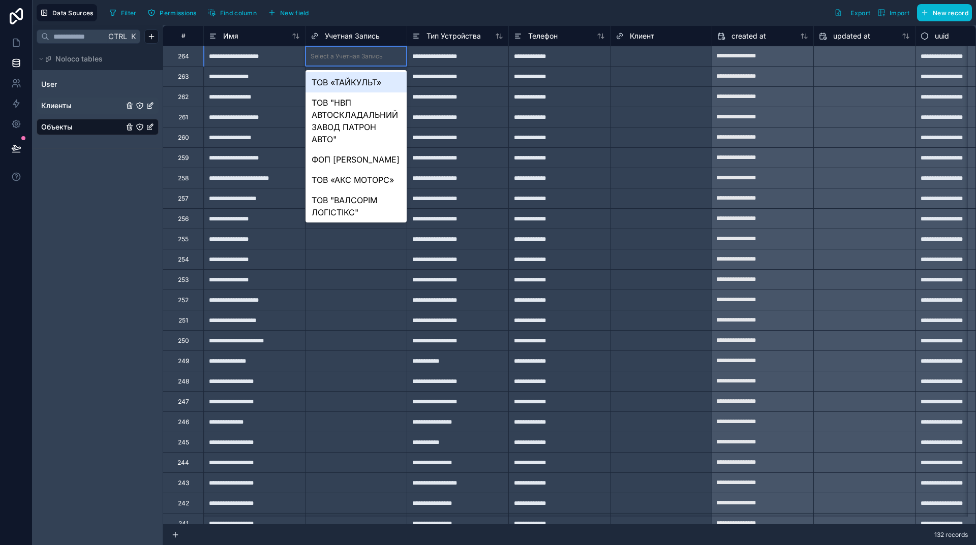
click at [365, 55] on div "Select a Учетная Запись" at bounding box center [347, 56] width 72 height 8
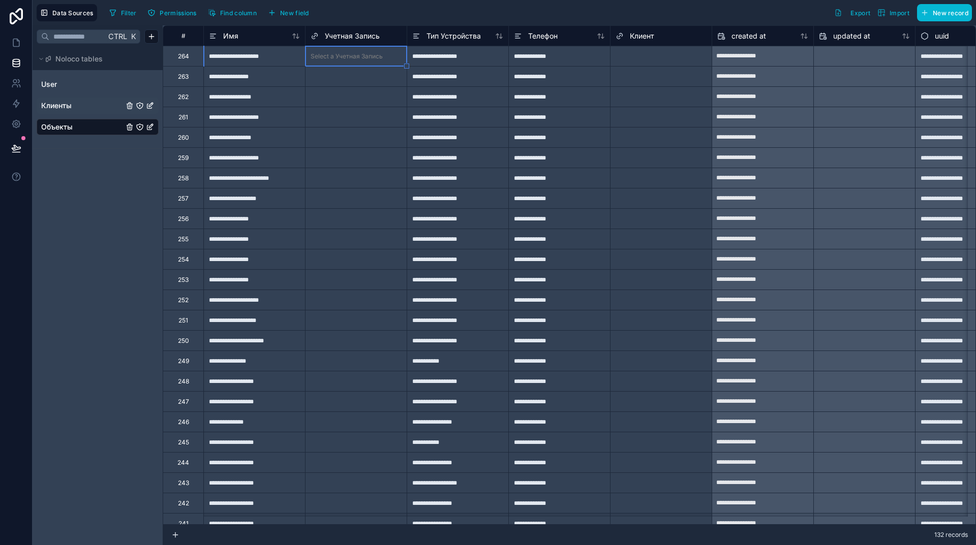
click at [66, 104] on span "Клиенты" at bounding box center [56, 106] width 30 height 10
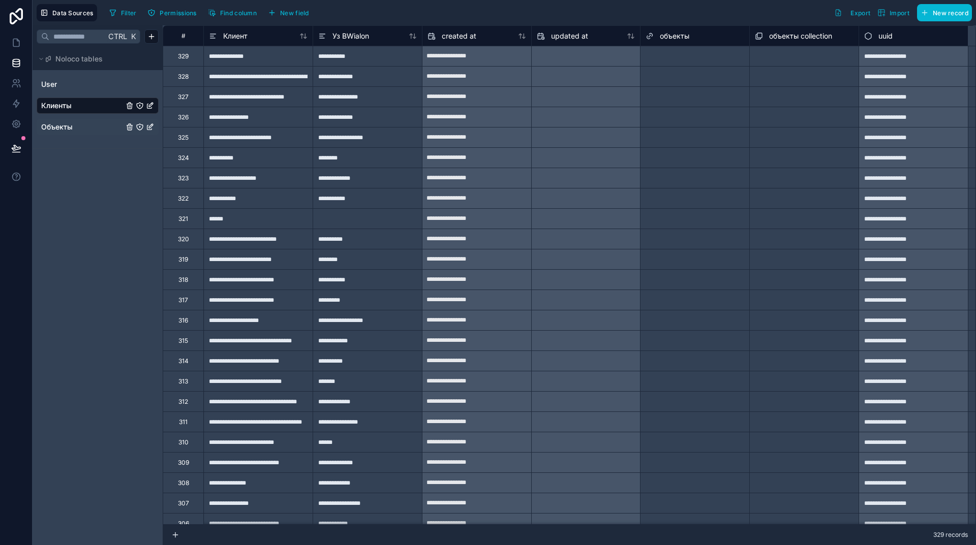
click at [795, 54] on div "Select a объекты collection" at bounding box center [795, 57] width 80 height 8
click at [825, 58] on div "Select a объекты collection" at bounding box center [796, 57] width 80 height 8
click at [77, 212] on div "Ctrl K Noloco tables User Клиенты Объекты" at bounding box center [98, 285] width 130 height 520
click at [15, 44] on icon at bounding box center [16, 43] width 10 height 10
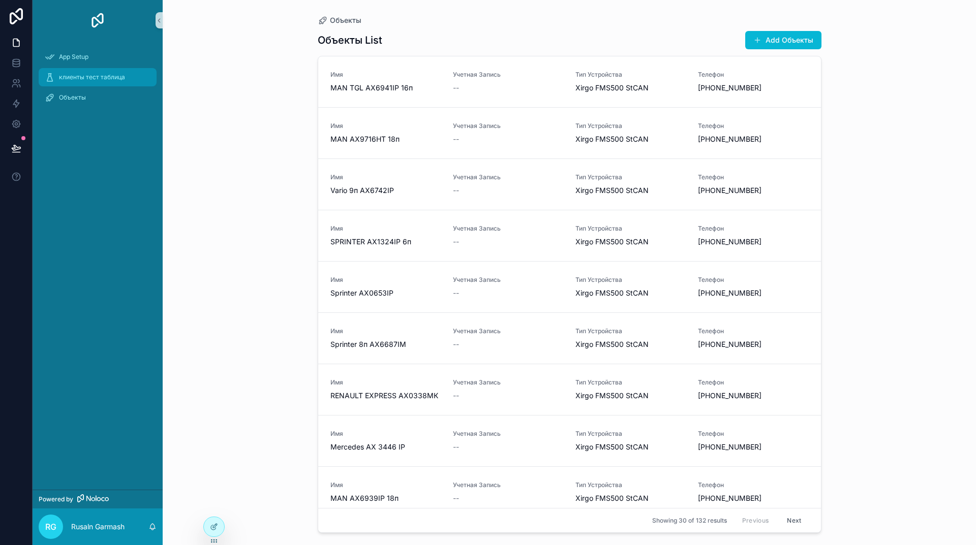
click at [90, 77] on span "клиенты тест таблица" at bounding box center [92, 77] width 66 height 8
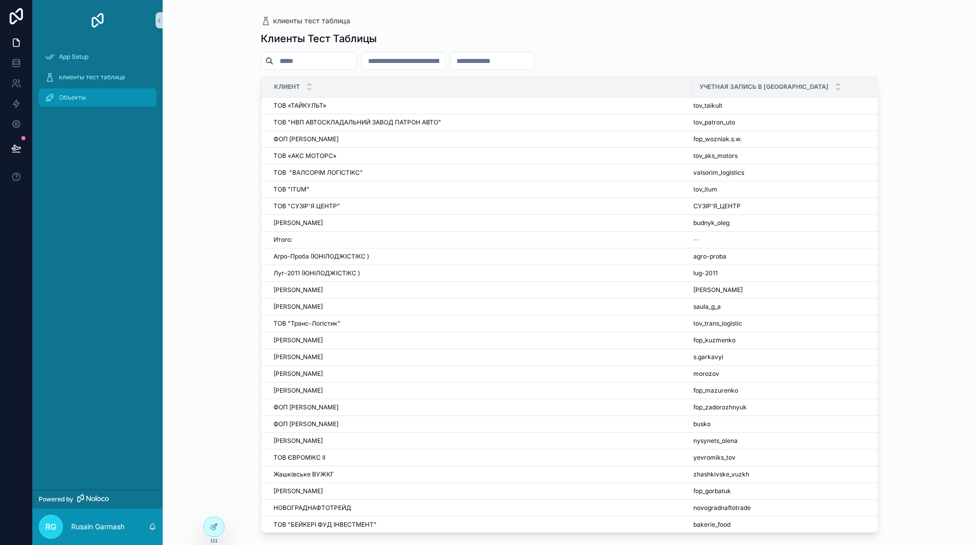
click at [68, 97] on span "Объекты" at bounding box center [72, 98] width 27 height 8
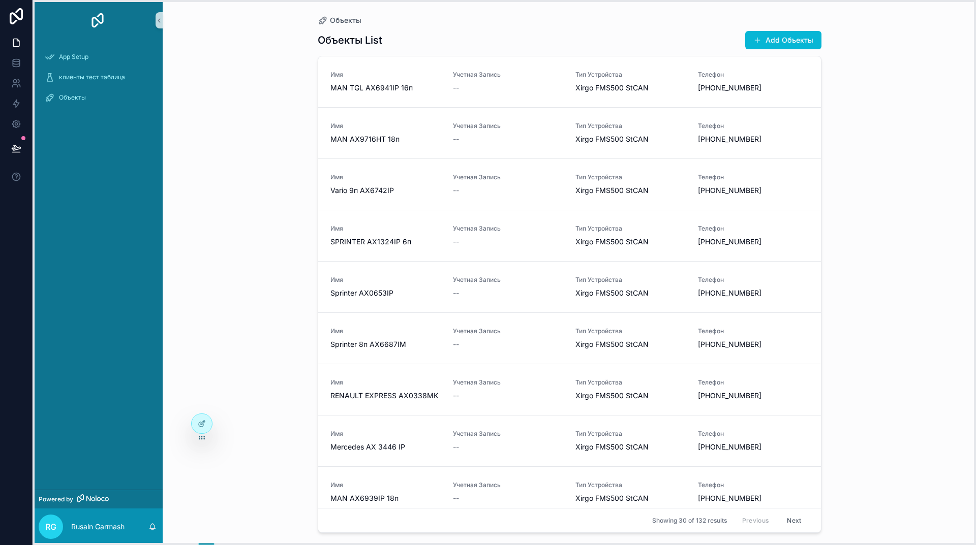
drag, startPoint x: 215, startPoint y: 539, endPoint x: 202, endPoint y: 430, distance: 110.0
click at [202, 434] on icon at bounding box center [202, 438] width 8 height 8
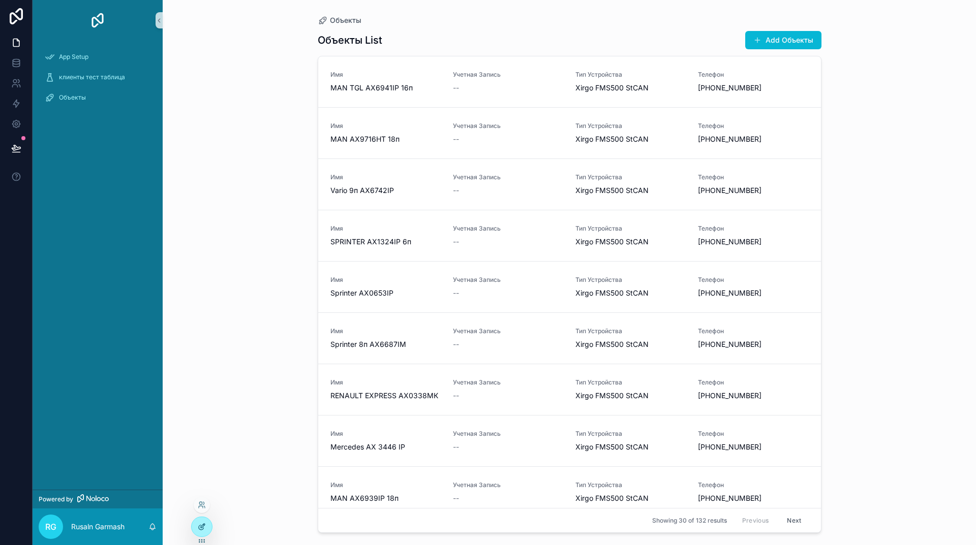
click at [201, 525] on icon at bounding box center [202, 527] width 8 height 8
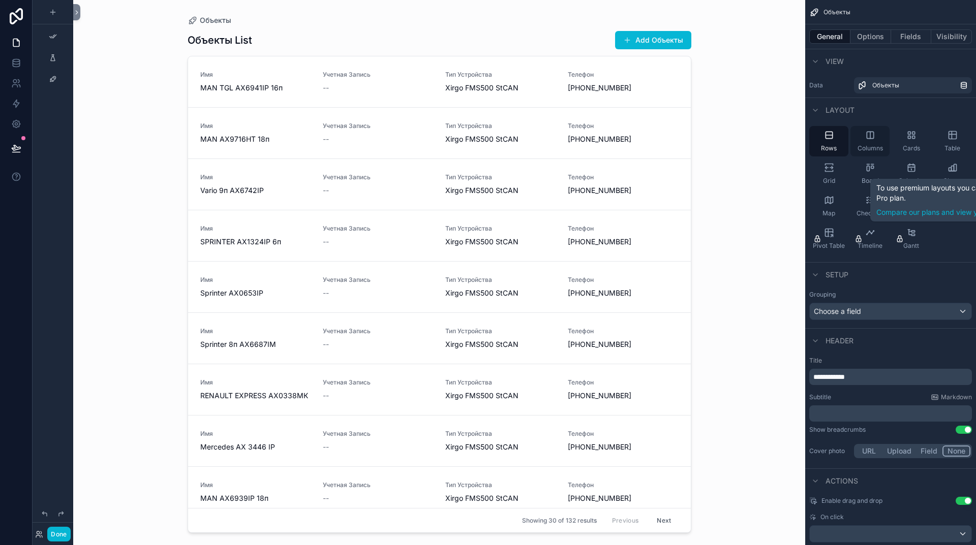
click at [877, 131] on div "Columns" at bounding box center [869, 141] width 39 height 30
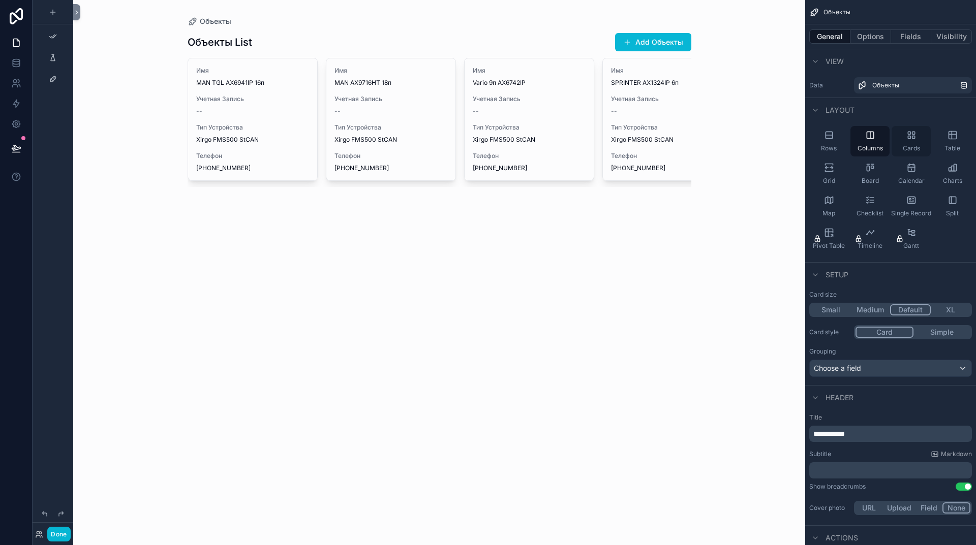
click at [904, 136] on div "Cards" at bounding box center [911, 141] width 39 height 30
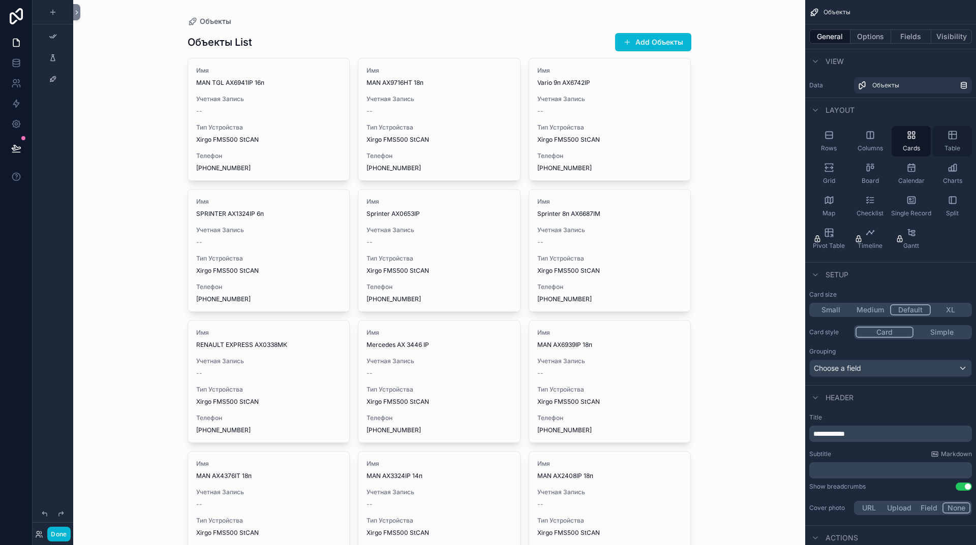
click at [952, 136] on icon "scrollable content" at bounding box center [952, 136] width 0 height 8
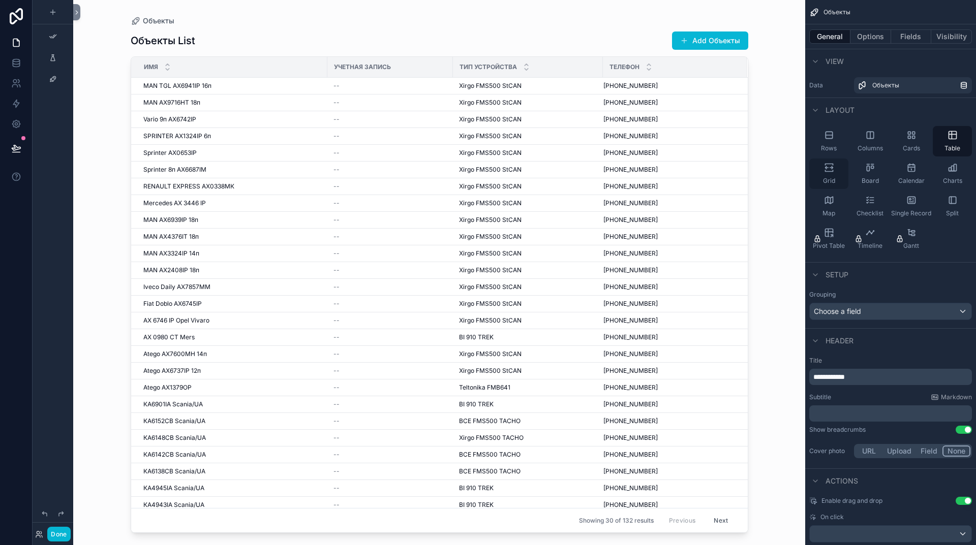
click at [821, 166] on div "Grid" at bounding box center [828, 174] width 39 height 30
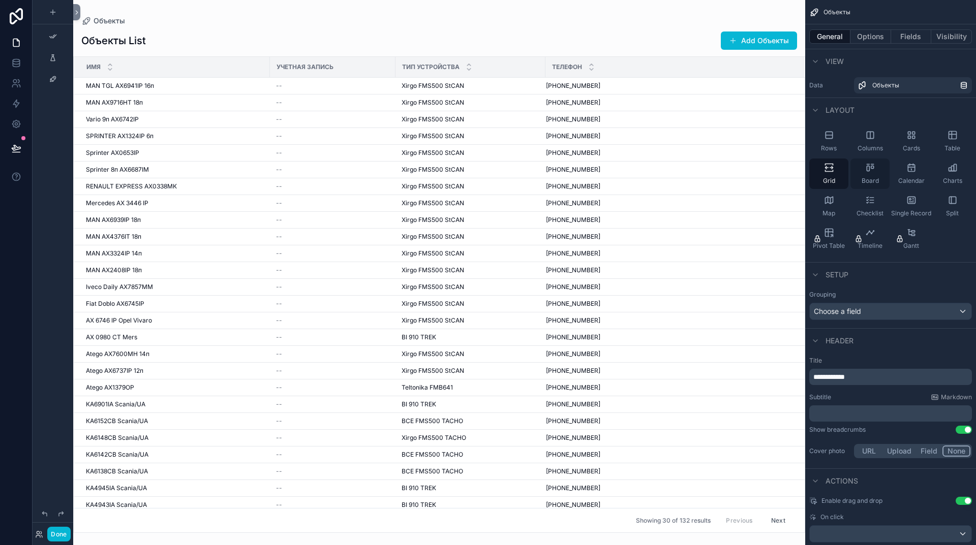
click at [866, 171] on icon "scrollable content" at bounding box center [870, 168] width 10 height 10
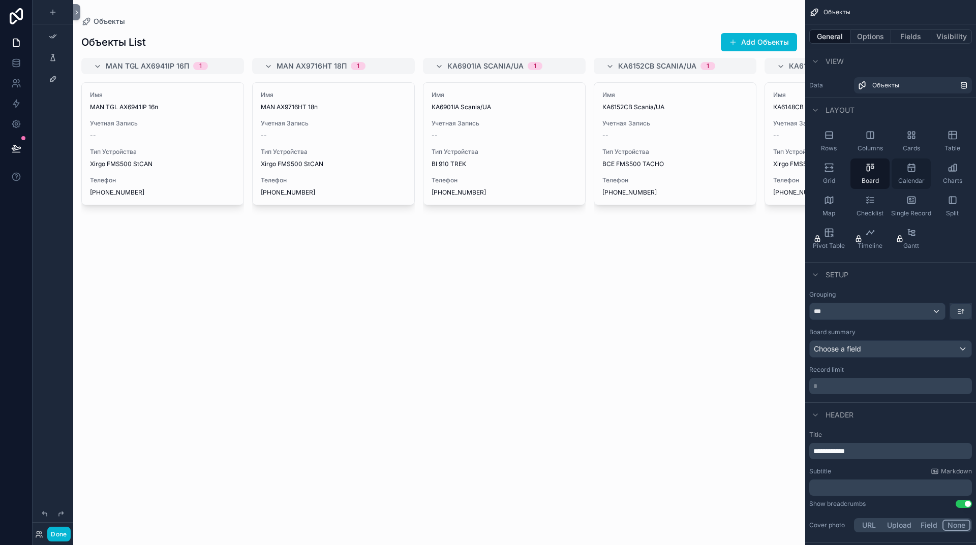
click at [905, 175] on div "Calendar" at bounding box center [911, 174] width 39 height 30
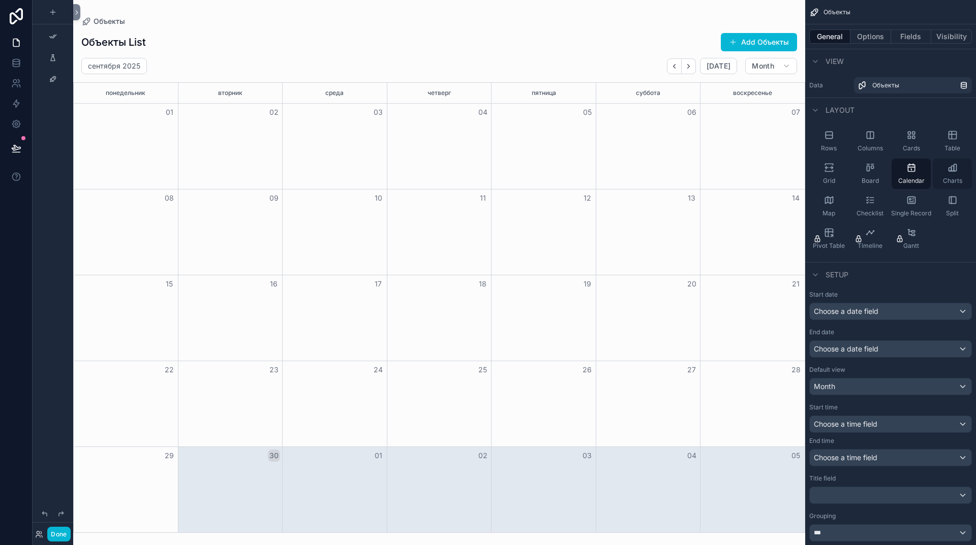
click at [955, 174] on div "Charts" at bounding box center [952, 174] width 39 height 30
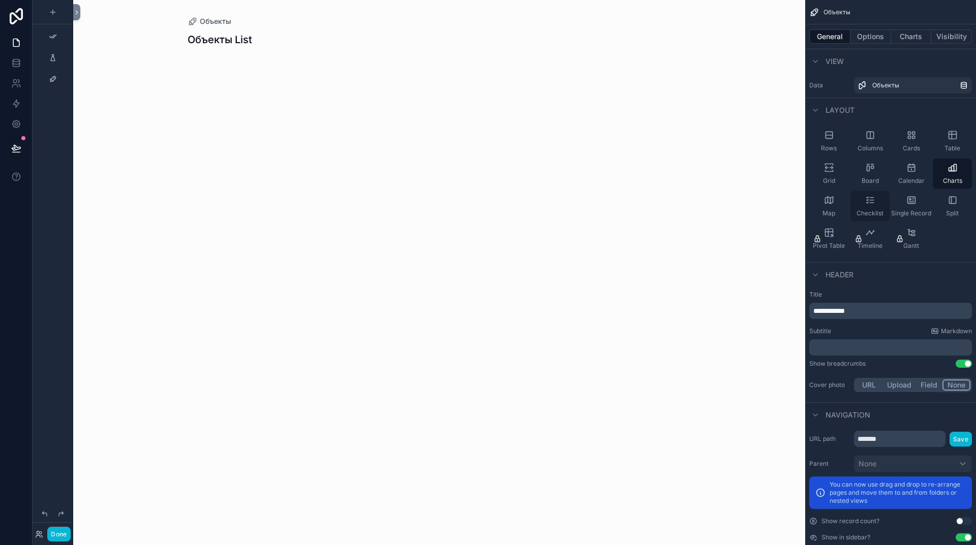
click at [874, 202] on icon "scrollable content" at bounding box center [870, 200] width 10 height 10
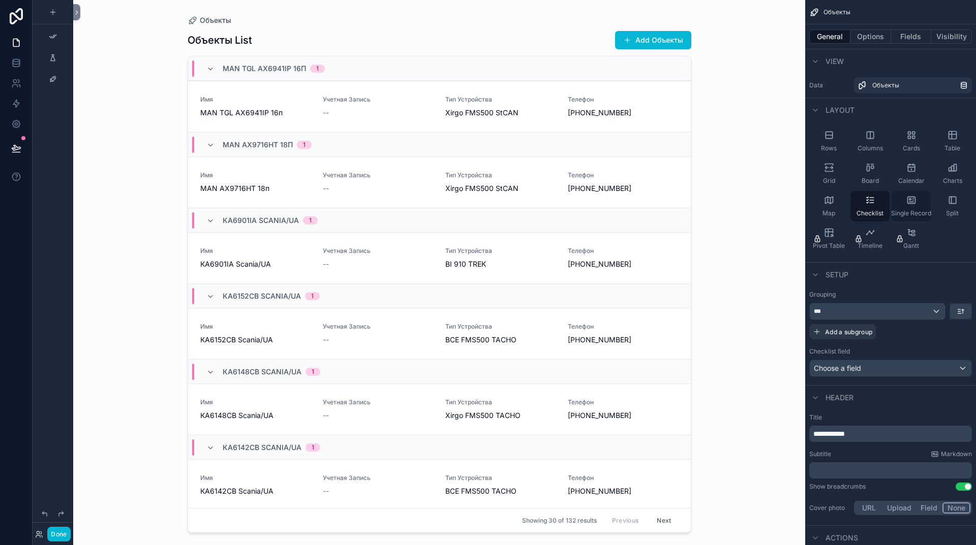
click at [912, 206] on div "Single Record" at bounding box center [911, 206] width 39 height 30
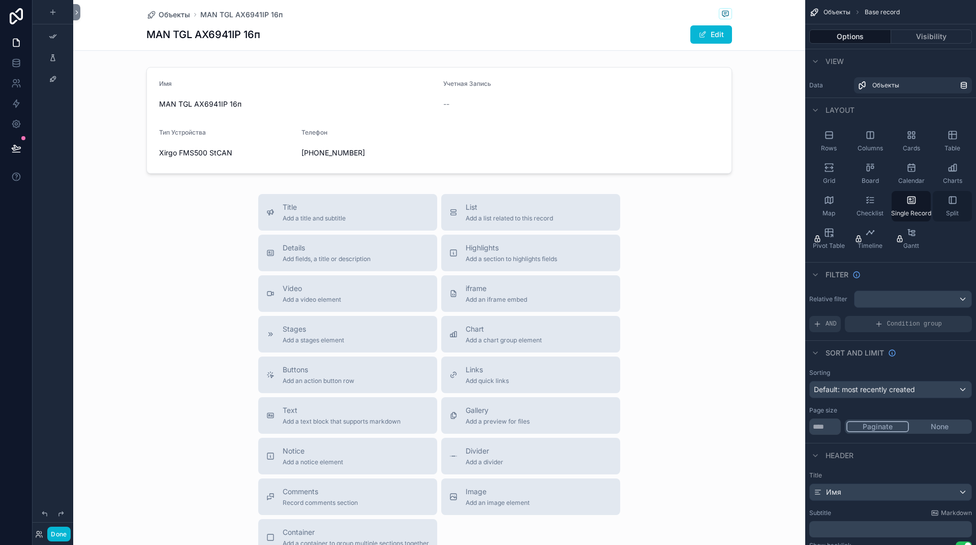
click at [950, 209] on div "Split" at bounding box center [952, 206] width 39 height 30
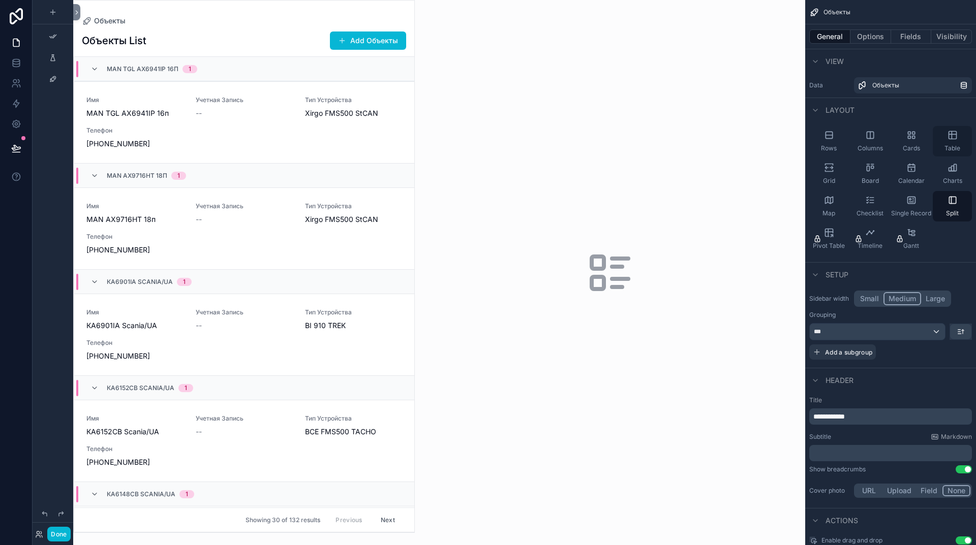
click at [950, 140] on div "Table" at bounding box center [952, 141] width 39 height 30
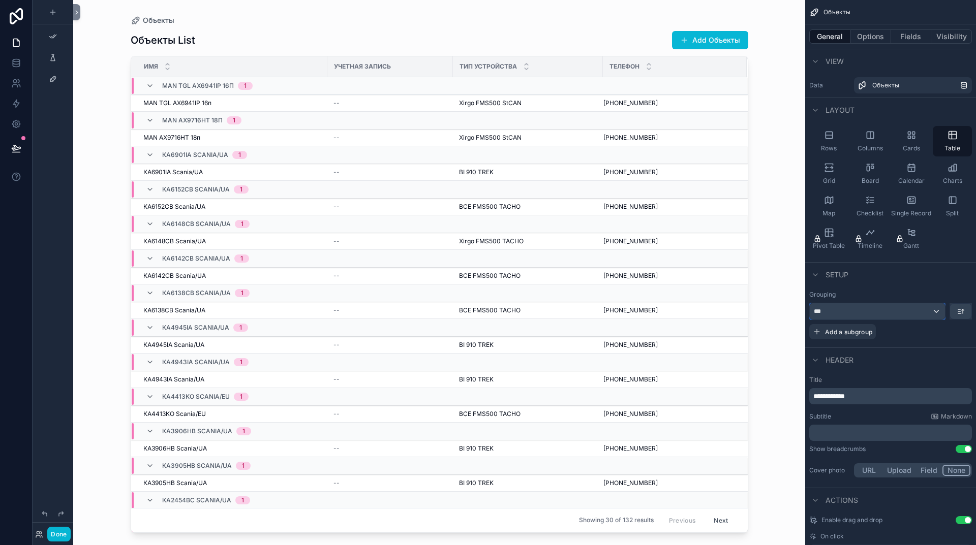
click at [933, 309] on div "***" at bounding box center [877, 311] width 135 height 16
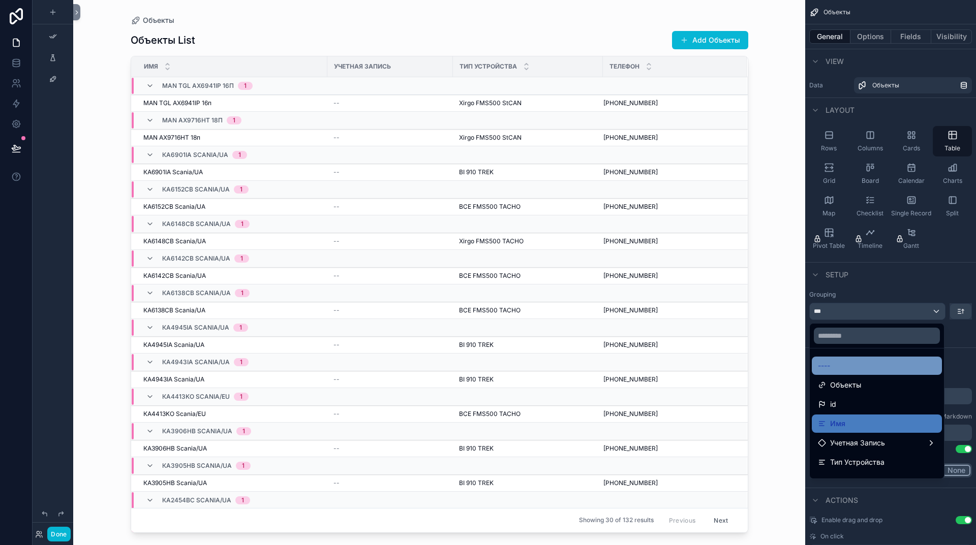
click at [825, 368] on span "----" at bounding box center [824, 366] width 12 height 12
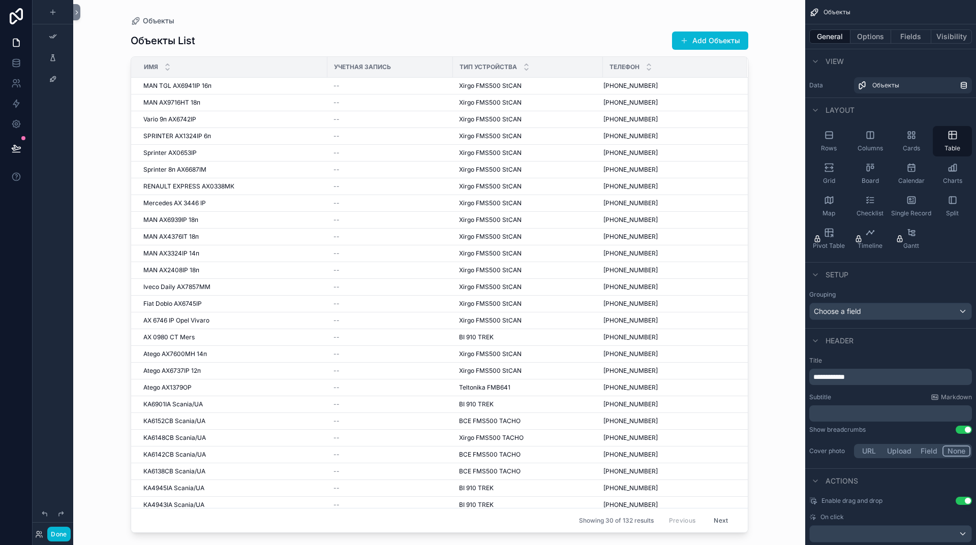
scroll to position [51, 0]
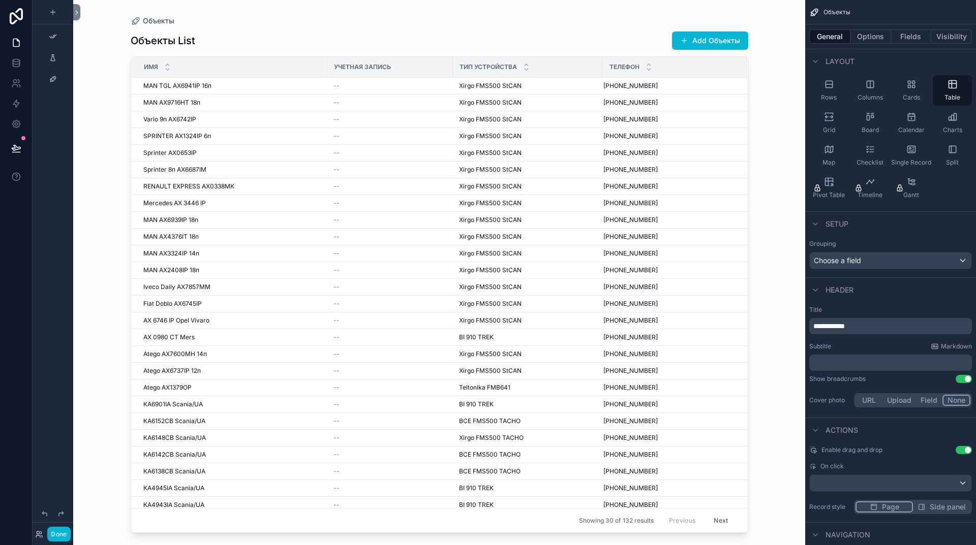
click at [842, 361] on p "﻿" at bounding box center [891, 363] width 157 height 10
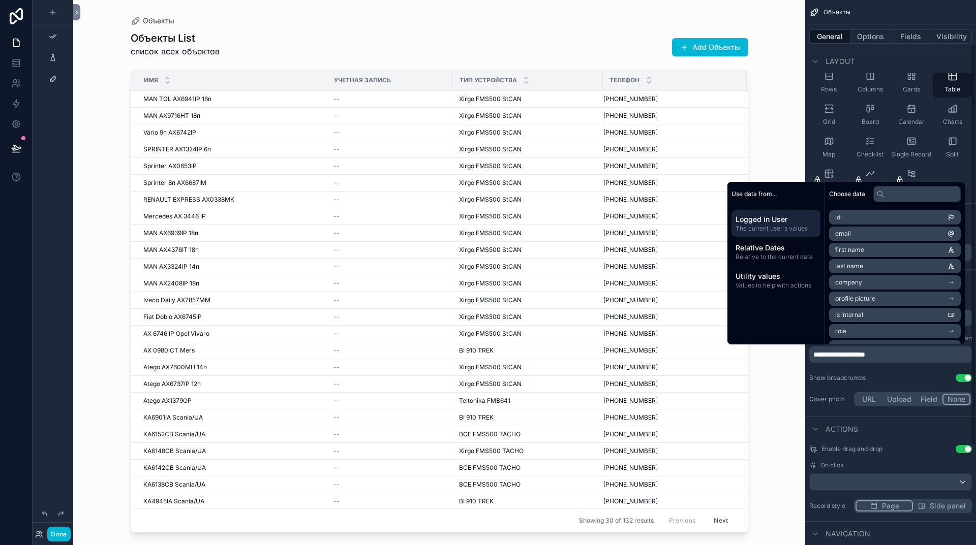
scroll to position [60, 0]
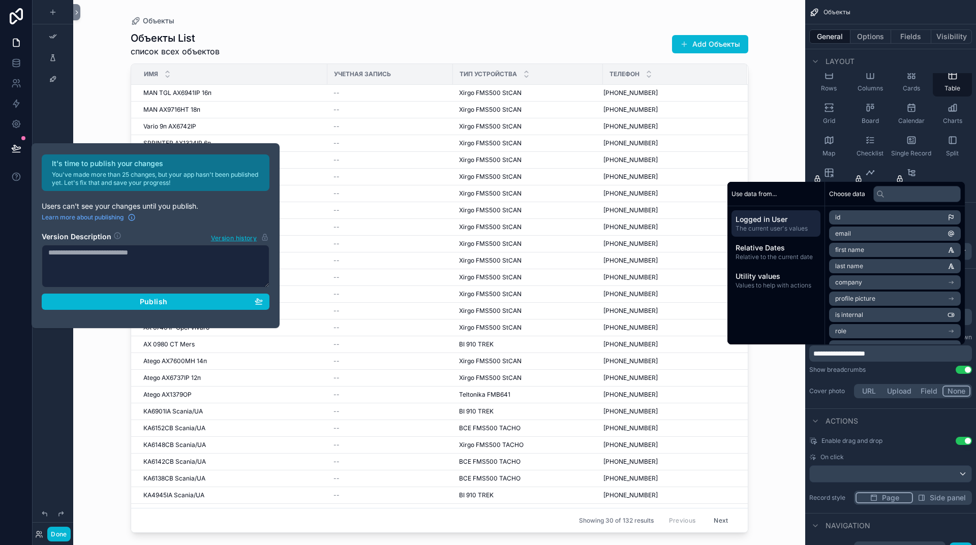
click at [925, 410] on div "Actions" at bounding box center [890, 421] width 171 height 24
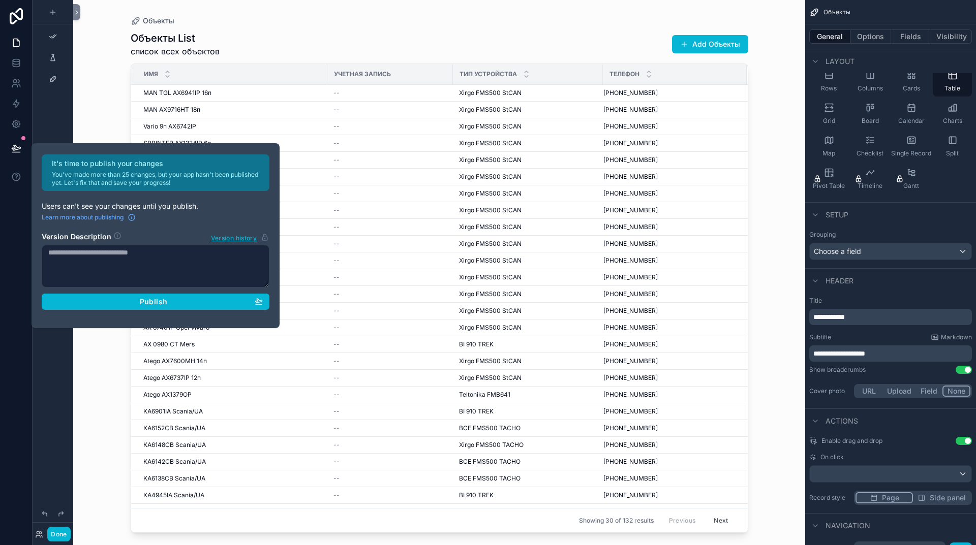
click at [929, 394] on button "Field" at bounding box center [929, 391] width 27 height 11
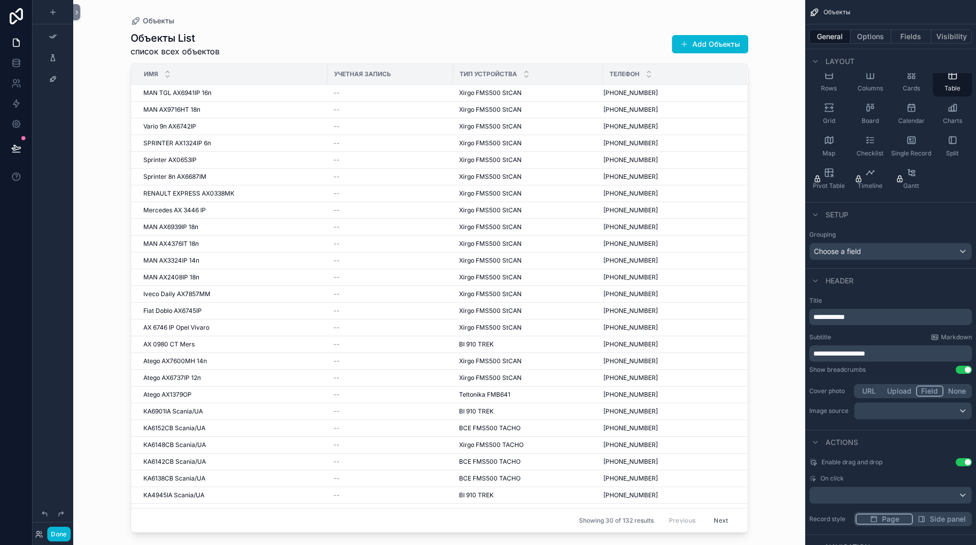
click at [905, 392] on button "Upload" at bounding box center [899, 391] width 34 height 11
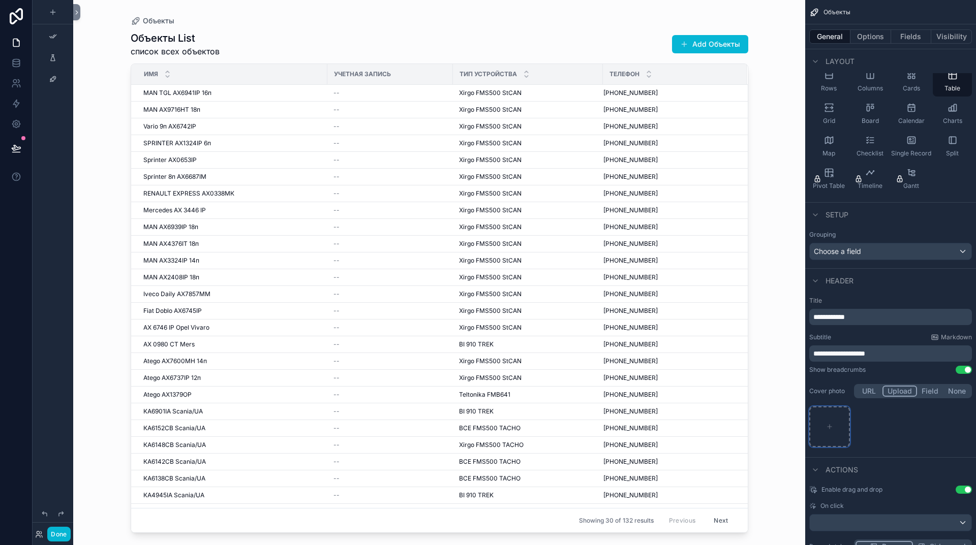
click at [830, 424] on icon "scrollable content" at bounding box center [829, 426] width 7 height 7
type input "**********"
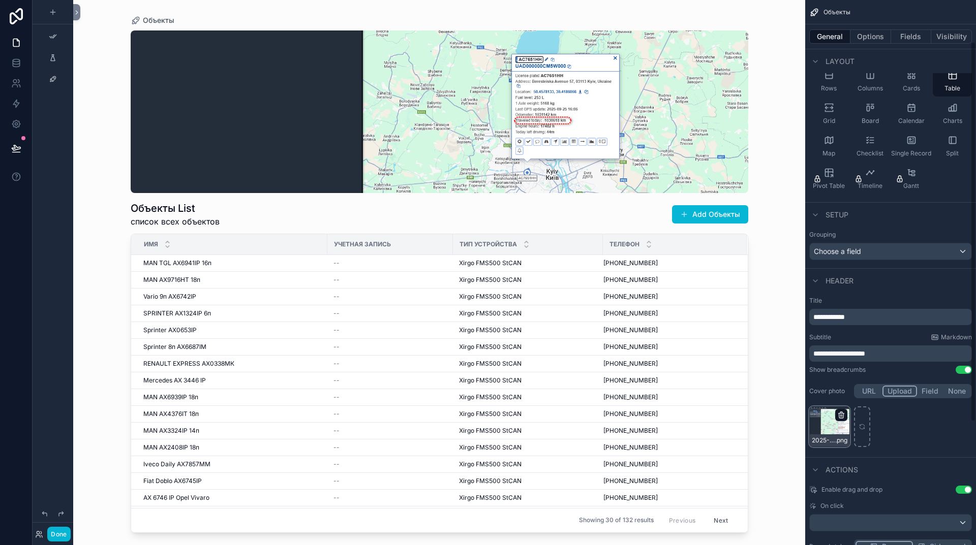
click at [841, 417] on icon "scrollable content" at bounding box center [841, 416] width 0 height 2
click at [934, 423] on div "2025-09-25_161015 .png" at bounding box center [890, 427] width 163 height 41
click at [966, 490] on button "Use setting" at bounding box center [964, 490] width 16 height 8
click at [959, 489] on button "Use setting" at bounding box center [964, 490] width 16 height 8
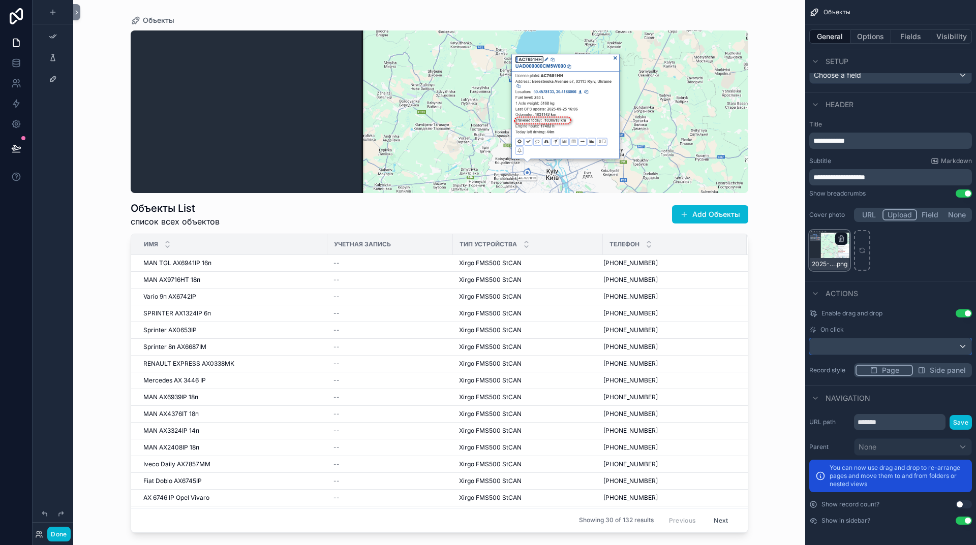
click at [884, 342] on div "scrollable content" at bounding box center [891, 347] width 162 height 16
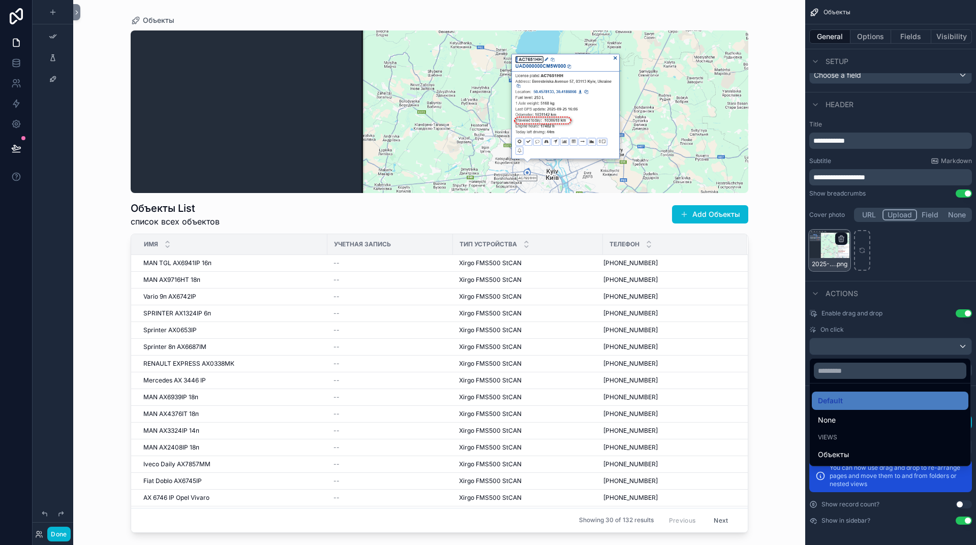
click at [883, 347] on div "scrollable content" at bounding box center [488, 272] width 976 height 545
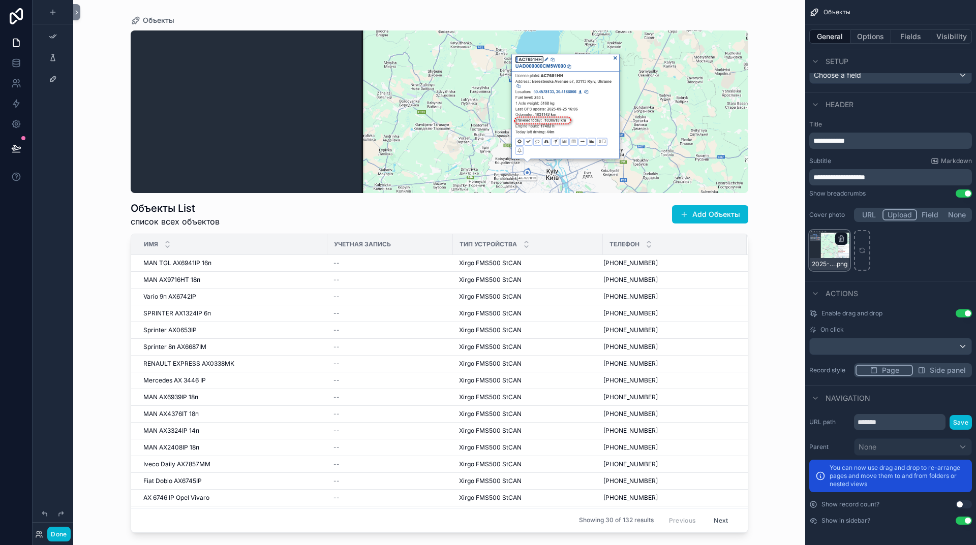
click at [938, 370] on span "Side panel" at bounding box center [948, 370] width 36 height 10
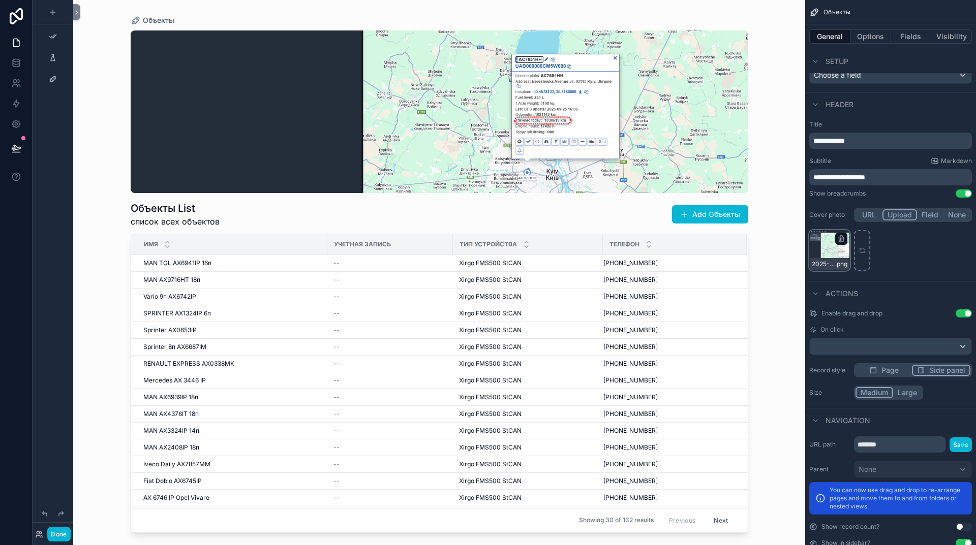
click at [895, 370] on span "Page" at bounding box center [889, 370] width 17 height 10
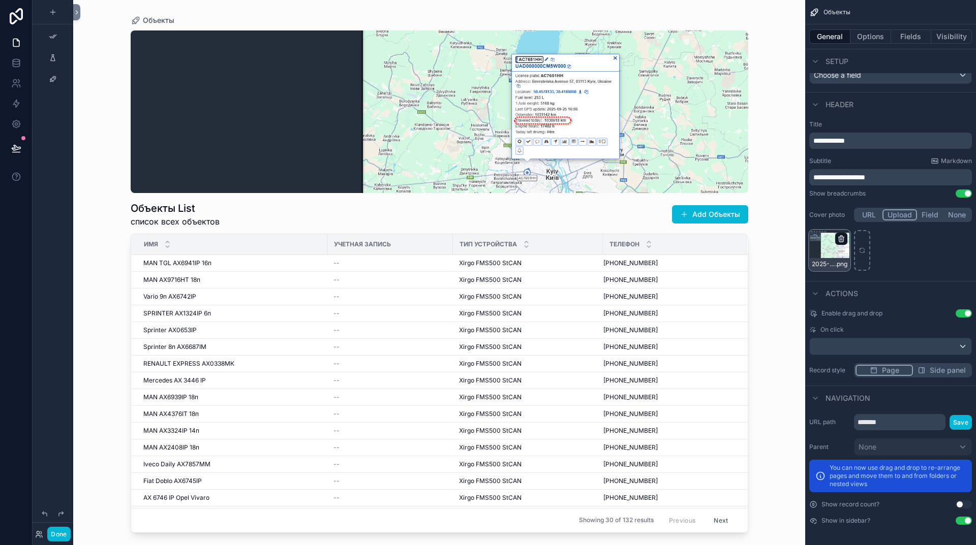
click at [841, 237] on icon "scrollable content" at bounding box center [842, 237] width 6 height 0
click at [864, 222] on icon "button" at bounding box center [863, 221] width 8 height 8
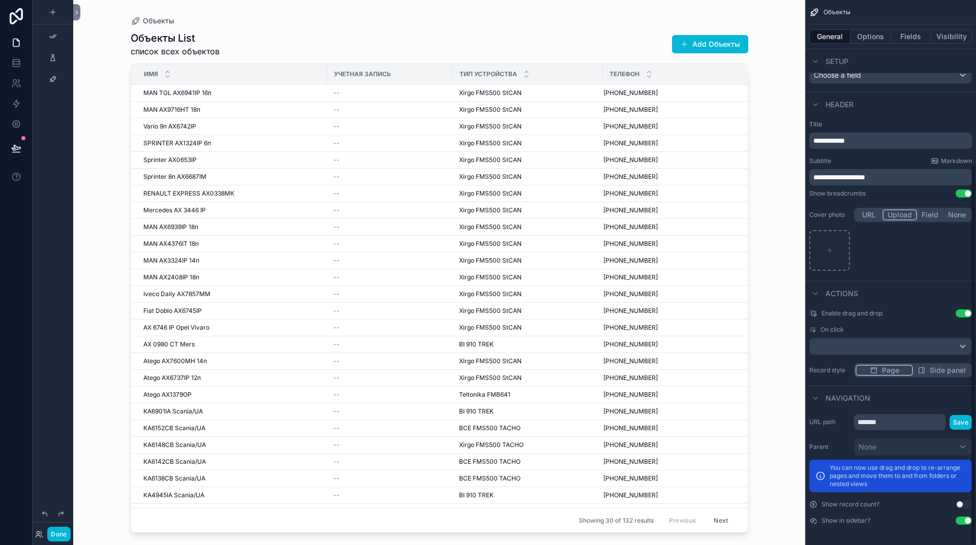
click at [961, 504] on button "Use setting" at bounding box center [964, 505] width 16 height 8
click at [906, 178] on p "**********" at bounding box center [891, 177] width 157 height 10
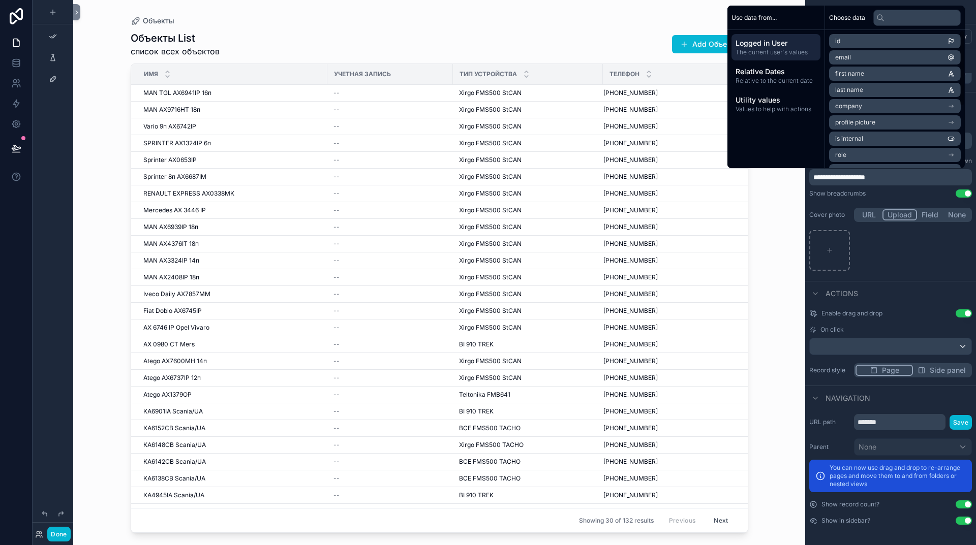
click at [854, 72] on span "first name" at bounding box center [849, 74] width 29 height 8
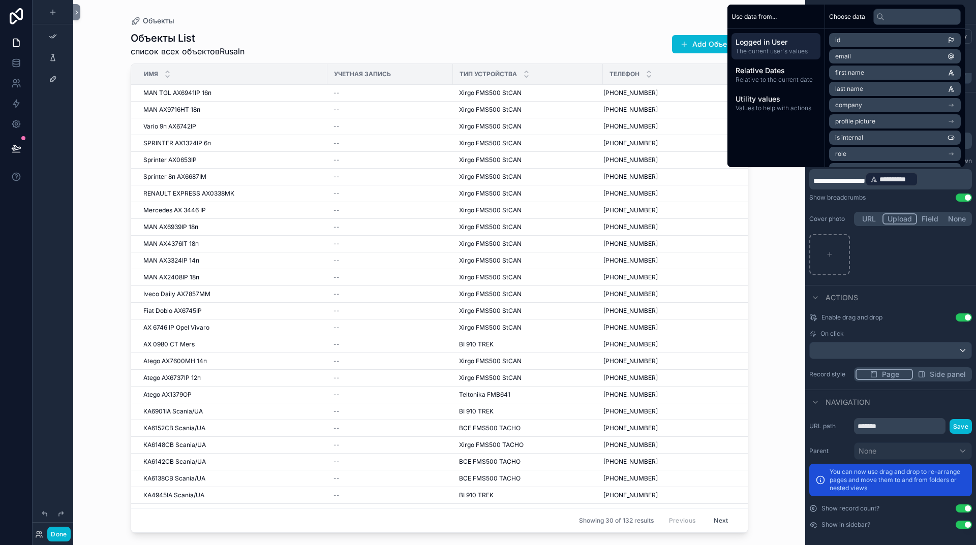
click at [946, 179] on p "**********" at bounding box center [891, 179] width 157 height 16
click at [884, 104] on li "company" at bounding box center [895, 105] width 132 height 14
click at [944, 178] on p "**********" at bounding box center [891, 179] width 157 height 16
click at [946, 179] on p "**********" at bounding box center [891, 179] width 157 height 16
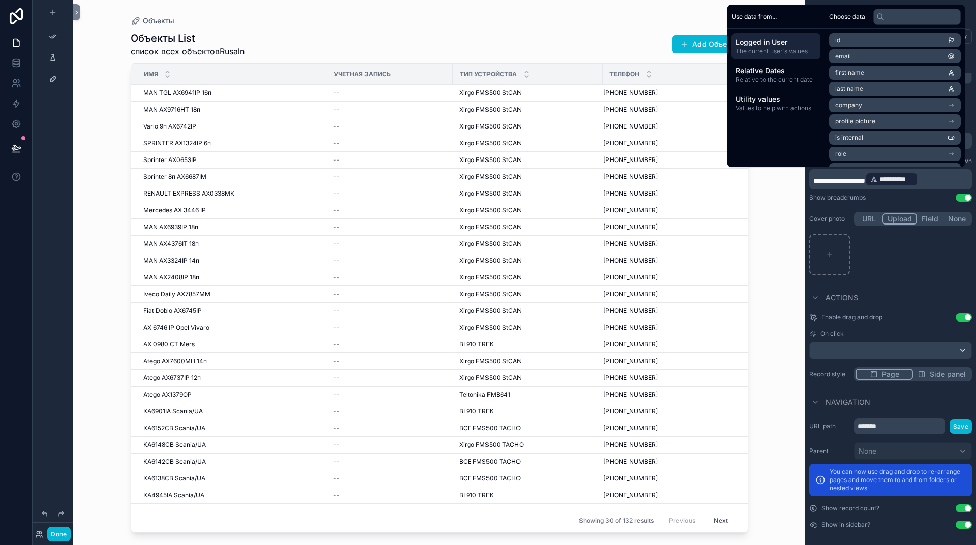
click at [928, 264] on div "scrollable content" at bounding box center [890, 254] width 163 height 41
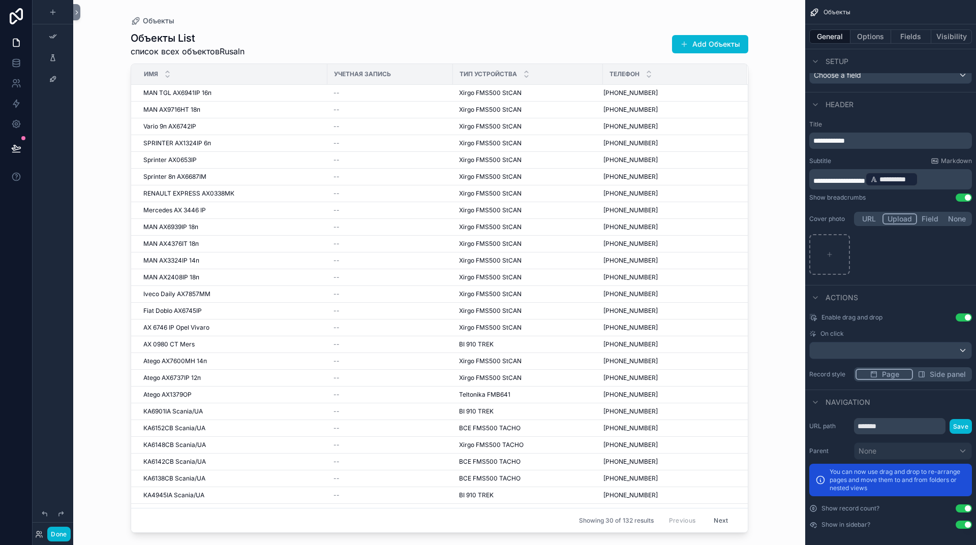
click at [785, 189] on div "Объекты Объекты List список всех объектовRusaln Add Объекты Имя Учетная Запись …" at bounding box center [439, 272] width 732 height 545
click at [871, 38] on button "Options" at bounding box center [870, 36] width 41 height 14
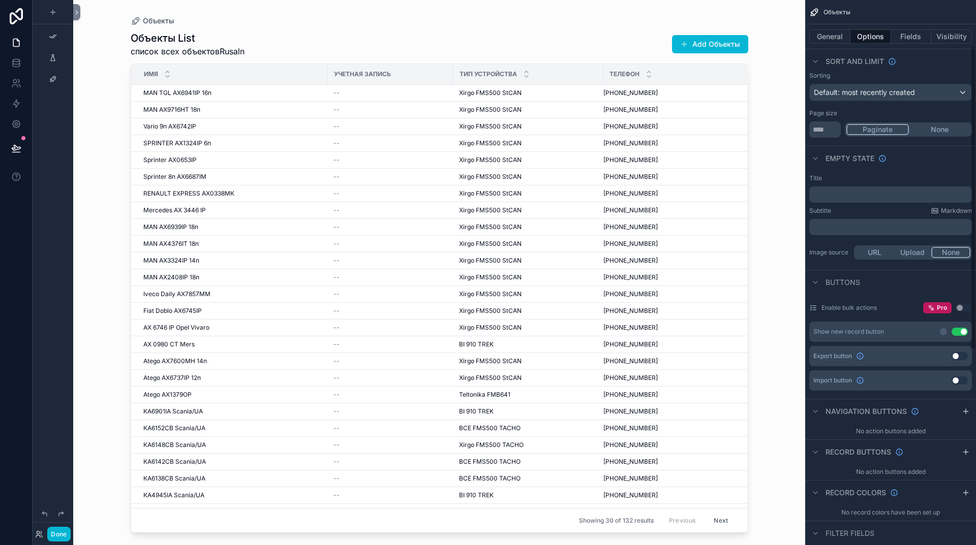
scroll to position [0, 0]
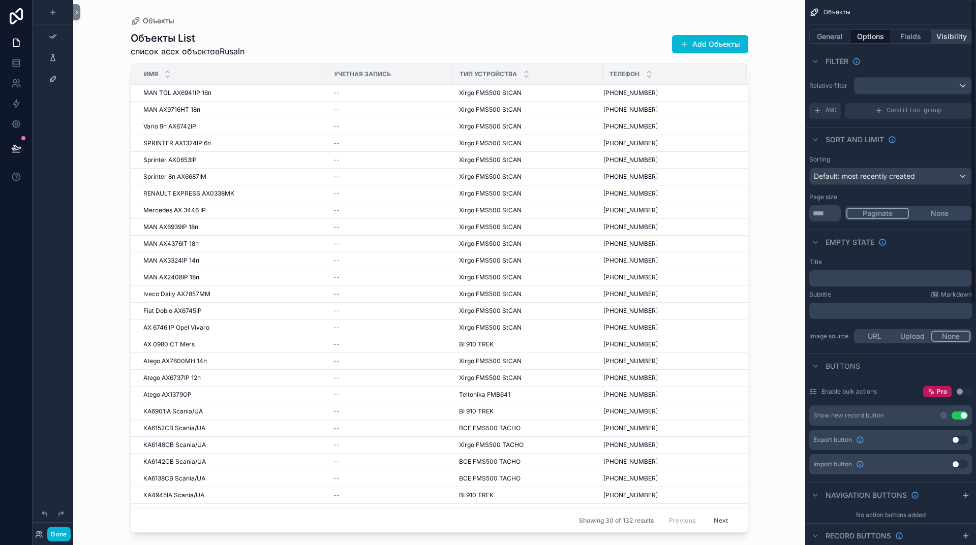
click at [945, 37] on button "Visibility" at bounding box center [951, 36] width 41 height 14
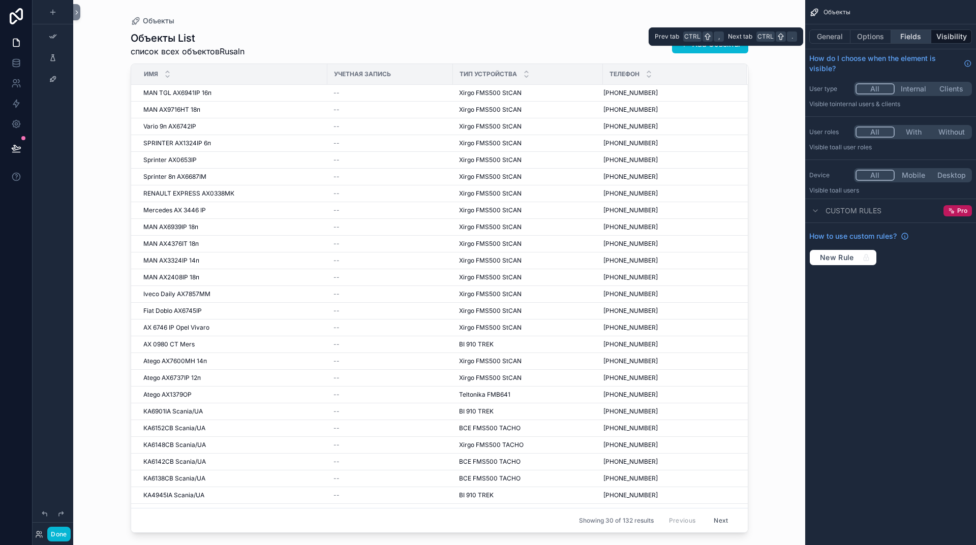
click at [916, 36] on button "Fields" at bounding box center [911, 36] width 41 height 14
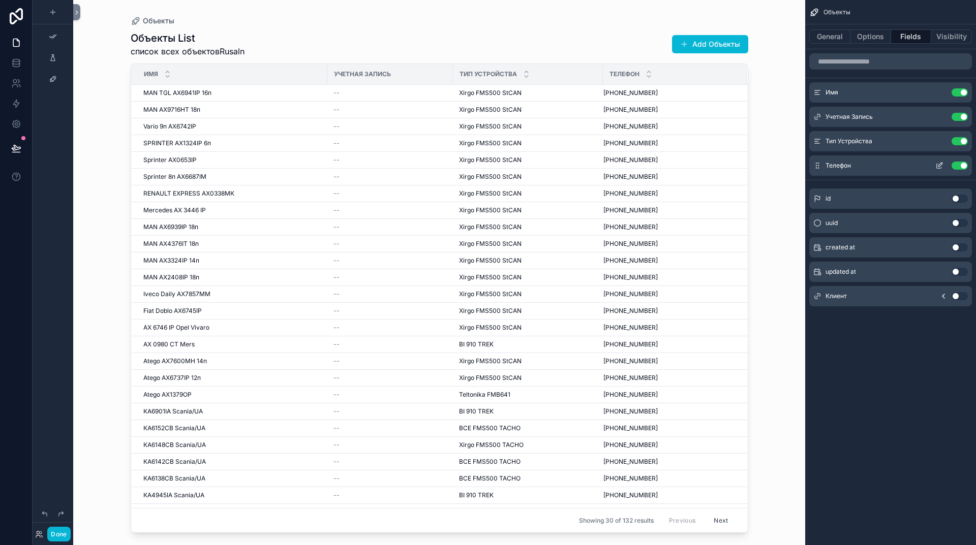
click at [962, 167] on button "Use setting" at bounding box center [960, 166] width 16 height 8
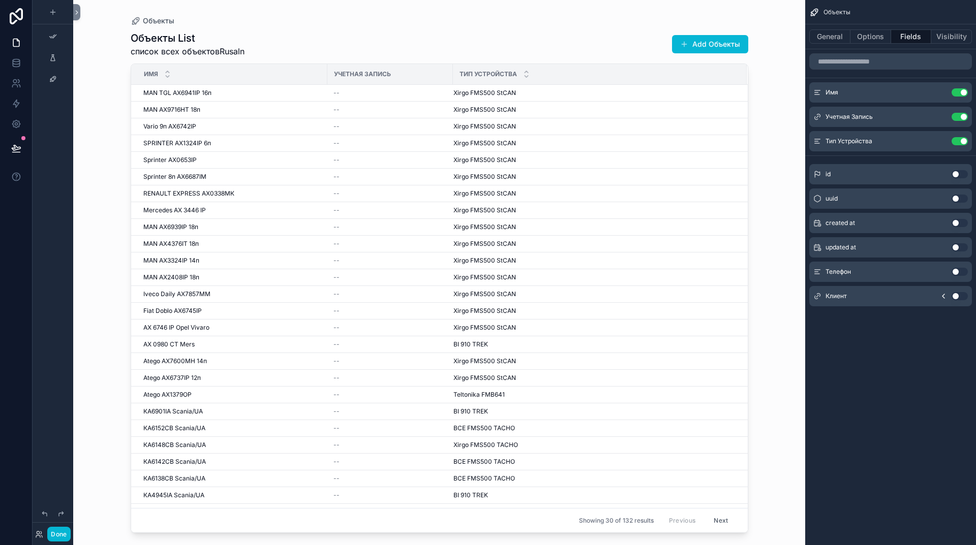
click at [959, 223] on button "Use setting" at bounding box center [960, 223] width 16 height 8
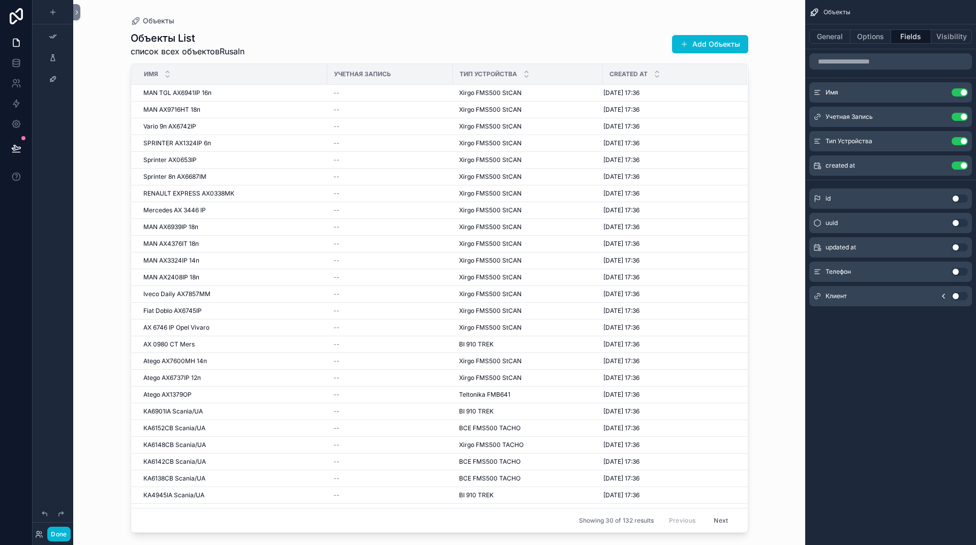
click at [890, 346] on div "Объекты General Options Fields Visibility Имя Use setting Учетная Запись Use se…" at bounding box center [890, 272] width 171 height 545
click at [877, 42] on button "Options" at bounding box center [870, 36] width 41 height 14
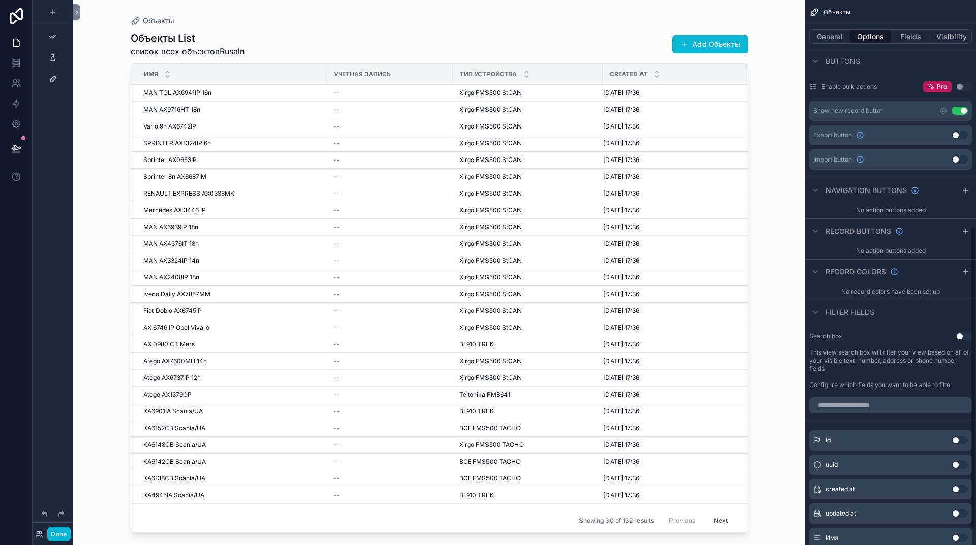
scroll to position [434, 0]
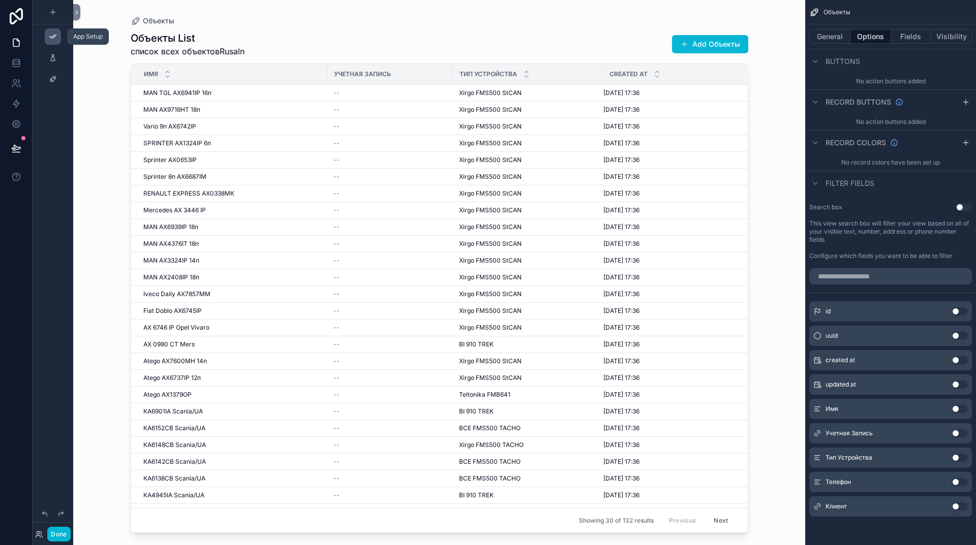
click at [51, 38] on icon "scrollable content" at bounding box center [53, 37] width 8 height 8
click at [54, 62] on icon "scrollable content" at bounding box center [53, 58] width 8 height 8
click at [52, 76] on icon "scrollable content" at bounding box center [53, 79] width 8 height 8
click at [18, 44] on icon at bounding box center [16, 43] width 10 height 10
click at [57, 531] on button "Done" at bounding box center [58, 534] width 23 height 15
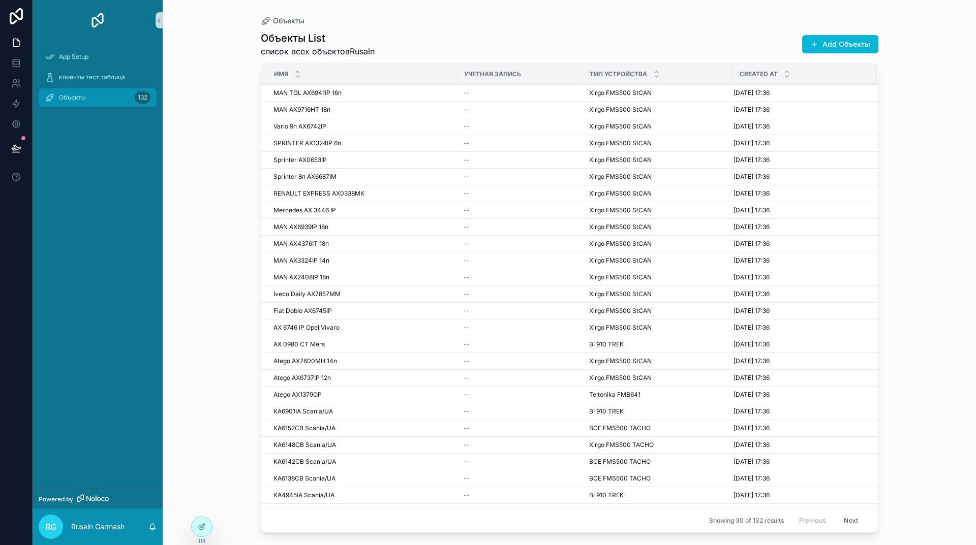
click at [71, 100] on span "Объекты" at bounding box center [72, 98] width 27 height 8
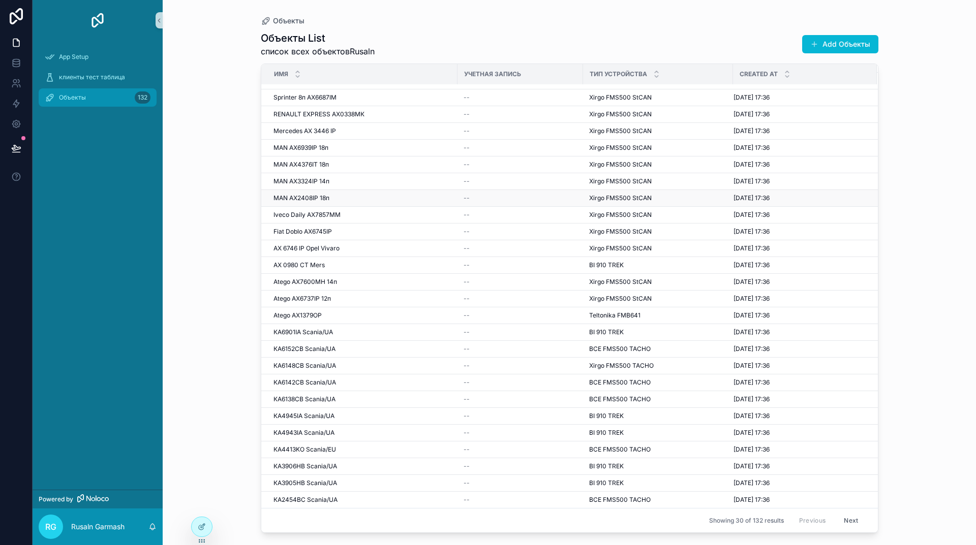
scroll to position [0, 0]
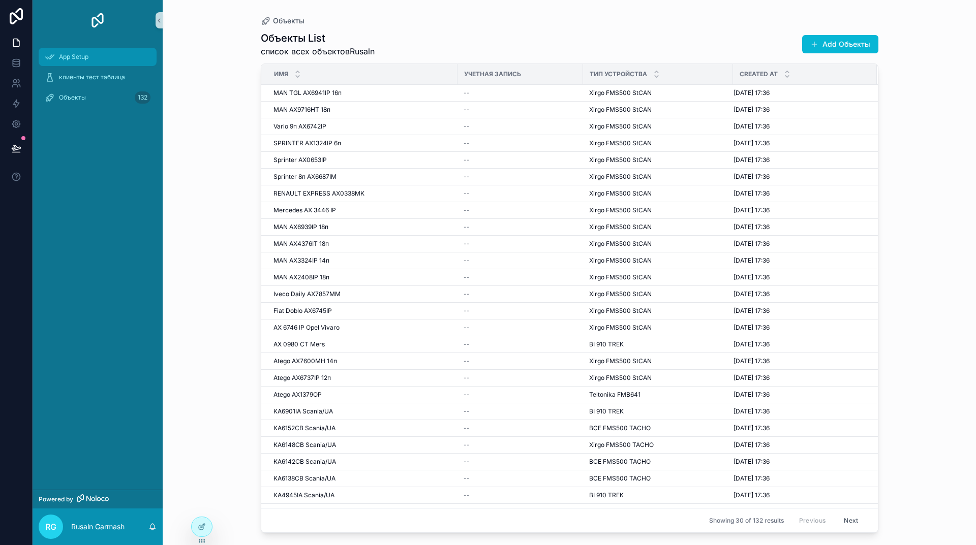
click at [74, 58] on span "App Setup" at bounding box center [73, 57] width 29 height 8
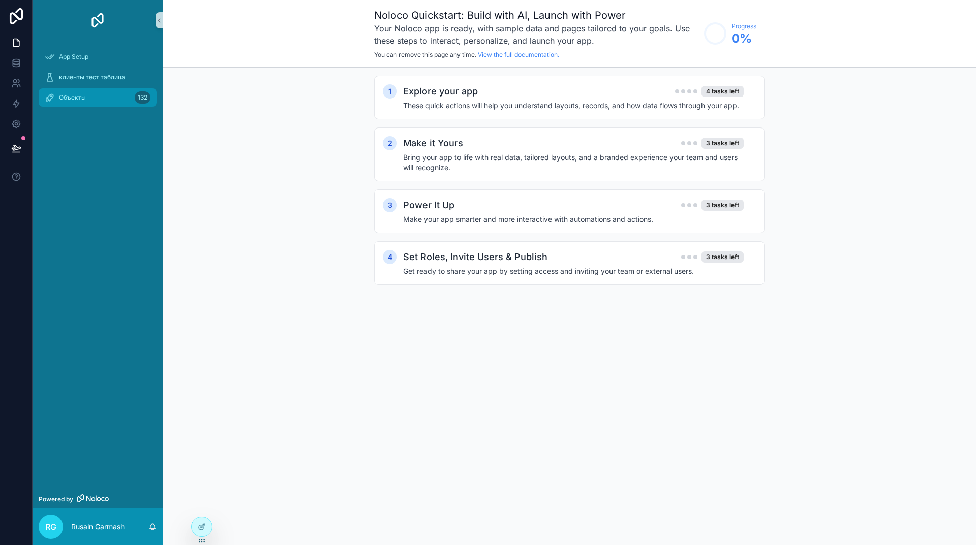
click at [70, 95] on span "Объекты" at bounding box center [72, 98] width 27 height 8
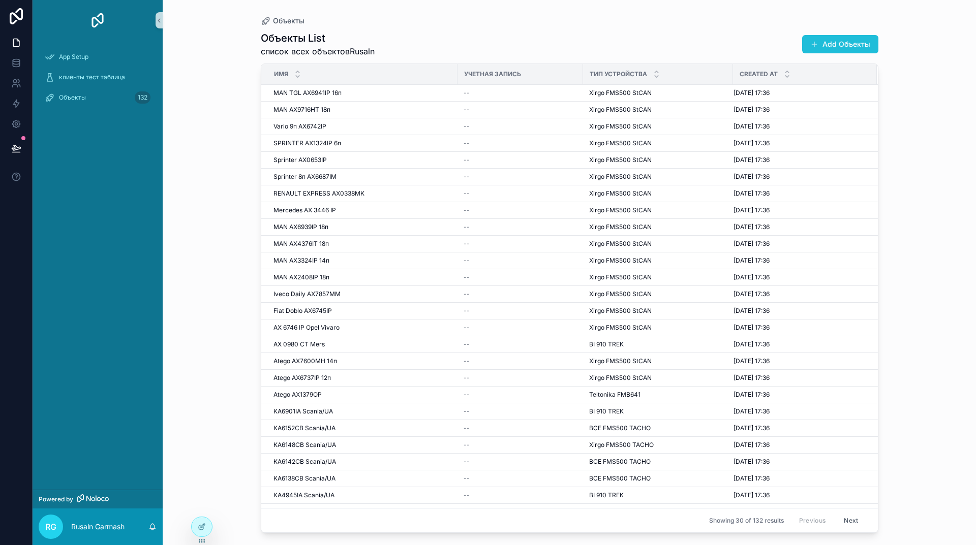
click at [833, 44] on button "Add Объекты" at bounding box center [840, 44] width 76 height 18
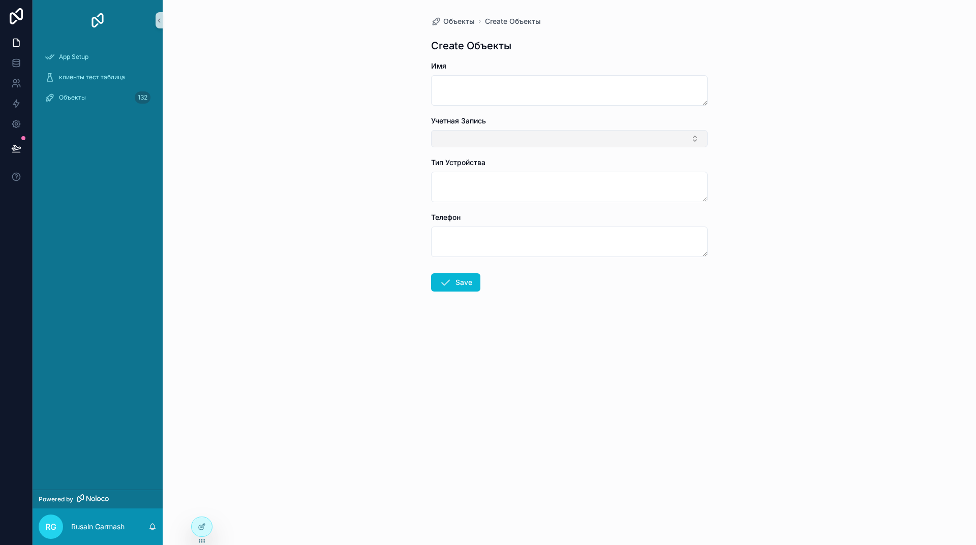
click at [657, 140] on button "Select Button" at bounding box center [569, 138] width 277 height 17
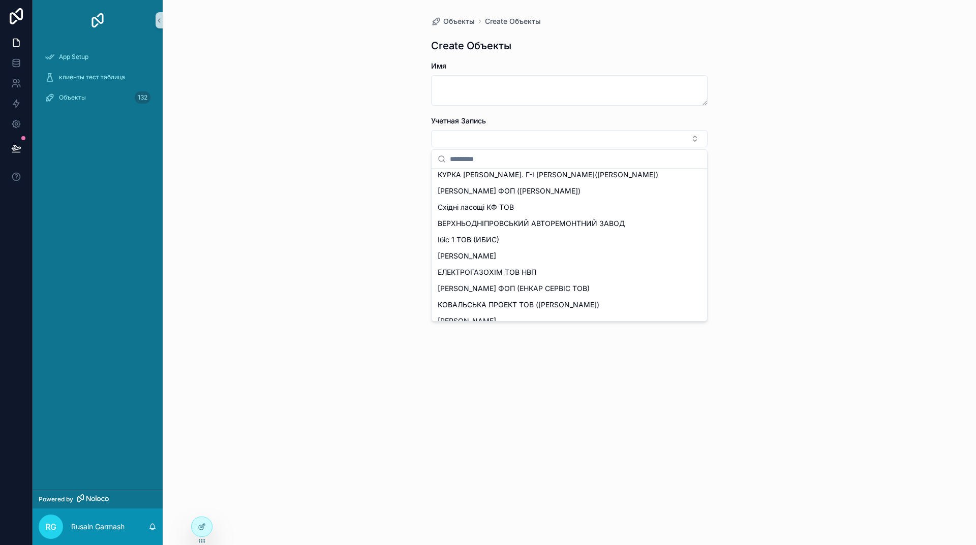
scroll to position [2336, 0]
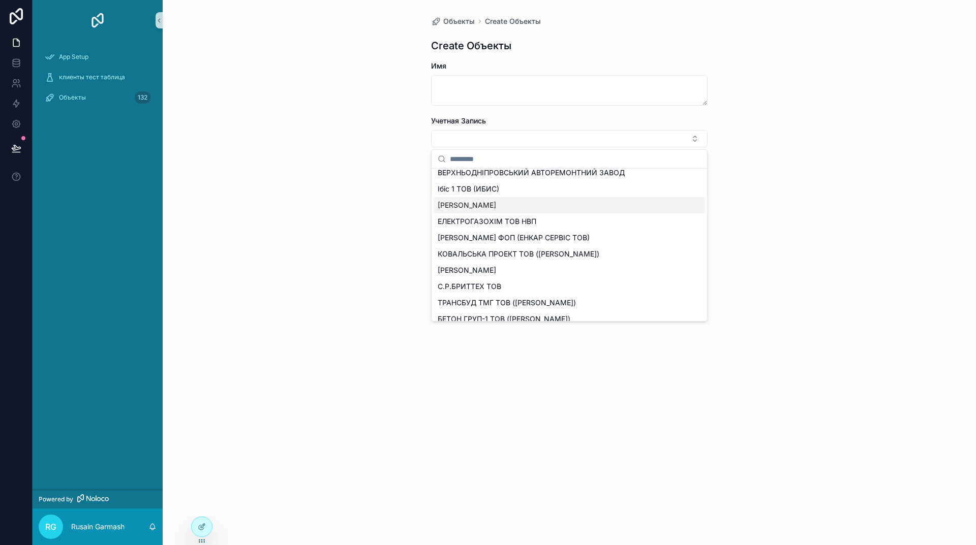
click at [463, 204] on span "[PERSON_NAME]" at bounding box center [467, 205] width 58 height 10
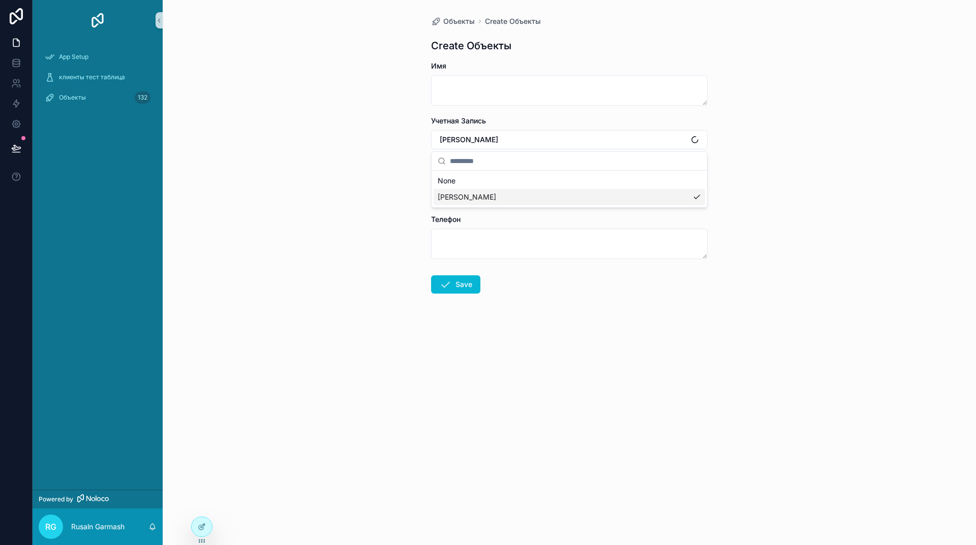
scroll to position [0, 0]
click at [840, 208] on div "Объекты Create Объекты Create Объекты Имя Учетная Запись [PERSON_NAME] Тип Устр…" at bounding box center [569, 272] width 813 height 545
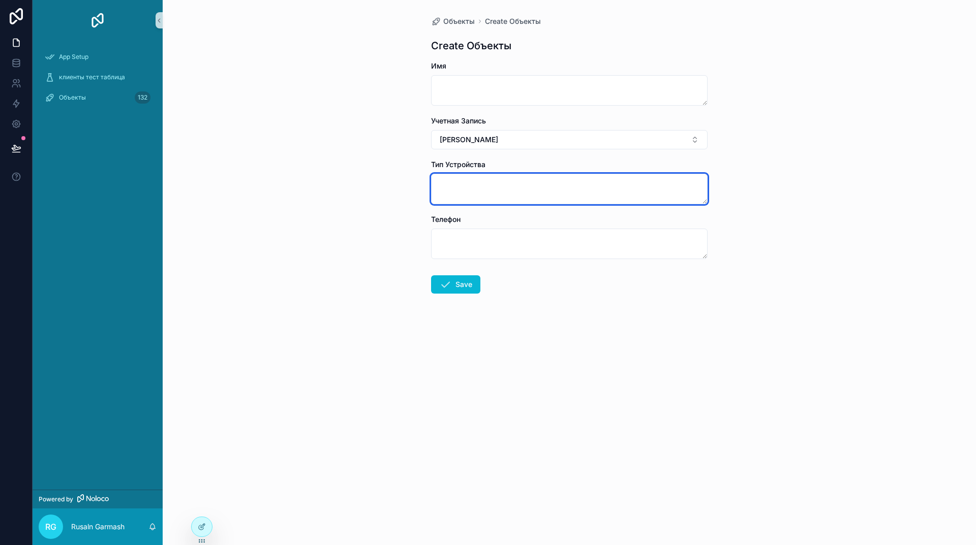
click at [642, 193] on textarea "scrollable content" at bounding box center [569, 189] width 277 height 30
click at [622, 180] on textarea "scrollable content" at bounding box center [569, 189] width 277 height 30
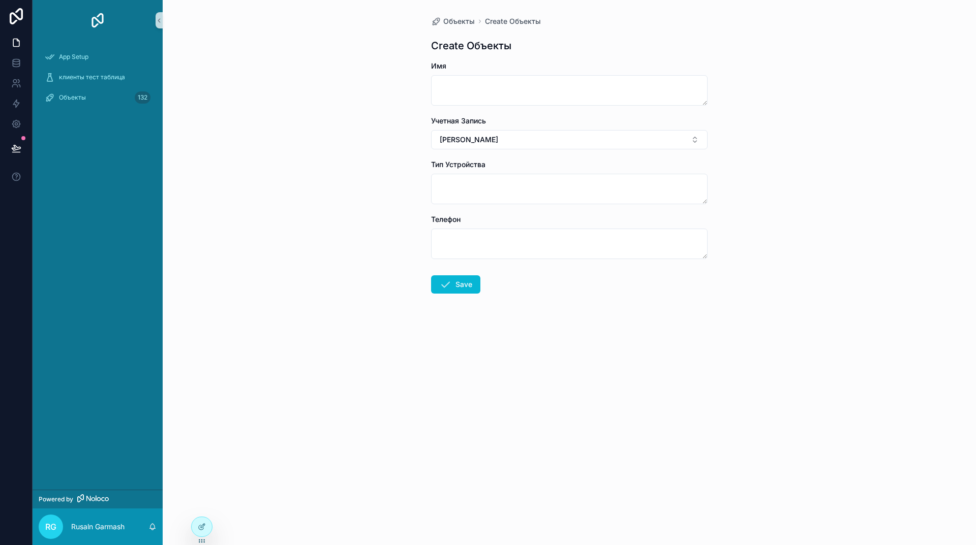
click at [866, 180] on div "Объекты Create Объекты Create Объекты Имя Учетная Запись [PERSON_NAME] Тип Устр…" at bounding box center [569, 272] width 813 height 545
click at [464, 17] on span "Объекты" at bounding box center [459, 21] width 32 height 10
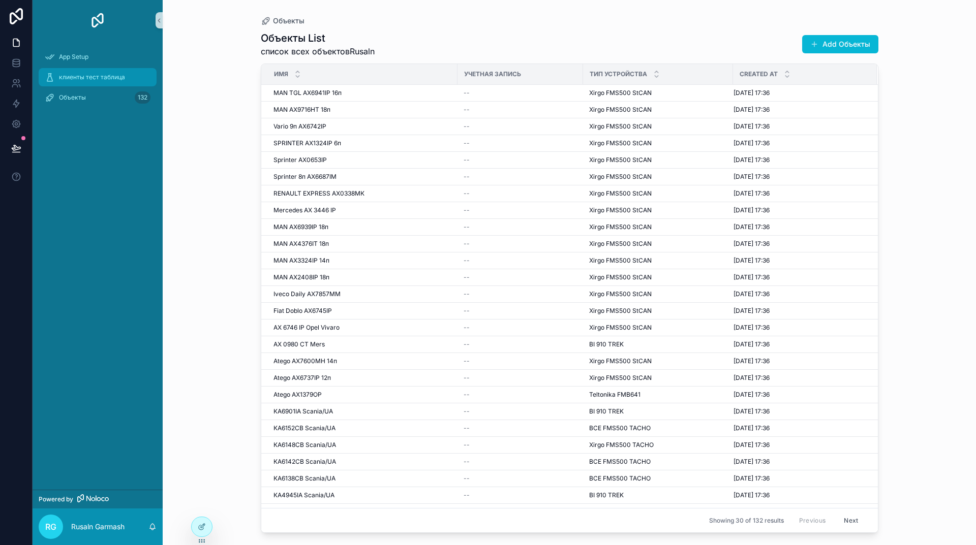
click at [76, 80] on span "клиенты тест таблица" at bounding box center [92, 77] width 66 height 8
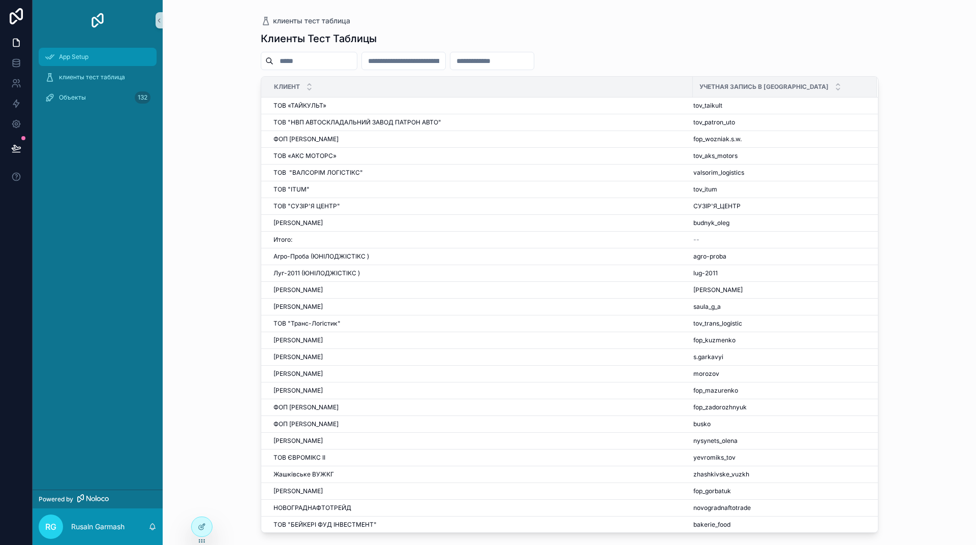
click at [76, 54] on span "App Setup" at bounding box center [73, 57] width 29 height 8
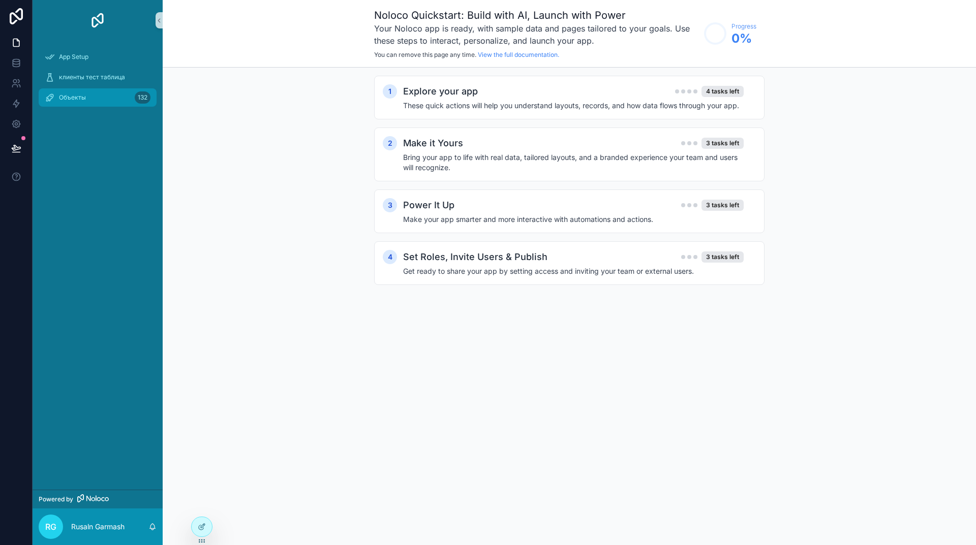
click at [66, 99] on span "Объекты" at bounding box center [72, 98] width 27 height 8
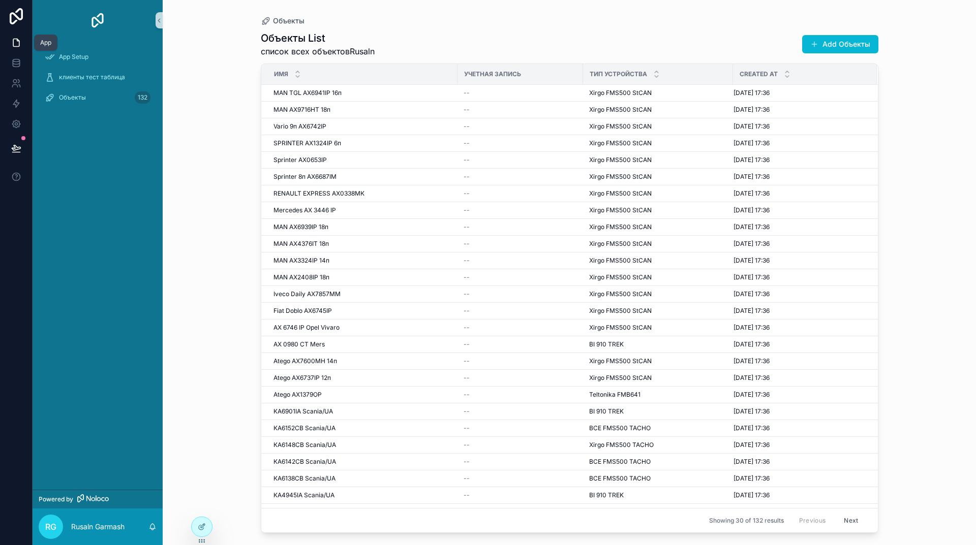
click at [17, 45] on icon at bounding box center [16, 43] width 10 height 10
click at [14, 43] on icon at bounding box center [16, 43] width 10 height 10
